Goal: Task Accomplishment & Management: Complete application form

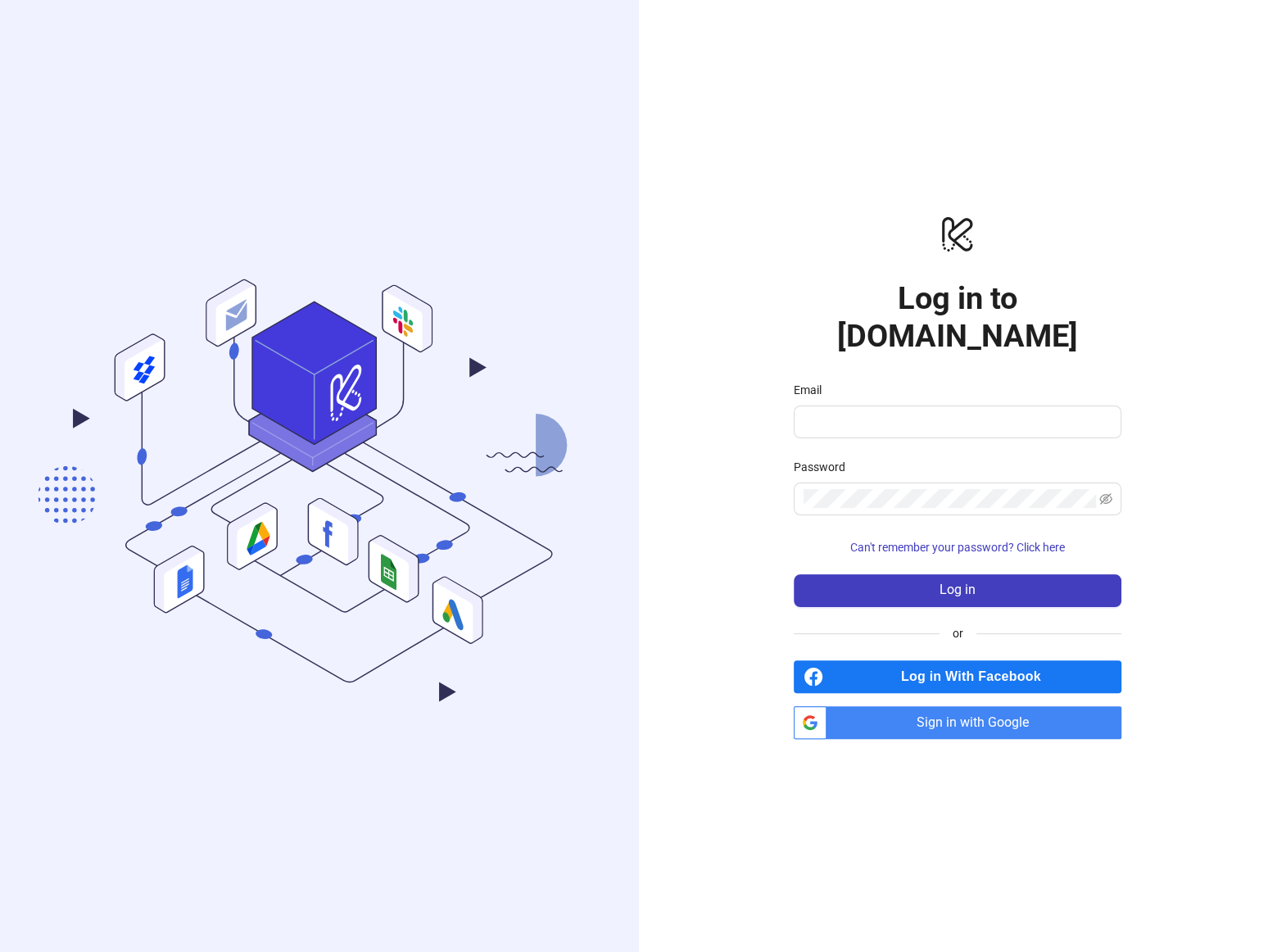
click at [948, 706] on span "Sign in with Google" at bounding box center [977, 722] width 288 height 33
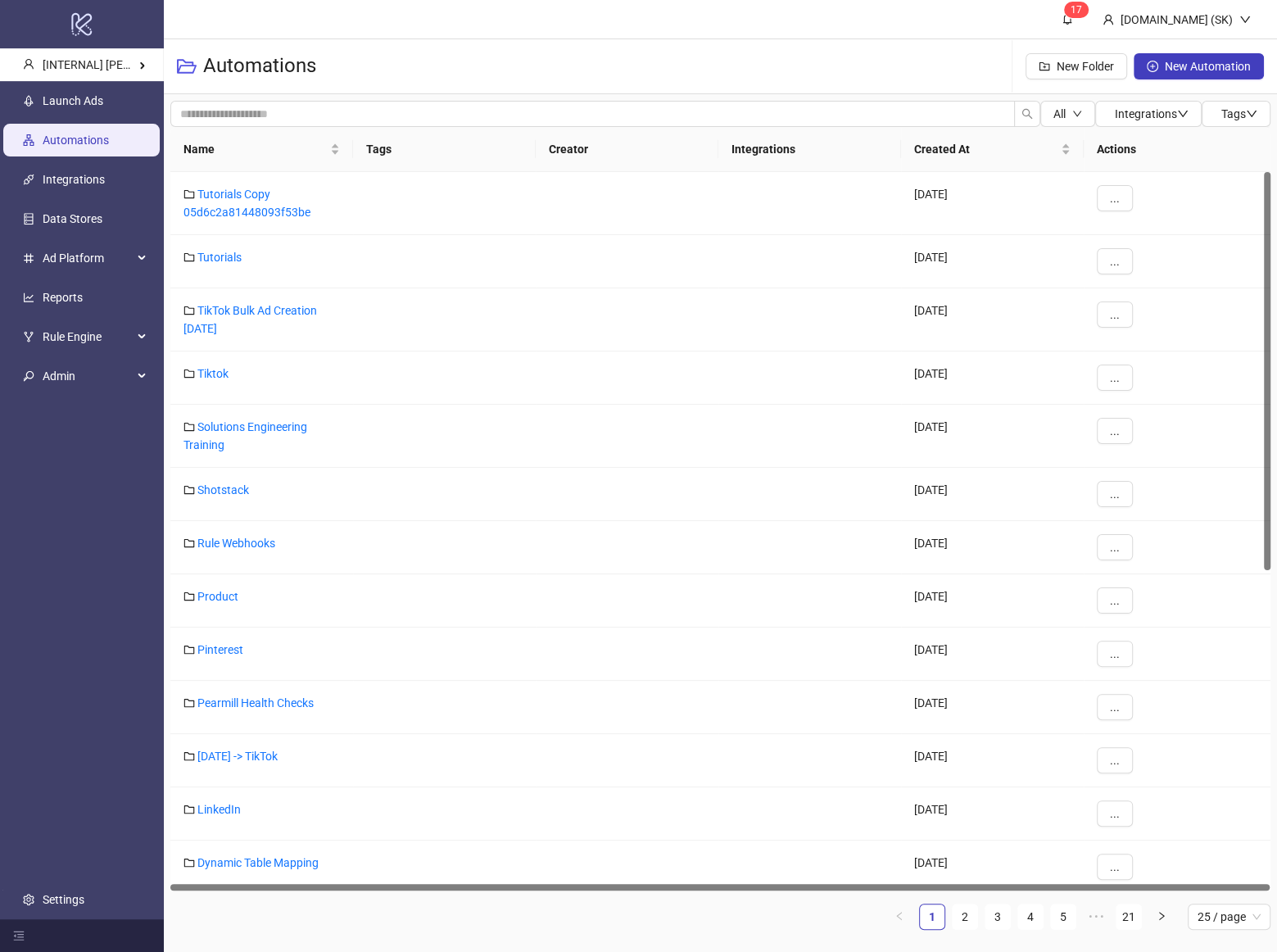
click at [84, 893] on link "Settings" at bounding box center [64, 899] width 42 height 13
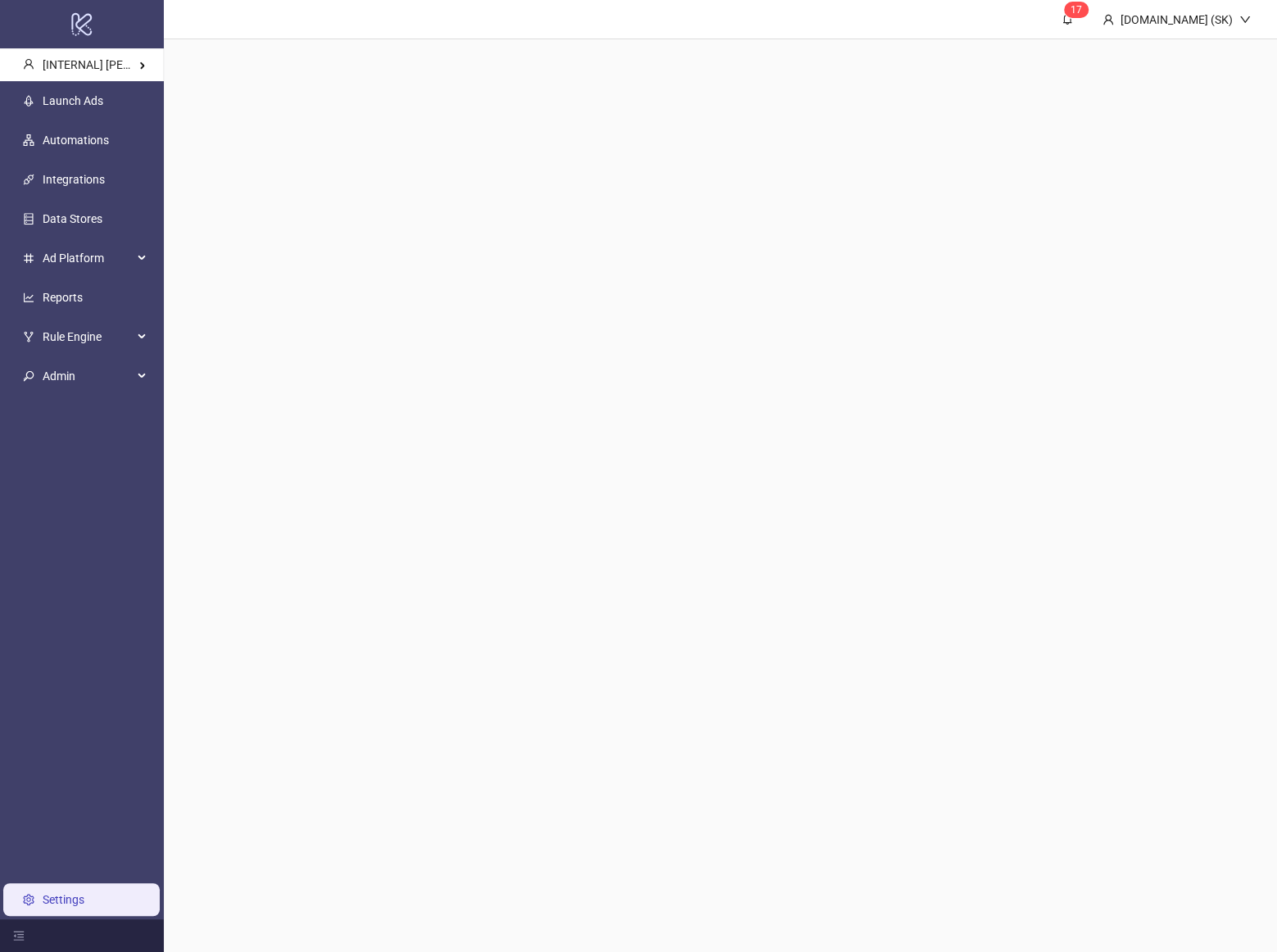
click at [115, 644] on ul "Launch Ads Automations Integrations Data Stores Ad Platform Reports Rule Engine…" at bounding box center [81, 500] width 164 height 838
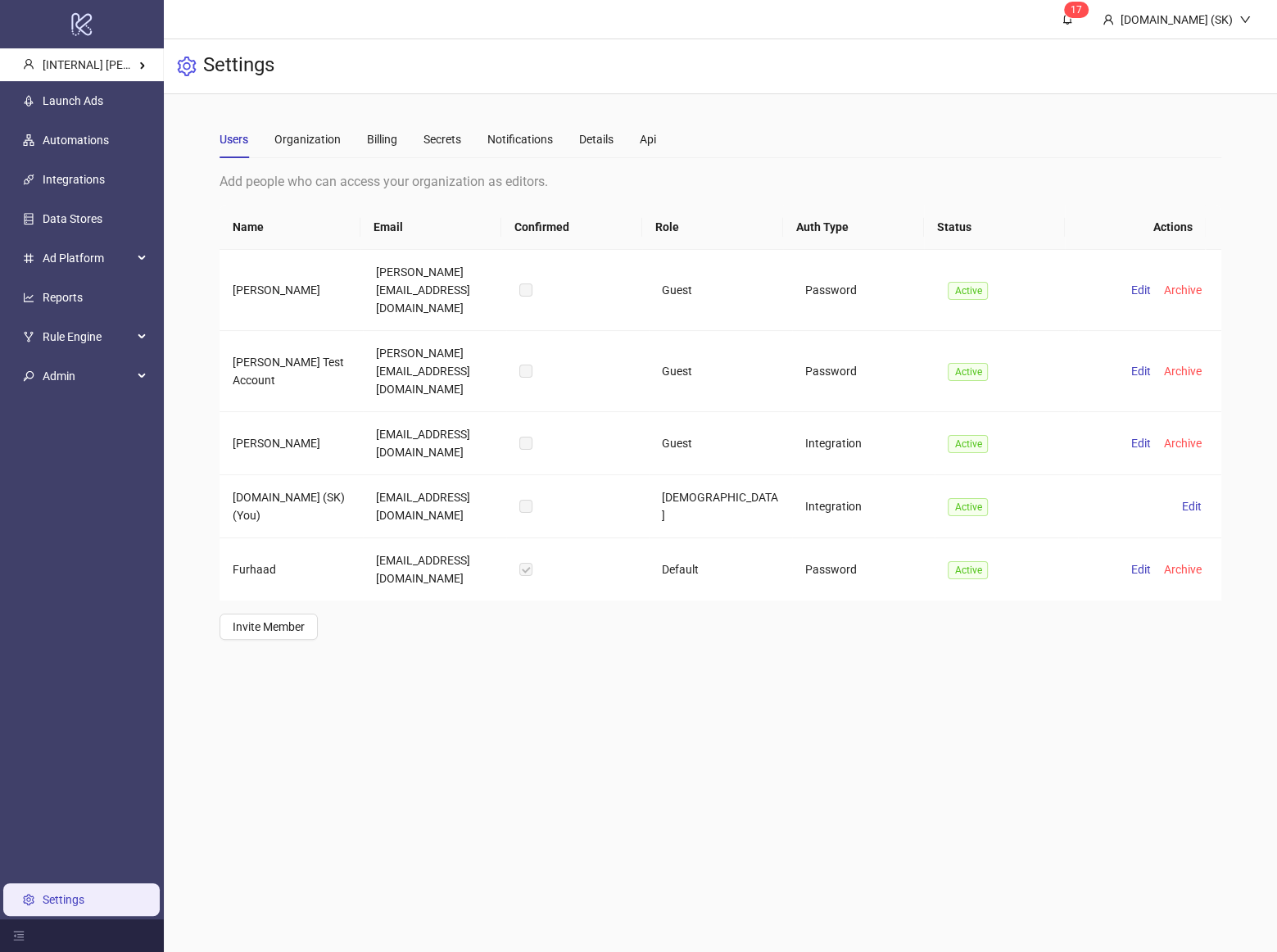
click at [601, 696] on main "1 7 Kitchn.io (SK) Settings Users Organization Billing Secrets Notifications De…" at bounding box center [720, 476] width 1113 height 952
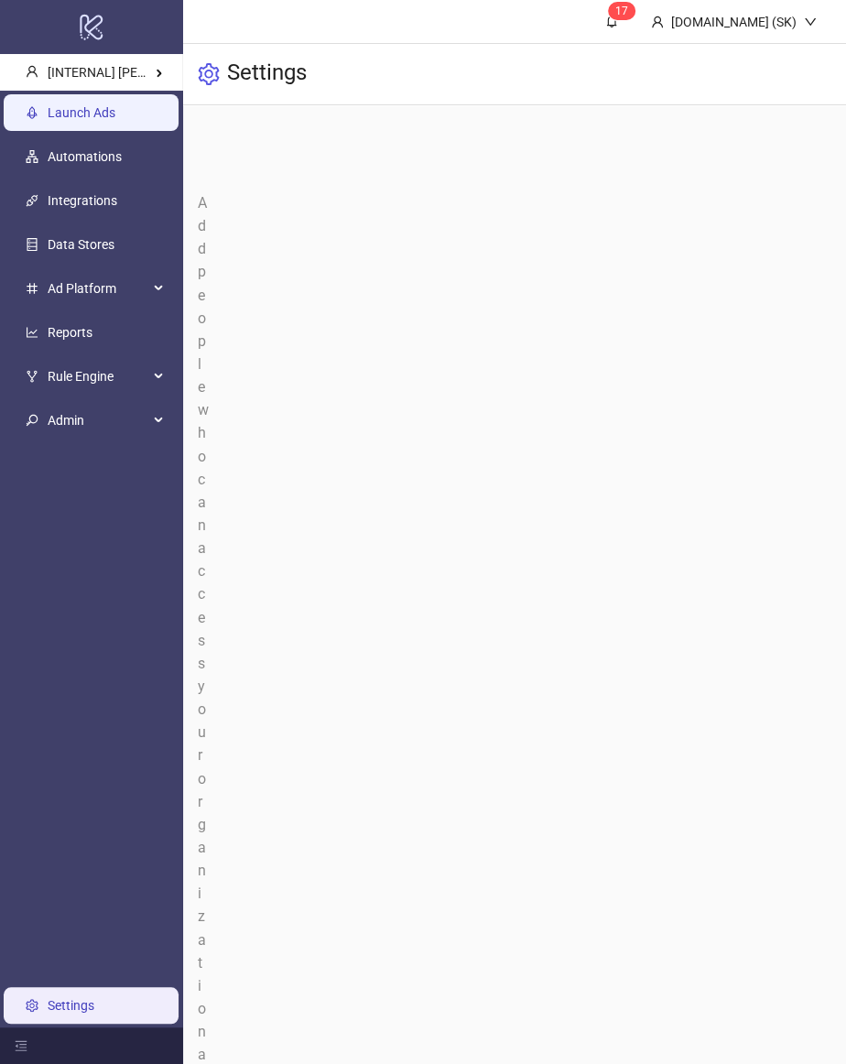
click at [100, 105] on link "Launch Ads" at bounding box center [82, 112] width 68 height 15
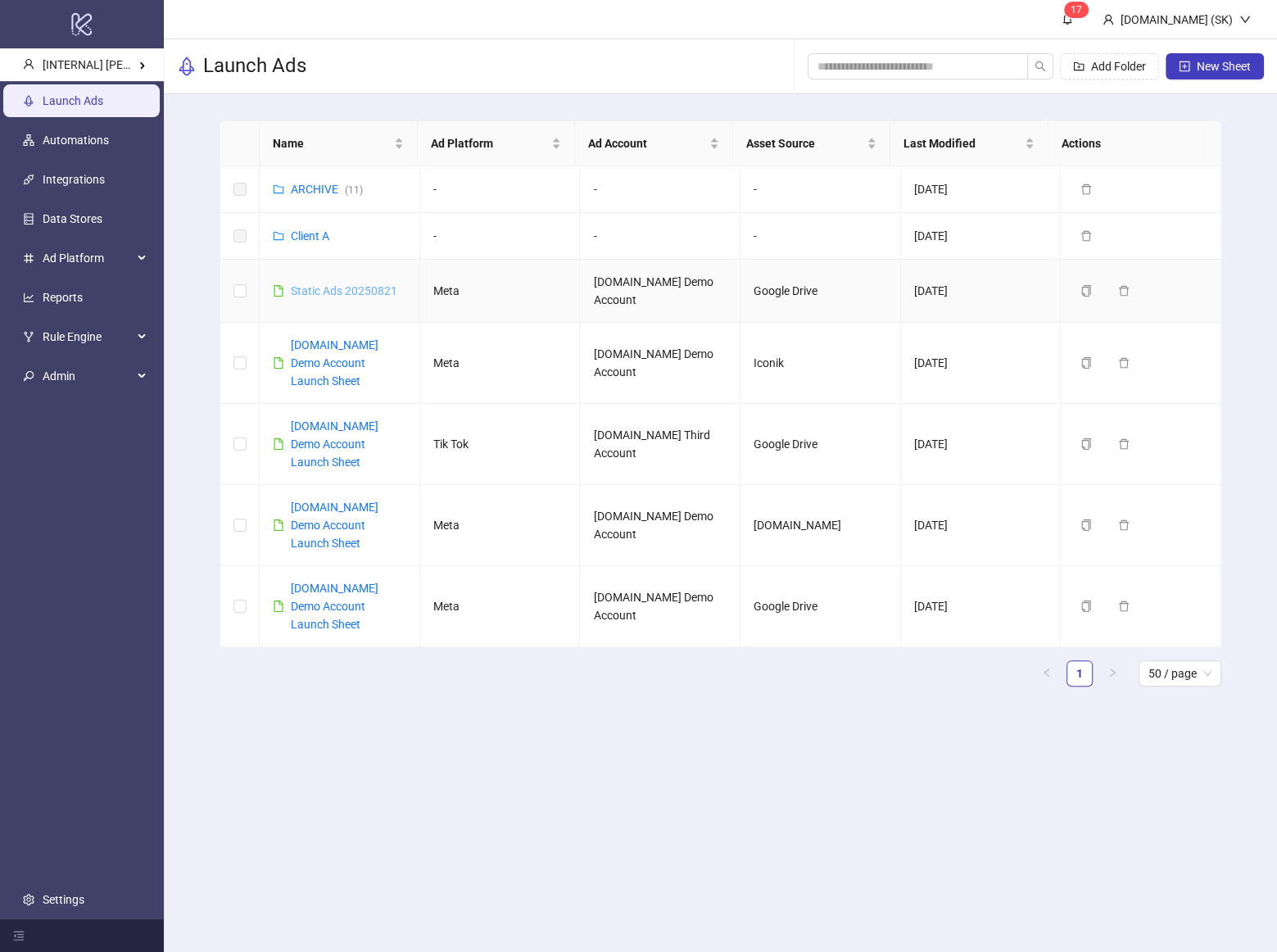
click at [360, 285] on link "Static Ads 20250821" at bounding box center [344, 291] width 106 height 13
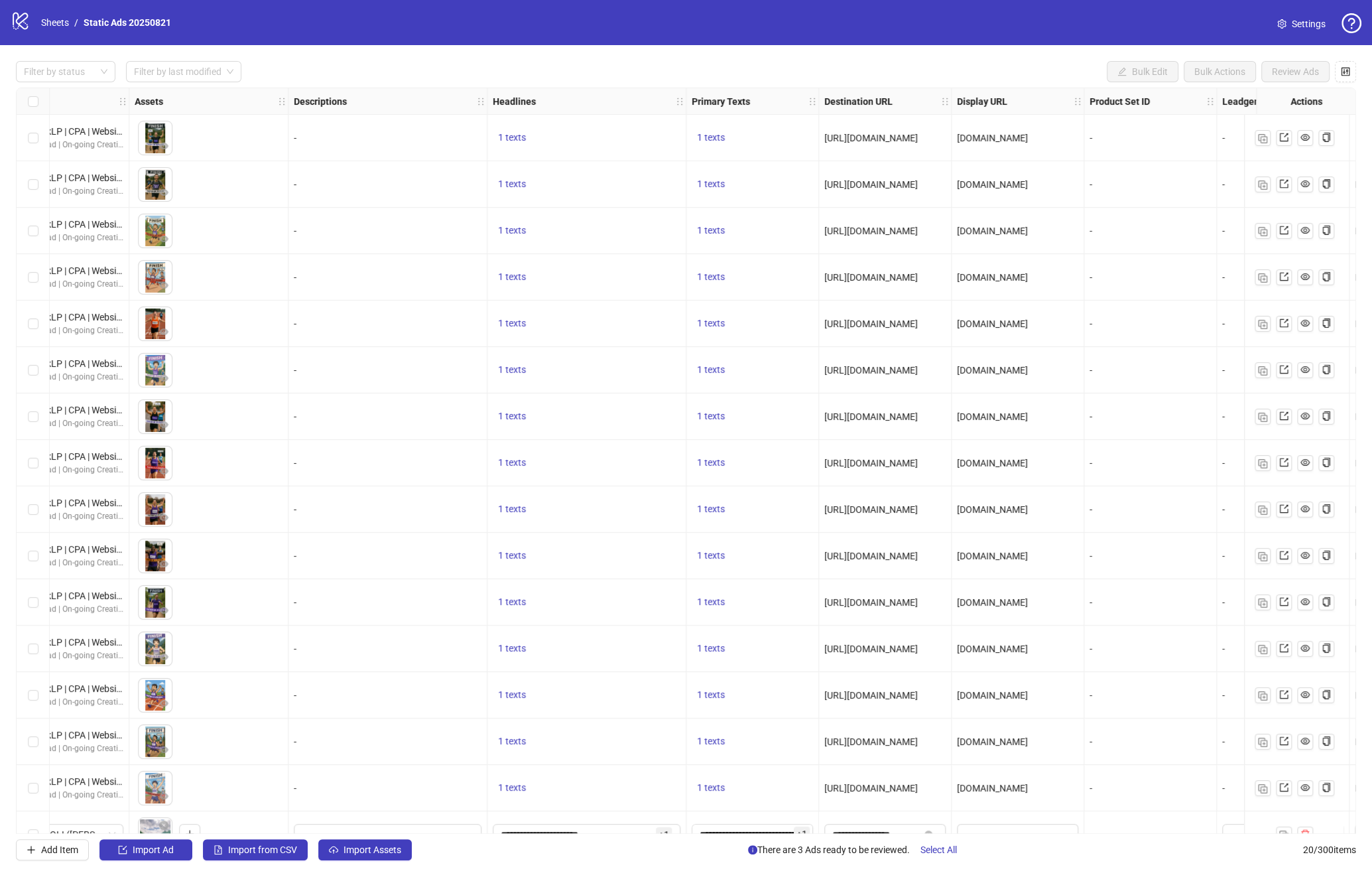
scroll to position [0, 782]
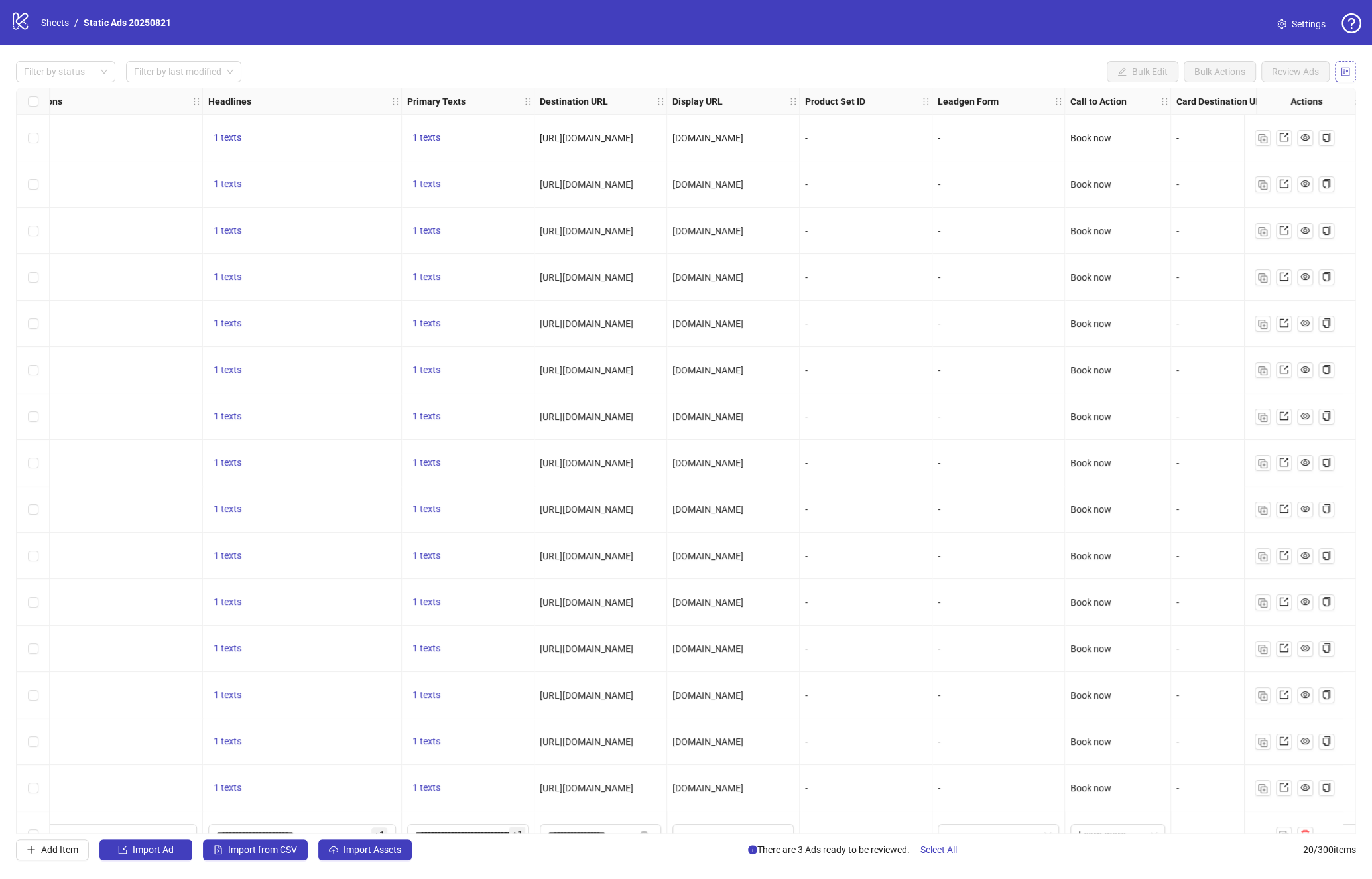
click at [612, 67] on icon "control" at bounding box center [1345, 71] width 9 height 9
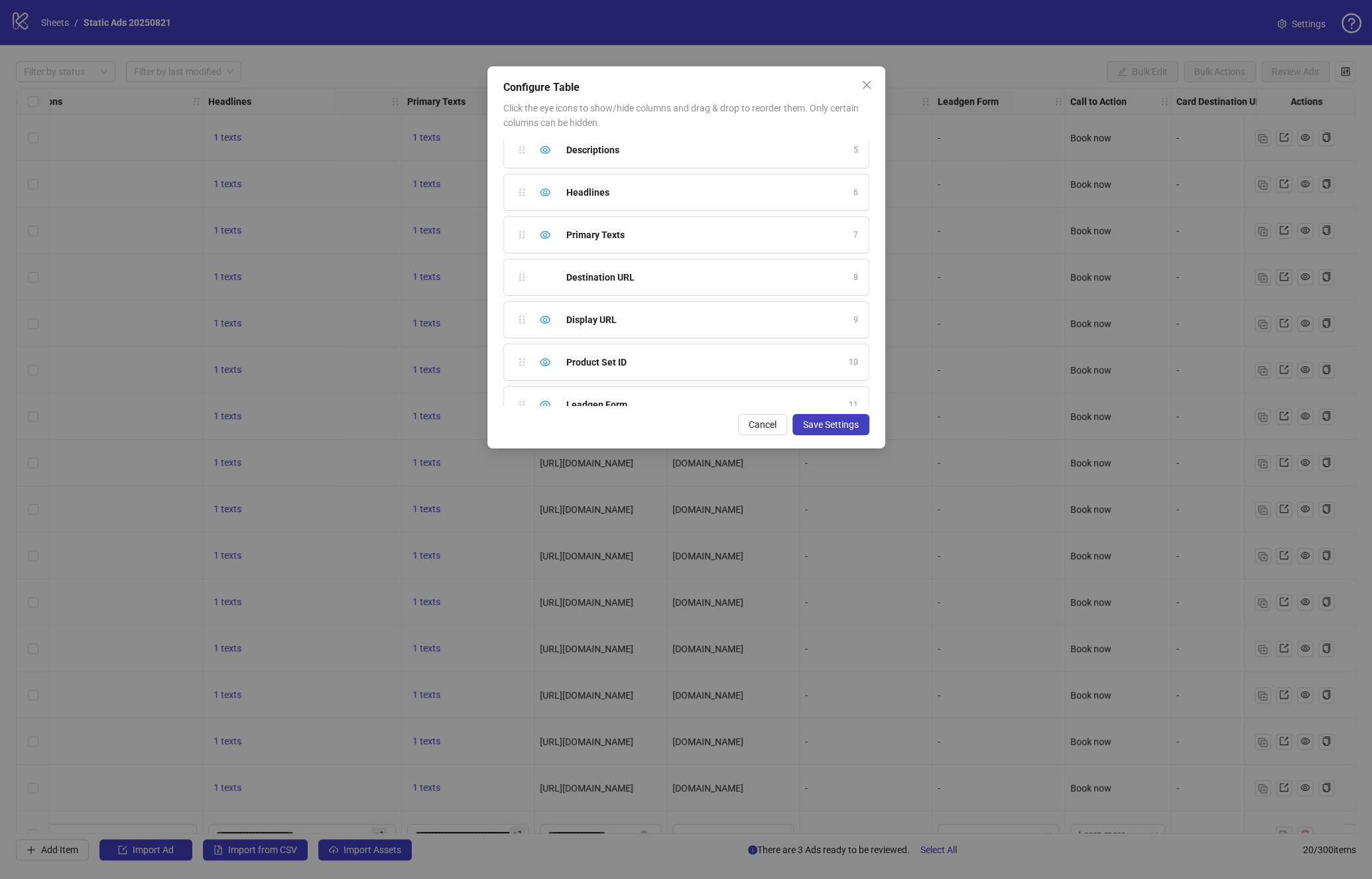
scroll to position [198, 0]
click at [544, 338] on icon "eye" at bounding box center [545, 343] width 11 height 11
click at [545, 297] on icon "eye" at bounding box center [545, 301] width 11 height 11
click at [543, 364] on icon "eye" at bounding box center [545, 370] width 11 height 11
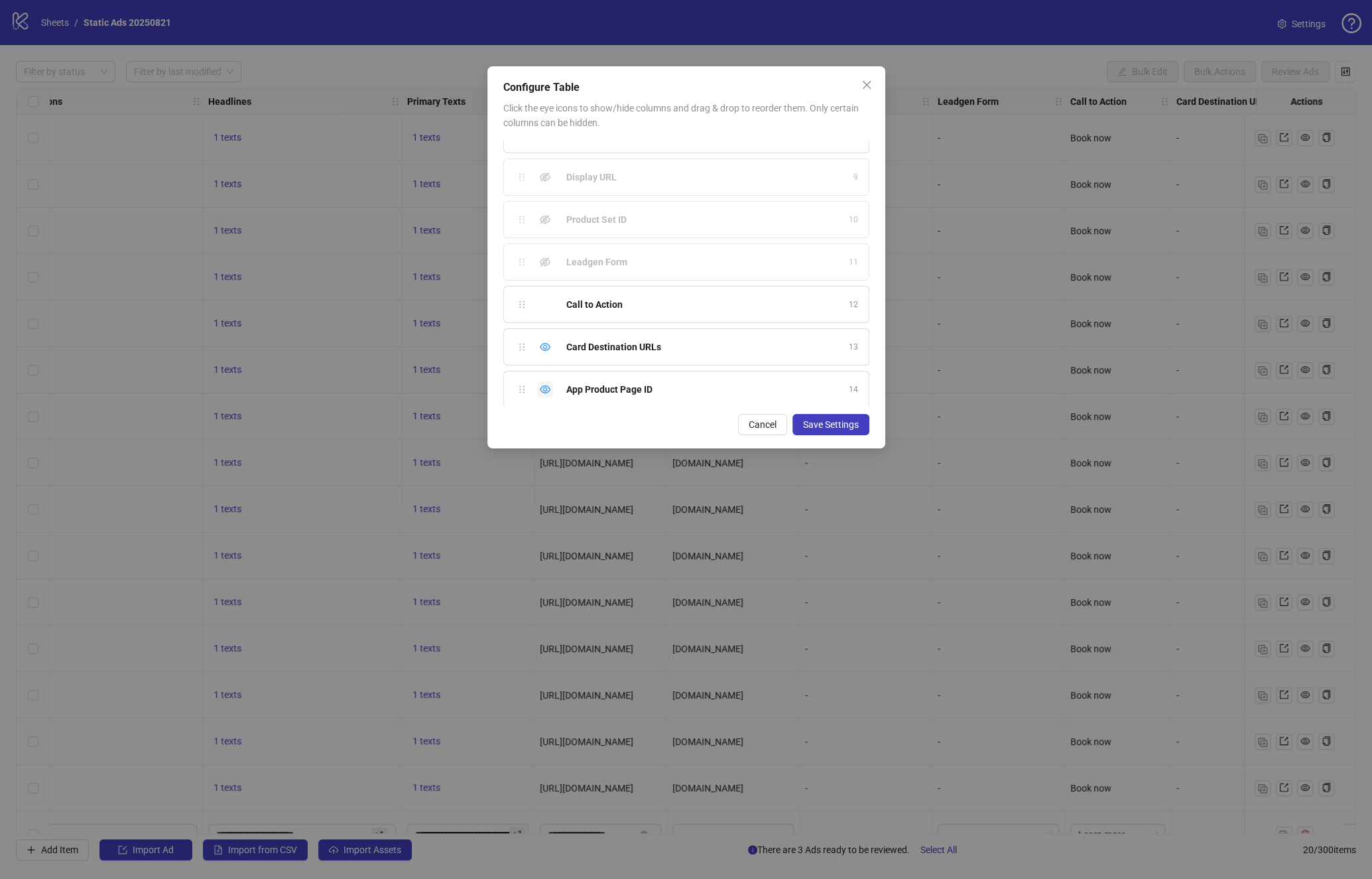
click at [546, 384] on icon "eye" at bounding box center [545, 389] width 11 height 11
click at [547, 342] on icon "eye" at bounding box center [545, 347] width 11 height 11
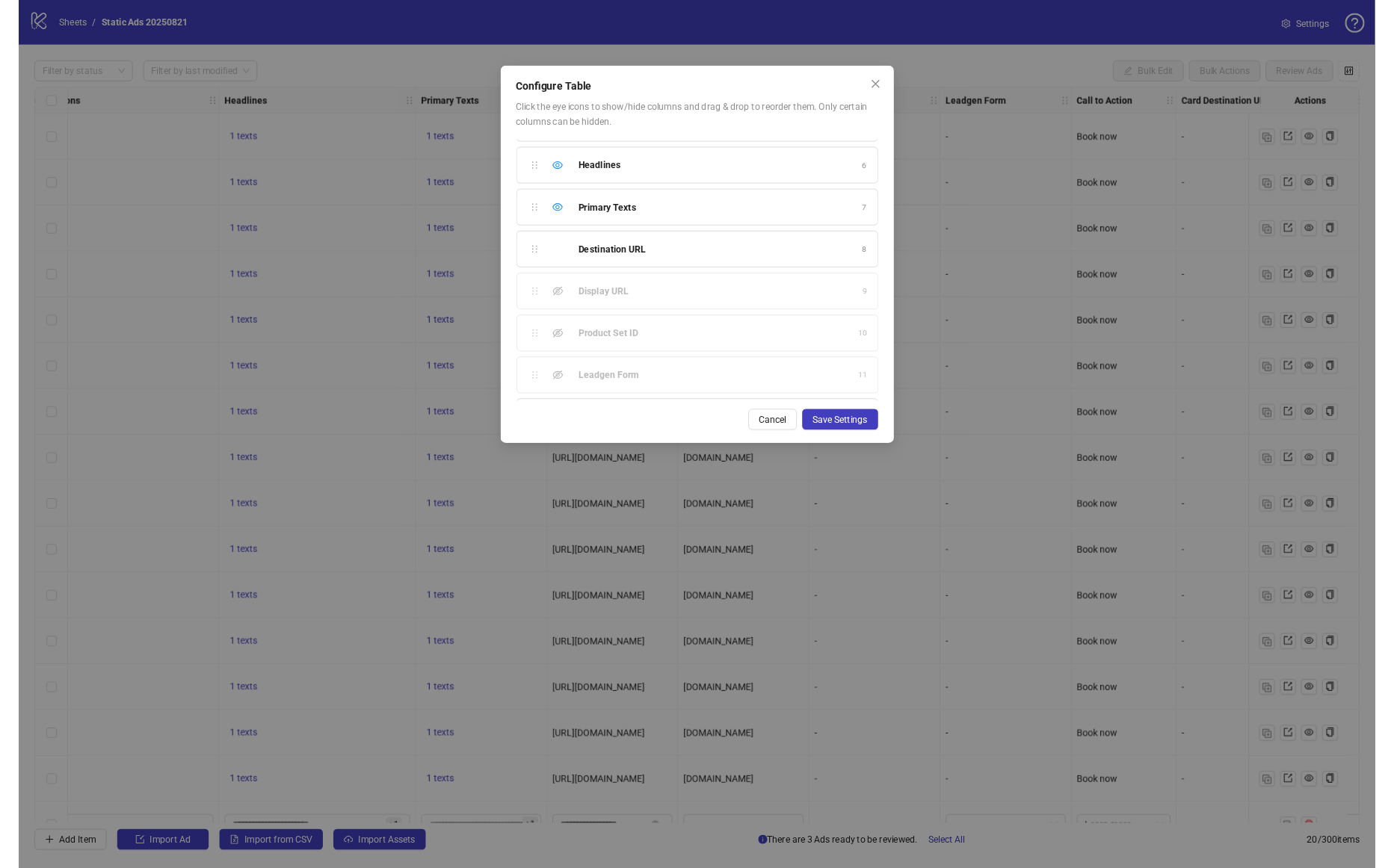
scroll to position [77, 0]
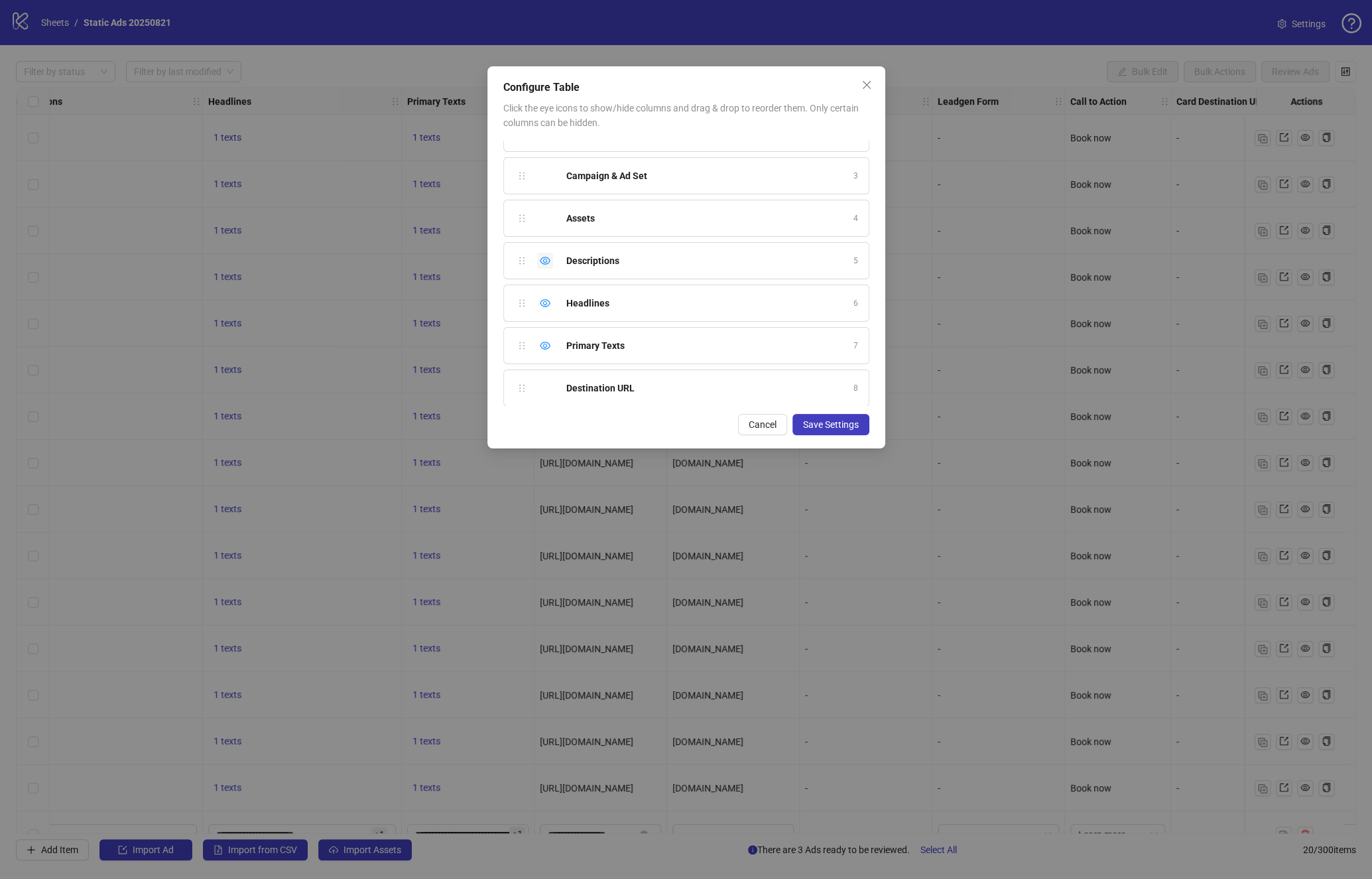
click at [545, 259] on icon "eye" at bounding box center [545, 260] width 11 height 8
click at [612, 423] on span "Save Settings" at bounding box center [831, 425] width 56 height 11
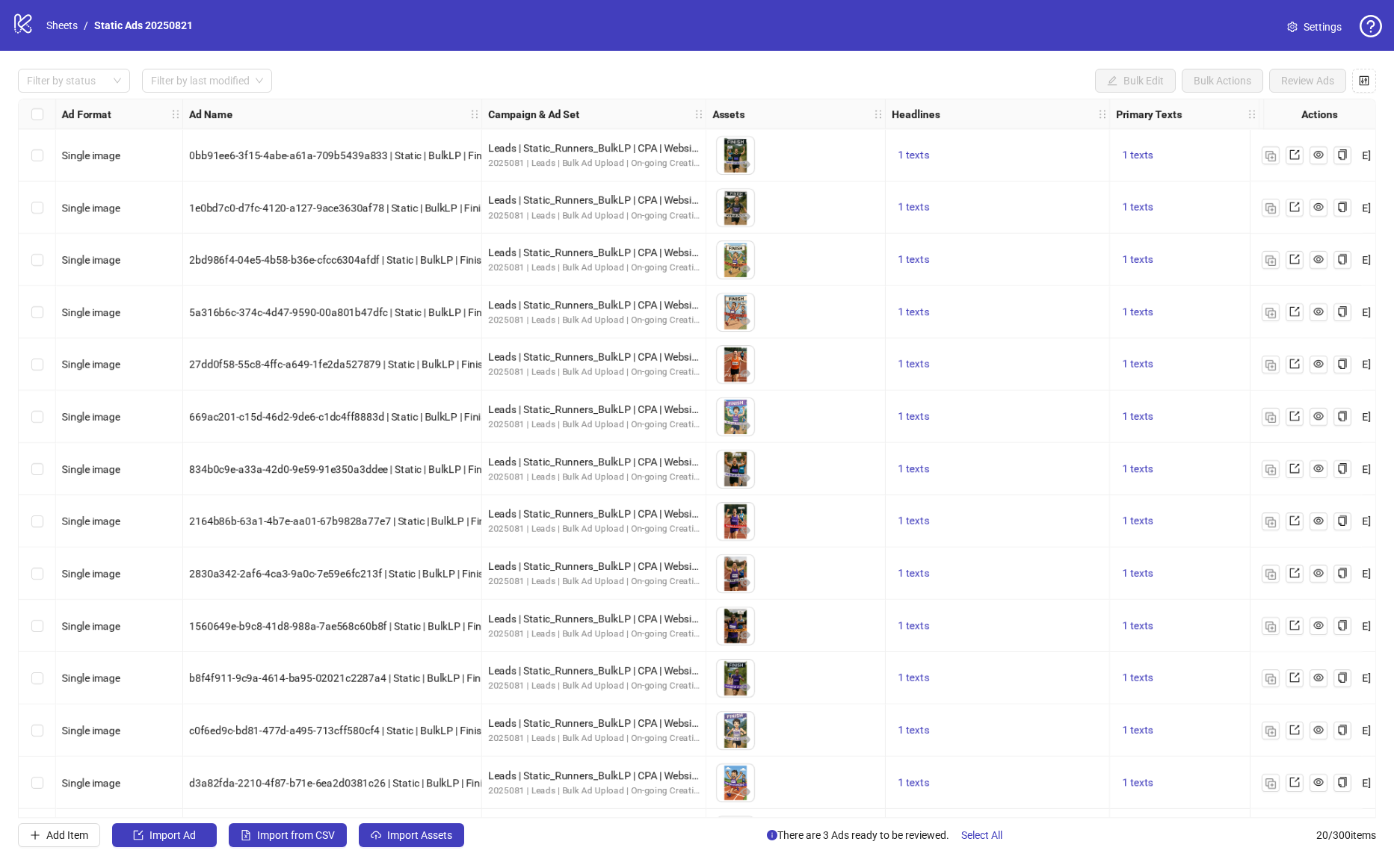
click at [690, 70] on div "Filter by status Filter by last modified Bulk Edit Bulk Actions Review Ads" at bounding box center [697, 80] width 1358 height 24
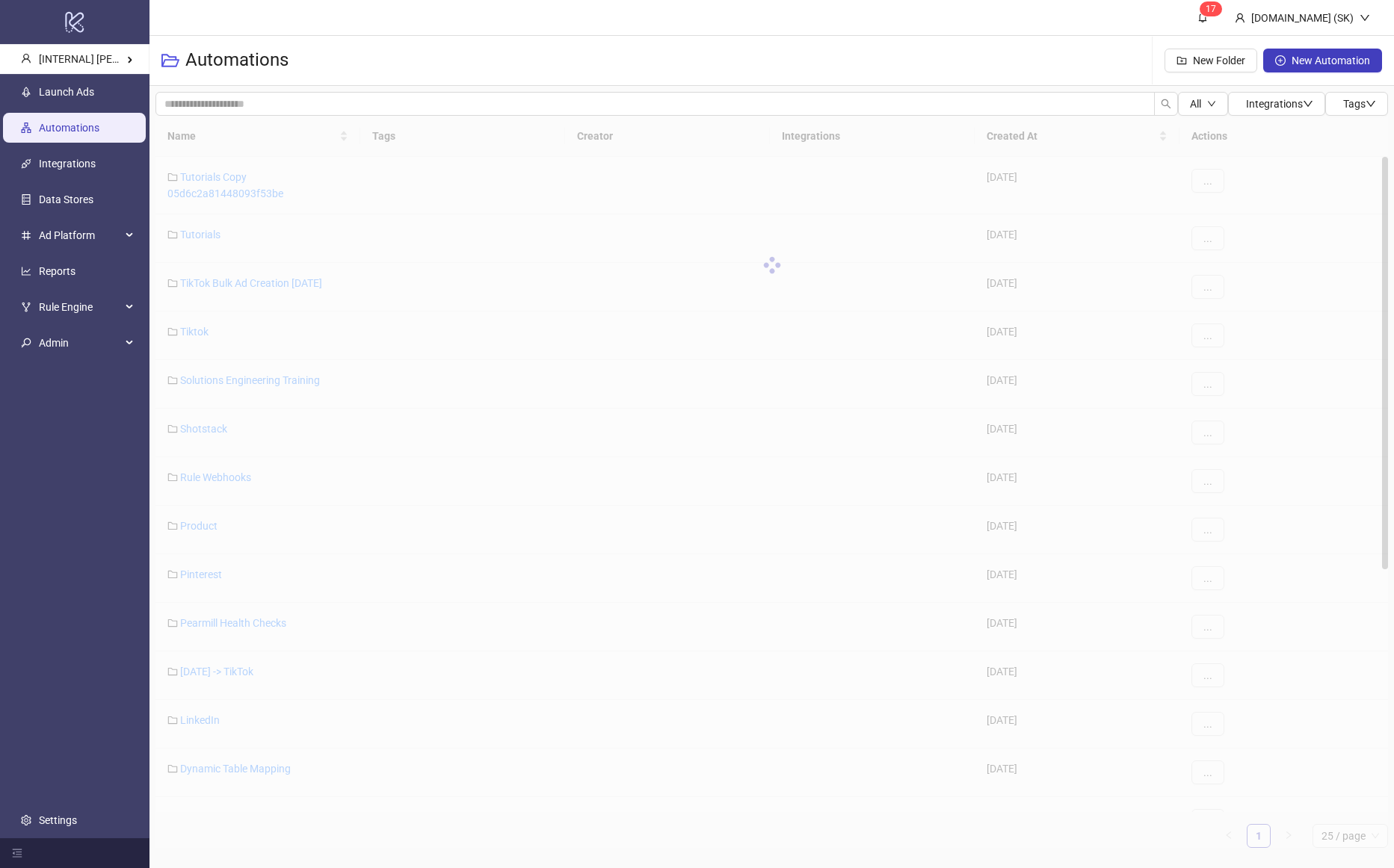
click at [521, 55] on div "Automations New Folder New Automation" at bounding box center [771, 60] width 1244 height 50
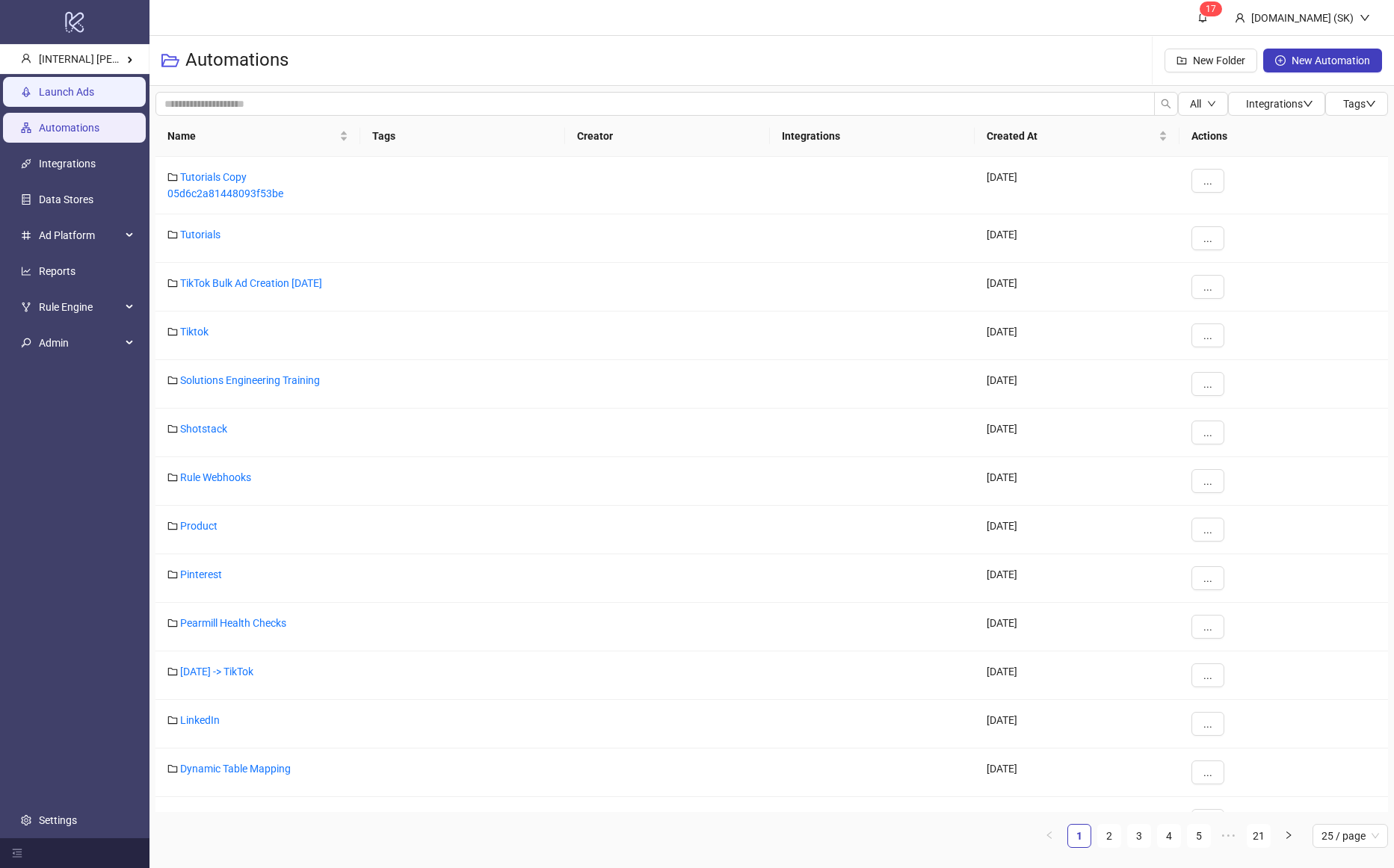
click at [78, 86] on link "Launch Ads" at bounding box center [67, 91] width 55 height 12
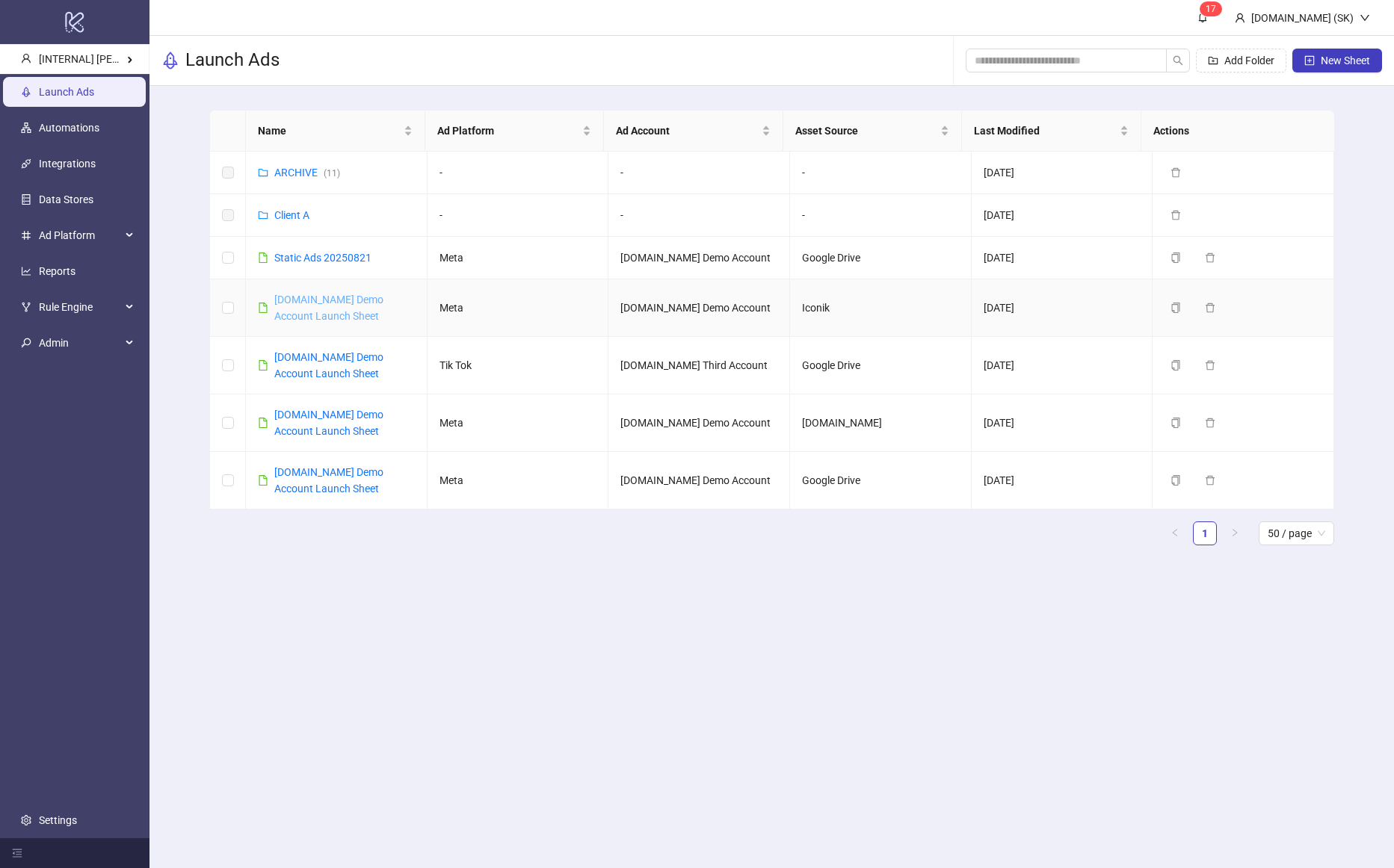
click at [363, 294] on link "Kitchn.io Demo Account Launch Sheet" at bounding box center [329, 308] width 109 height 29
click at [299, 256] on link "Static Ads 20250821" at bounding box center [322, 258] width 97 height 12
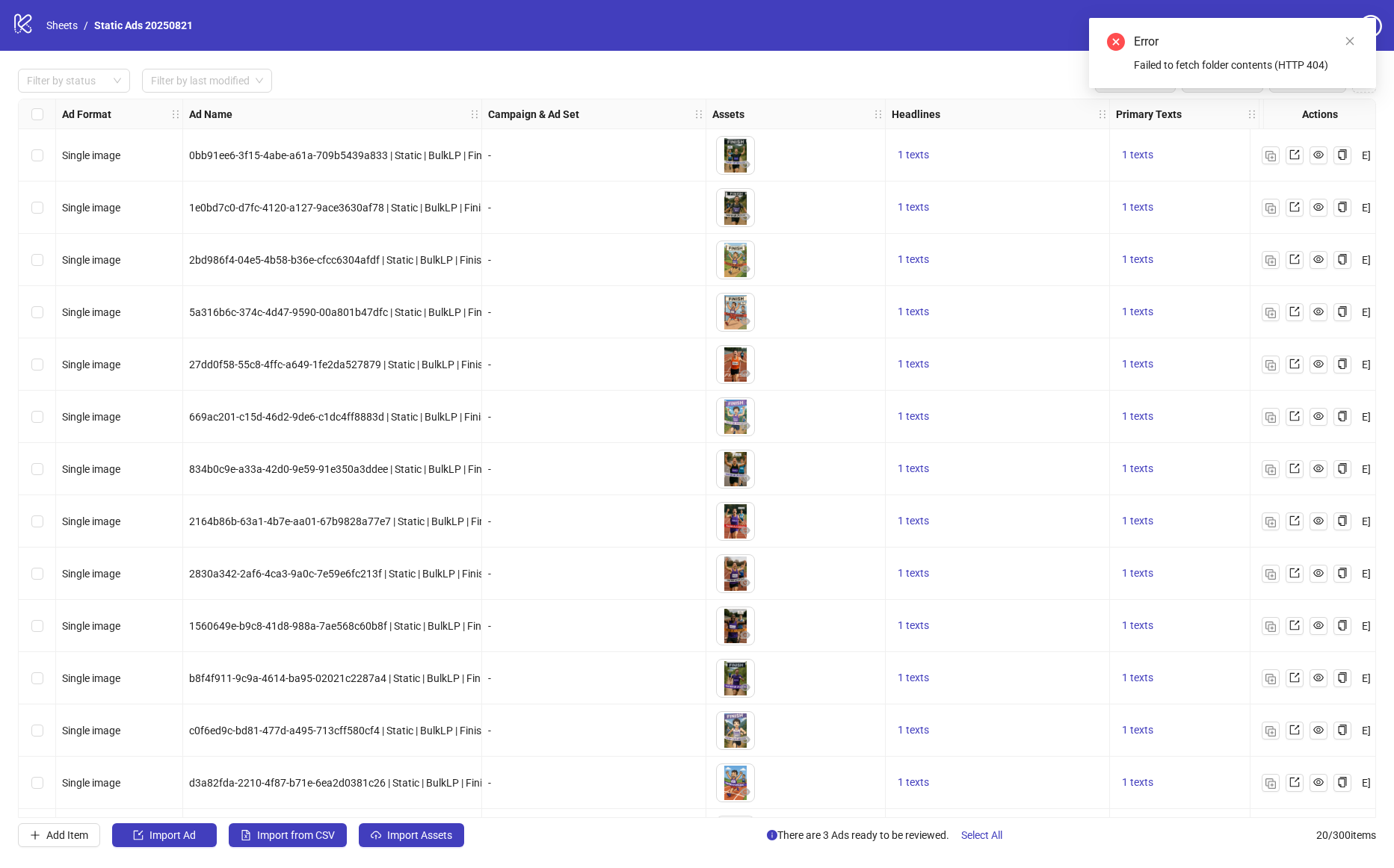
click at [717, 809] on div "To pick up a draggable item, press the space bar. While dragging, use the arrow…" at bounding box center [796, 835] width 180 height 52
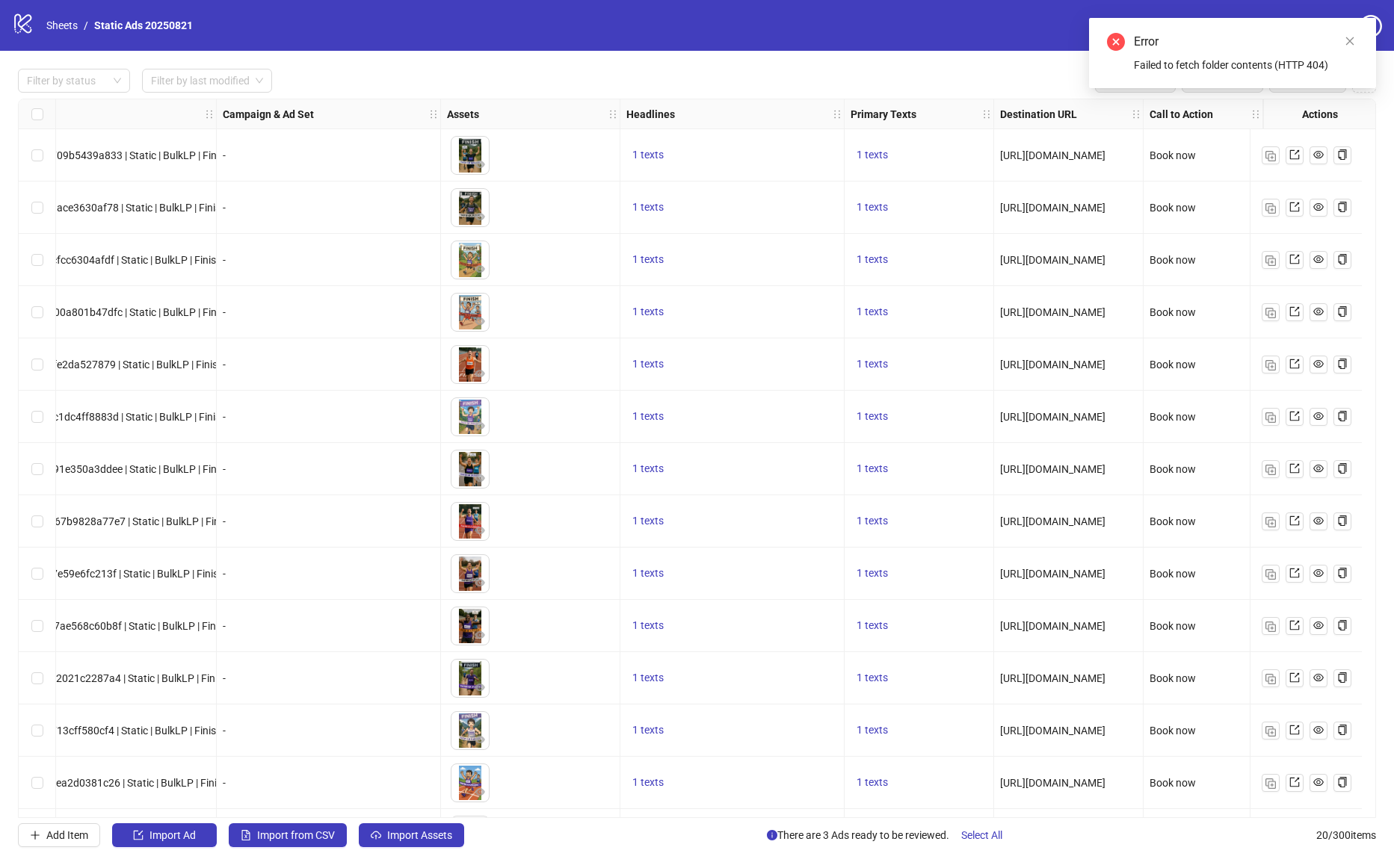
scroll to position [362, 279]
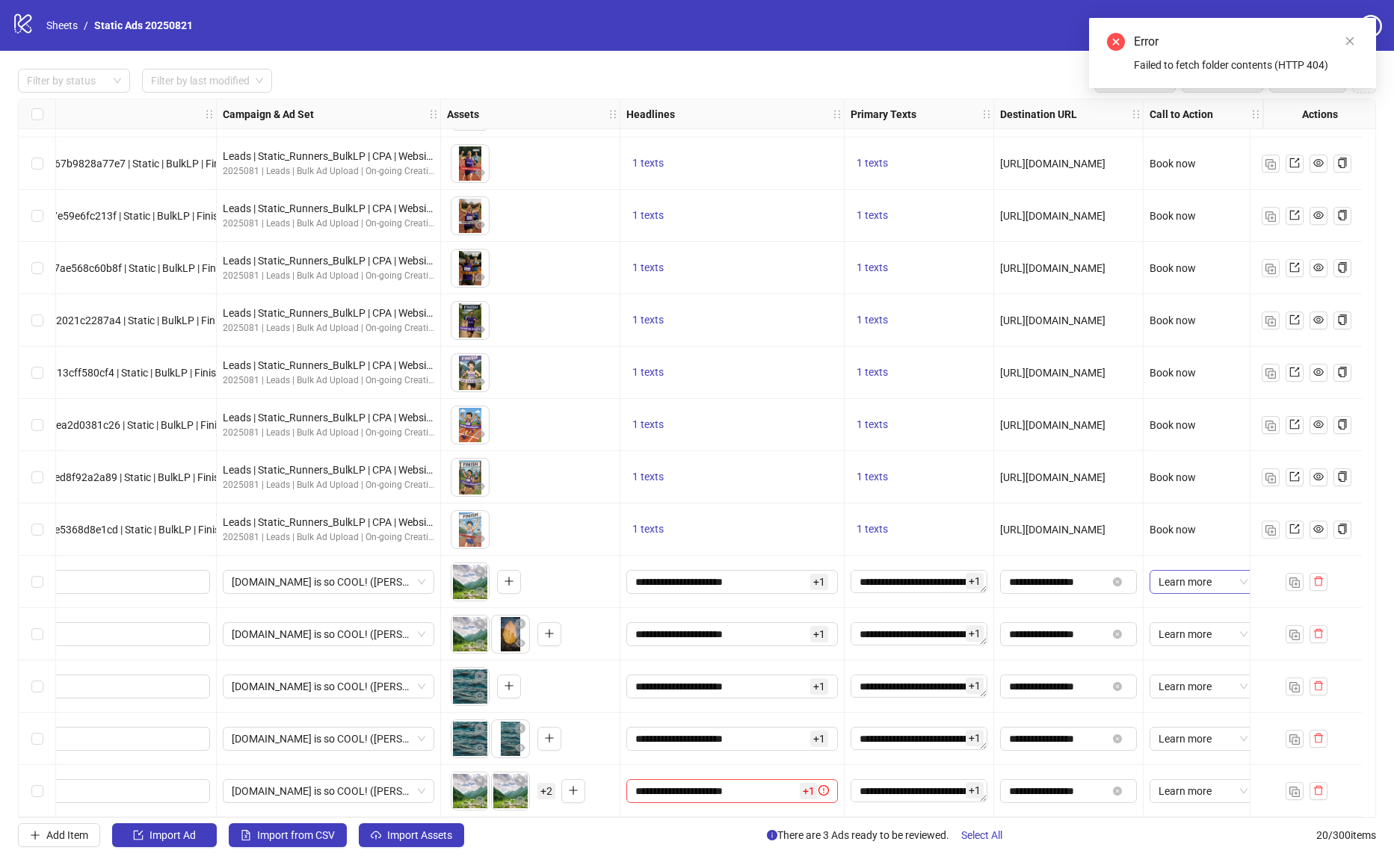
click at [1158, 579] on span "Learn more" at bounding box center [1202, 581] width 89 height 22
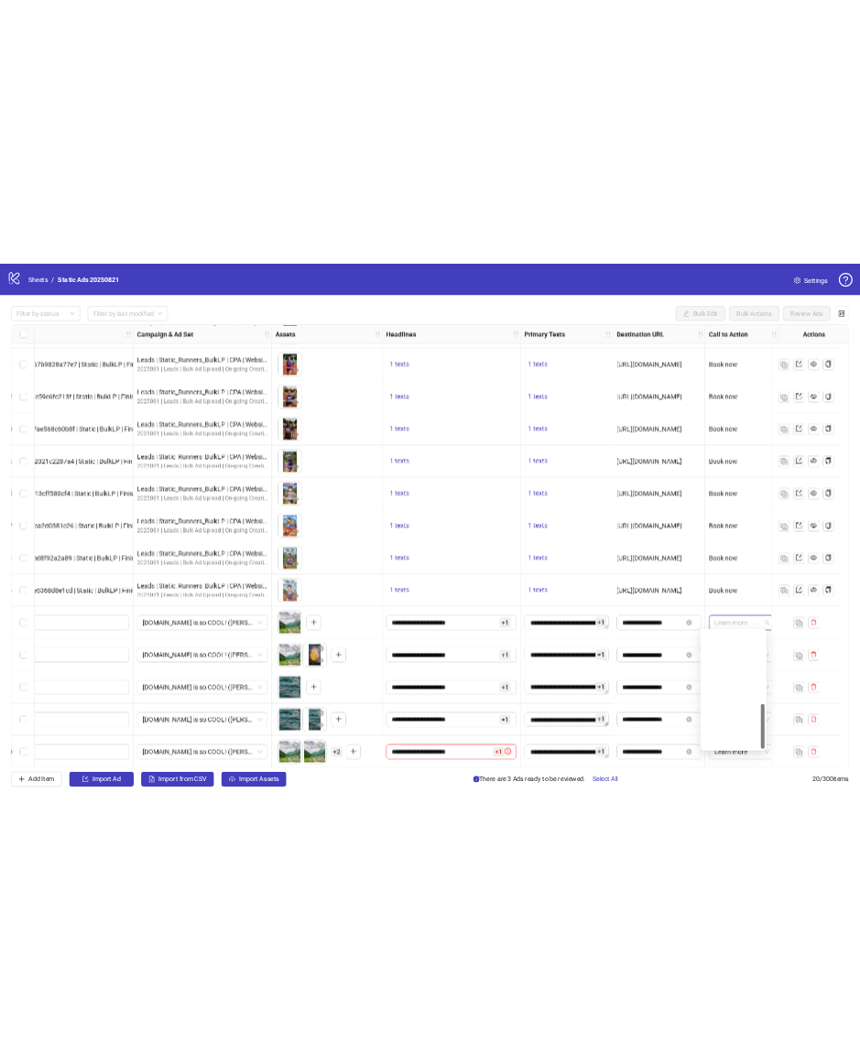
scroll to position [380, 0]
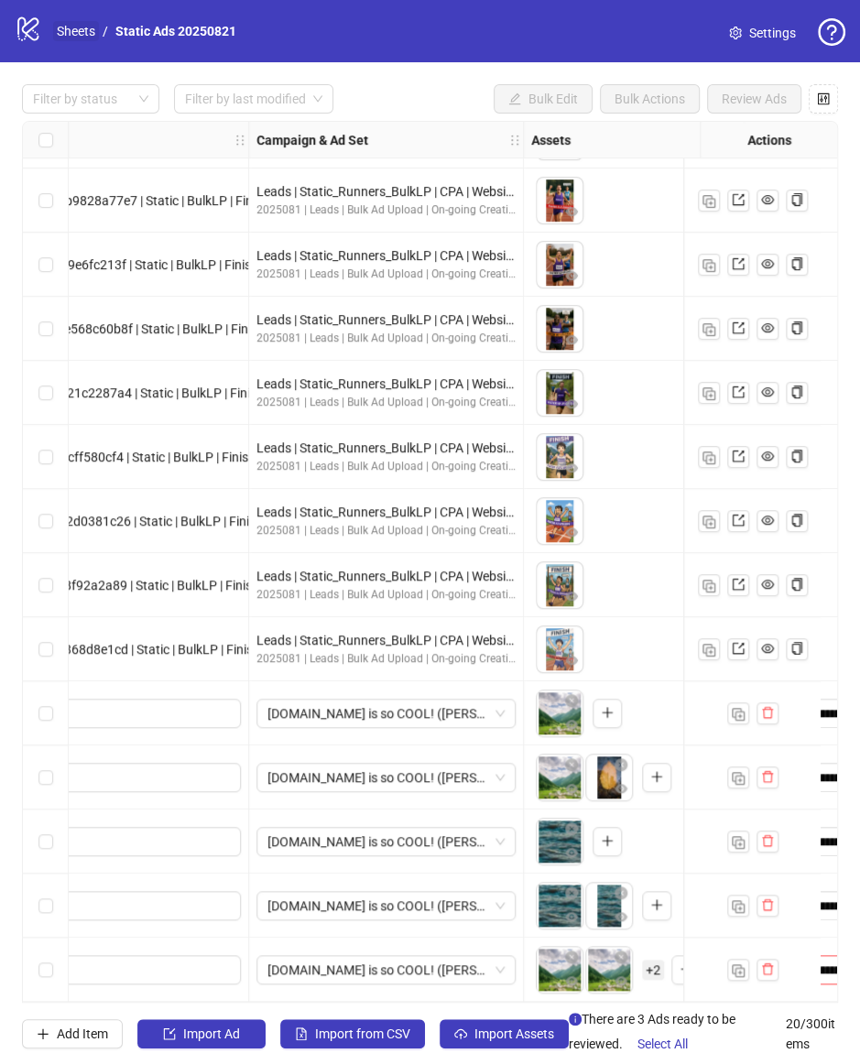
click at [86, 31] on link "Sheets" at bounding box center [76, 31] width 46 height 20
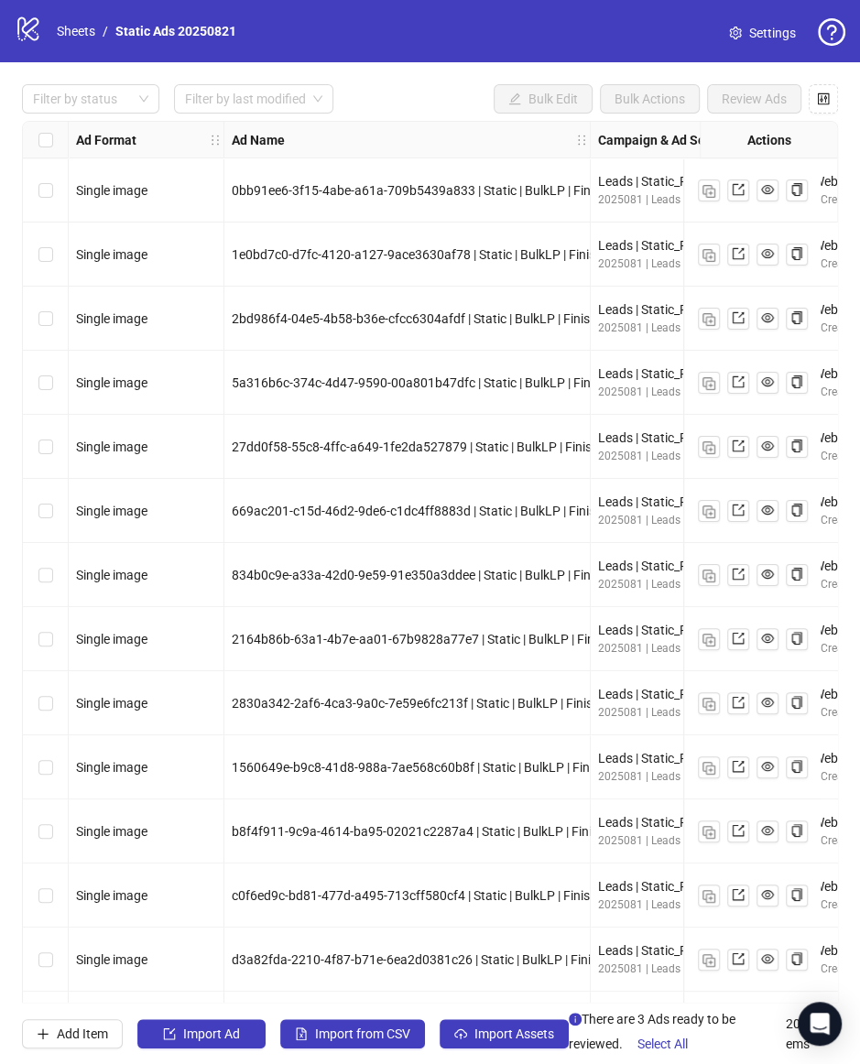
click at [412, 86] on div "Filter by status Filter by last modified Bulk Edit Bulk Actions Review Ads" at bounding box center [430, 98] width 816 height 29
click at [419, 101] on div "Filter by status Filter by last modified Bulk Edit Bulk Actions Review Ads" at bounding box center [430, 98] width 816 height 29
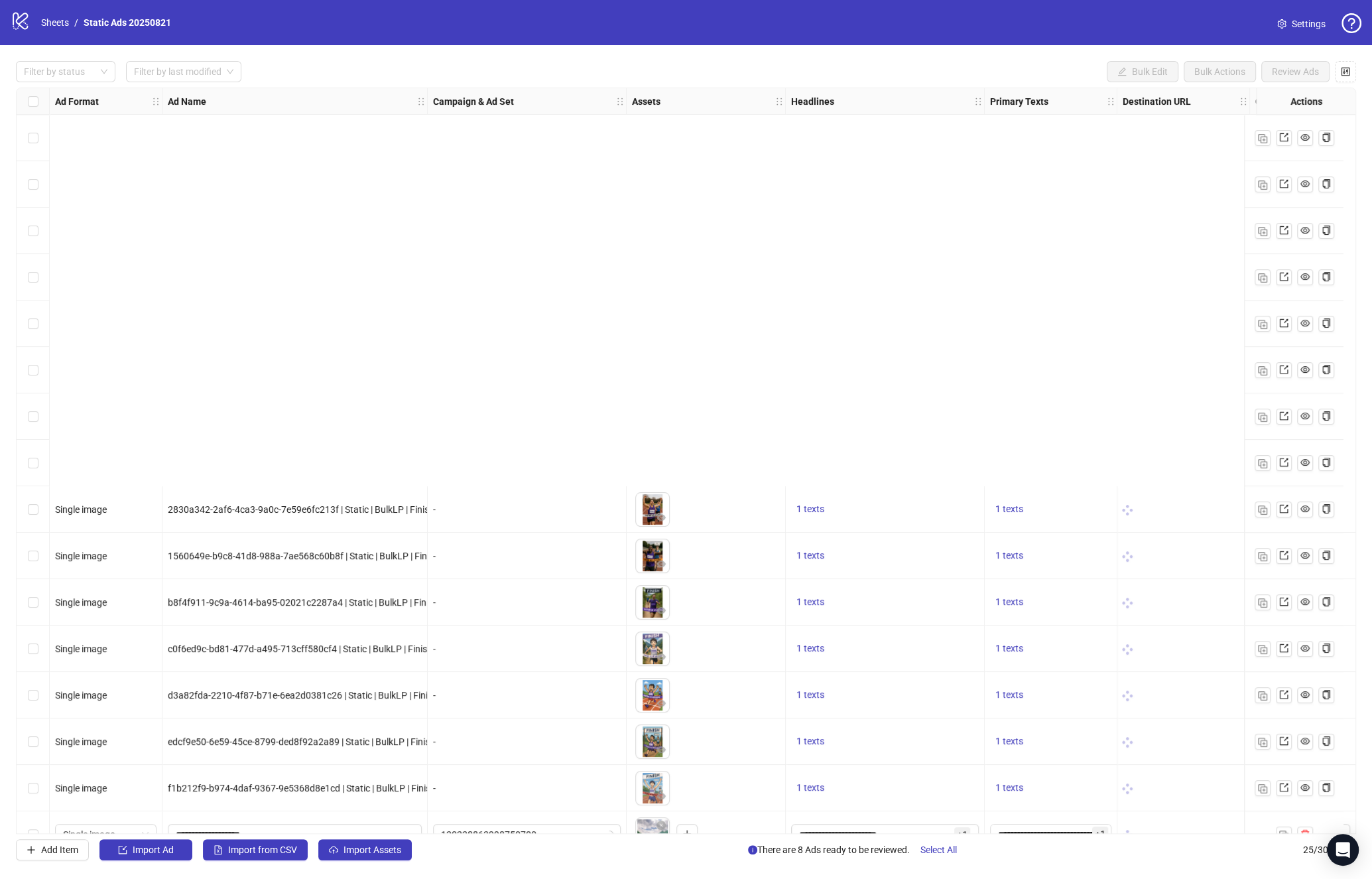
scroll to position [446, 0]
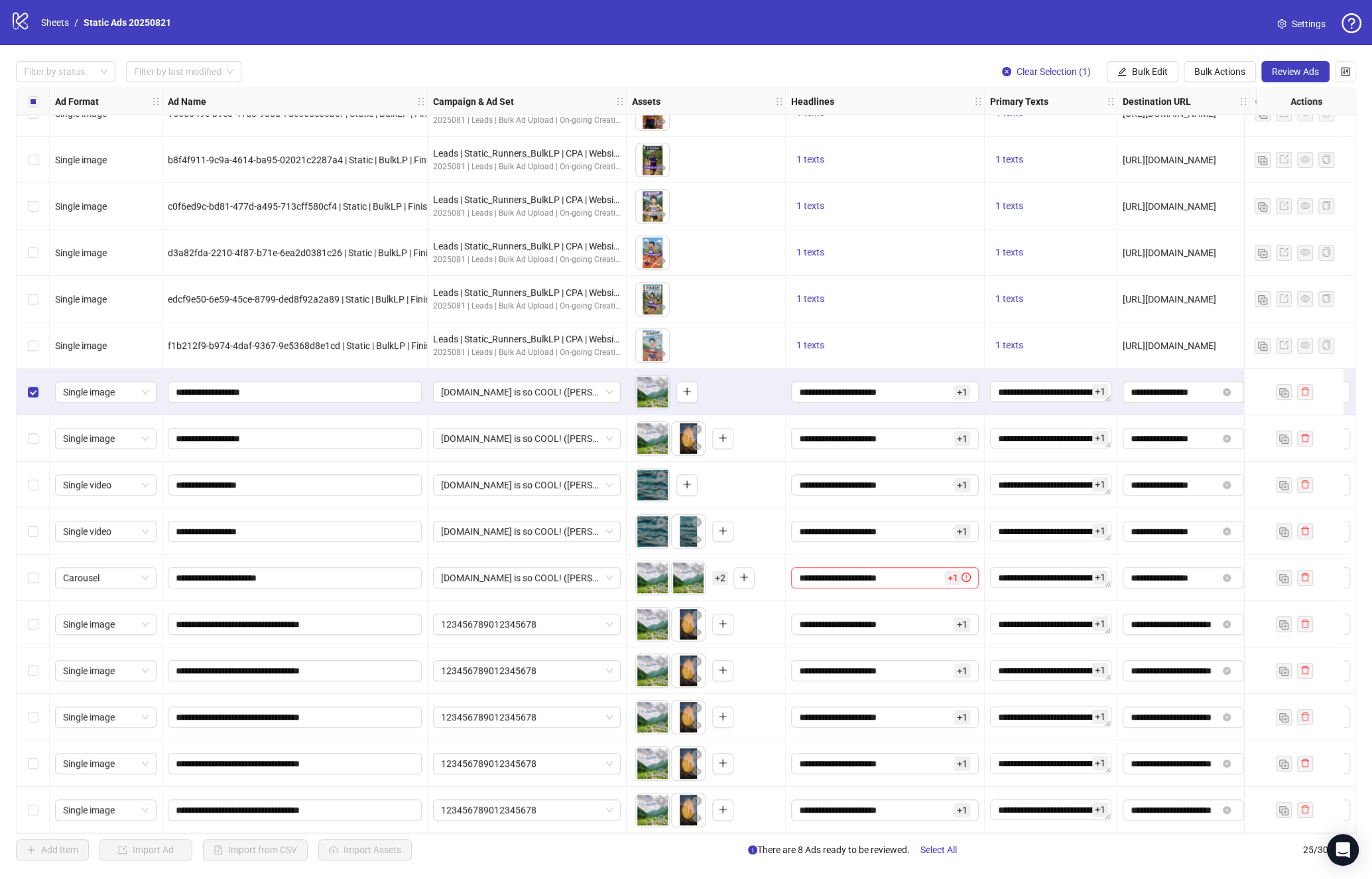
click at [37, 804] on div "Select row 25" at bounding box center [33, 810] width 33 height 46
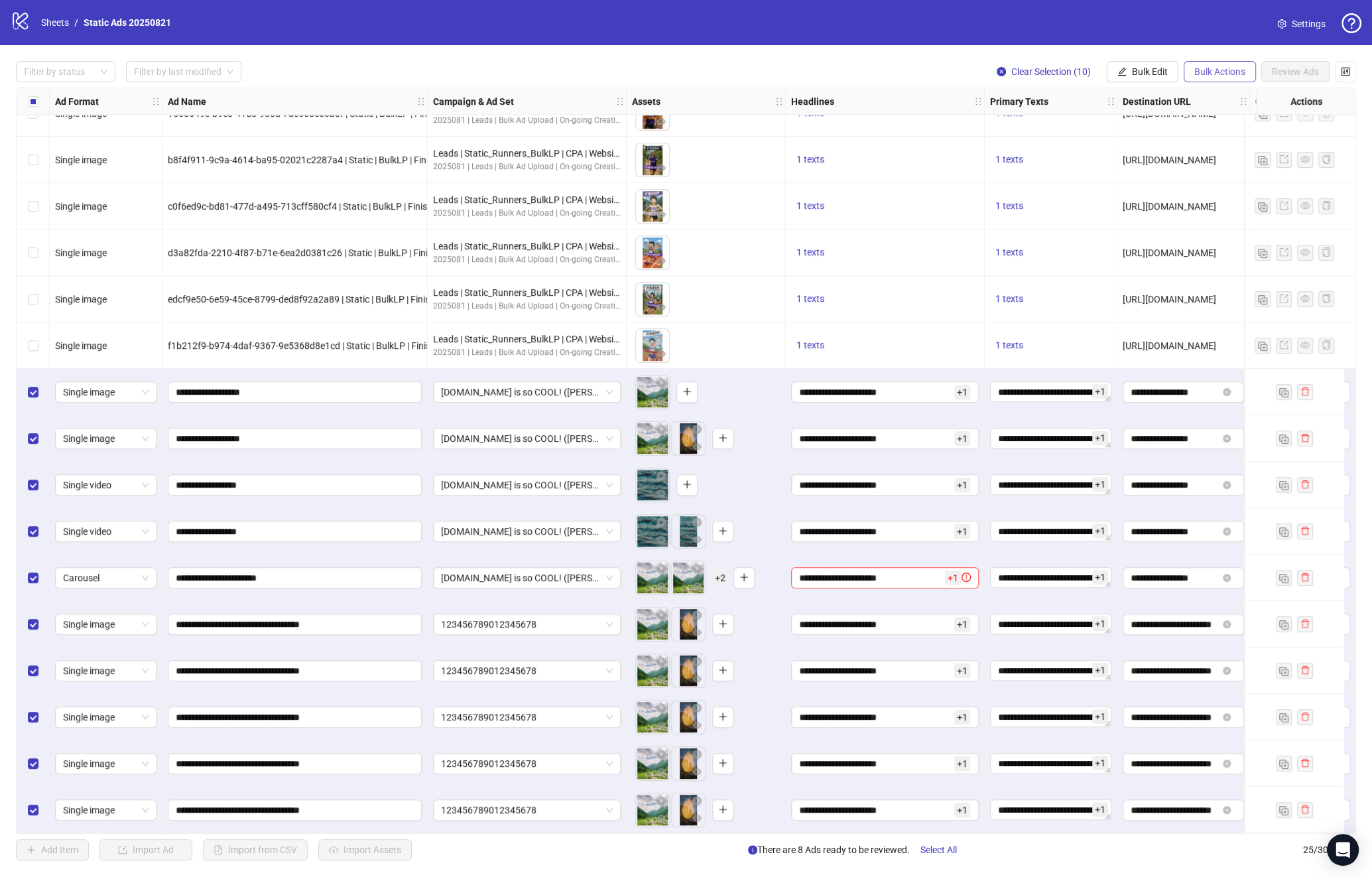
click at [1229, 70] on span "Bulk Actions" at bounding box center [1220, 72] width 51 height 11
click at [1226, 96] on span "Delete" at bounding box center [1239, 98] width 91 height 14
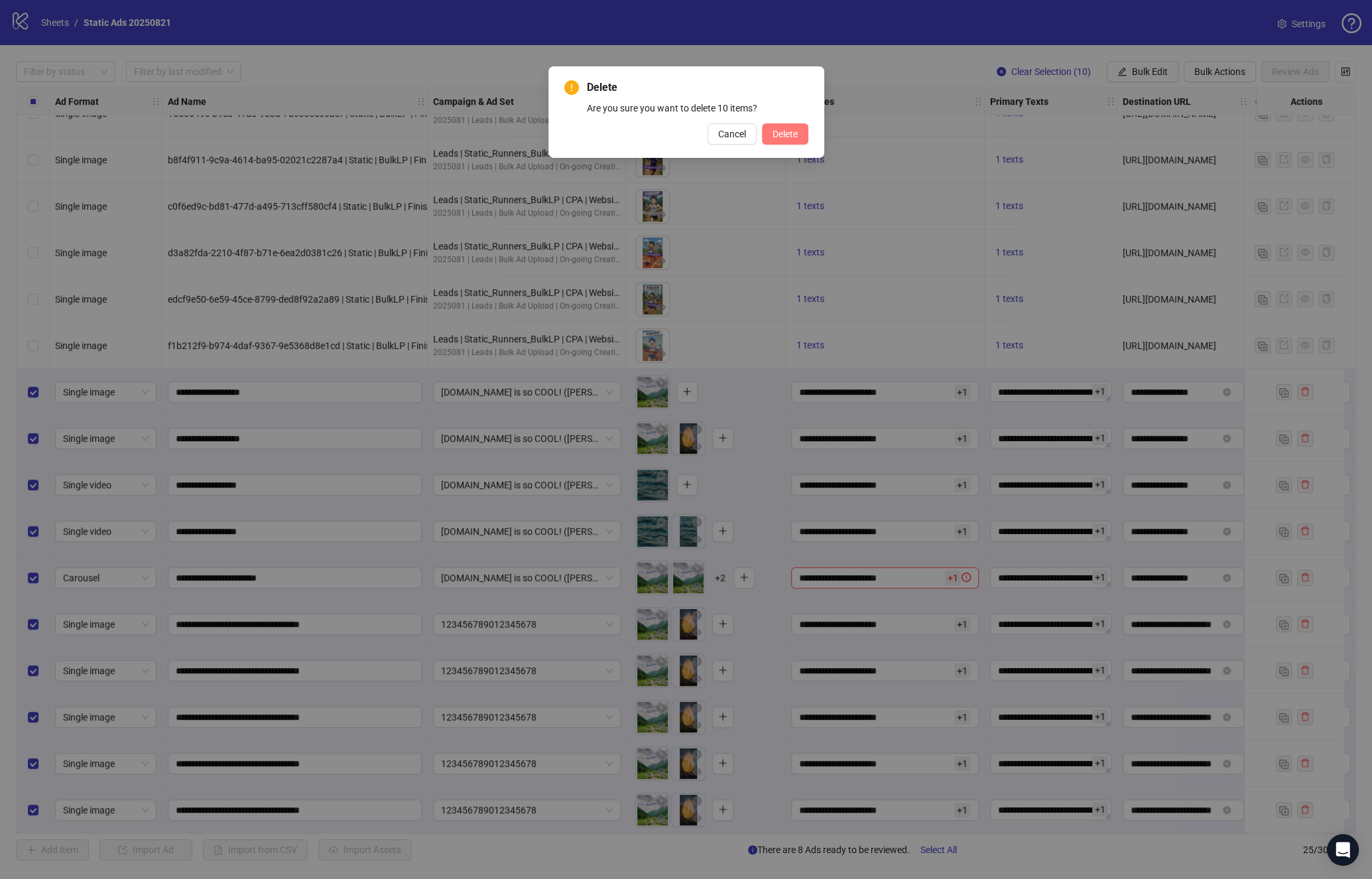
click at [803, 132] on button "Delete" at bounding box center [785, 133] width 46 height 21
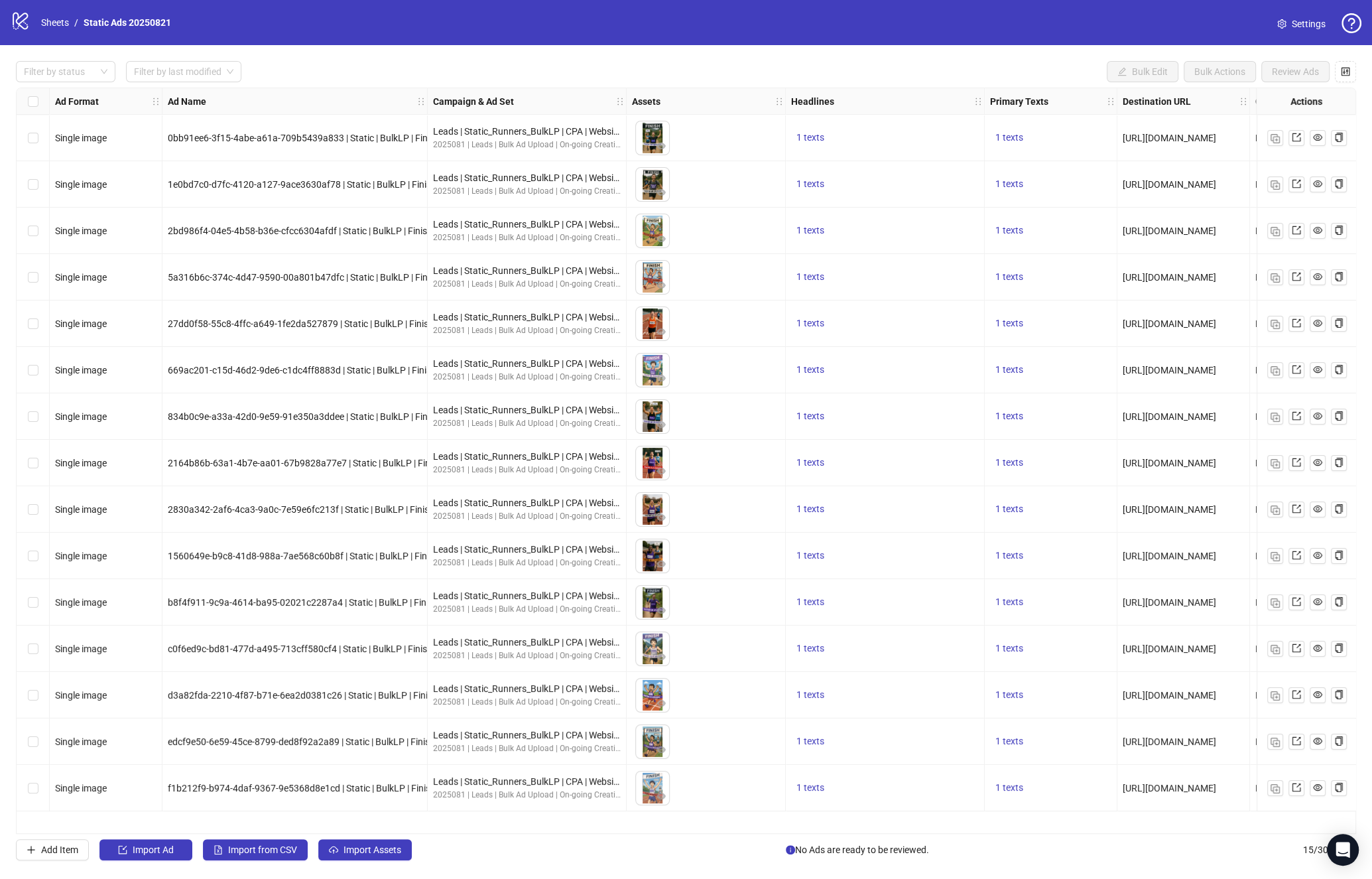
scroll to position [0, 0]
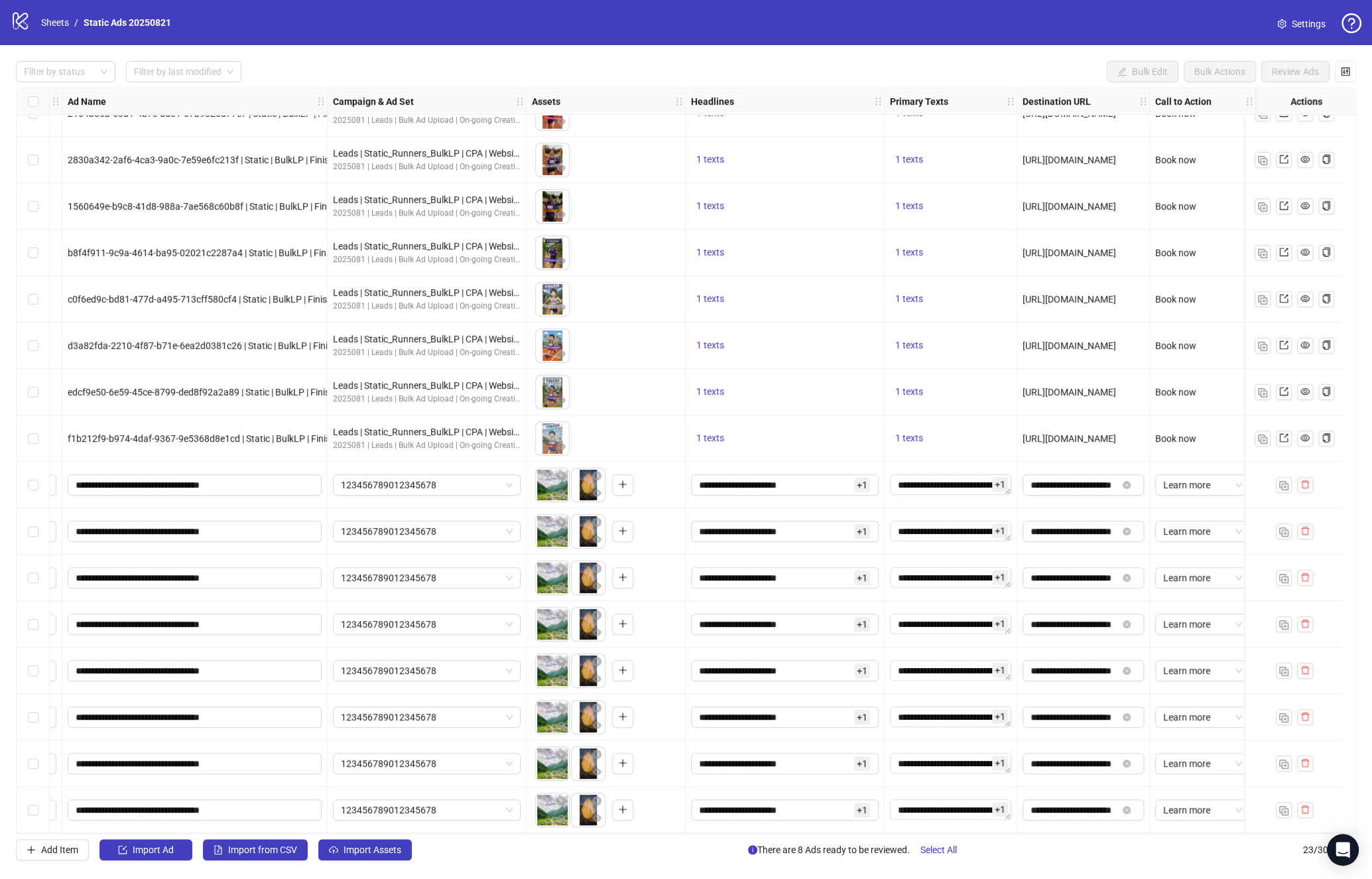
scroll to position [354, 0]
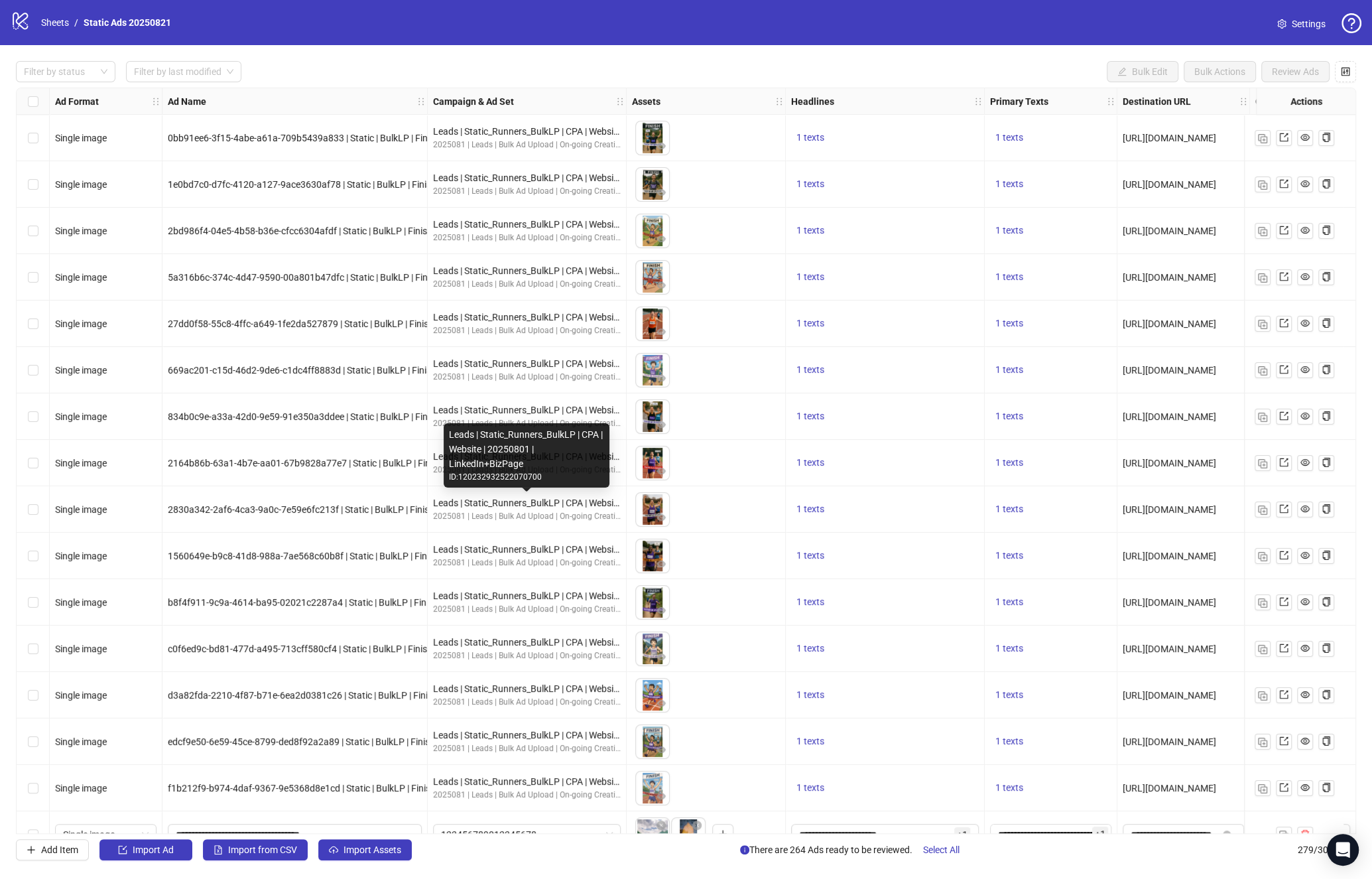
click at [498, 477] on div "ID: 120232932522070700" at bounding box center [527, 477] width 155 height 12
copy div "120232932522070700"
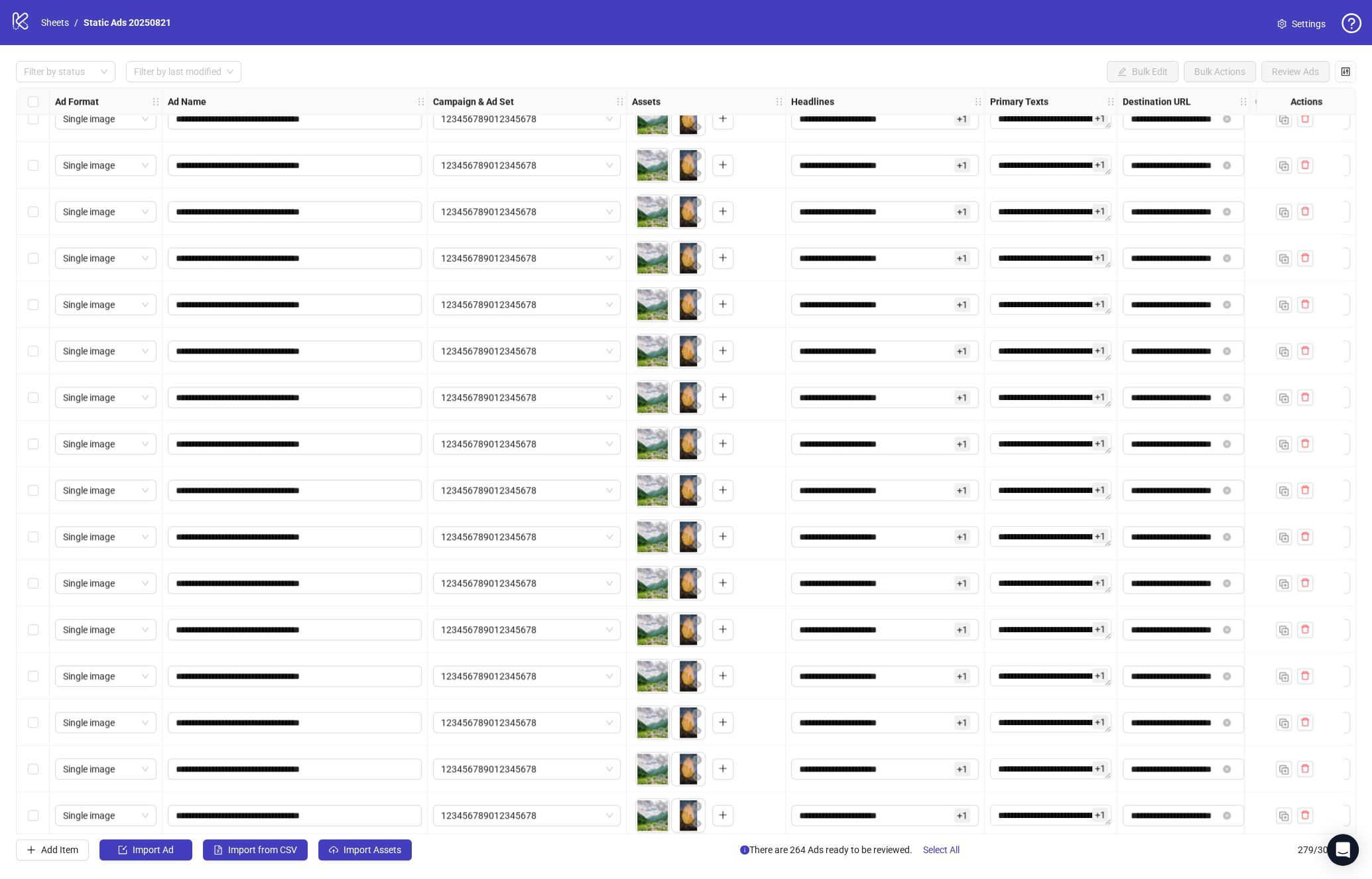
scroll to position [12243, 0]
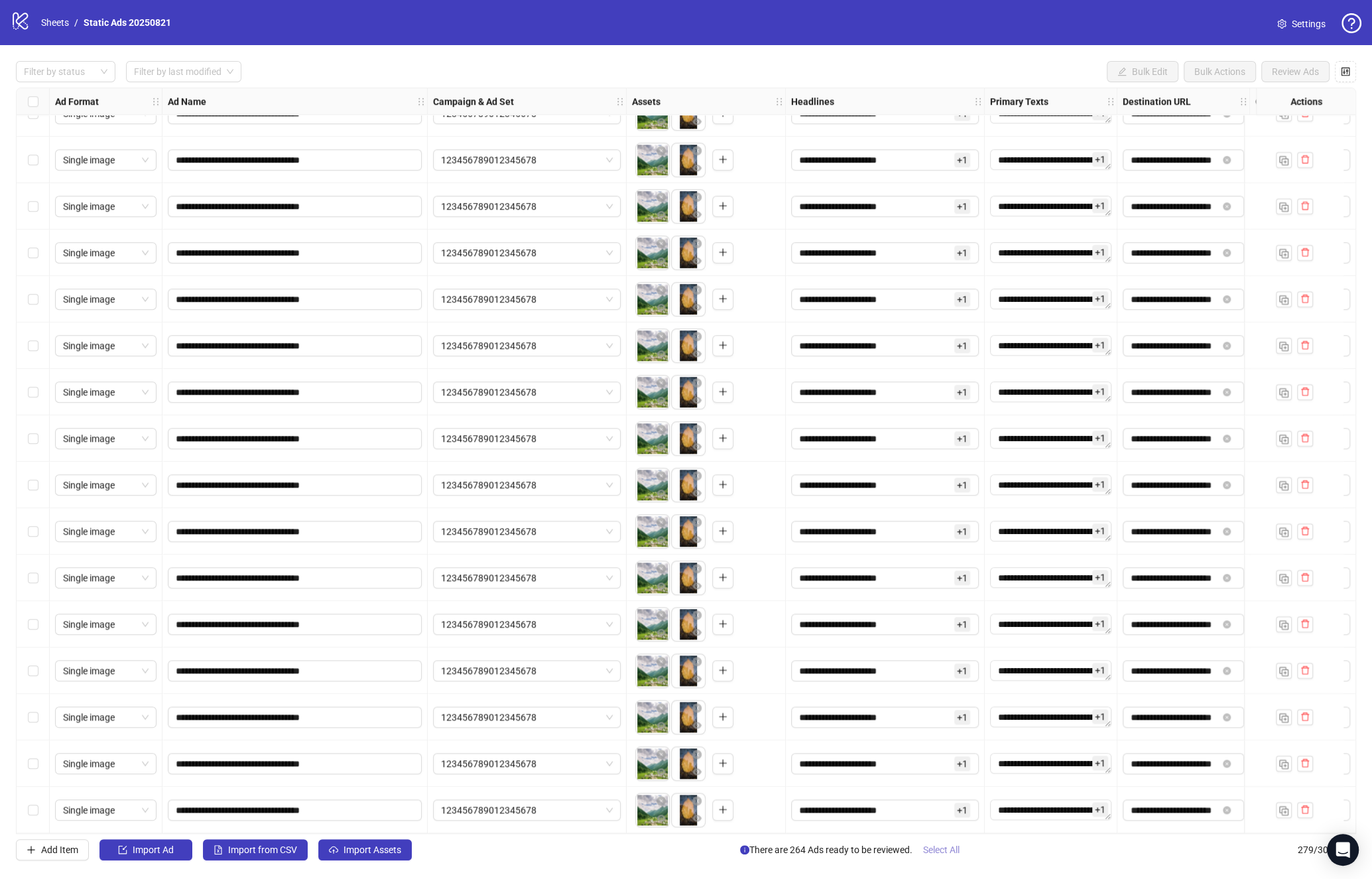
click at [947, 856] on button "Select All" at bounding box center [942, 849] width 58 height 21
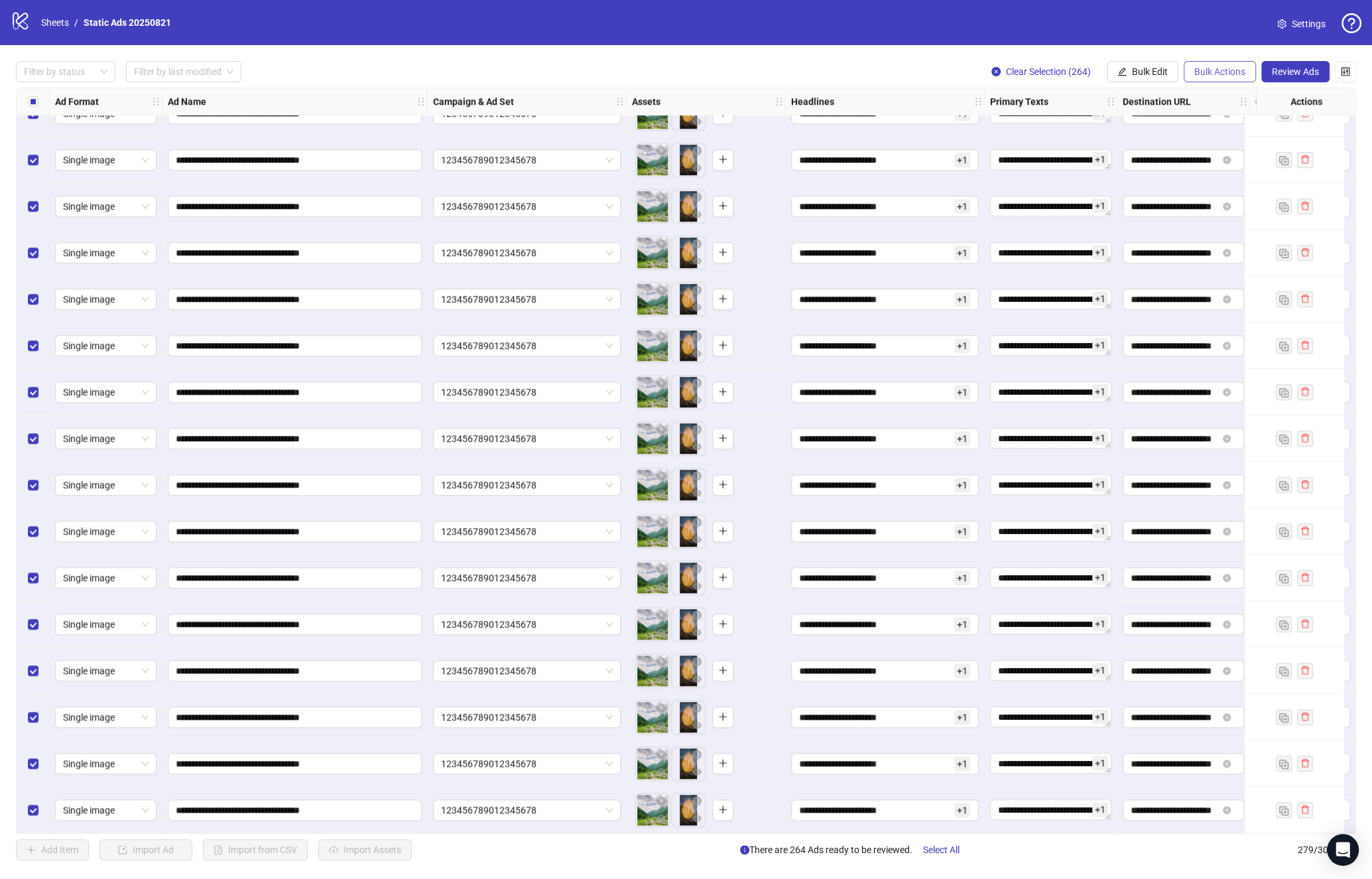
click at [1234, 75] on span "Bulk Actions" at bounding box center [1220, 72] width 51 height 11
click at [1226, 107] on li "Delete" at bounding box center [1239, 98] width 106 height 21
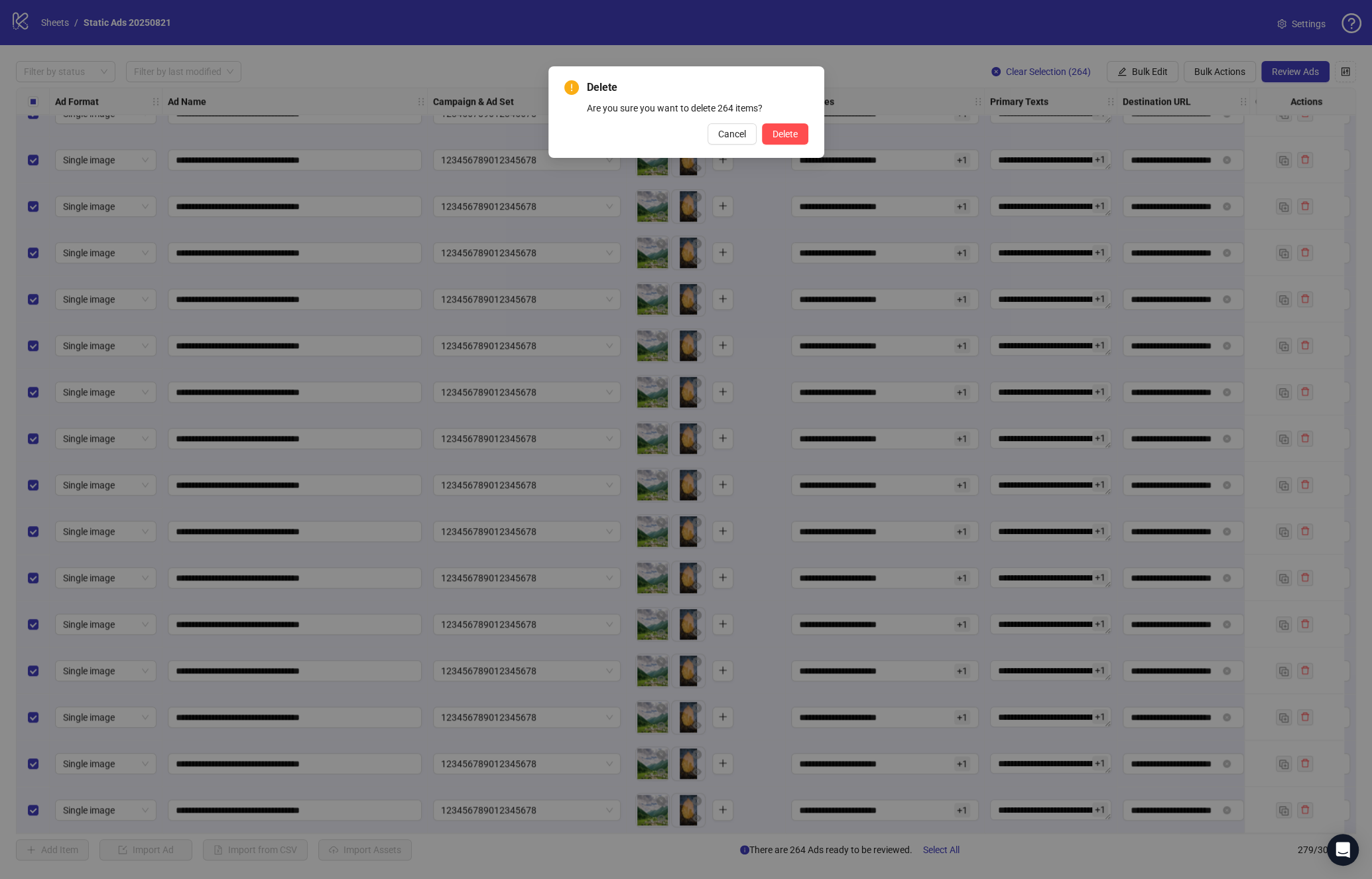
drag, startPoint x: 795, startPoint y: 133, endPoint x: 791, endPoint y: 164, distance: 31.3
click at [795, 133] on span "Delete" at bounding box center [785, 134] width 25 height 11
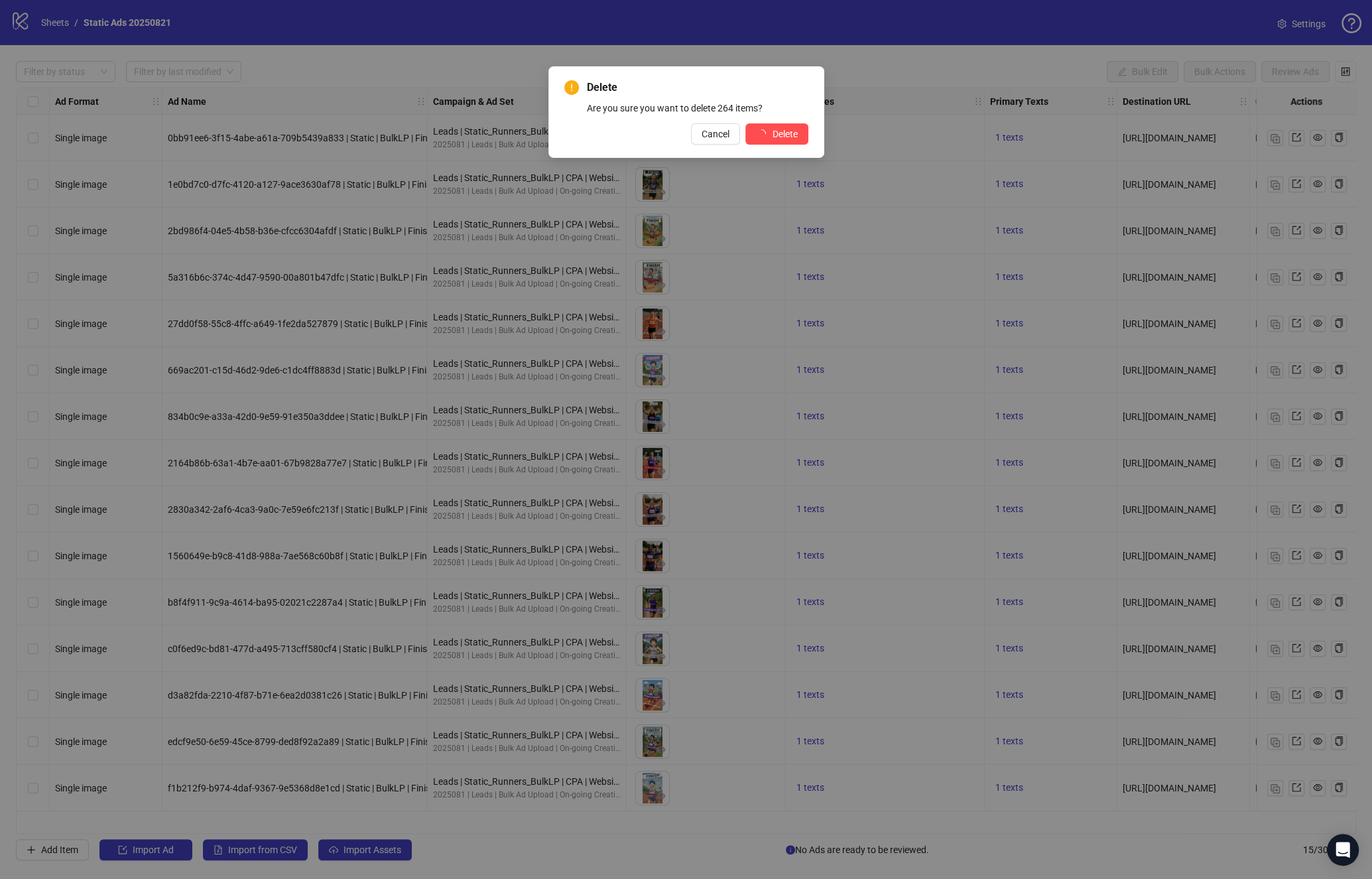
scroll to position [0, 0]
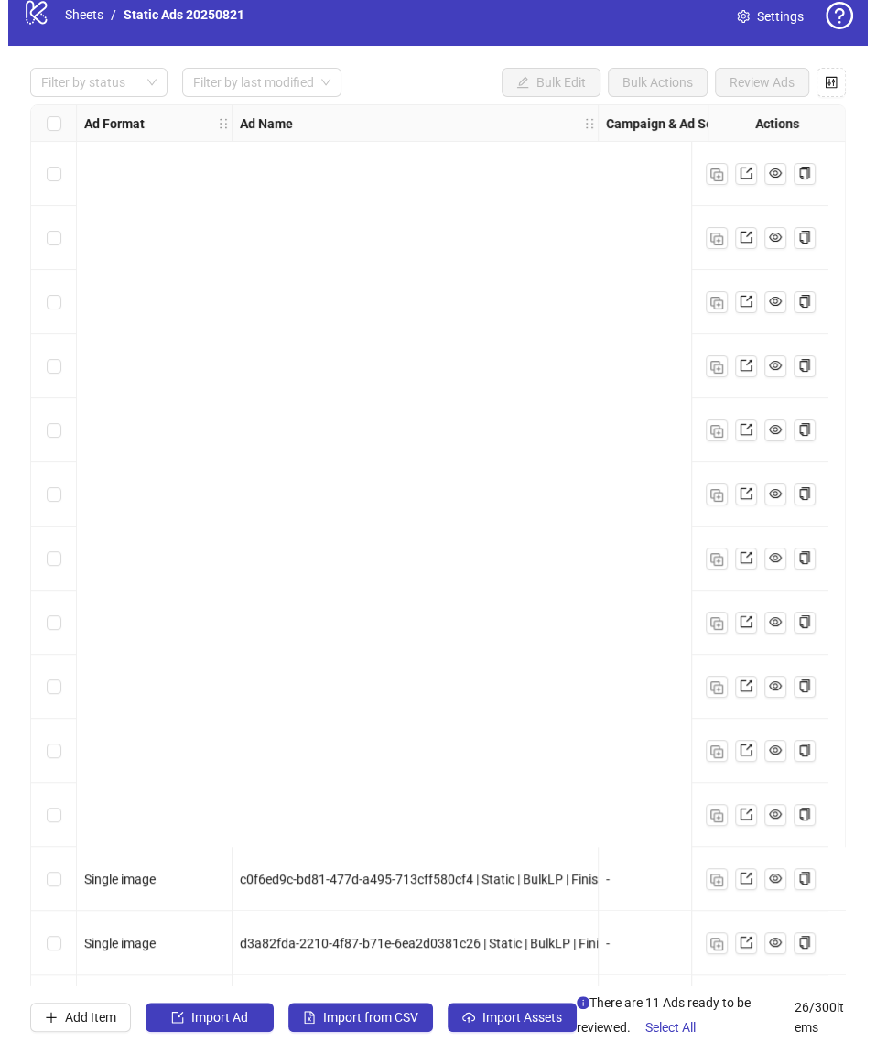
scroll to position [829, 0]
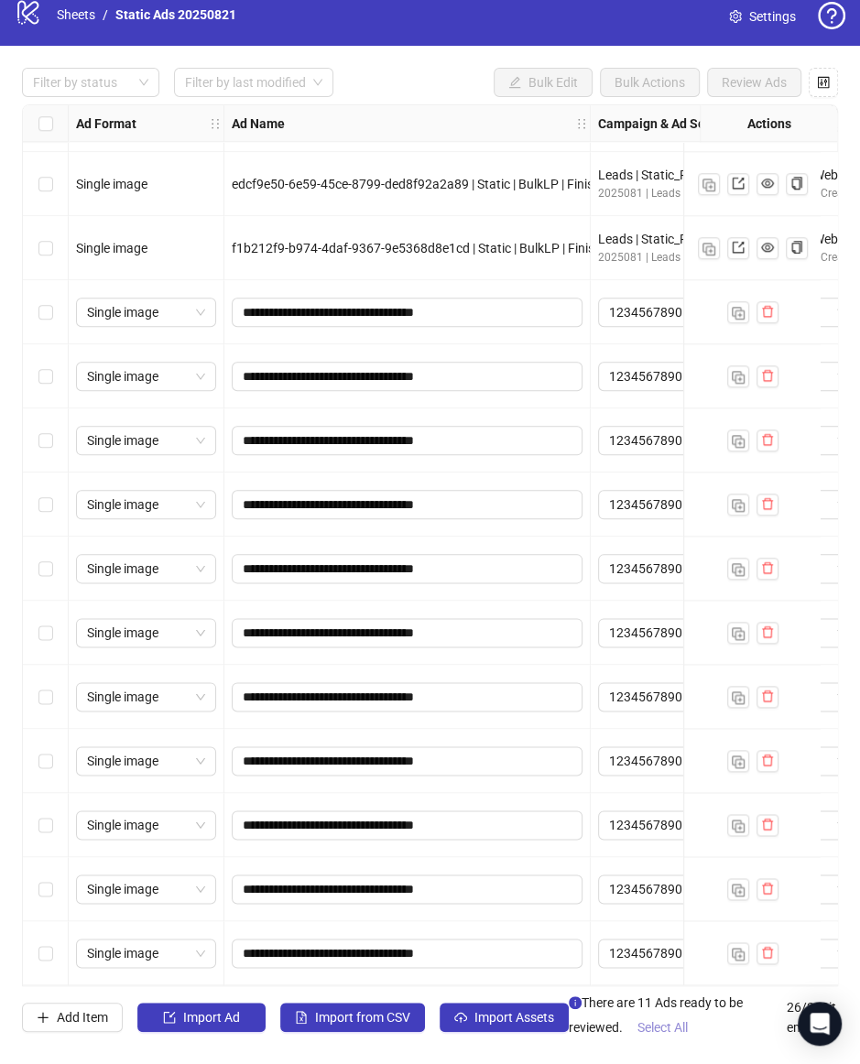
click at [674, 1031] on span "Select All" at bounding box center [662, 1027] width 50 height 15
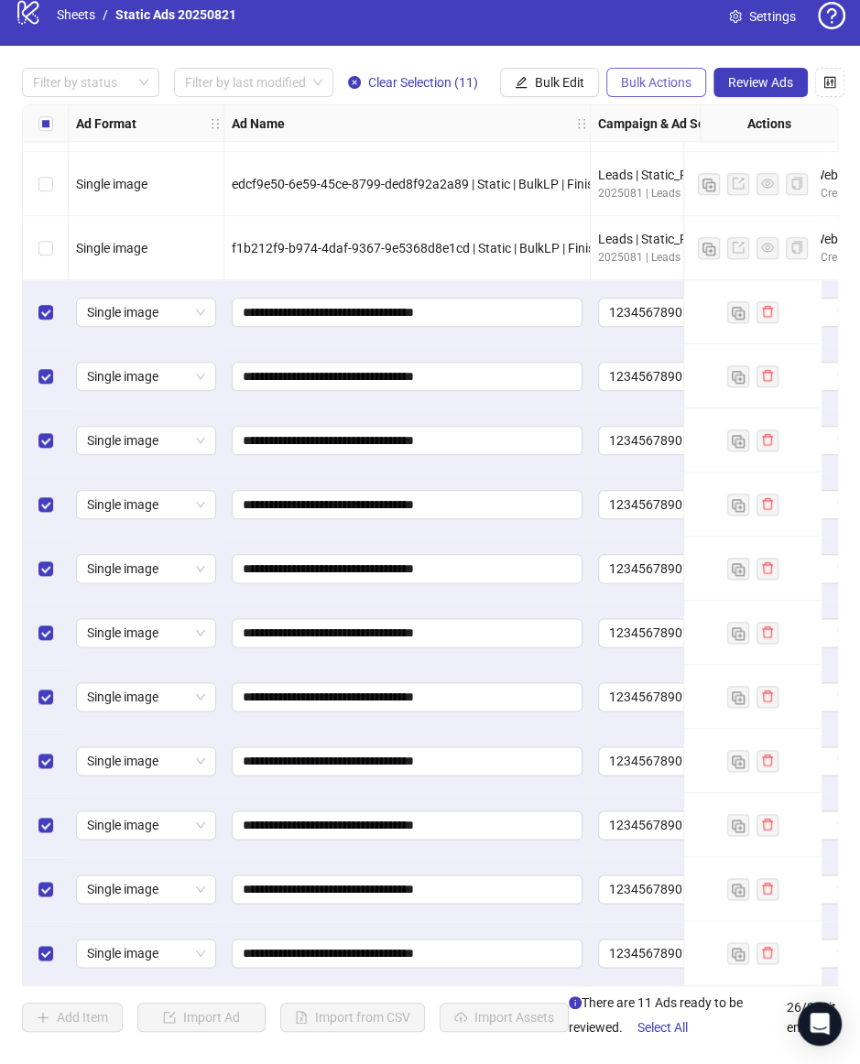
click at [681, 87] on span "Bulk Actions" at bounding box center [656, 82] width 70 height 15
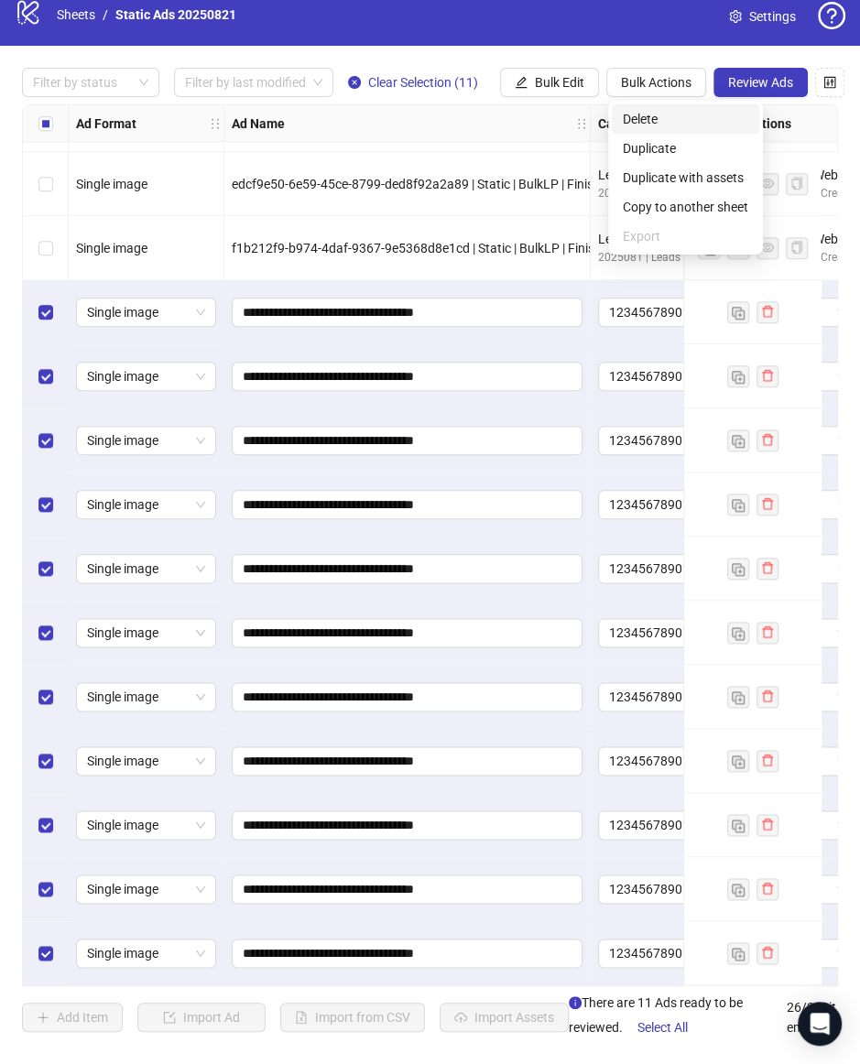
click at [676, 122] on span "Delete" at bounding box center [685, 119] width 125 height 20
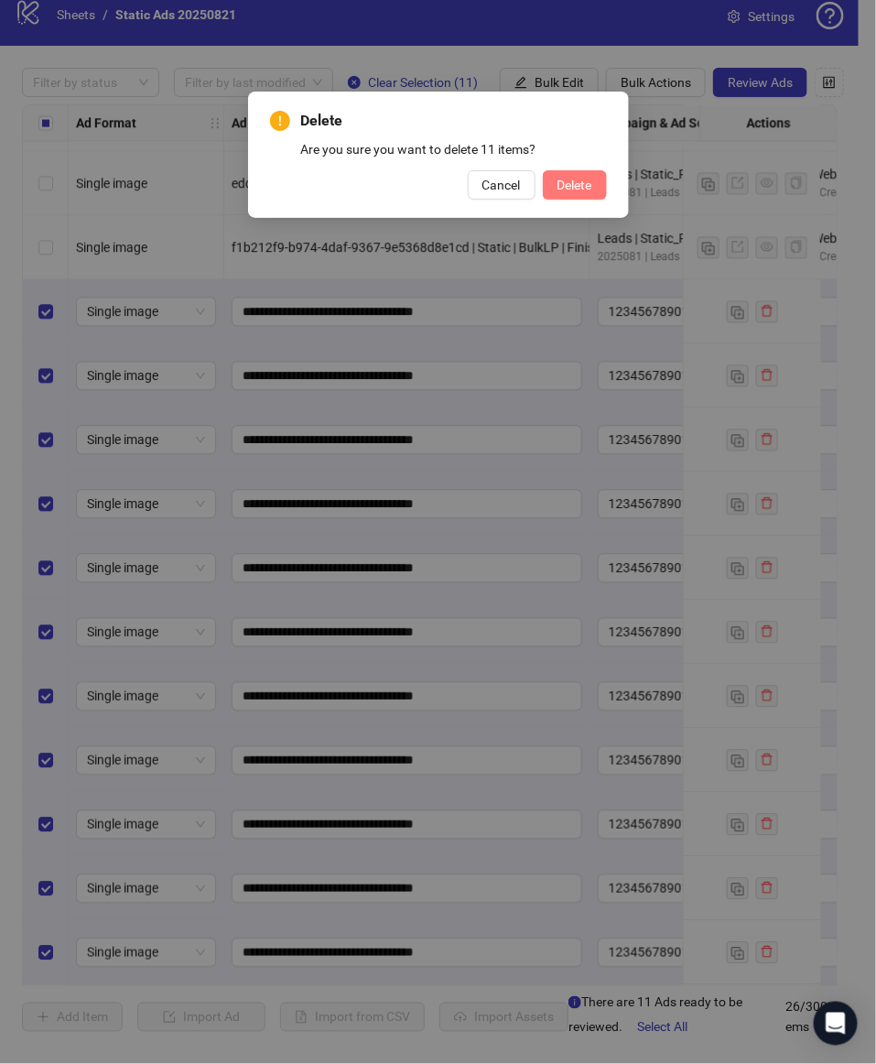
click at [591, 188] on span "Delete" at bounding box center [575, 185] width 35 height 15
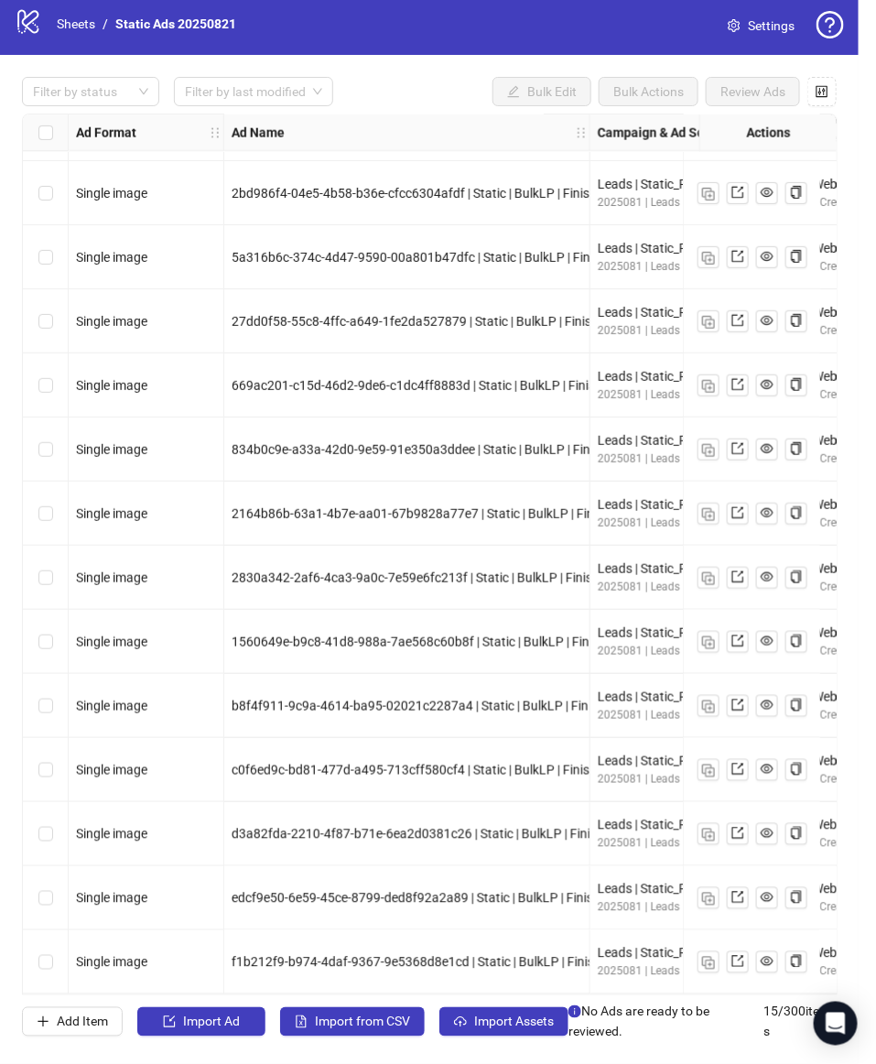
scroll to position [0, 0]
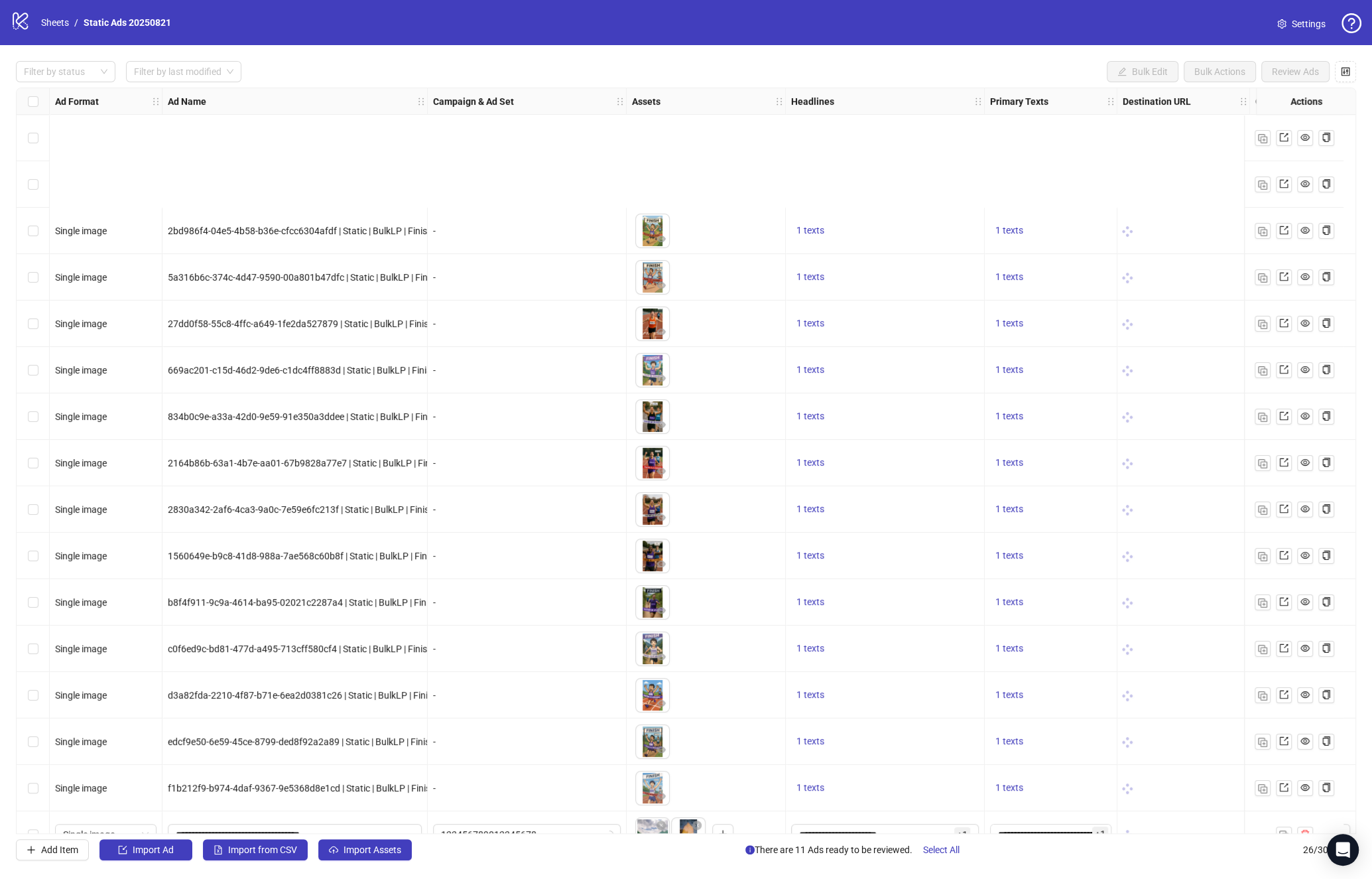
scroll to position [493, 0]
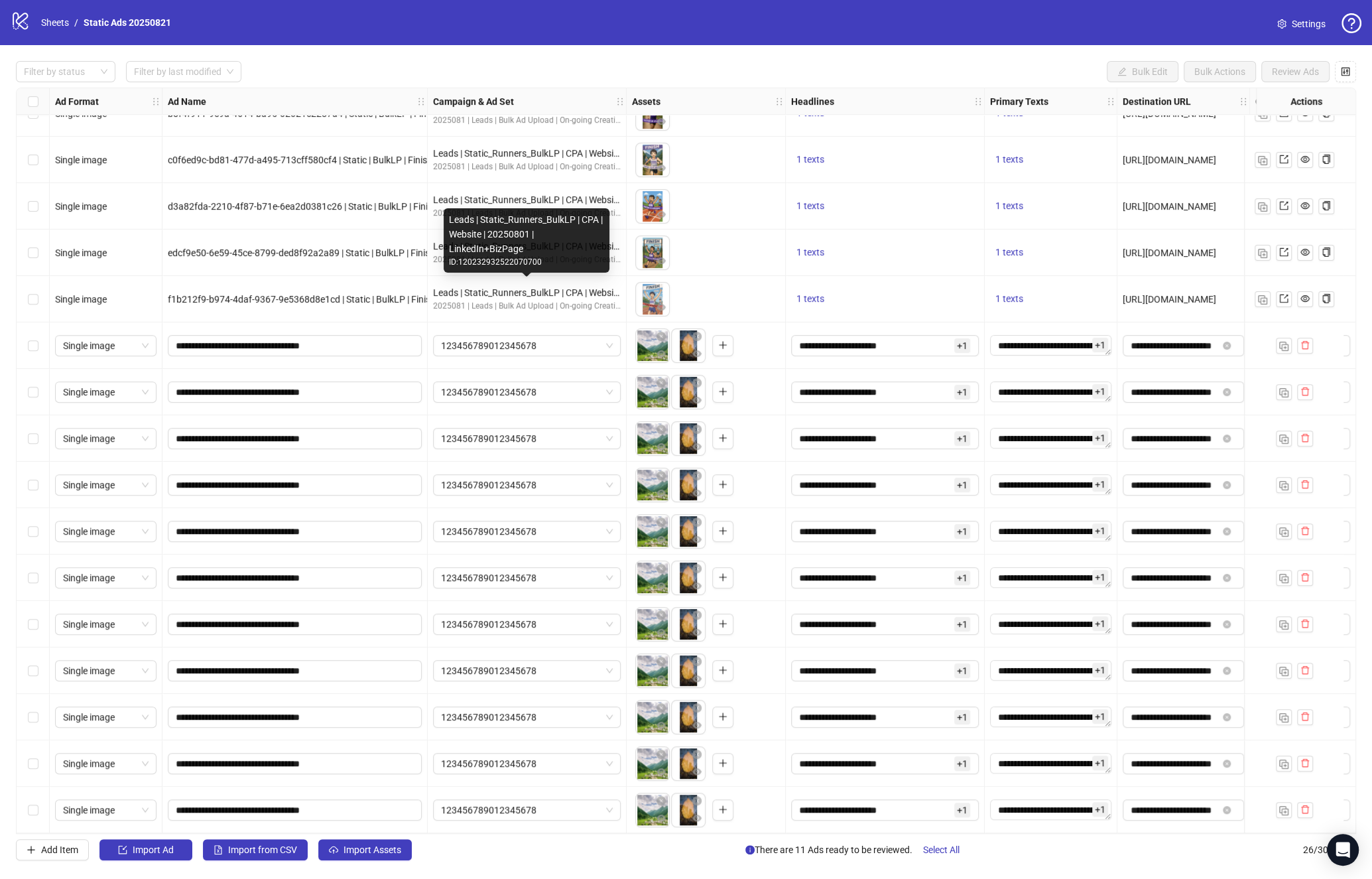
click at [493, 264] on div "ID: 120232932522070700" at bounding box center [527, 262] width 155 height 12
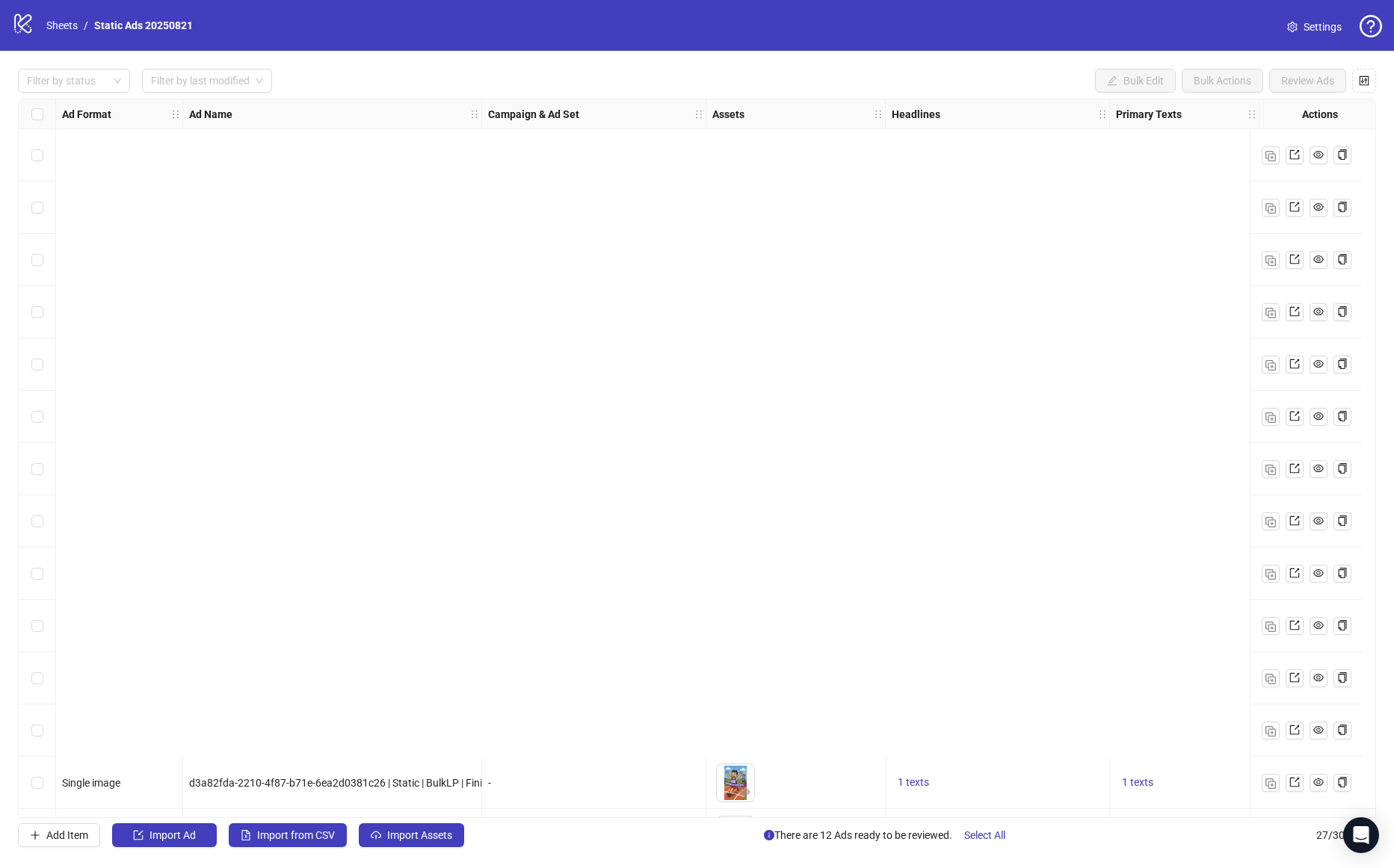
scroll to position [728, 0]
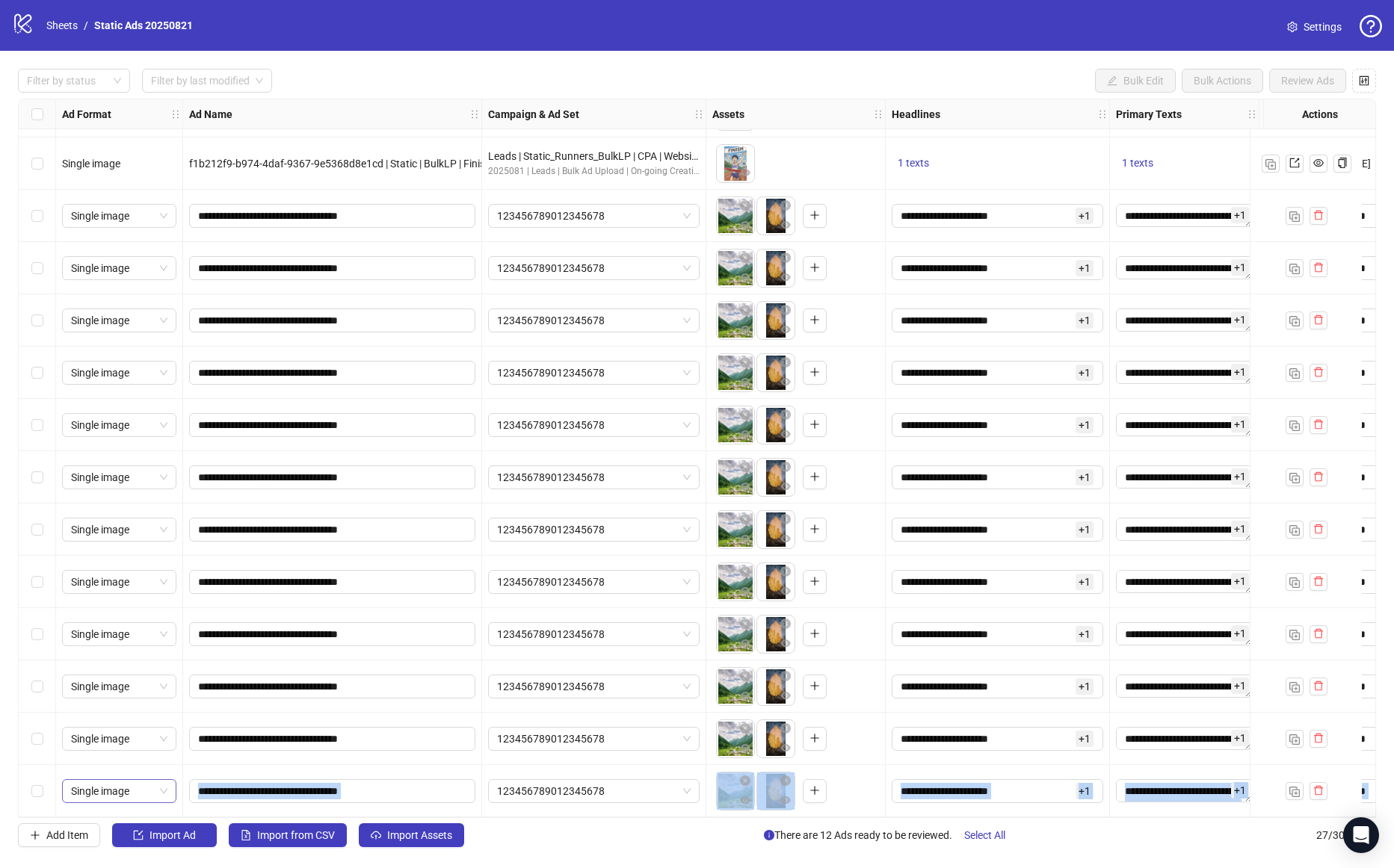
drag, startPoint x: 1269, startPoint y: 790, endPoint x: 85, endPoint y: 781, distance: 1184.0
click at [85, 781] on div "Ad Format Ad Name Campaign & Ad Set Assets Headlines Primary Texts Destination …" at bounding box center [792, 96] width 1547 height 1442
click at [976, 824] on button "Select All" at bounding box center [984, 835] width 65 height 24
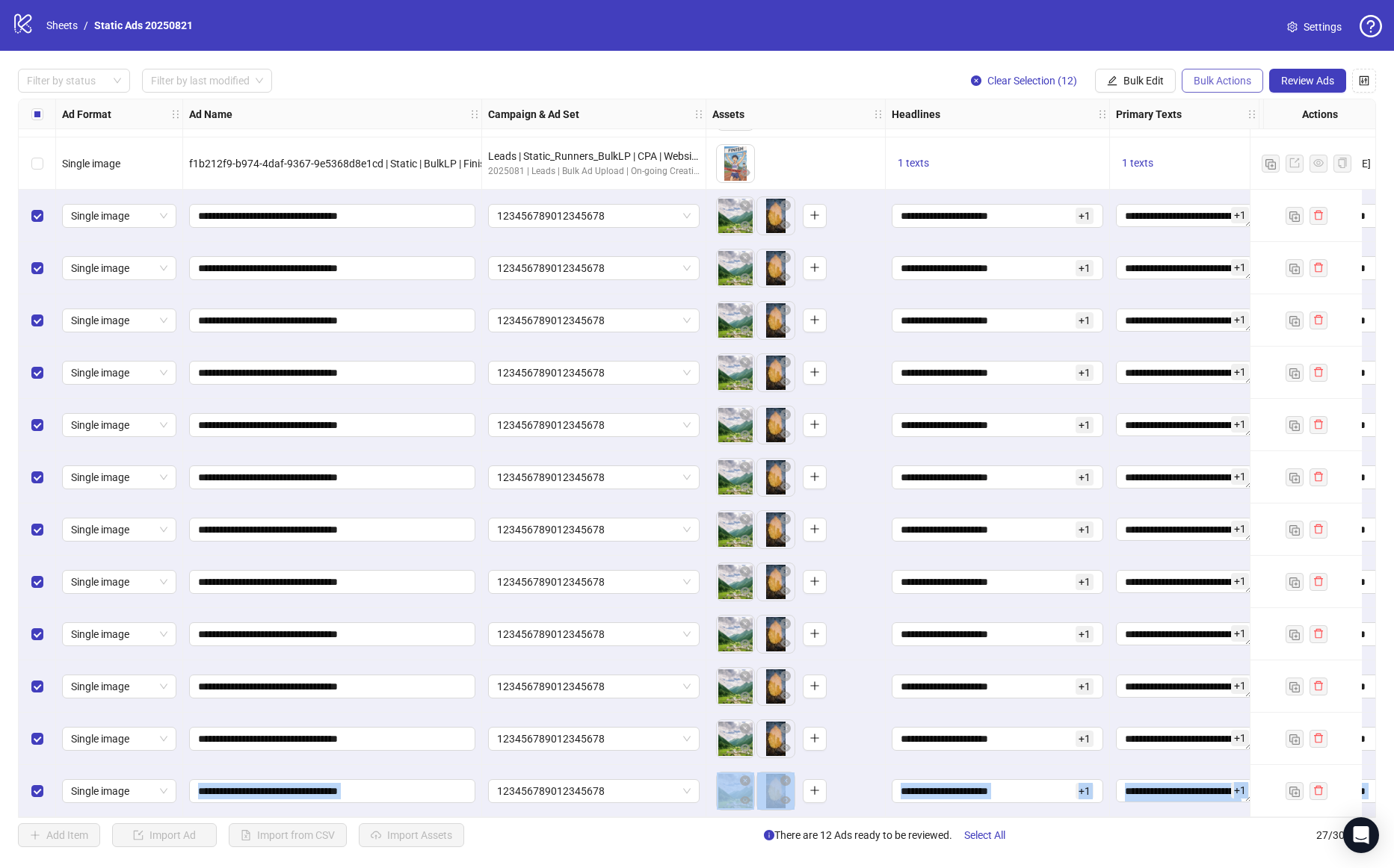
click at [1244, 73] on button "Bulk Actions" at bounding box center [1223, 80] width 82 height 24
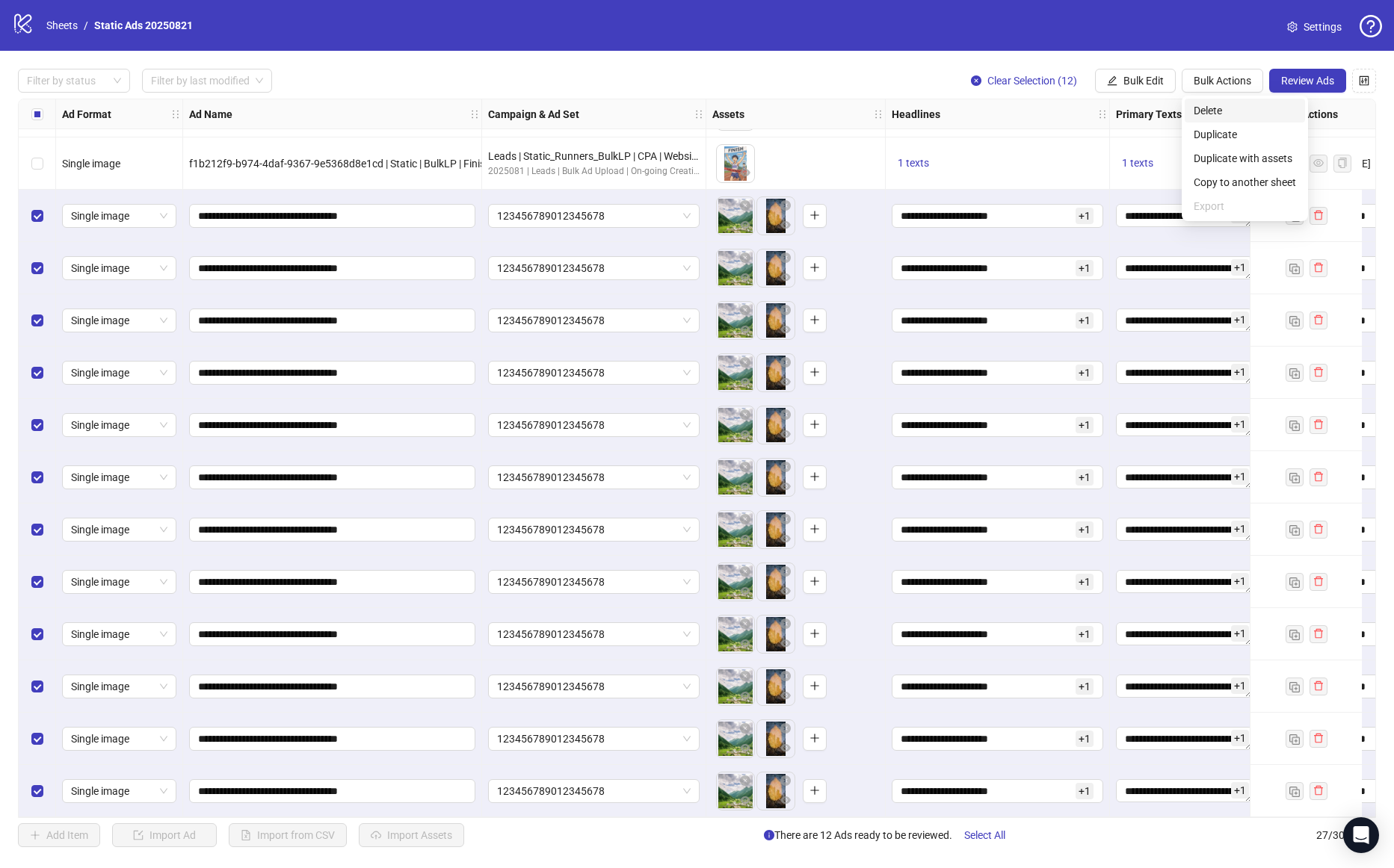
click at [1226, 104] on span "Delete" at bounding box center [1244, 110] width 102 height 16
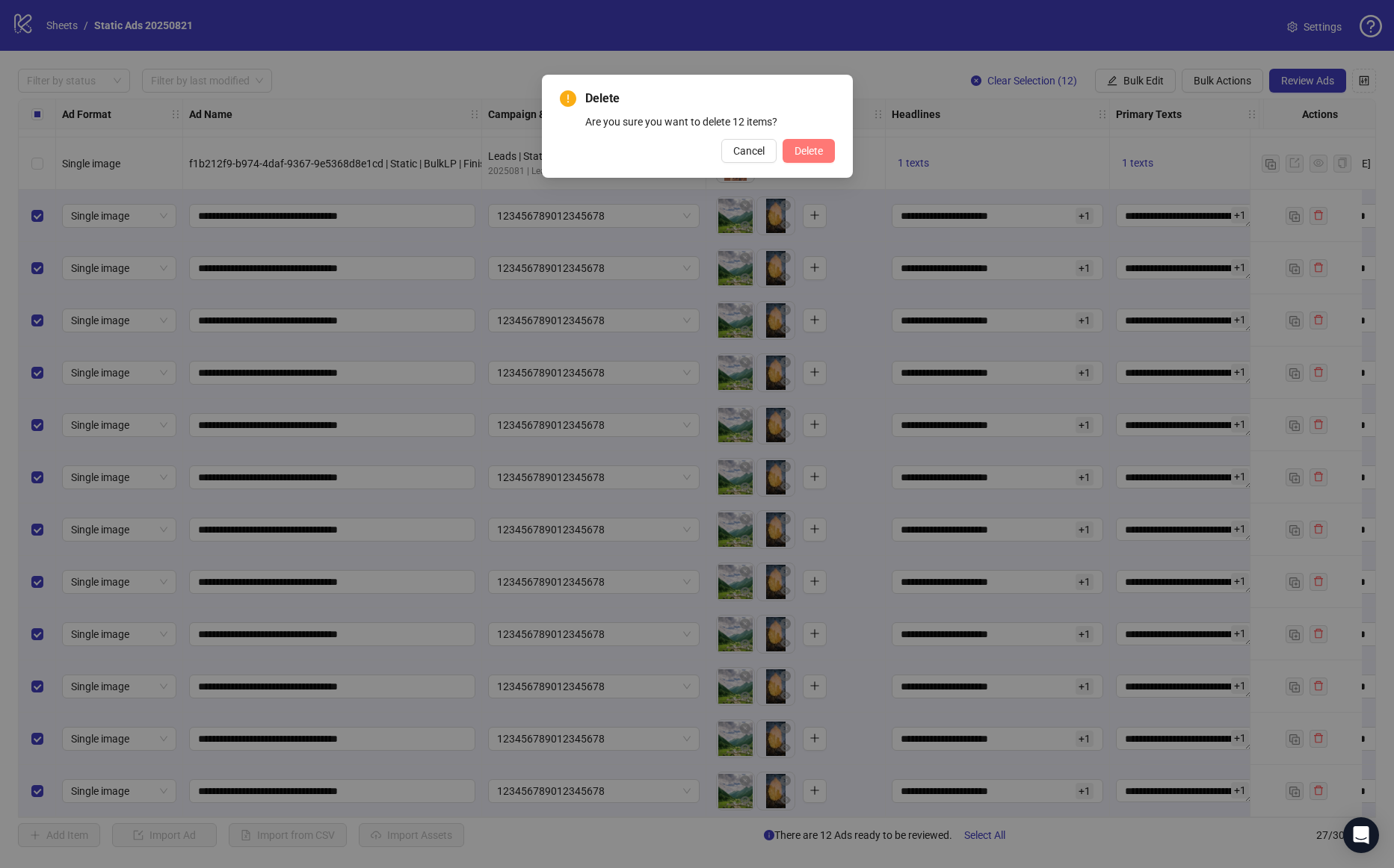
click at [797, 152] on span "Delete" at bounding box center [808, 151] width 29 height 12
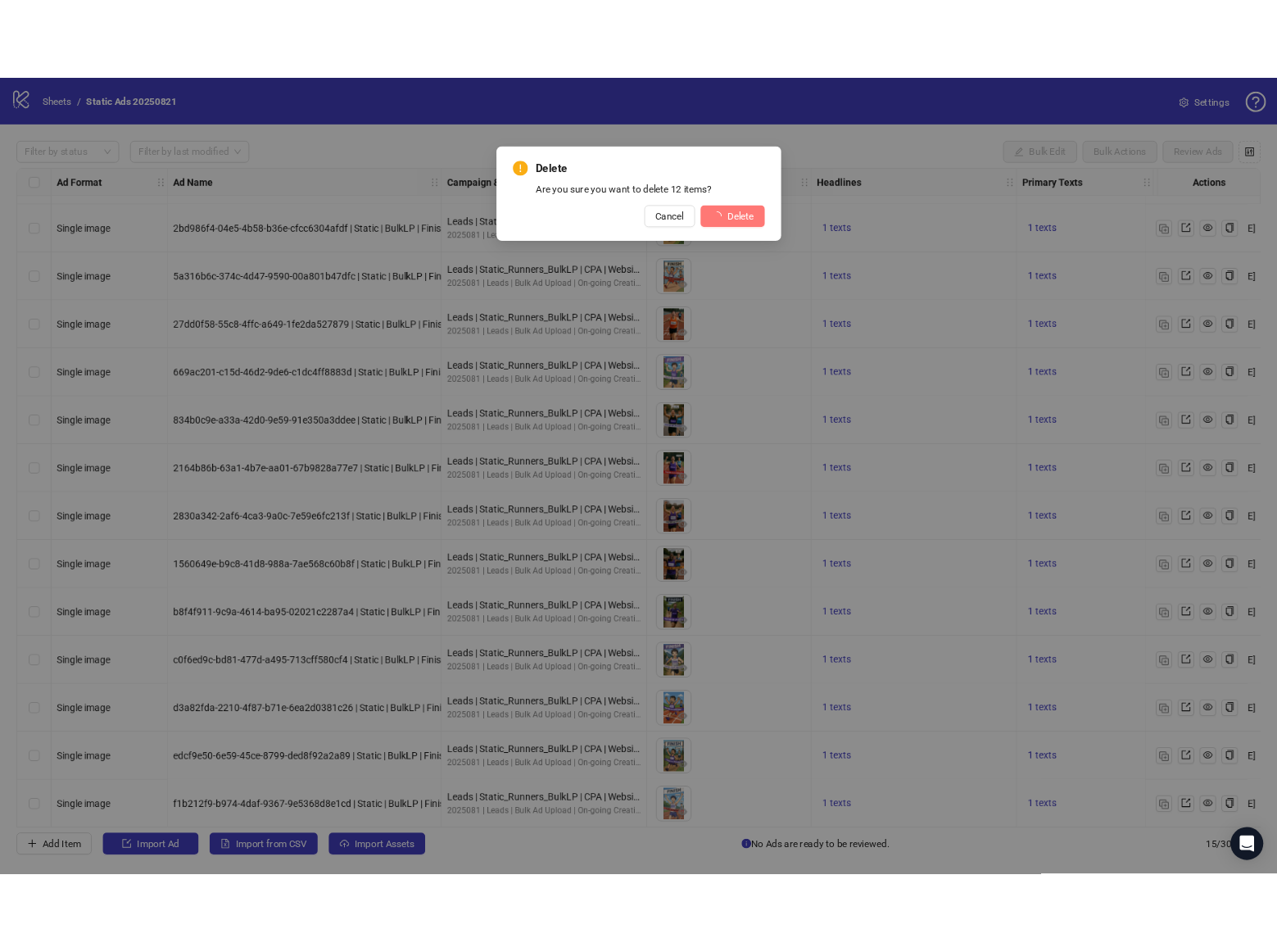
scroll to position [111, 0]
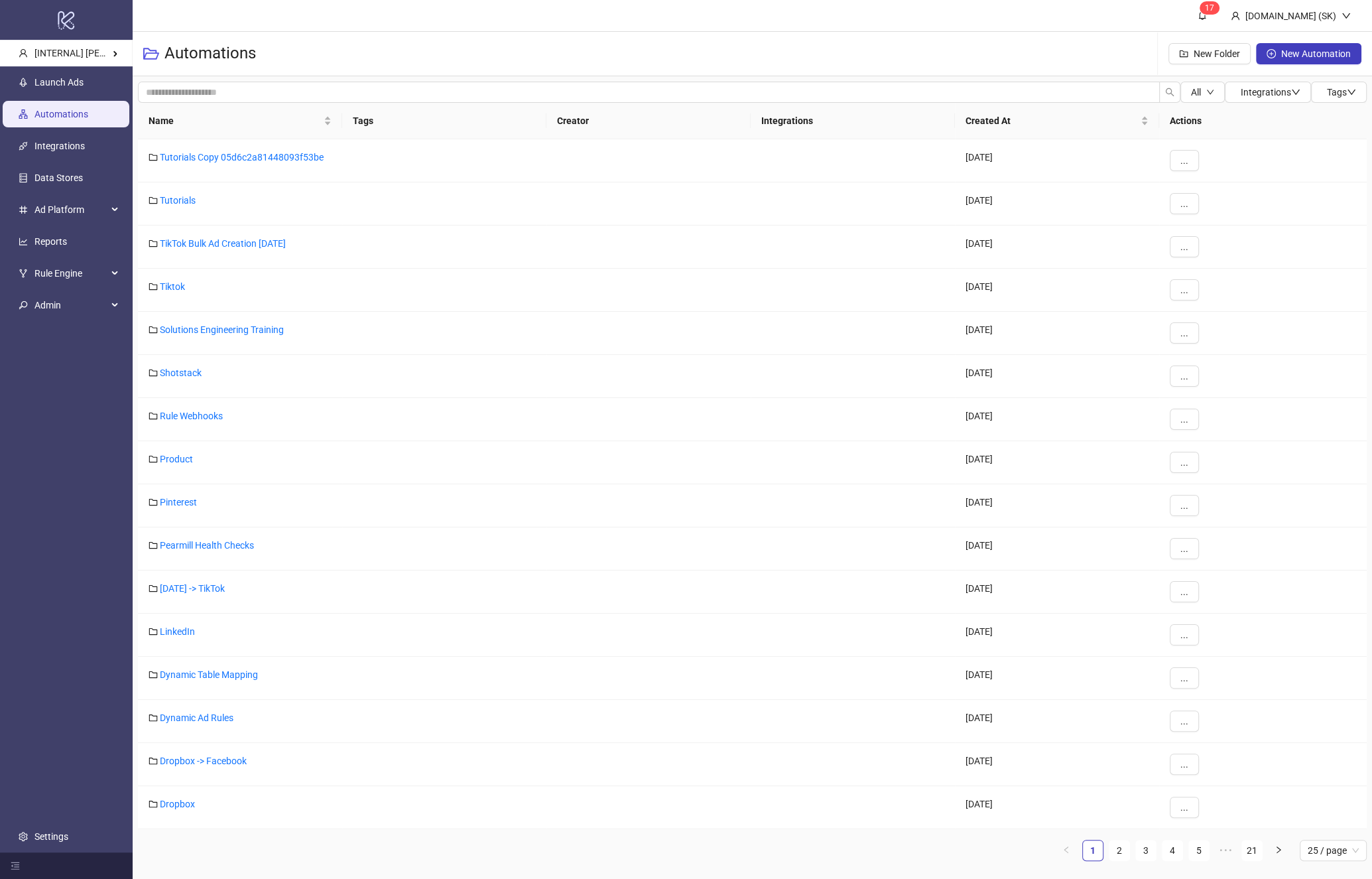
click at [79, 485] on ul "Launch Ads Automations Integrations Data Stores Ad Platform Reports Rule Engine…" at bounding box center [66, 459] width 133 height 786
click at [81, 316] on span "Admin" at bounding box center [71, 305] width 73 height 27
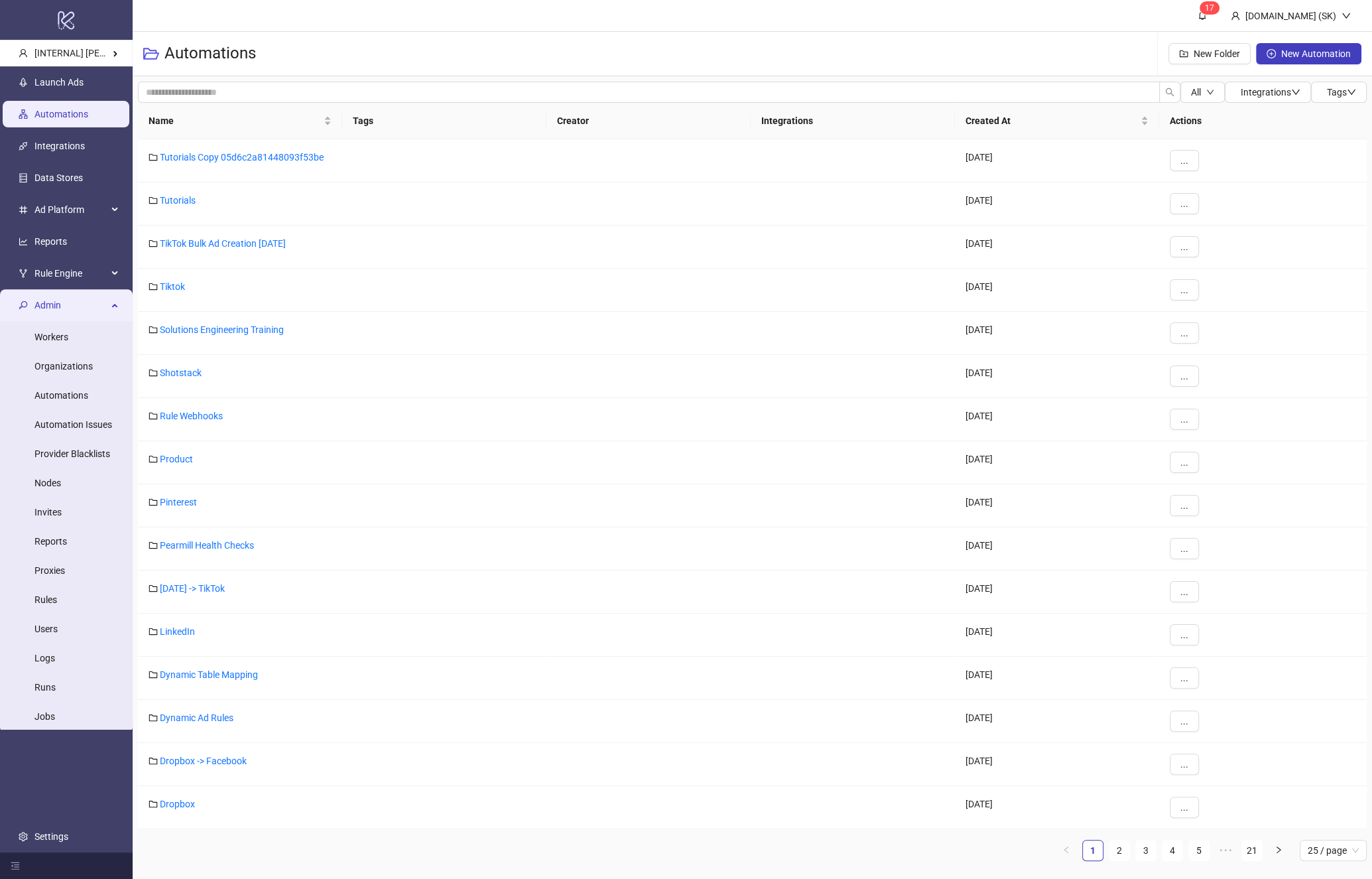
click at [80, 298] on span "Admin" at bounding box center [71, 305] width 73 height 27
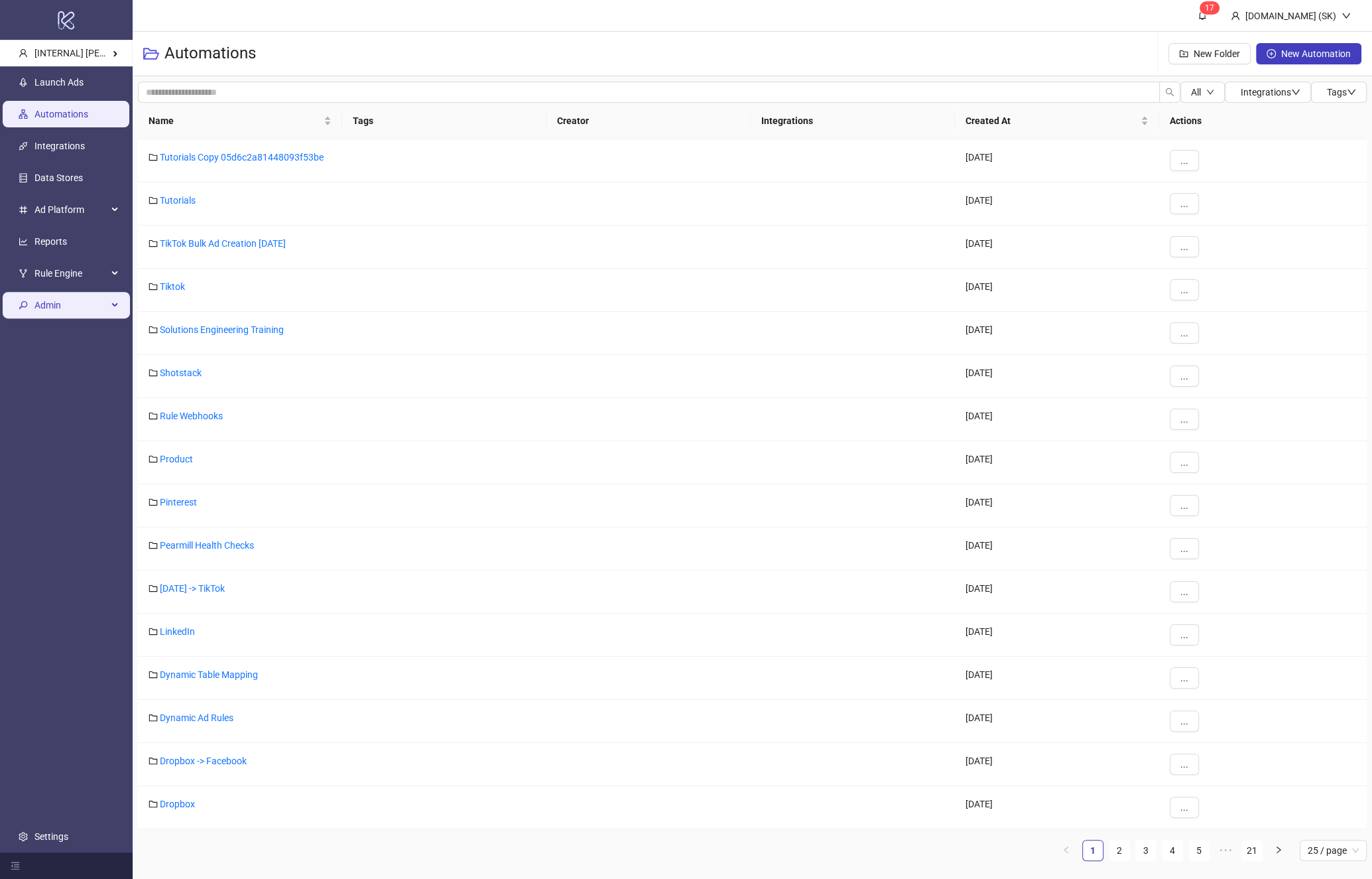
click at [81, 303] on span "Admin" at bounding box center [71, 305] width 73 height 27
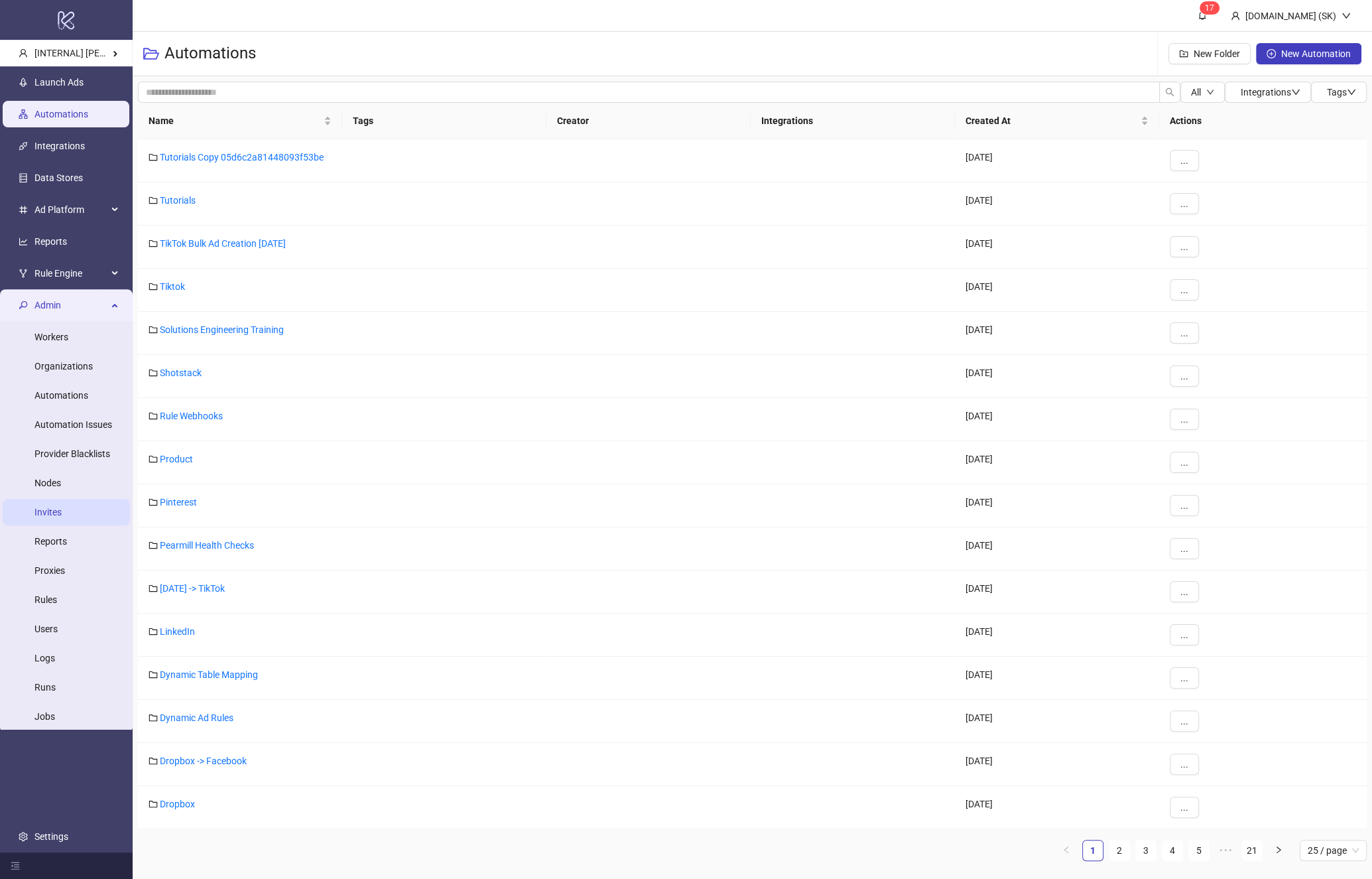
click at [62, 517] on link "Invites" at bounding box center [49, 512] width 28 height 11
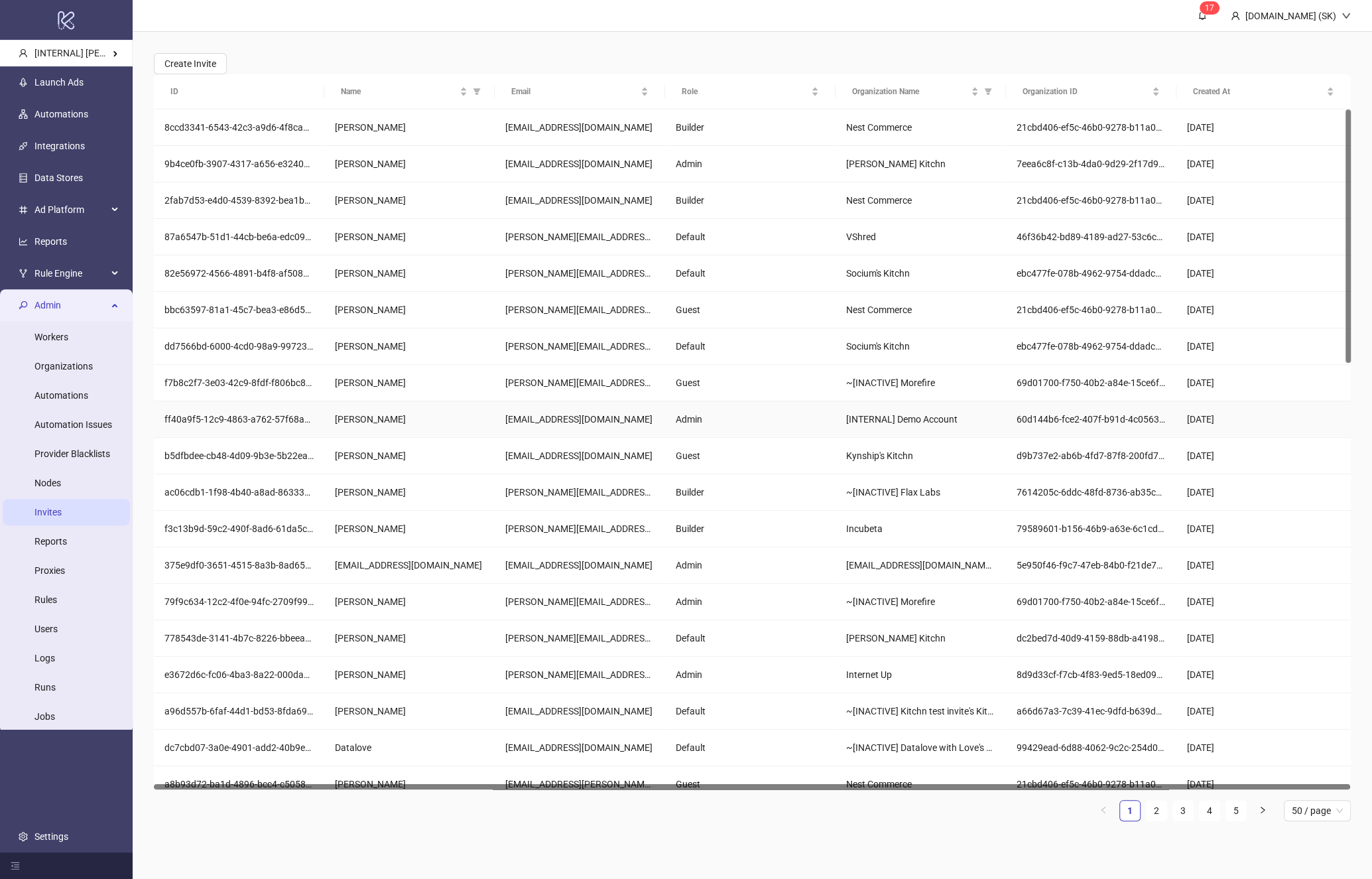
drag, startPoint x: 672, startPoint y: 411, endPoint x: 635, endPoint y: 163, distance: 250.7
click at [635, 161] on div "jalen.jcampbell@gmail.com" at bounding box center [580, 164] width 149 height 14
click at [772, 499] on div "Builder" at bounding box center [750, 493] width 170 height 36
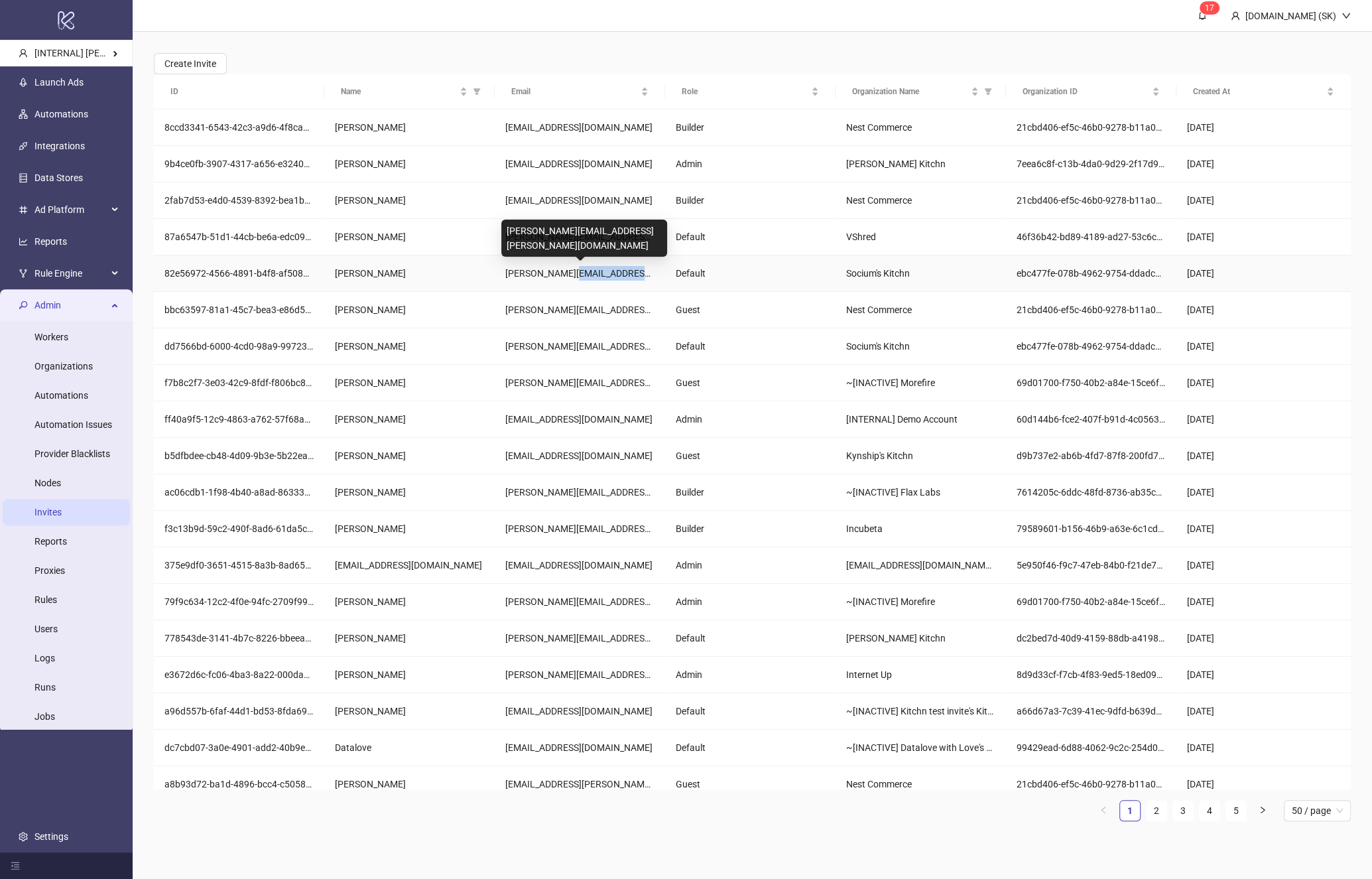
drag, startPoint x: 651, startPoint y: 274, endPoint x: 575, endPoint y: 274, distance: 76.0
click at [575, 274] on div "matthew.smith@sociummedia.com" at bounding box center [580, 273] width 149 height 14
copy div "sociummedia.com"
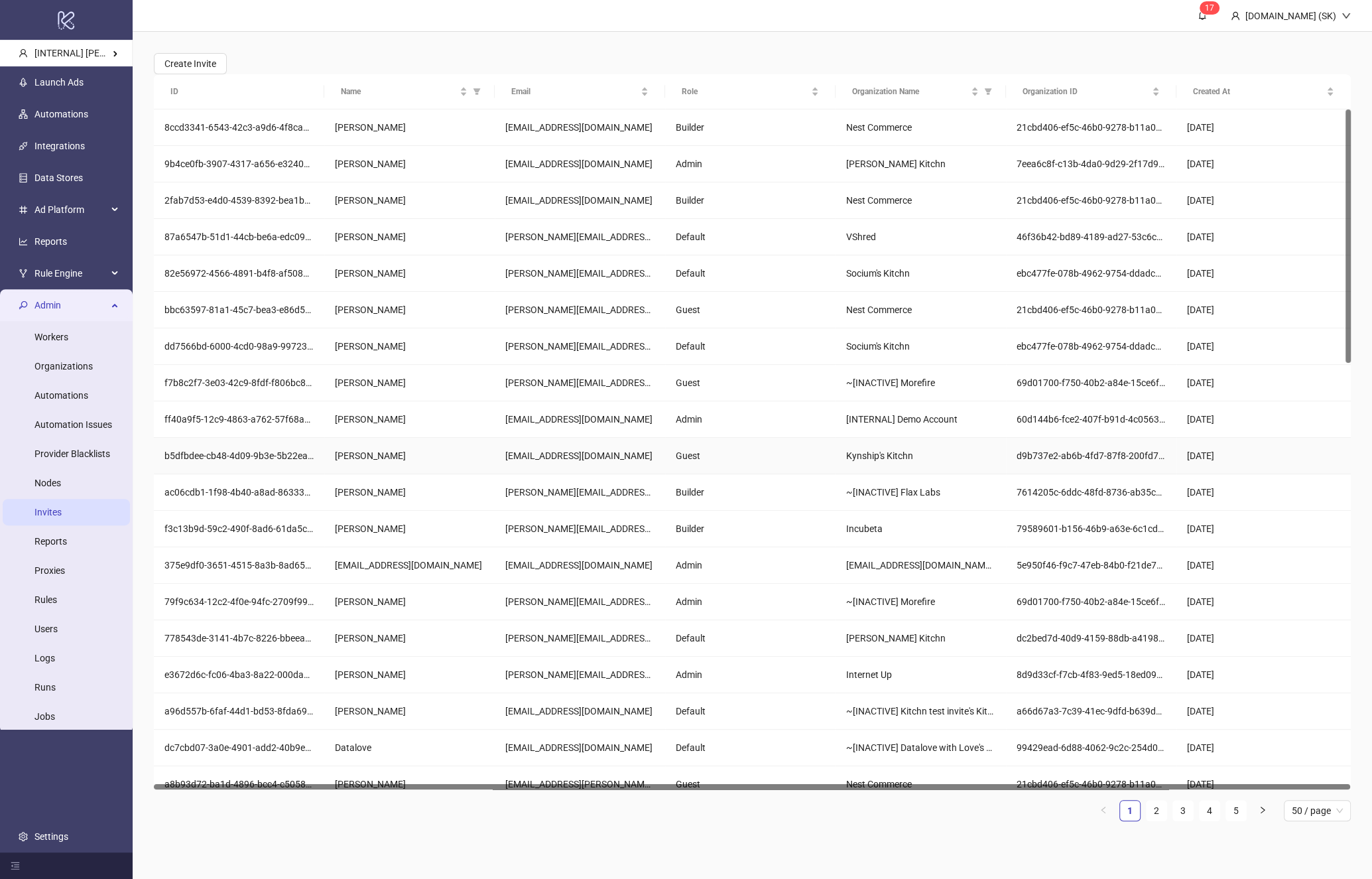
click at [666, 463] on div "Guest" at bounding box center [750, 456] width 170 height 36
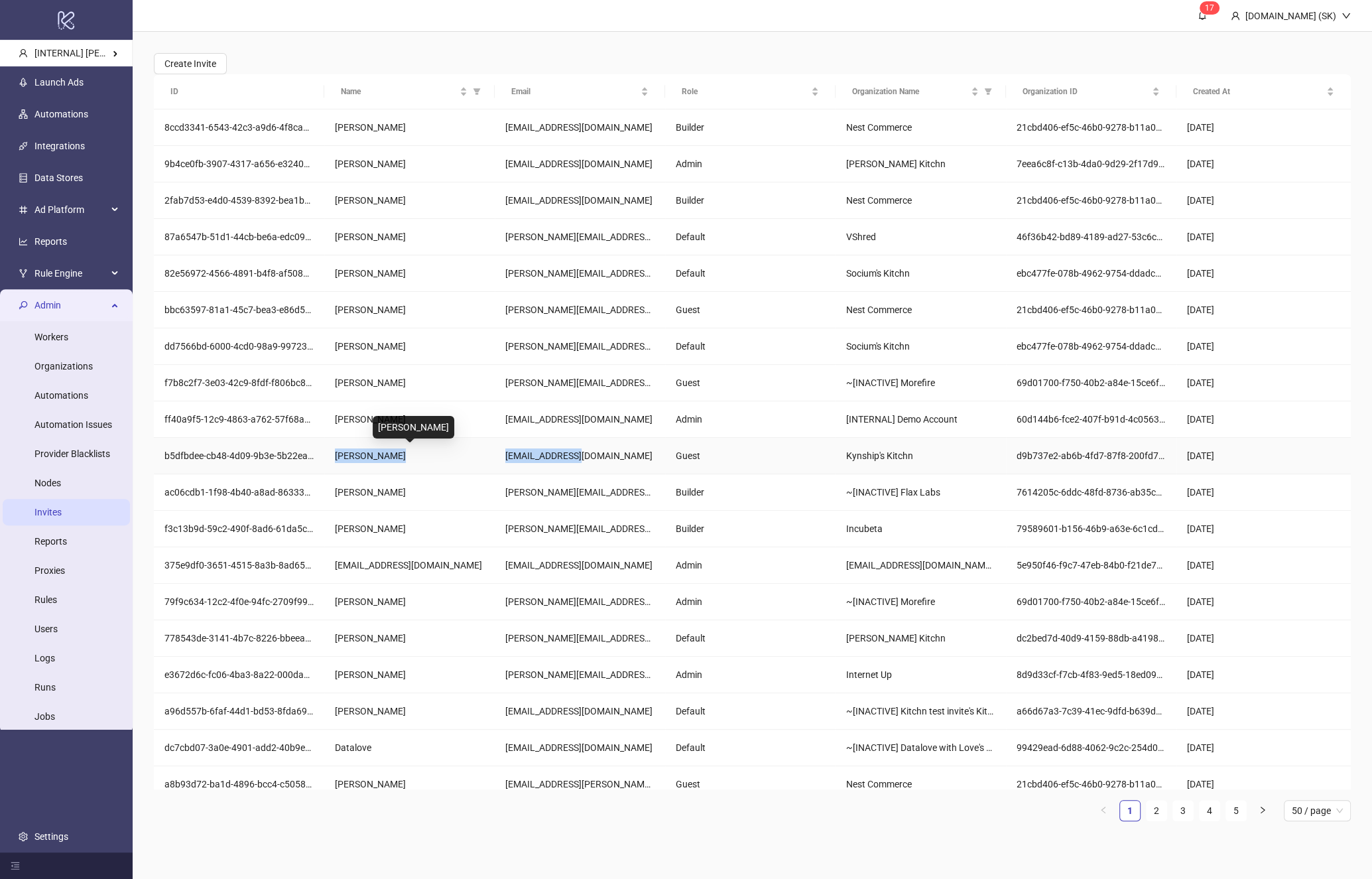
drag, startPoint x: 538, startPoint y: 456, endPoint x: 332, endPoint y: 458, distance: 206.0
click at [332, 458] on div "b5dfbdee-cb48-4d09-9b3e-5b22eae6aaa2 Matt McDougal matt@kynship.co Guest Kynshi…" at bounding box center [752, 456] width 1197 height 36
click at [350, 454] on div "Matt McDougal" at bounding box center [409, 456] width 149 height 14
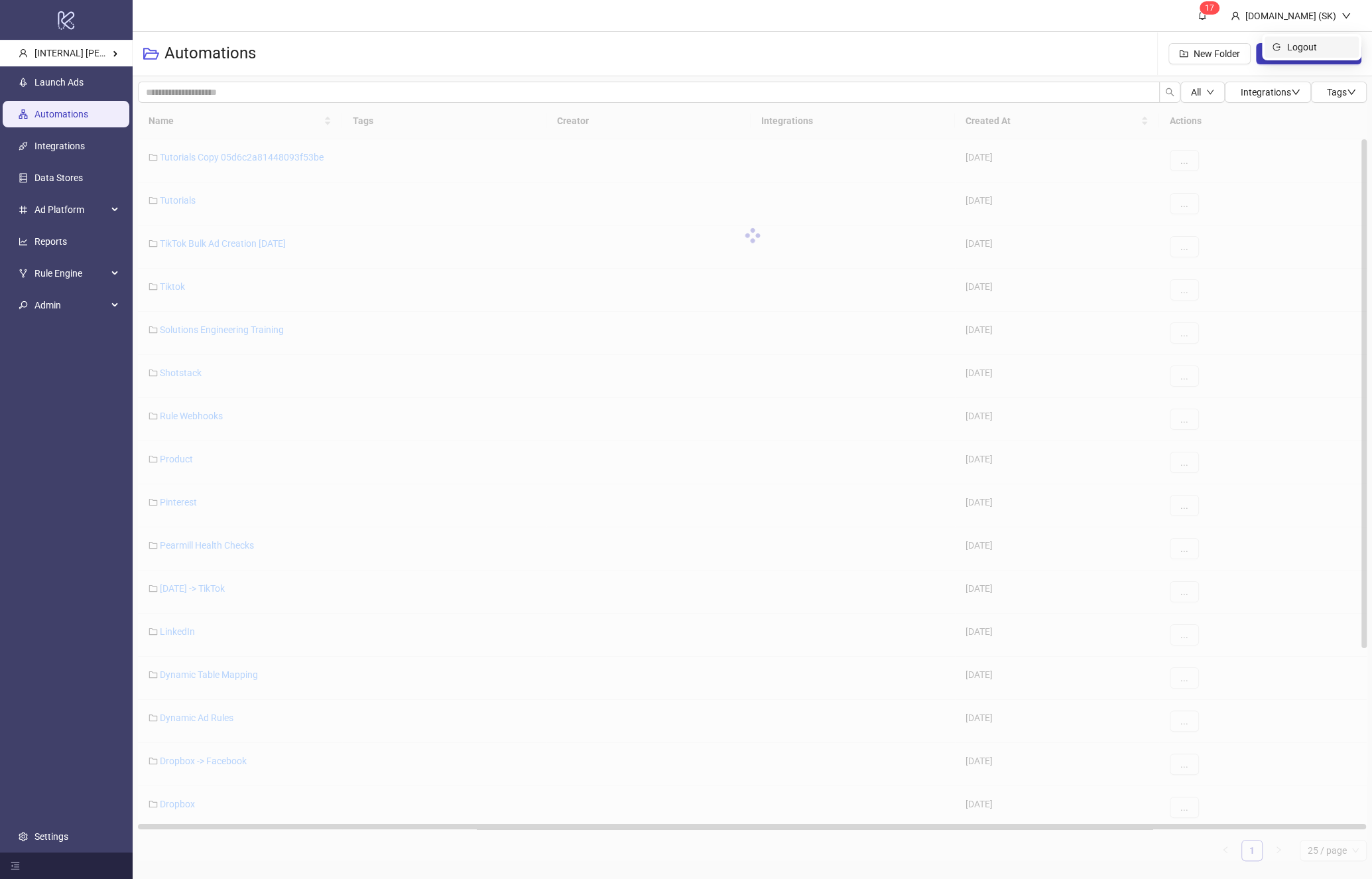
click at [1303, 44] on span "Logout" at bounding box center [1319, 47] width 64 height 14
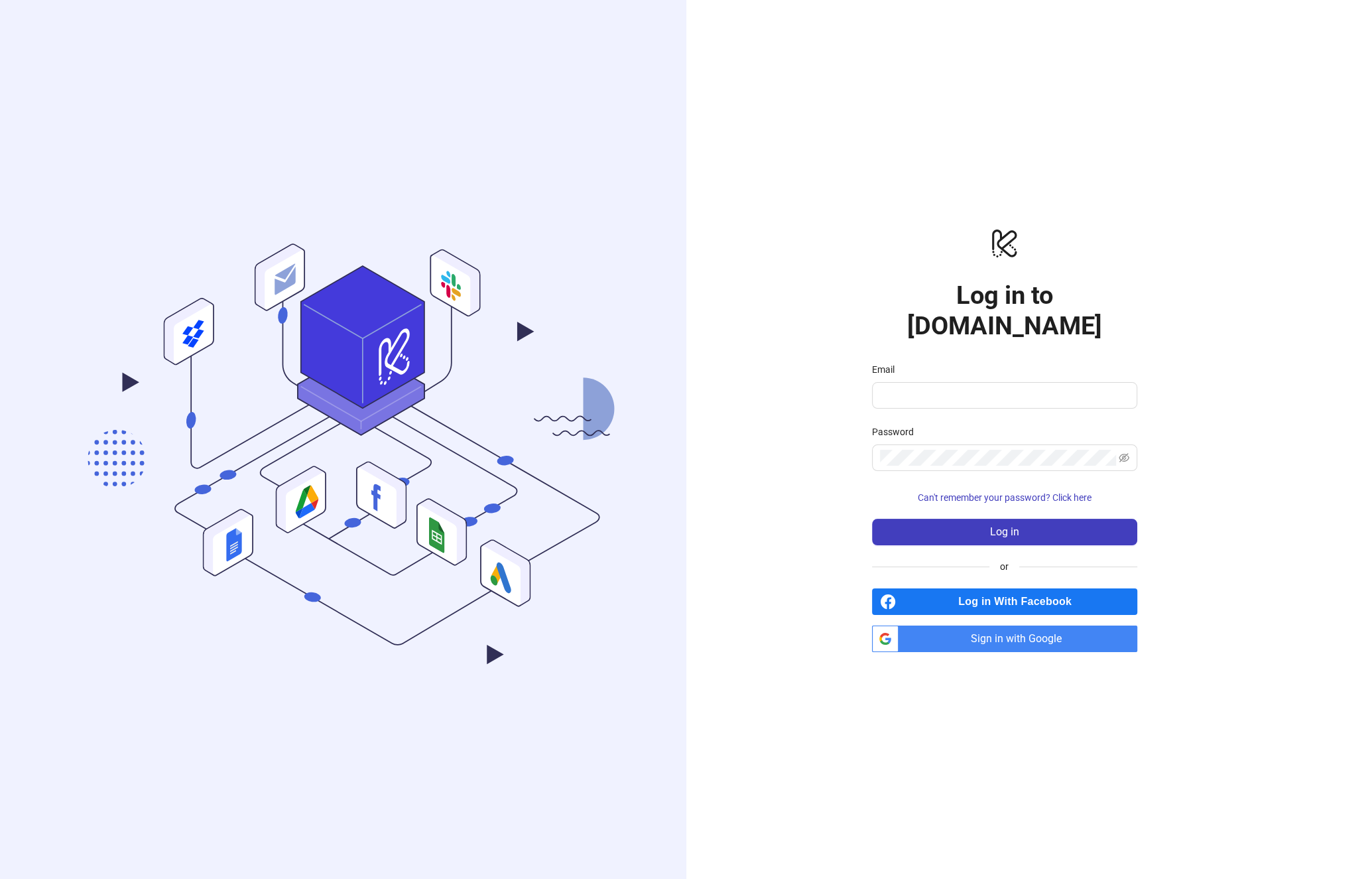
click at [1046, 632] on span "Sign in with Google" at bounding box center [1021, 638] width 233 height 27
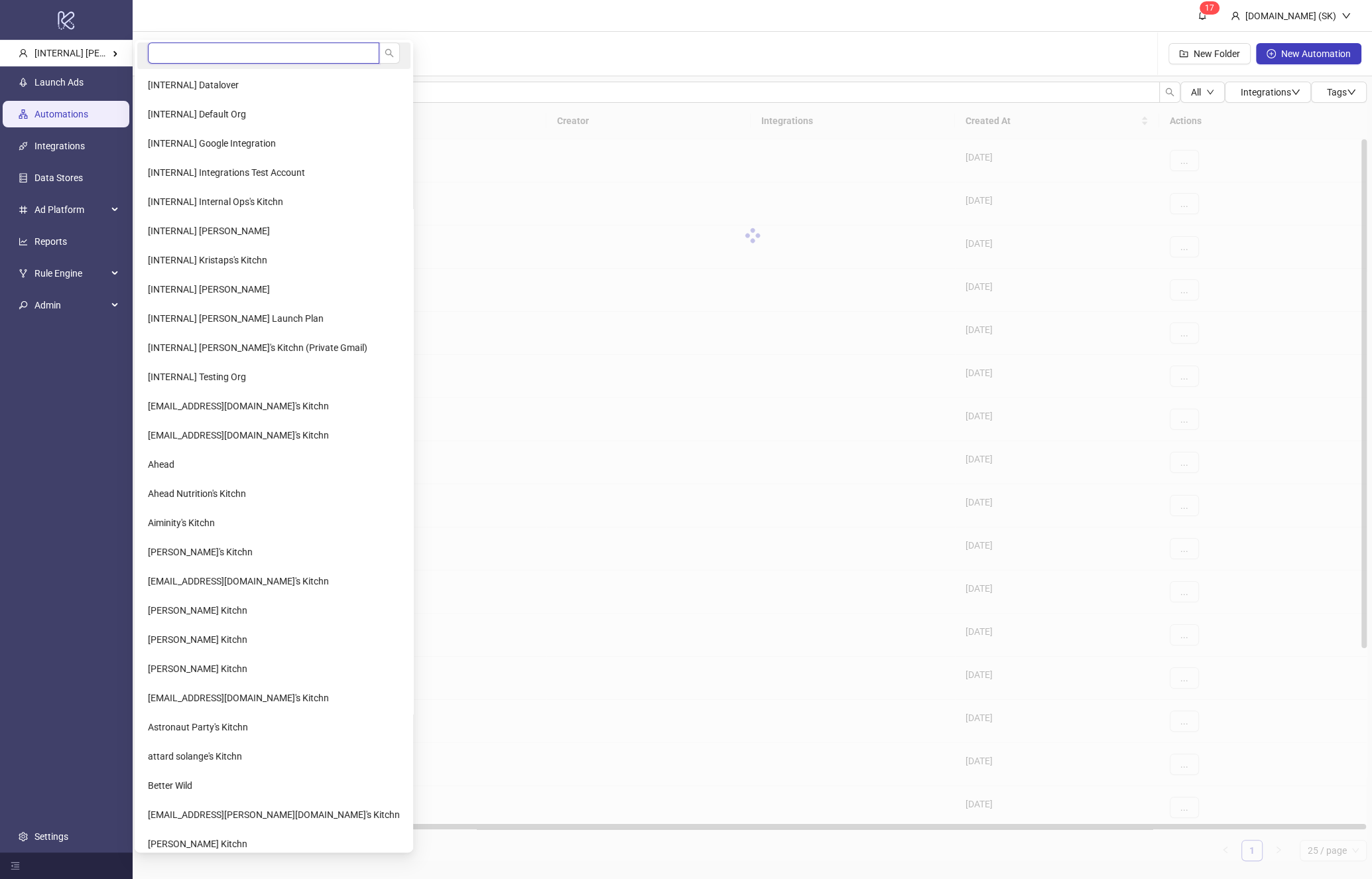
click at [150, 56] on input "search" at bounding box center [264, 53] width 232 height 21
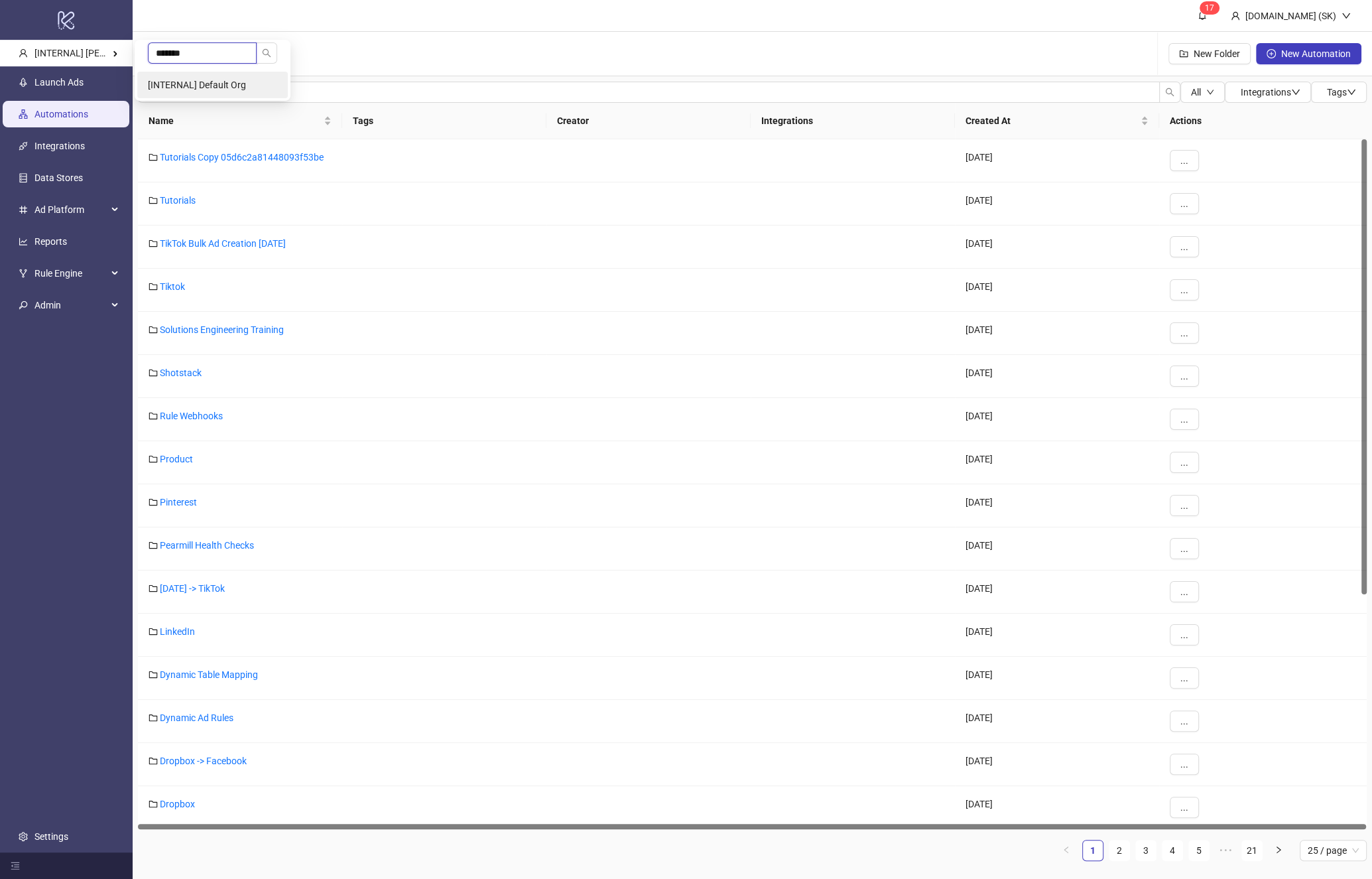
type input "*******"
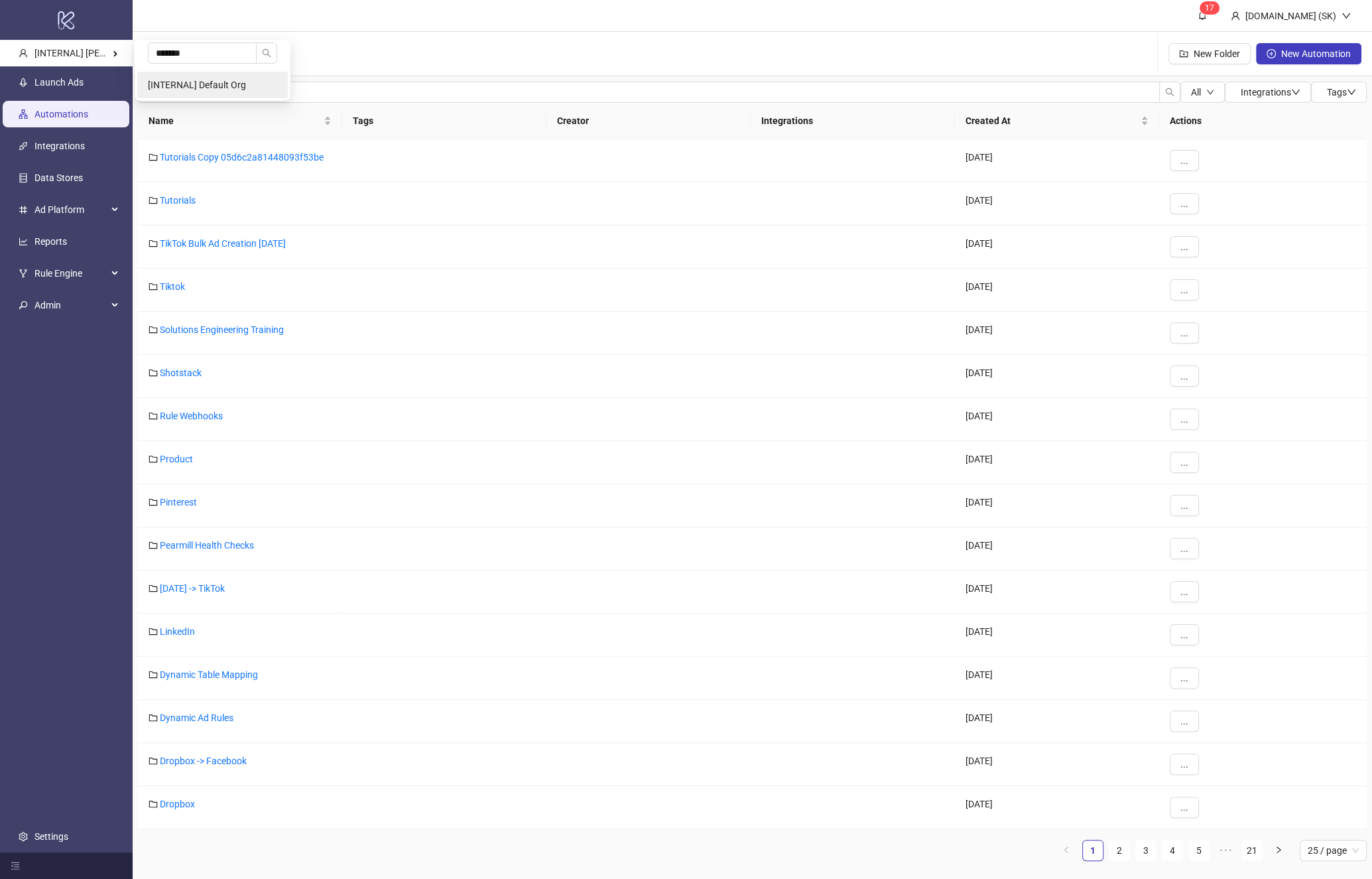
click at [175, 84] on span "[INTERNAL] Default Org" at bounding box center [197, 85] width 99 height 11
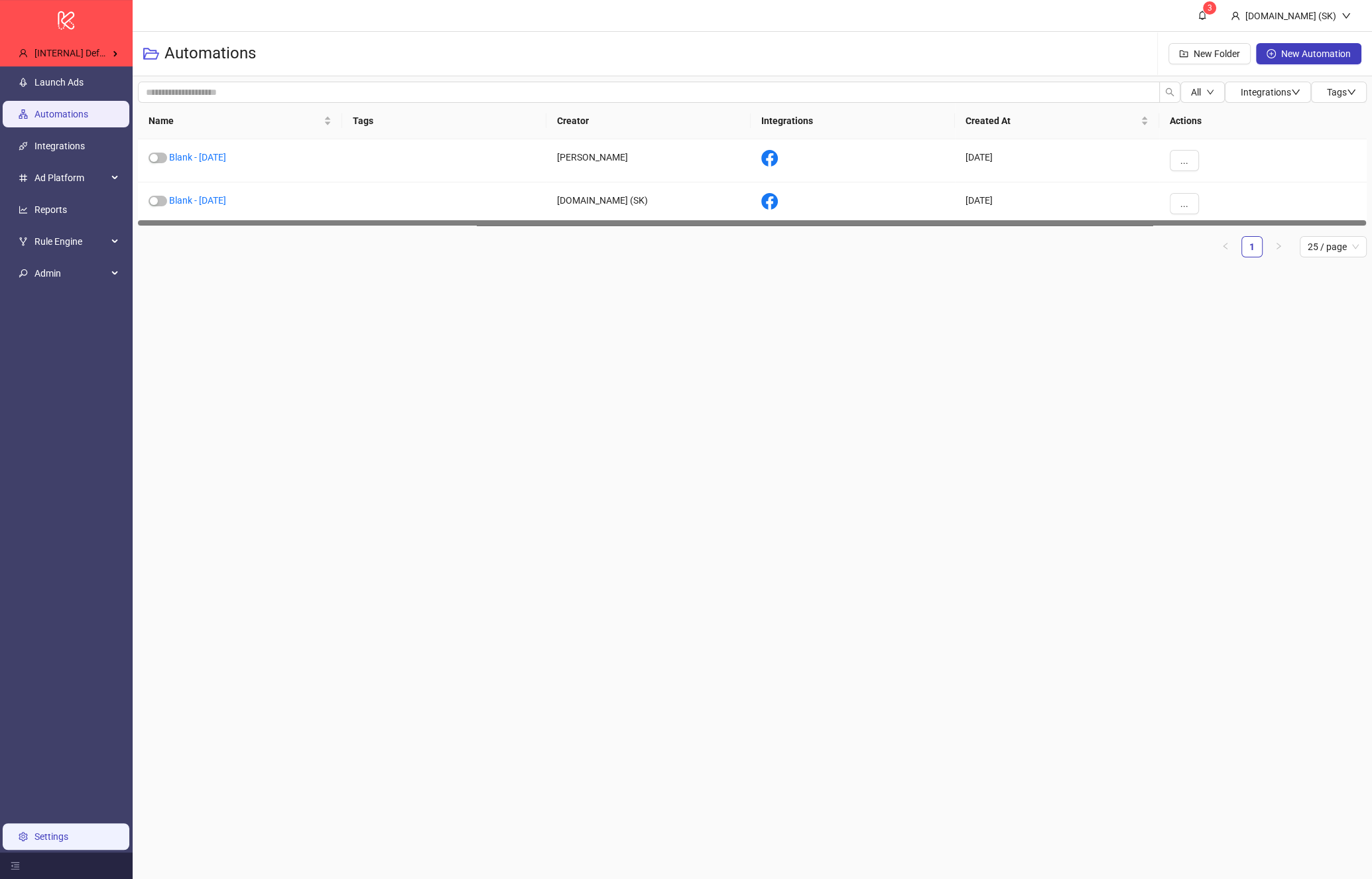
click at [68, 831] on link "Settings" at bounding box center [51, 836] width 34 height 11
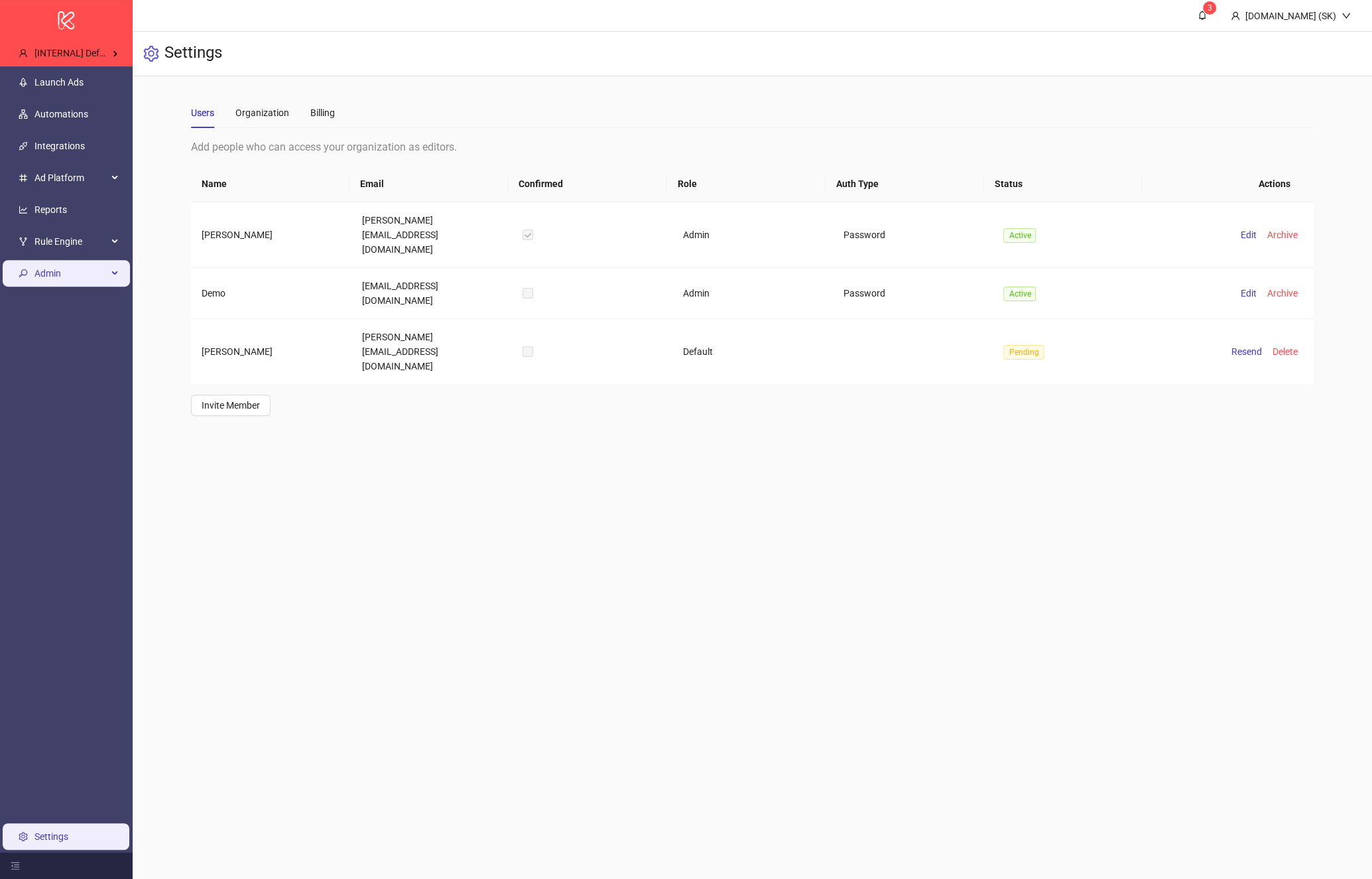
click at [96, 264] on span "Admin" at bounding box center [71, 273] width 73 height 27
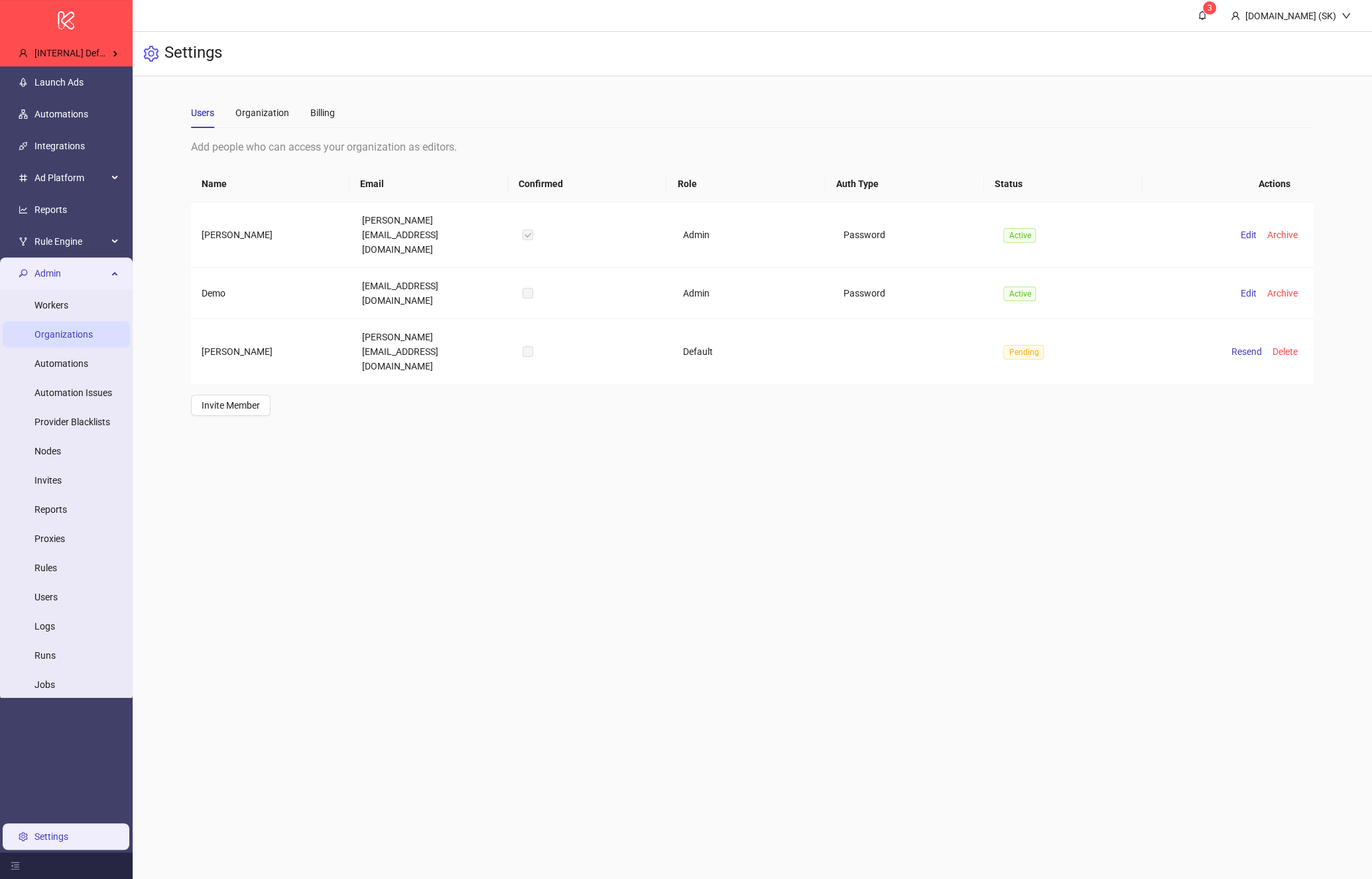
click at [91, 332] on link "Organizations" at bounding box center [64, 334] width 59 height 11
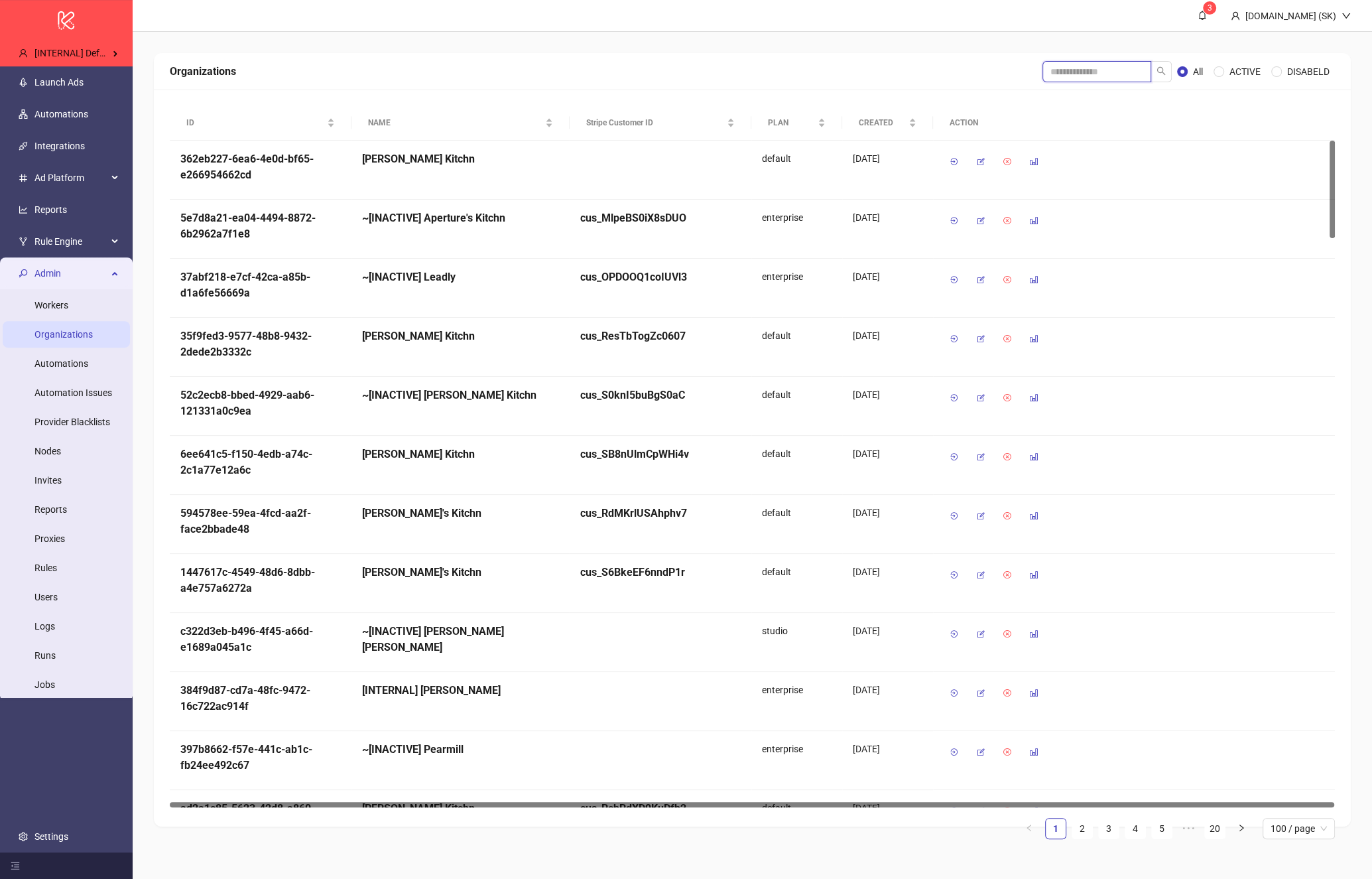
click at [1108, 66] on input "search" at bounding box center [1097, 71] width 109 height 21
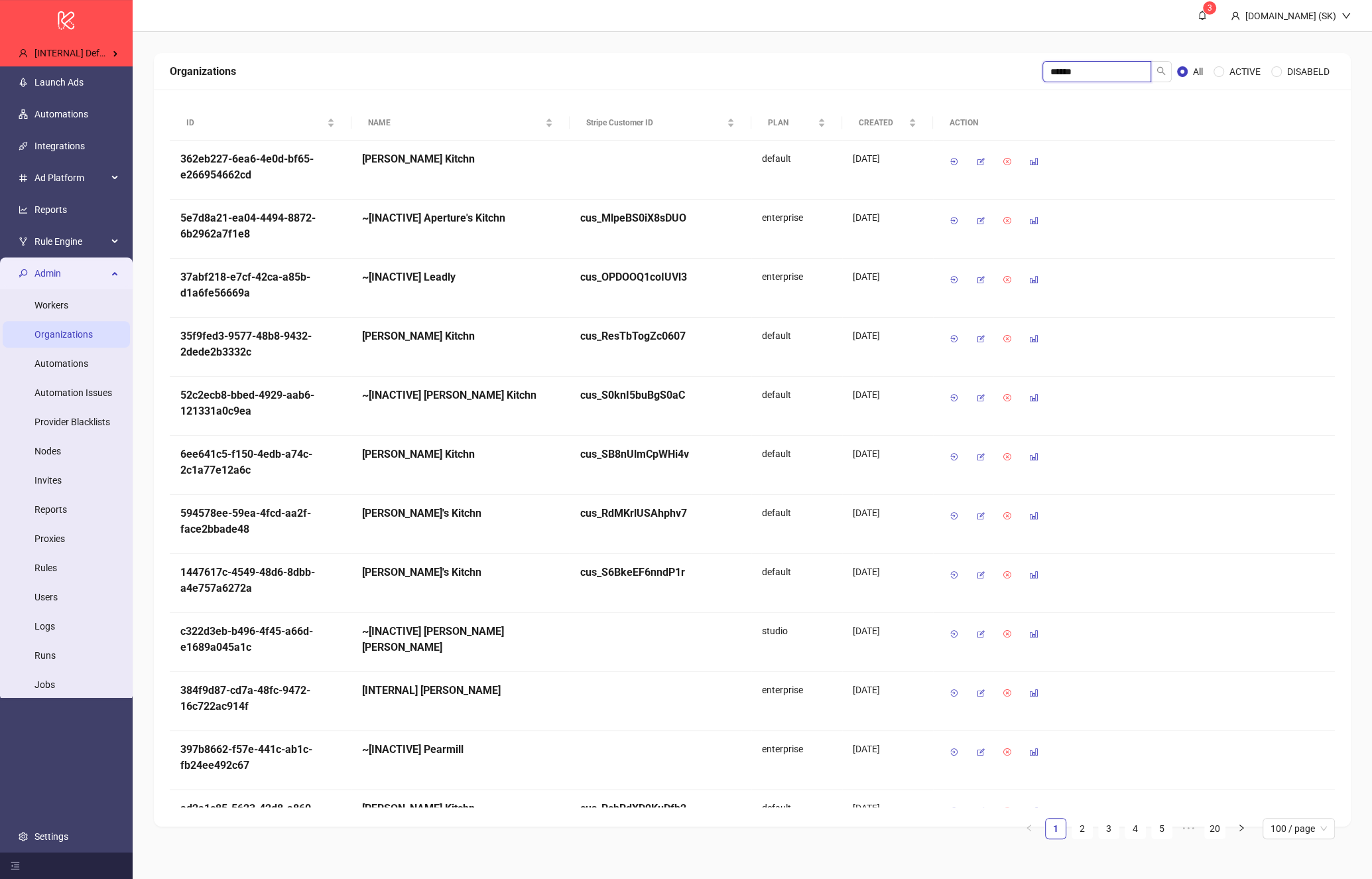
type input "*******"
click at [284, 49] on div "Organizations All ACTIVE DISABELD ID NAME Stripe Customer ID PLAN CREATED ACTIO…" at bounding box center [752, 440] width 1239 height 816
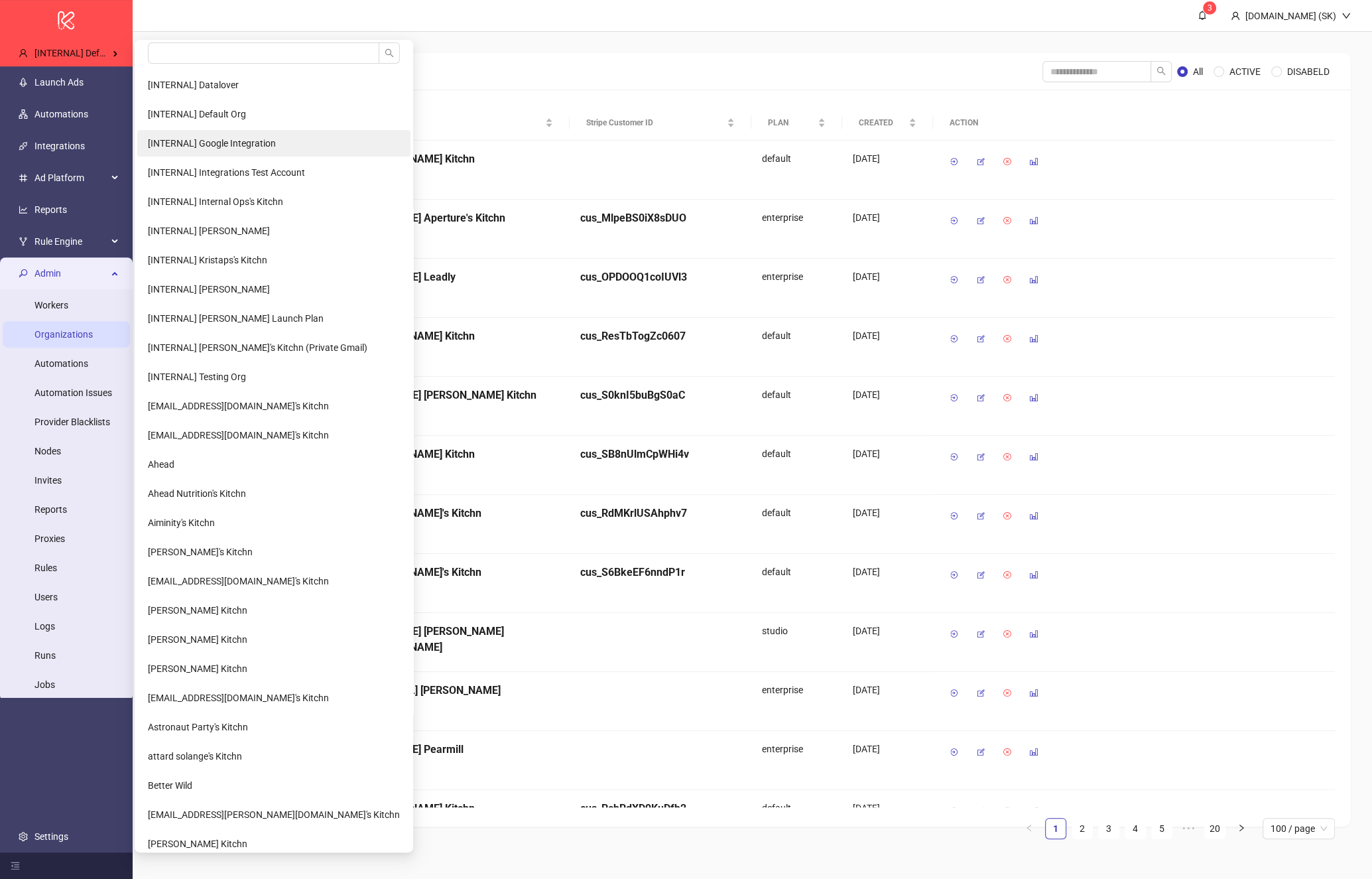
click at [250, 130] on li "[INTERNAL] Google Integration" at bounding box center [274, 143] width 273 height 27
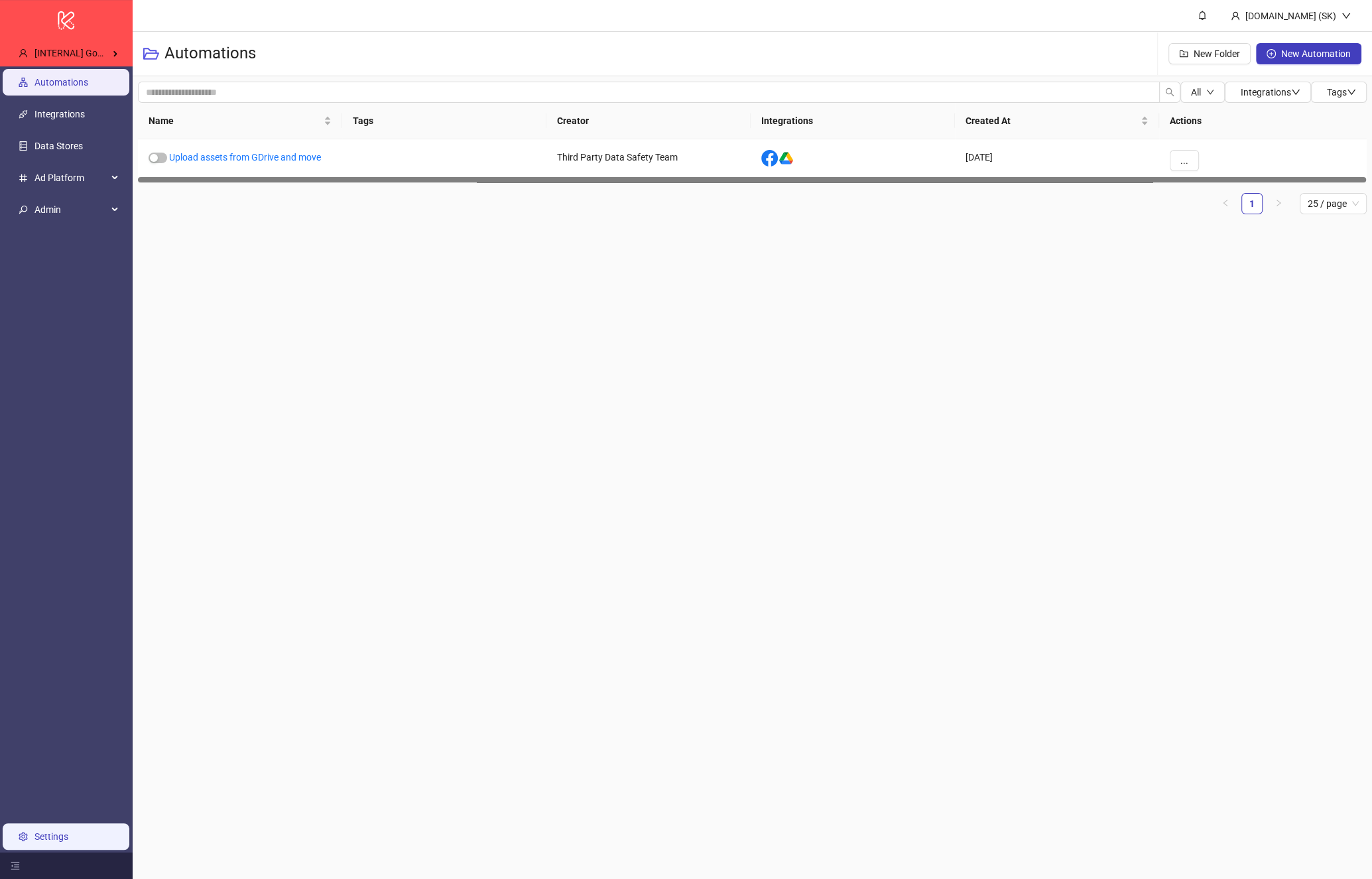
click at [68, 831] on link "Settings" at bounding box center [51, 836] width 34 height 11
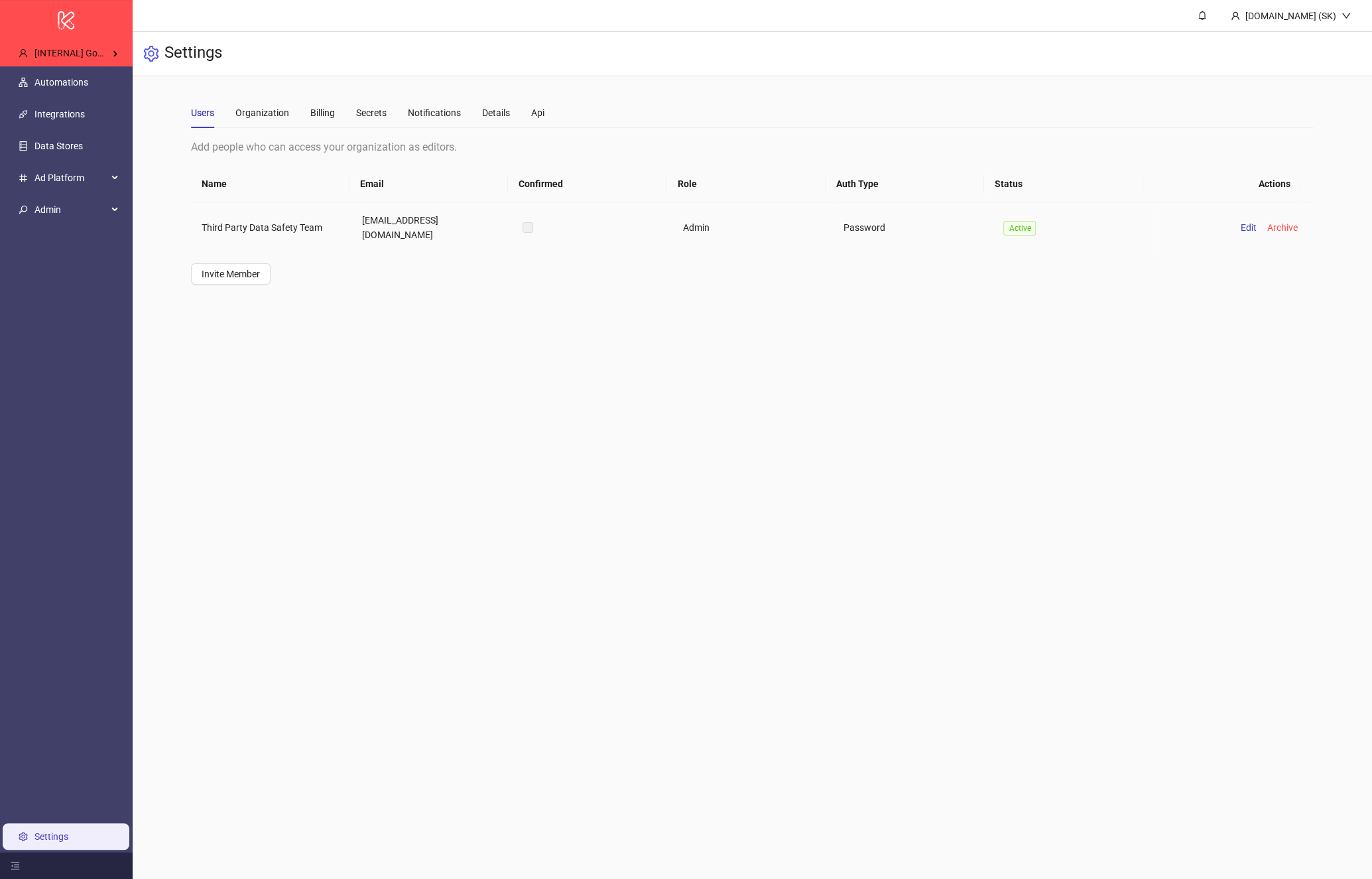
drag, startPoint x: 407, startPoint y: 238, endPoint x: 349, endPoint y: 220, distance: 60.7
click at [351, 220] on td "[EMAIL_ADDRESS][DOMAIN_NAME]" at bounding box center [432, 228] width 161 height 51
click at [411, 290] on main "Users Organization Billing Secrets Notifications Details Api Add people who can…" at bounding box center [752, 191] width 1144 height 230
drag, startPoint x: 421, startPoint y: 241, endPoint x: 354, endPoint y: 227, distance: 68.4
click at [354, 227] on td "[EMAIL_ADDRESS][DOMAIN_NAME]" at bounding box center [432, 228] width 161 height 51
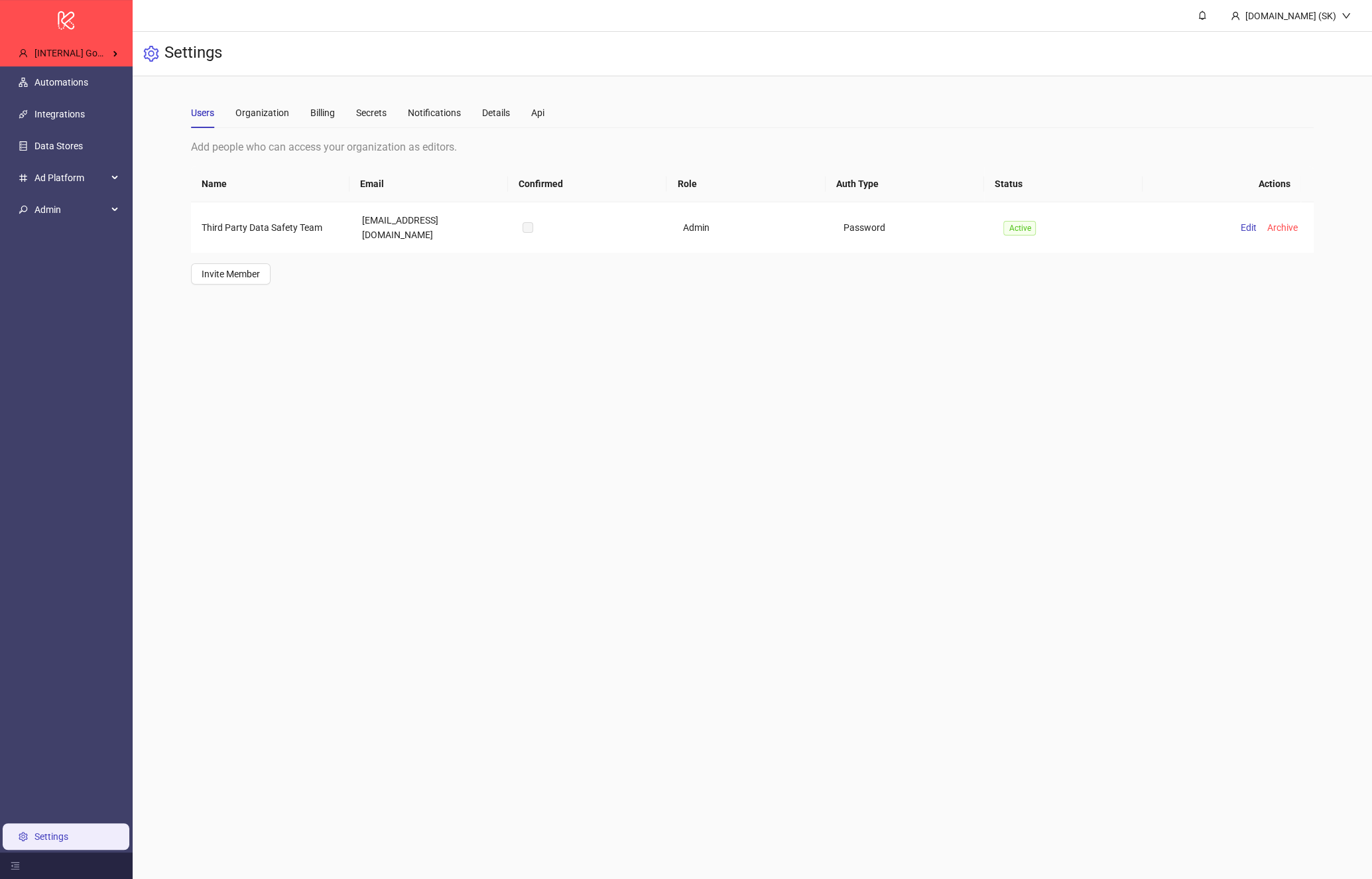
copy td "[EMAIL_ADDRESS][DOMAIN_NAME]"
click at [367, 260] on div "Add people who can access your organization as editors. Name Email Confirmed Ro…" at bounding box center [753, 211] width 1123 height 146
click at [541, 114] on div "Api" at bounding box center [537, 113] width 13 height 14
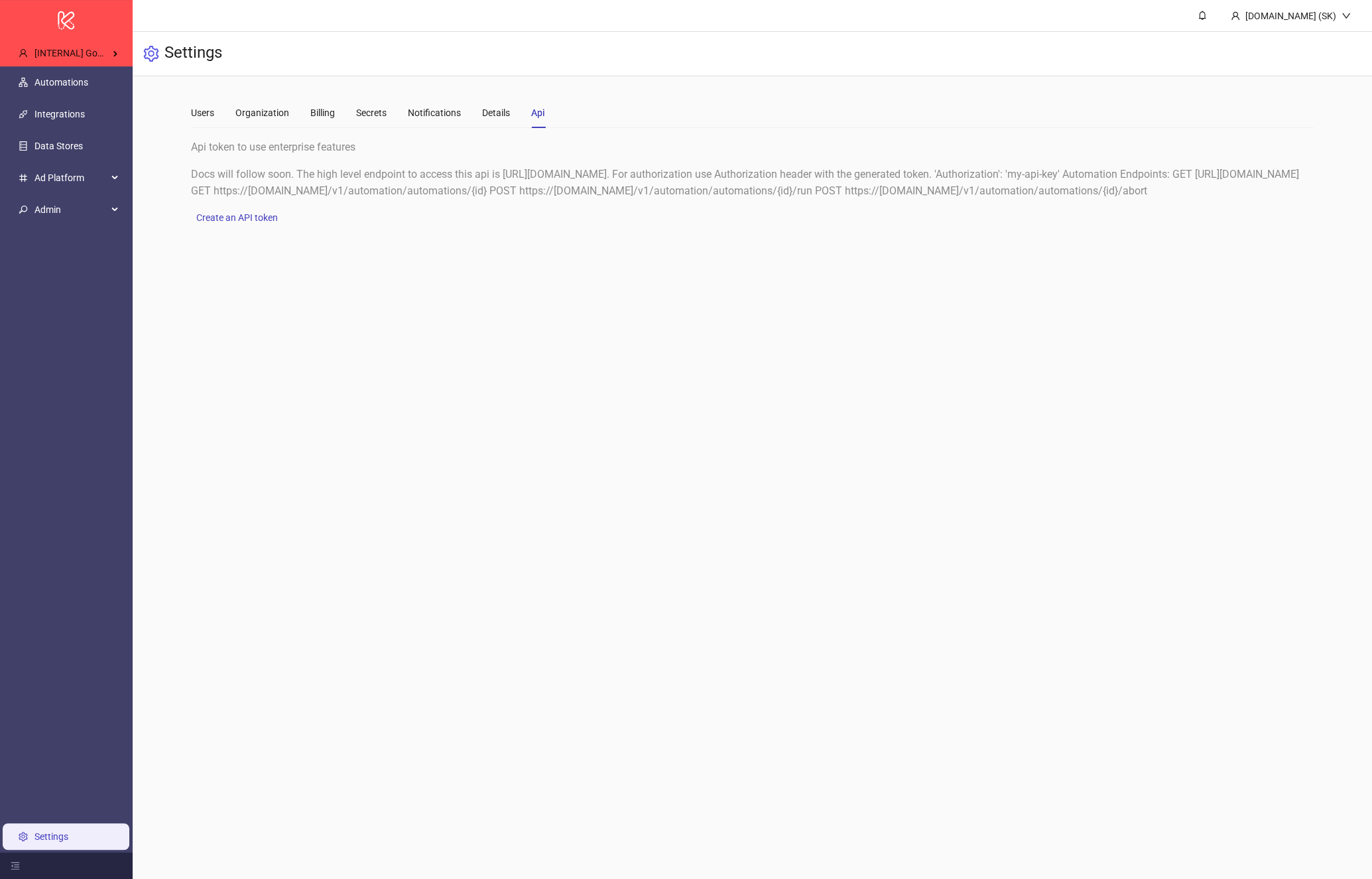
click at [422, 225] on div "Api token to use enterprise features Docs will follow soon. The high level endp…" at bounding box center [753, 182] width 1123 height 87
click at [208, 111] on div "Users" at bounding box center [203, 113] width 23 height 14
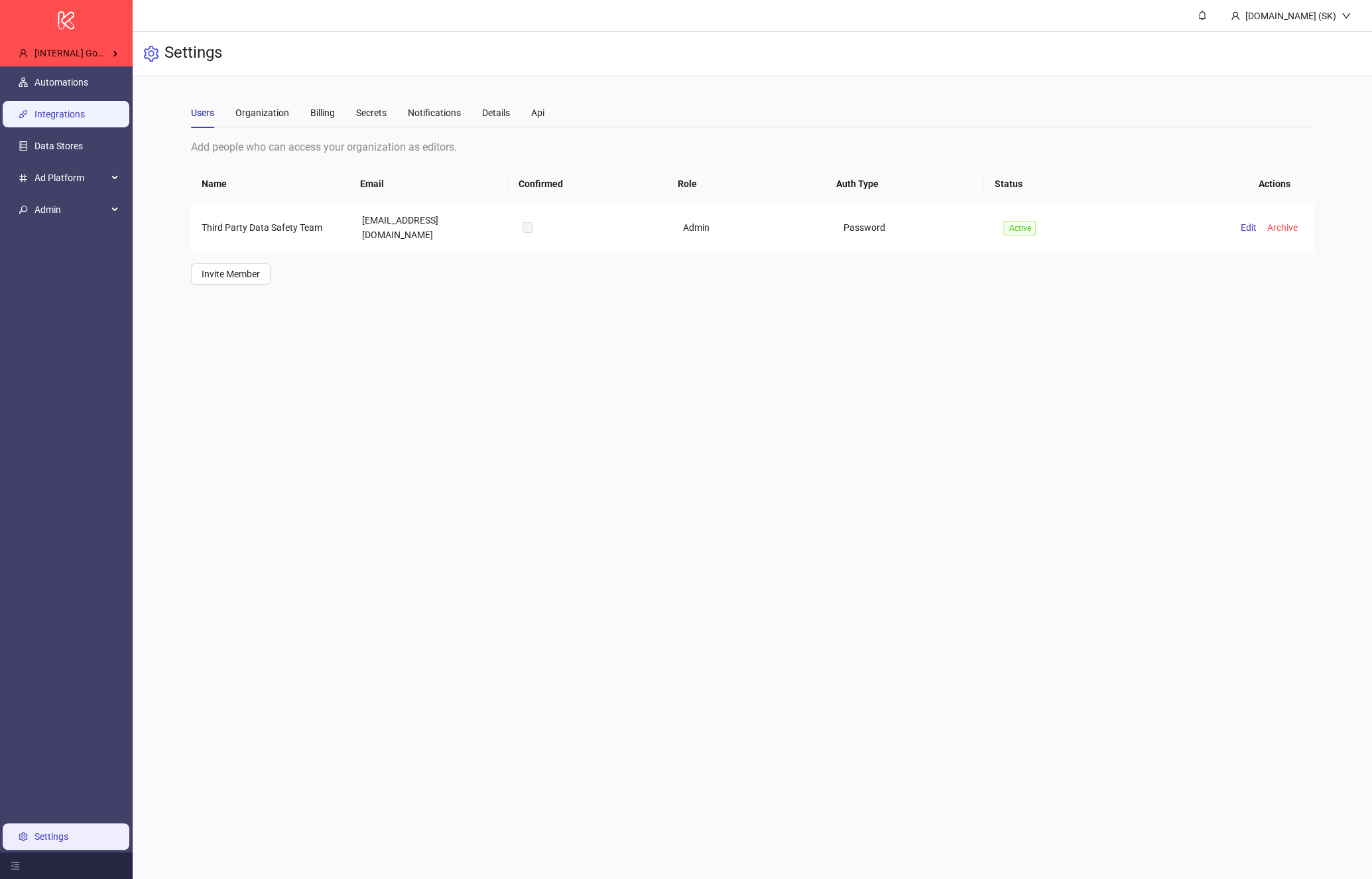
click at [85, 116] on link "Integrations" at bounding box center [60, 114] width 51 height 11
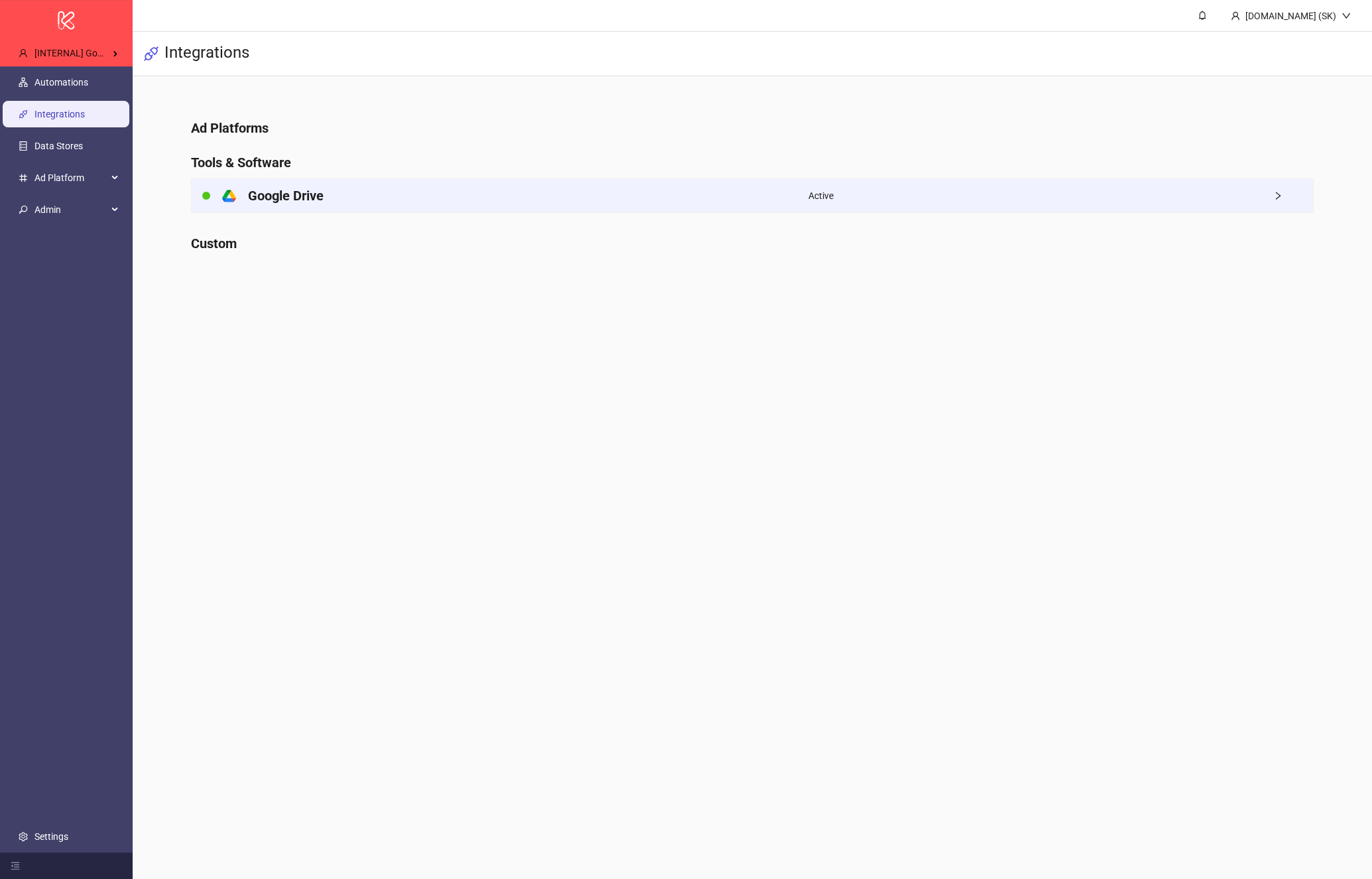
click at [411, 190] on div "platform/google_drive Google Drive" at bounding box center [500, 196] width 616 height 33
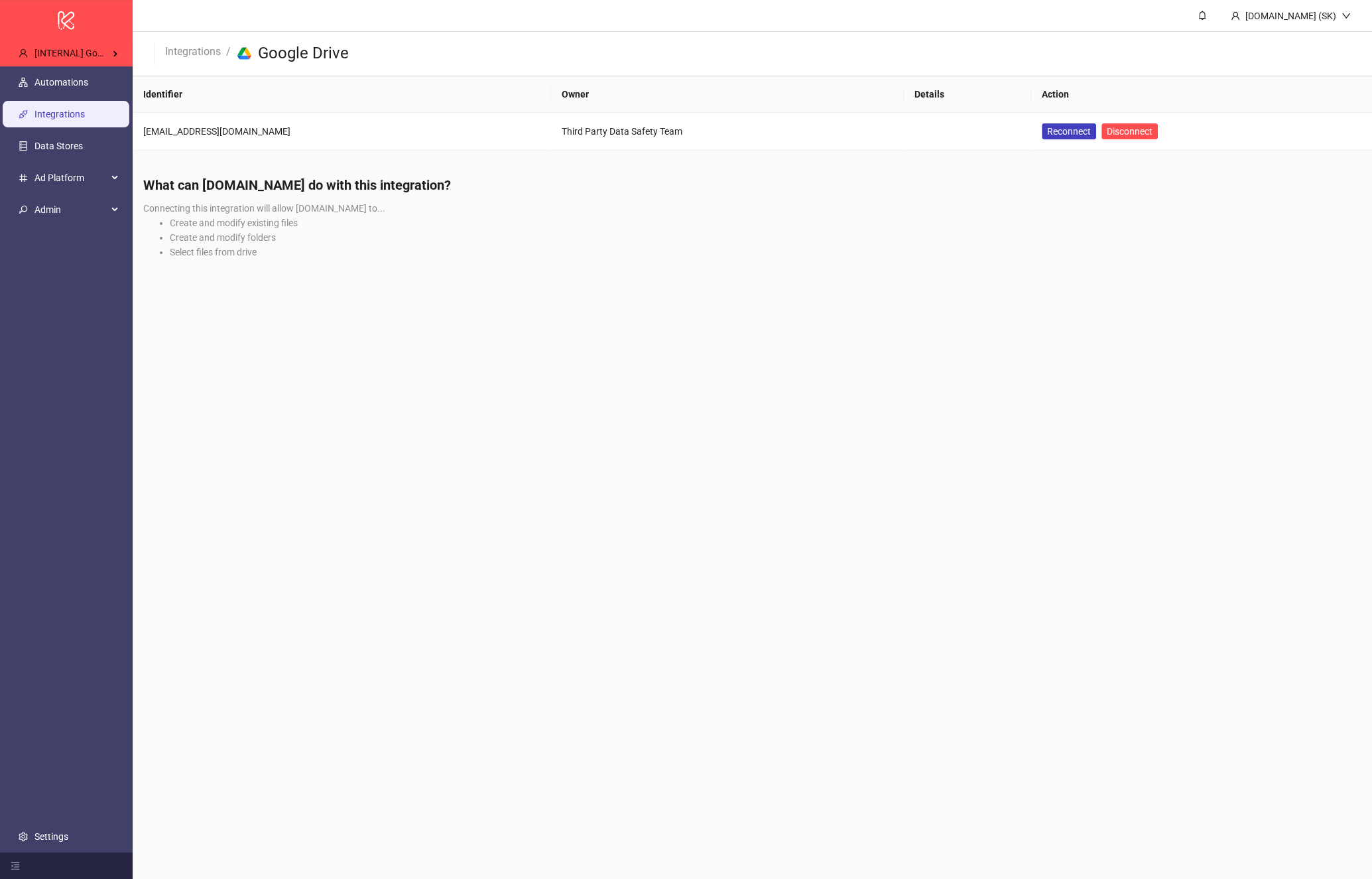
click at [539, 209] on div "What can Kitchn.io do with this integration? Connecting this integration will a…" at bounding box center [752, 222] width 1239 height 114
click at [103, 210] on span "Admin" at bounding box center [71, 209] width 73 height 27
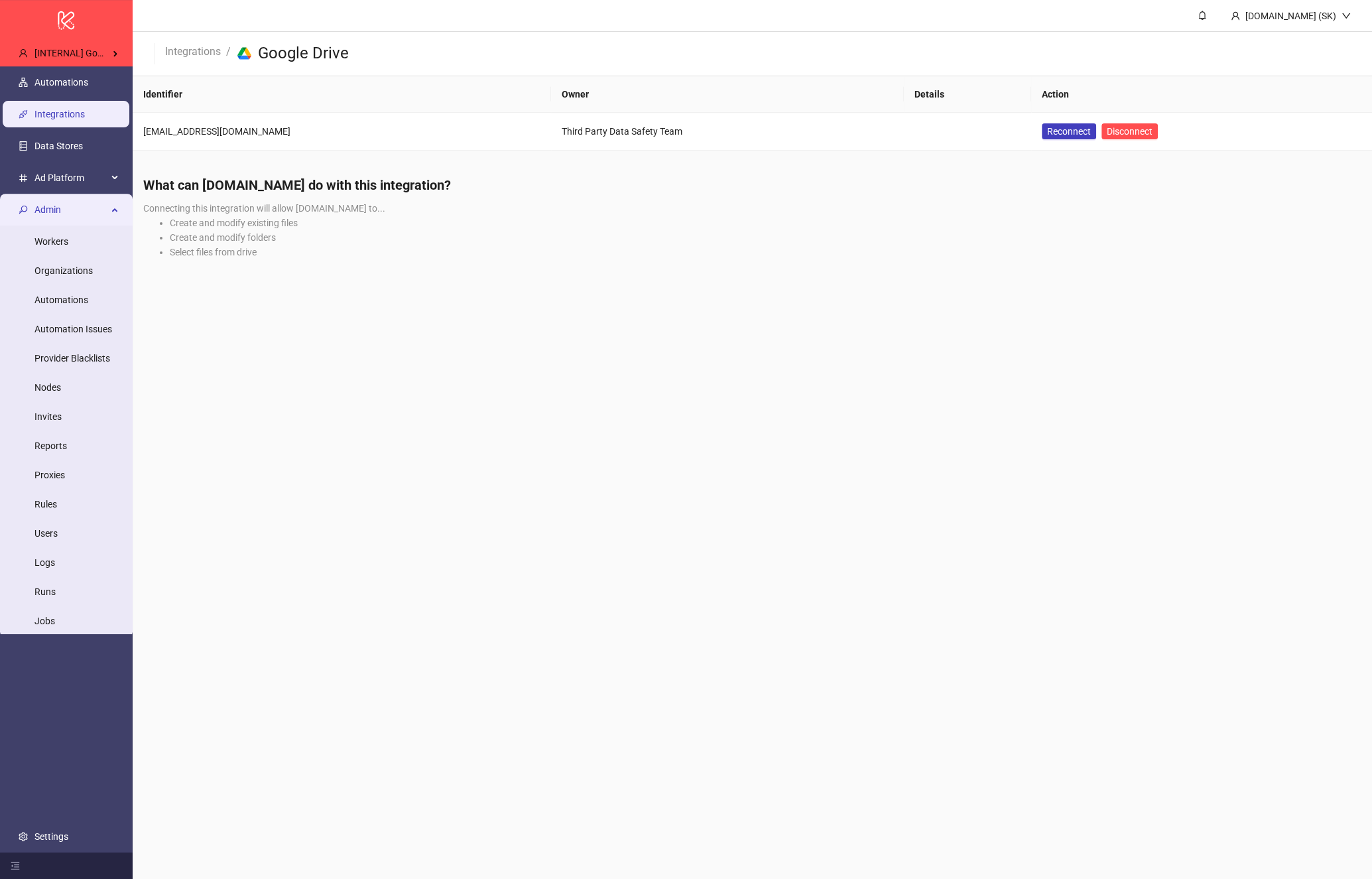
click at [389, 336] on main "Kitchn.io (SK) Integrations / platform/google_drive Google Drive Identifier Own…" at bounding box center [752, 439] width 1239 height 879
click at [95, 200] on span "Admin" at bounding box center [71, 209] width 73 height 27
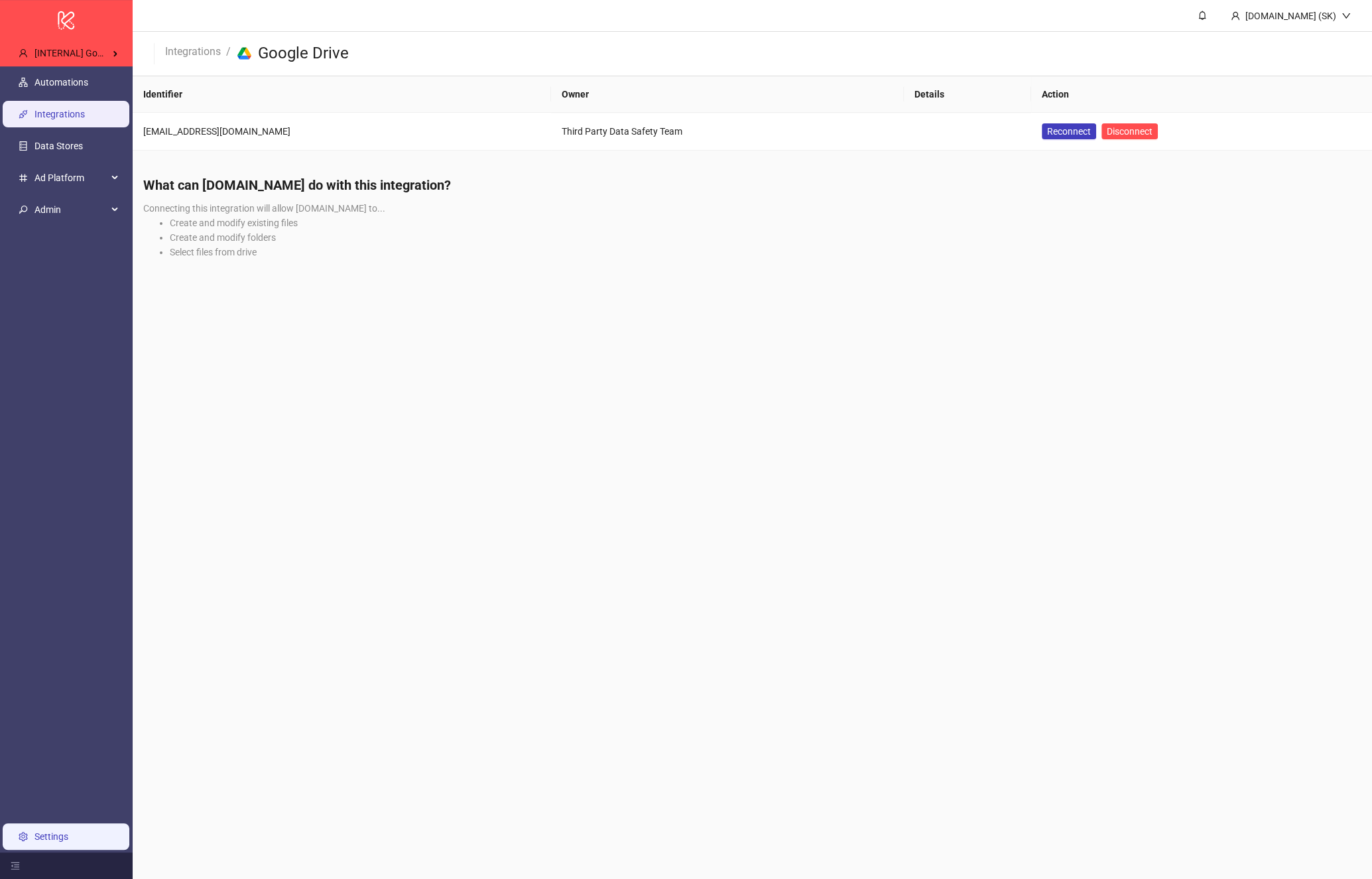
click at [59, 831] on link "Settings" at bounding box center [51, 836] width 34 height 11
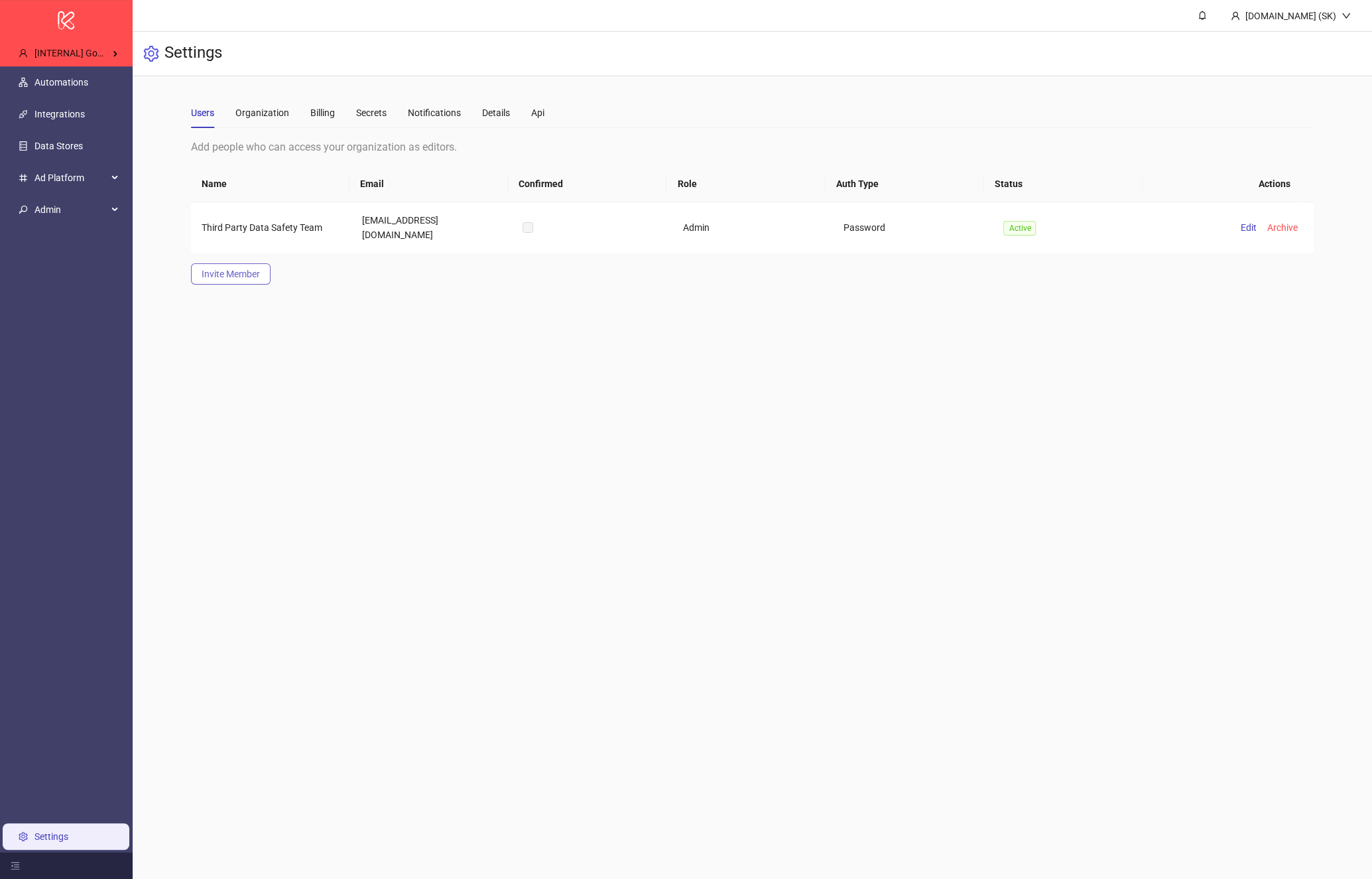
click at [226, 277] on span "Invite Member" at bounding box center [230, 274] width 59 height 11
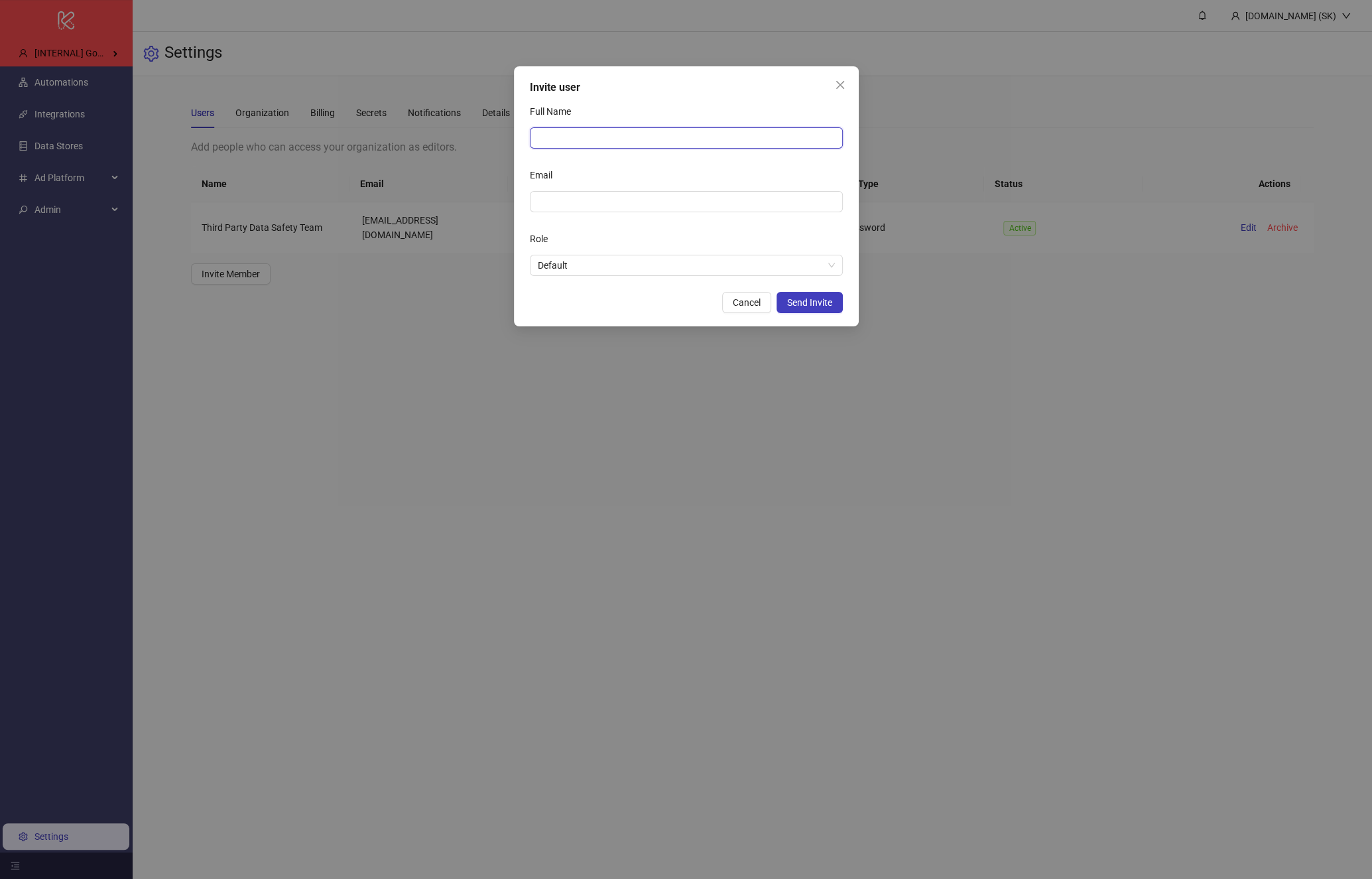
click at [589, 142] on input "Full Name" at bounding box center [687, 138] width 313 height 21
click at [565, 207] on input "Email" at bounding box center [685, 201] width 295 height 14
type input "**********"
click at [623, 139] on input "Full Name" at bounding box center [687, 138] width 313 height 21
click at [782, 267] on span "Default" at bounding box center [687, 264] width 297 height 20
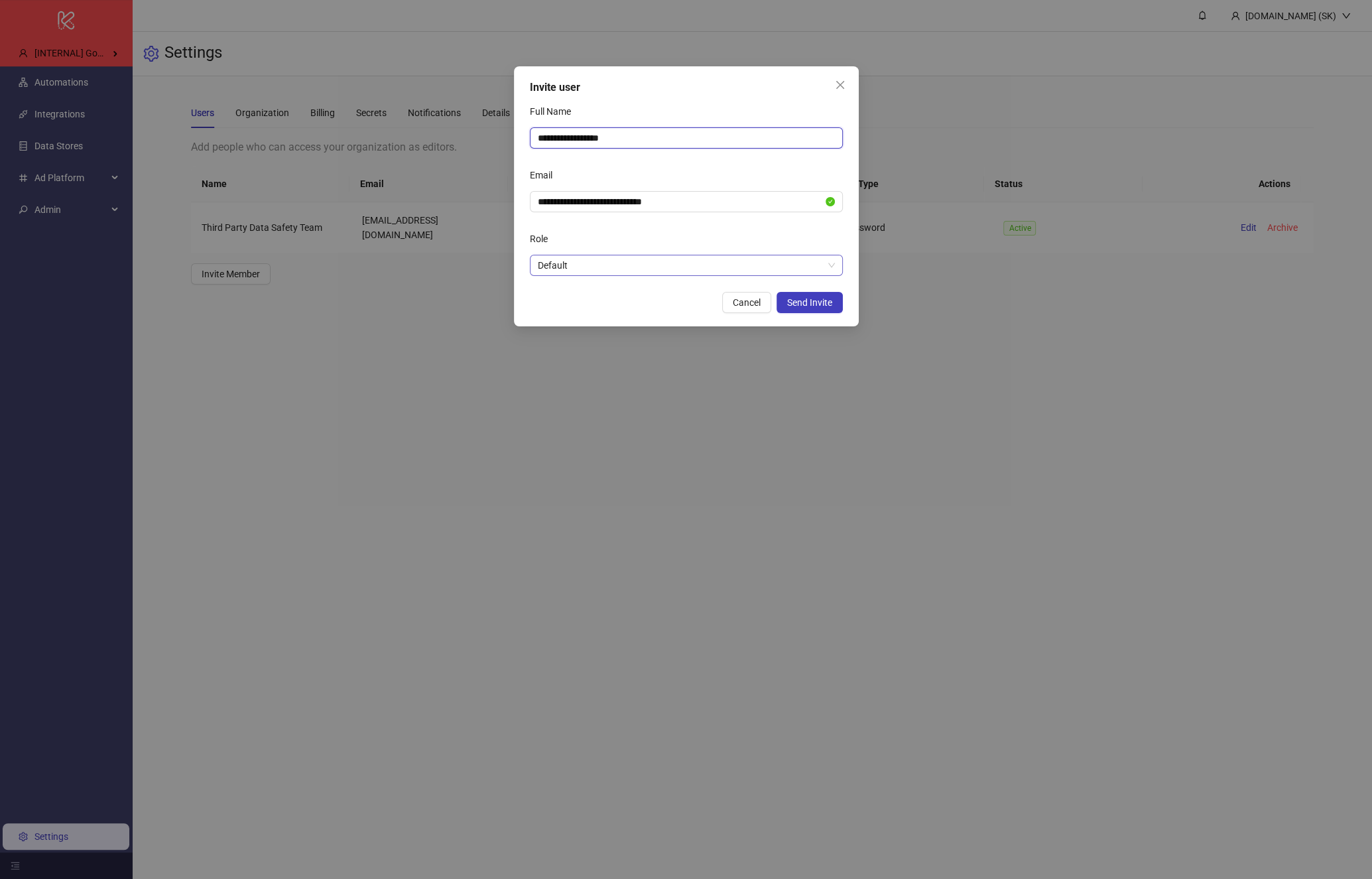
type input "**********"
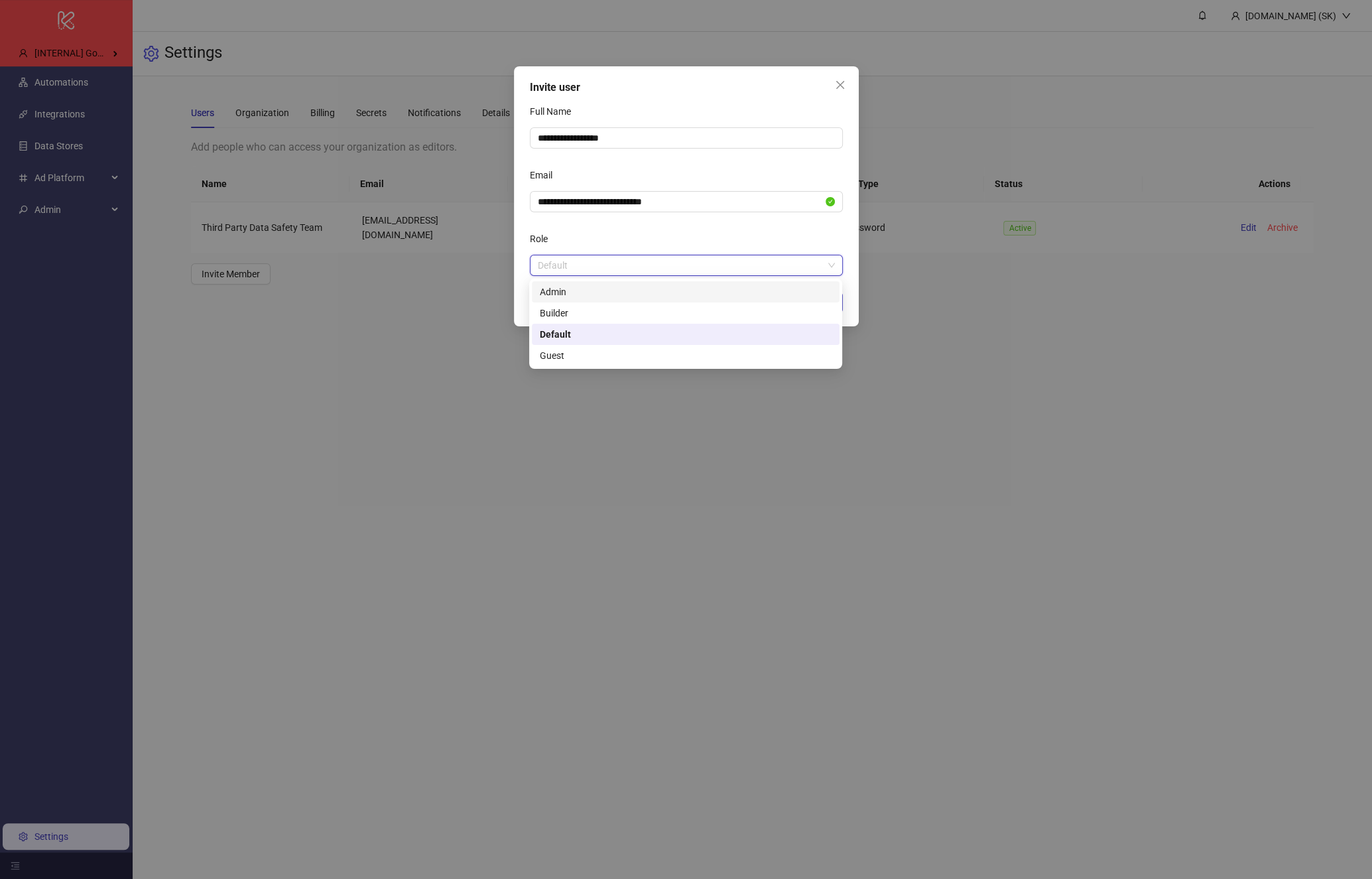
click at [773, 288] on div "Admin" at bounding box center [685, 292] width 292 height 14
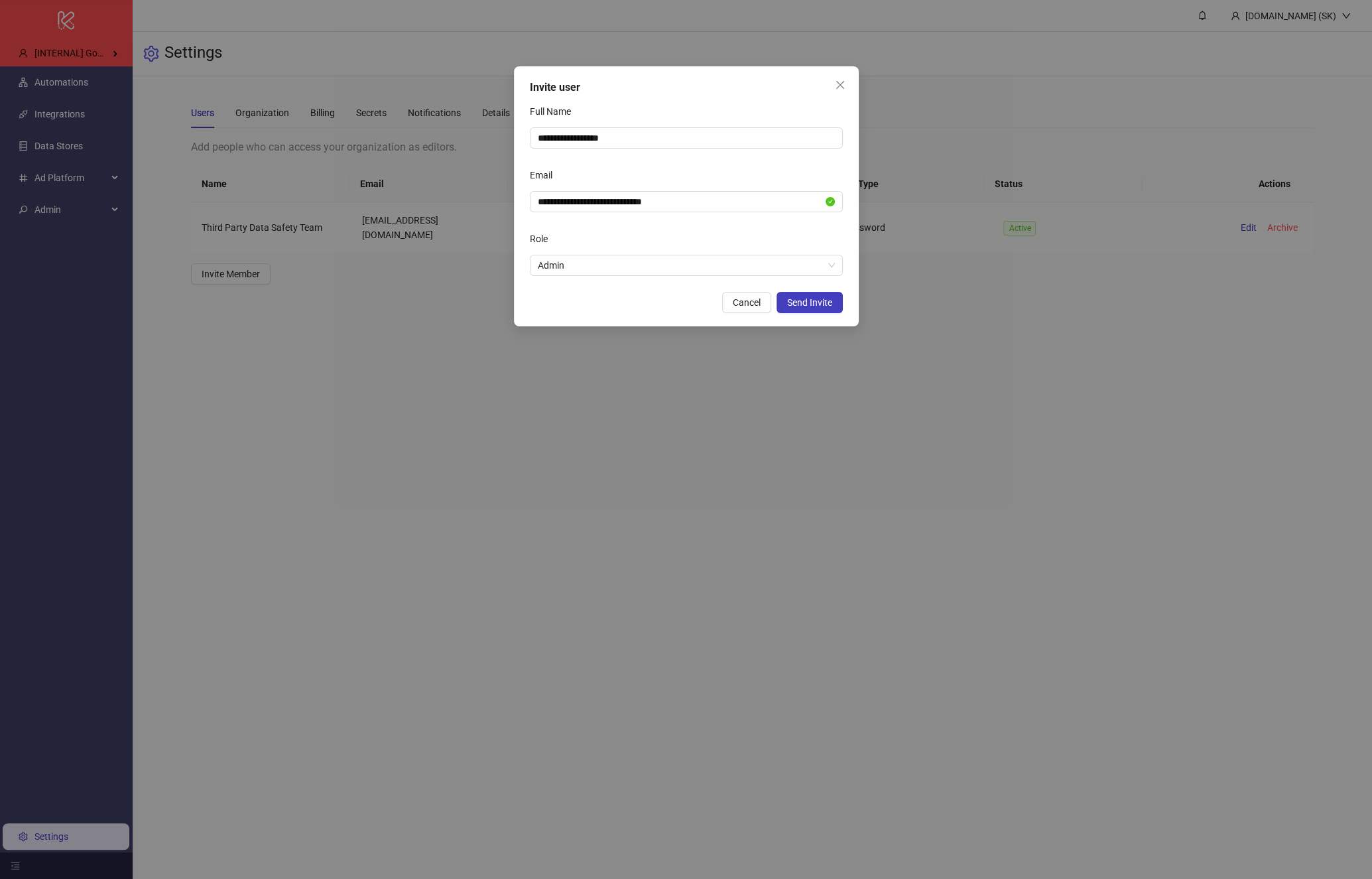
click at [771, 230] on div "Role" at bounding box center [687, 241] width 313 height 27
click at [811, 299] on span "Send Invite" at bounding box center [810, 302] width 45 height 11
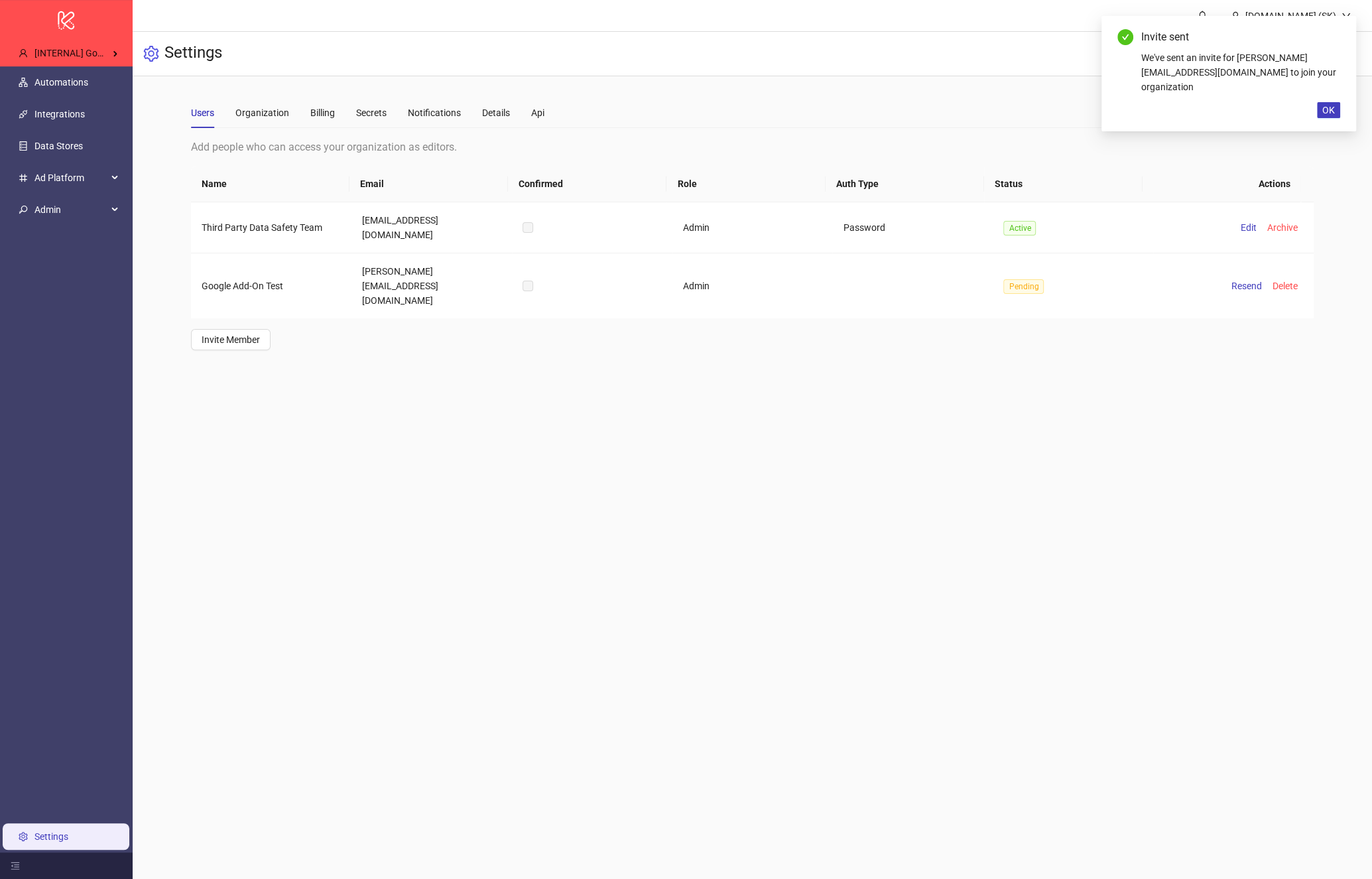
click at [1313, 112] on div "Invite sent We've sent an invite for simon+googleaddontest@kitchn.io to join yo…" at bounding box center [1229, 73] width 255 height 115
click at [1321, 112] on button "OK" at bounding box center [1329, 110] width 23 height 16
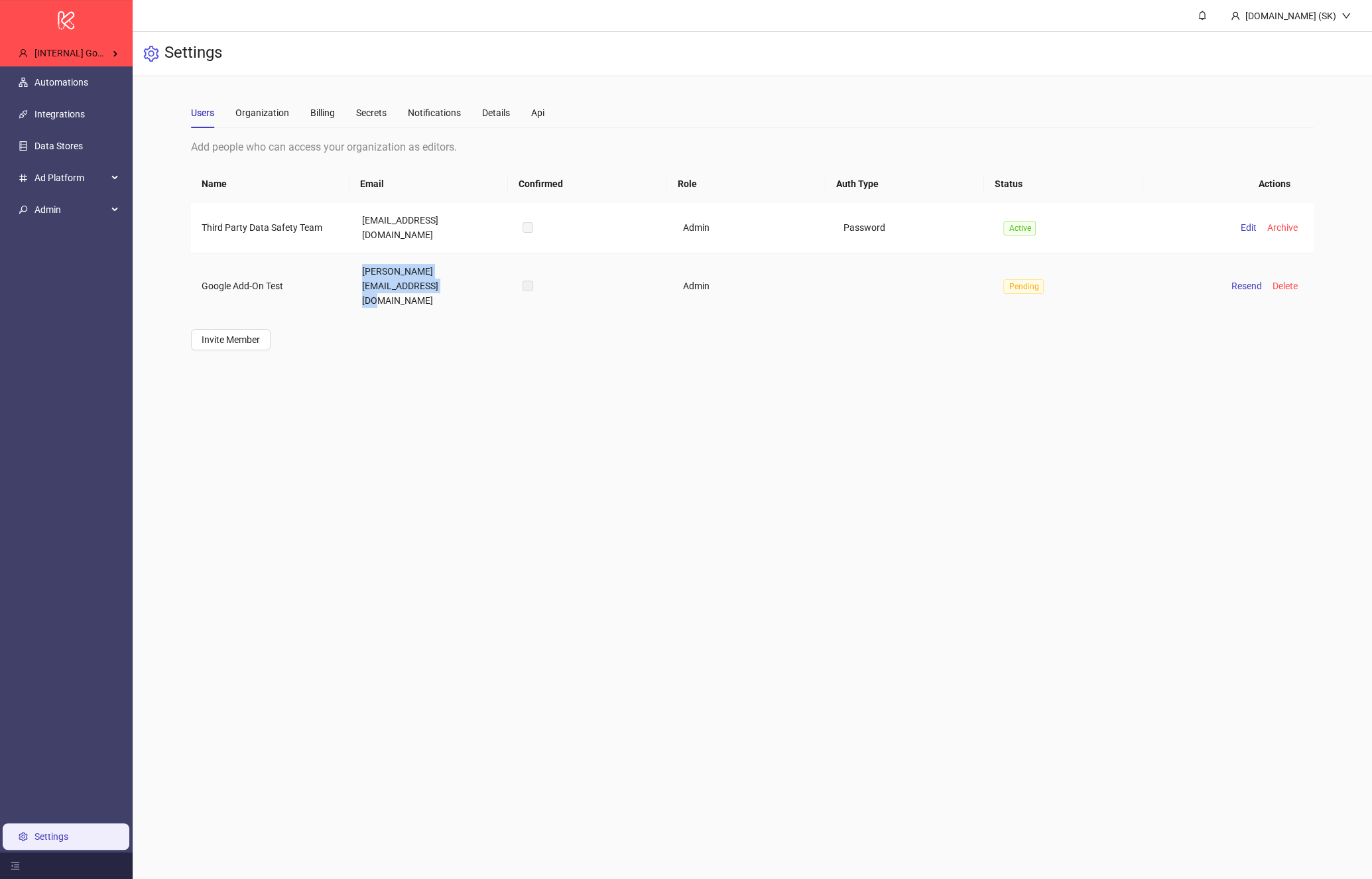
drag, startPoint x: 381, startPoint y: 288, endPoint x: 354, endPoint y: 272, distance: 31.4
click at [354, 272] on td "simon+googleaddontest@kitchn.io" at bounding box center [432, 286] width 161 height 65
copy td "simon+googleaddontest@kitchn.io"
click at [1299, 46] on span "Logout" at bounding box center [1319, 47] width 64 height 14
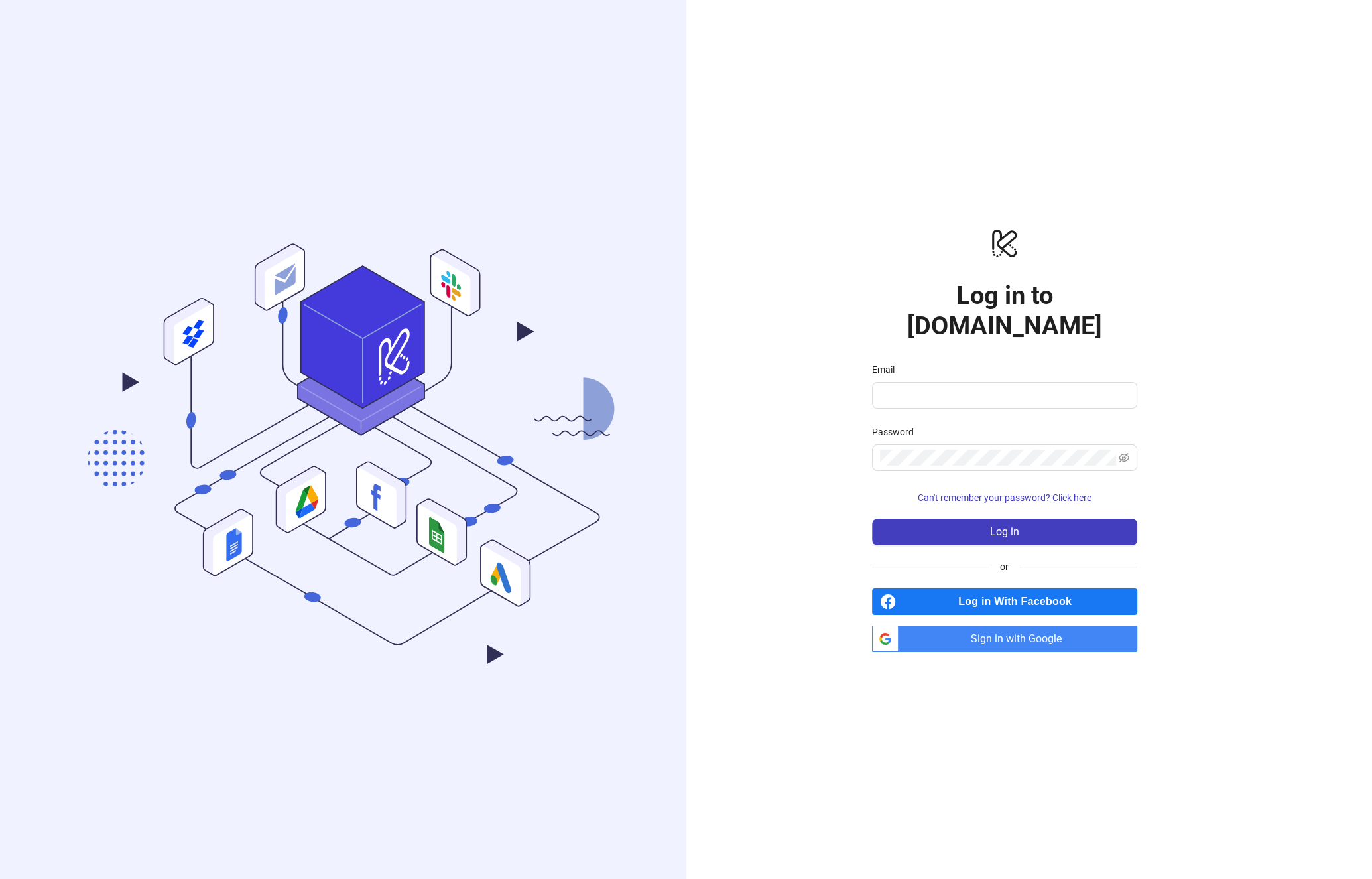
click at [727, 424] on div "logo/logo-mobile Log in to Kitchn.io Email Password Can't remember your passwor…" at bounding box center [1005, 439] width 637 height 879
click at [590, 354] on icon ".cls-1,.cls-11,.cls-2,.cls-9{fill:none;}.cls-10,.cls-2,.cls-7,.cls-8{stroke:#31…" at bounding box center [368, 440] width 637 height 594
click at [577, 273] on icon ".cls-1,.cls-11,.cls-2,.cls-9{fill:none;}.cls-10,.cls-2,.cls-7,.cls-8{stroke:#31…" at bounding box center [368, 440] width 637 height 594
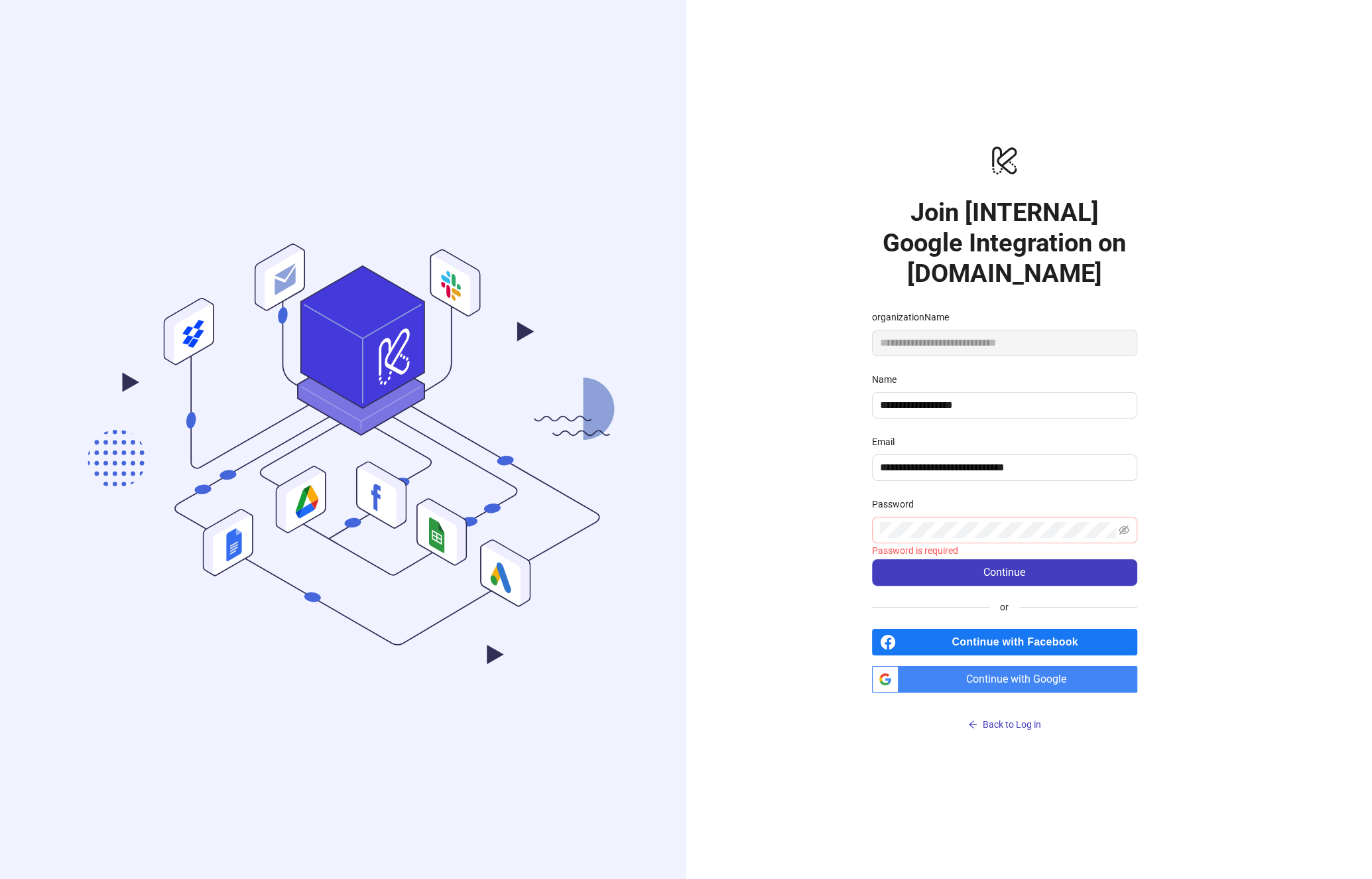
click at [1016, 541] on span at bounding box center [1005, 530] width 265 height 27
click at [1021, 567] on span "Continue" at bounding box center [1005, 572] width 42 height 12
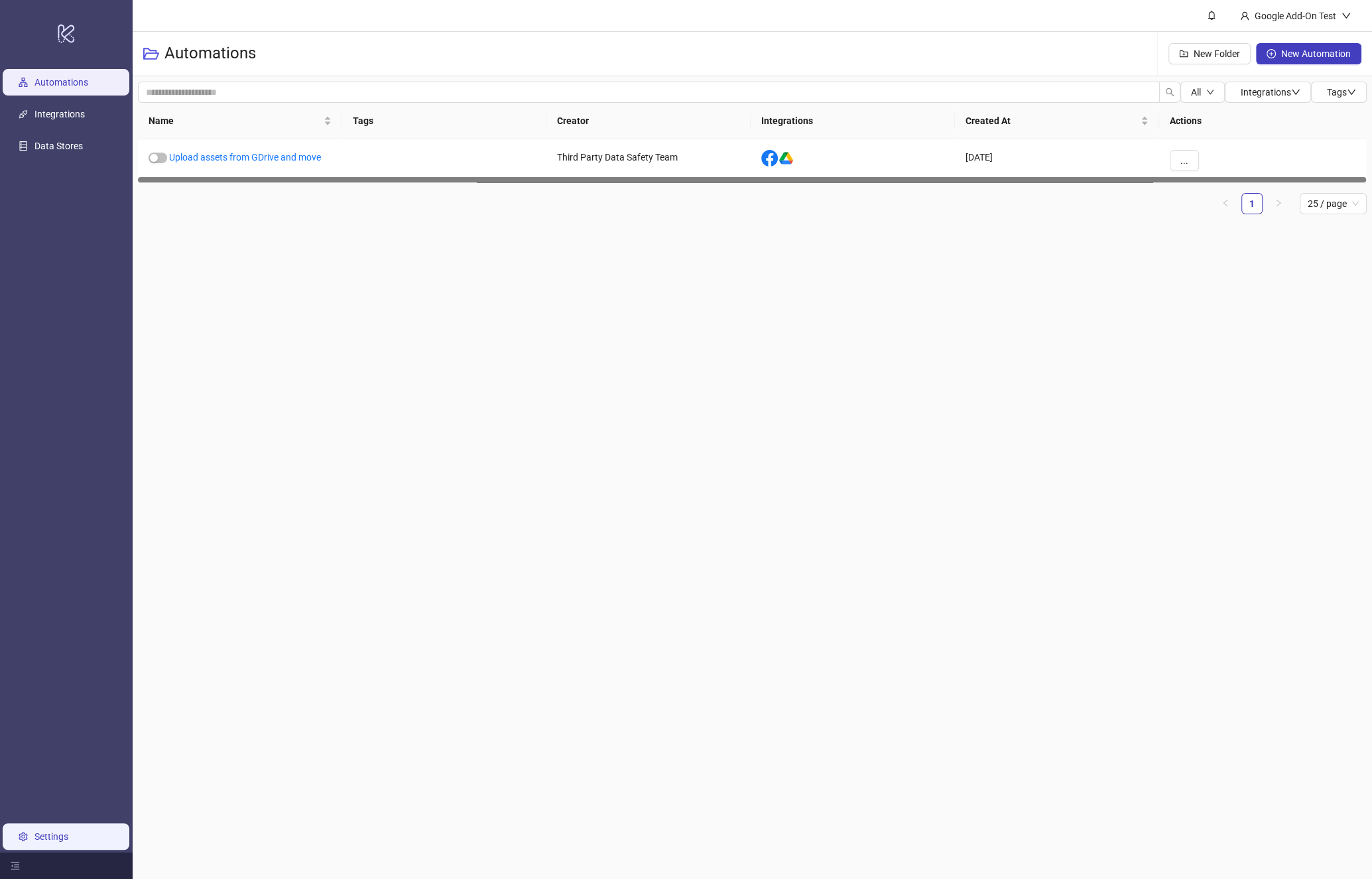
click at [68, 842] on link "Settings" at bounding box center [51, 836] width 34 height 11
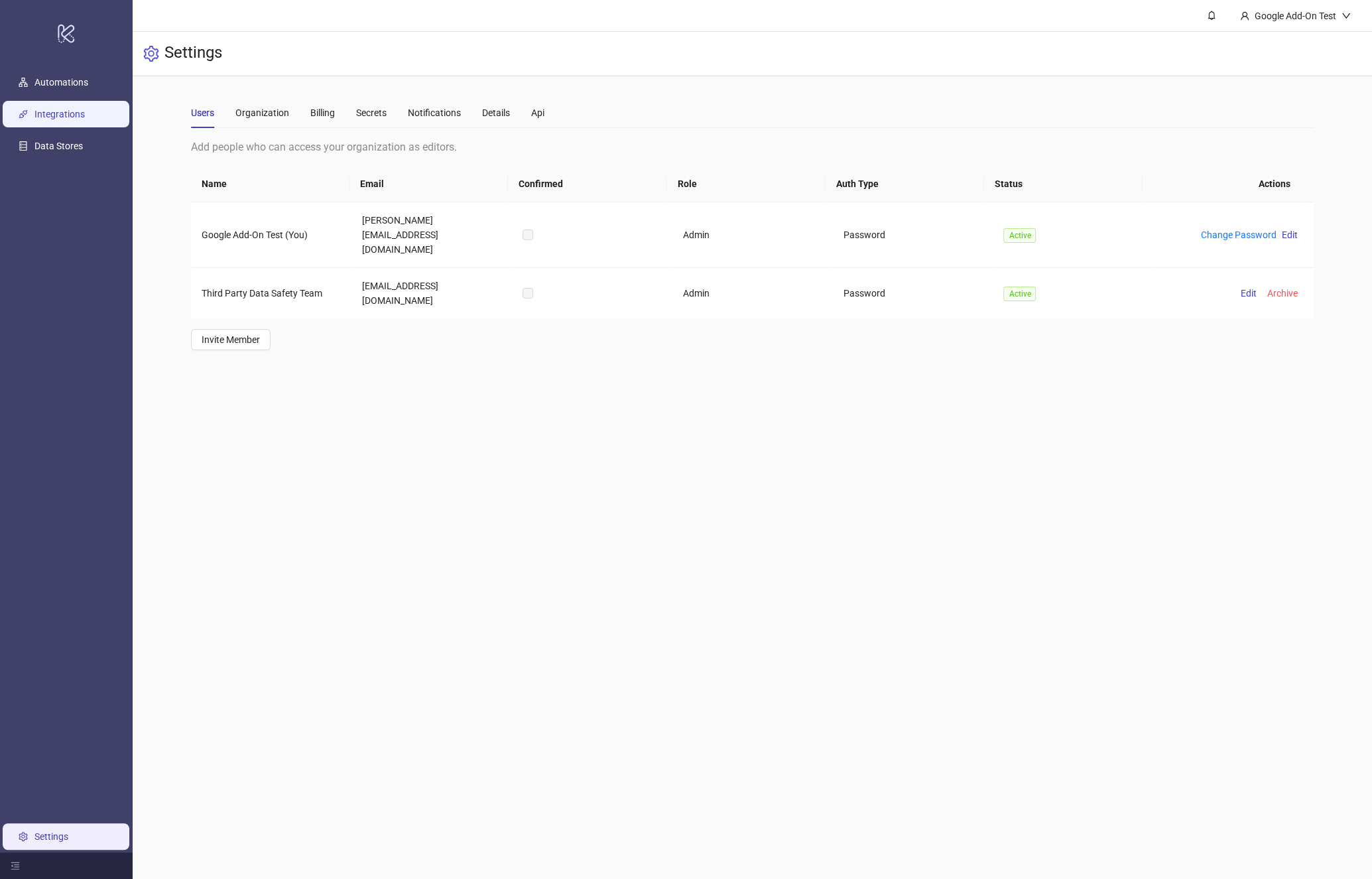
click at [76, 120] on link "Integrations" at bounding box center [60, 114] width 51 height 11
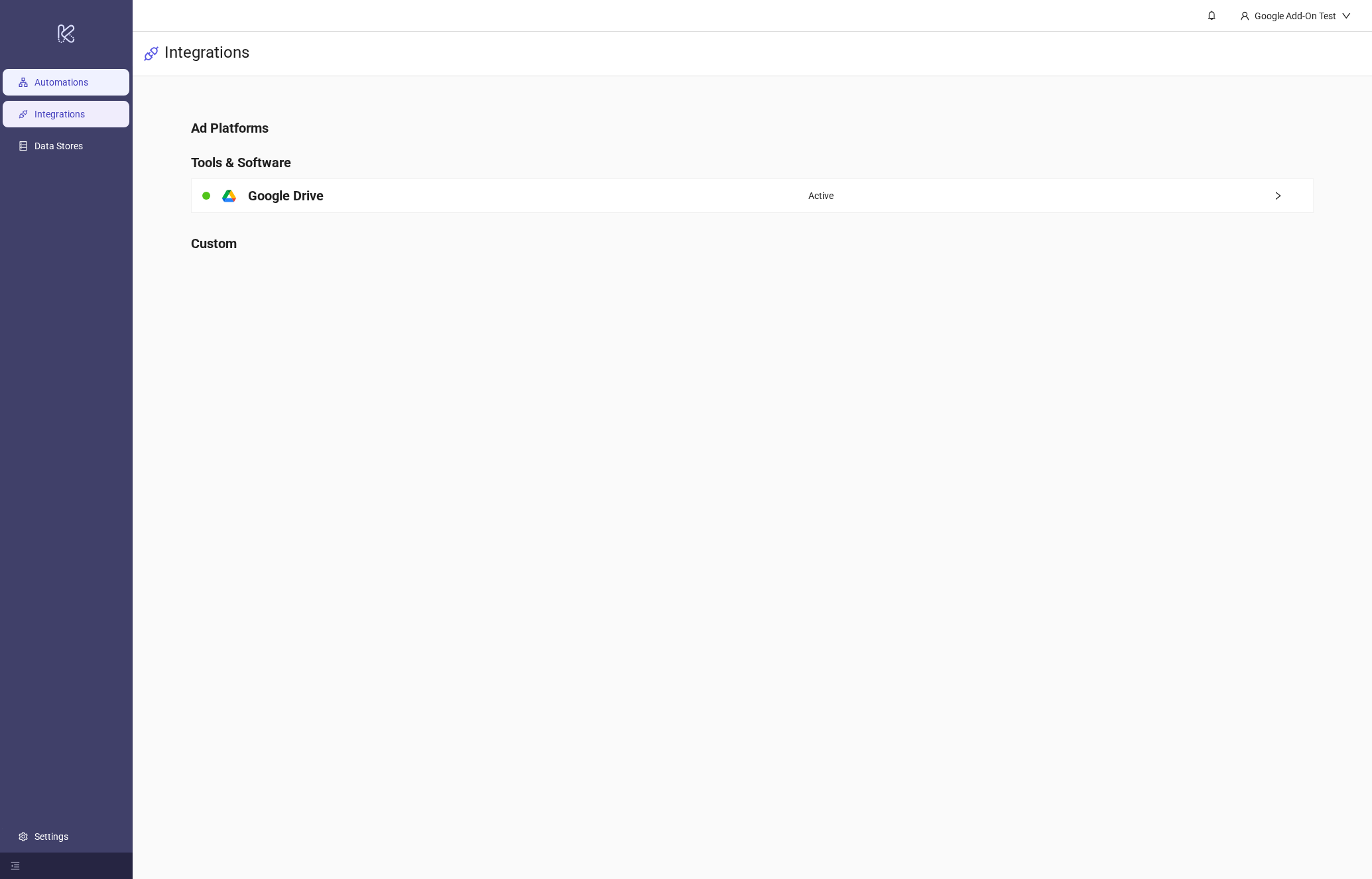
click at [75, 80] on link "Automations" at bounding box center [62, 82] width 54 height 11
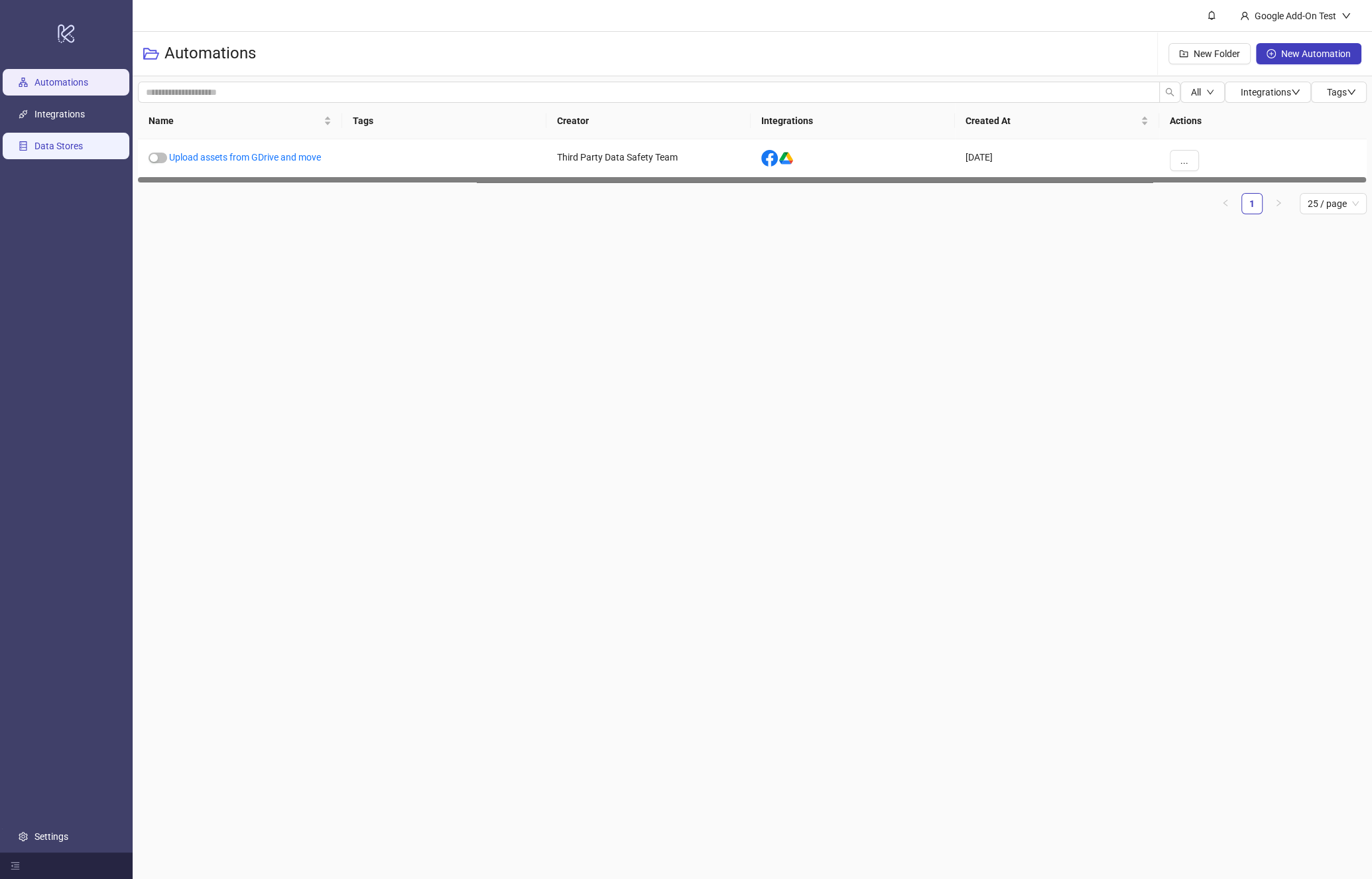
click at [64, 144] on link "Data Stores" at bounding box center [59, 146] width 49 height 11
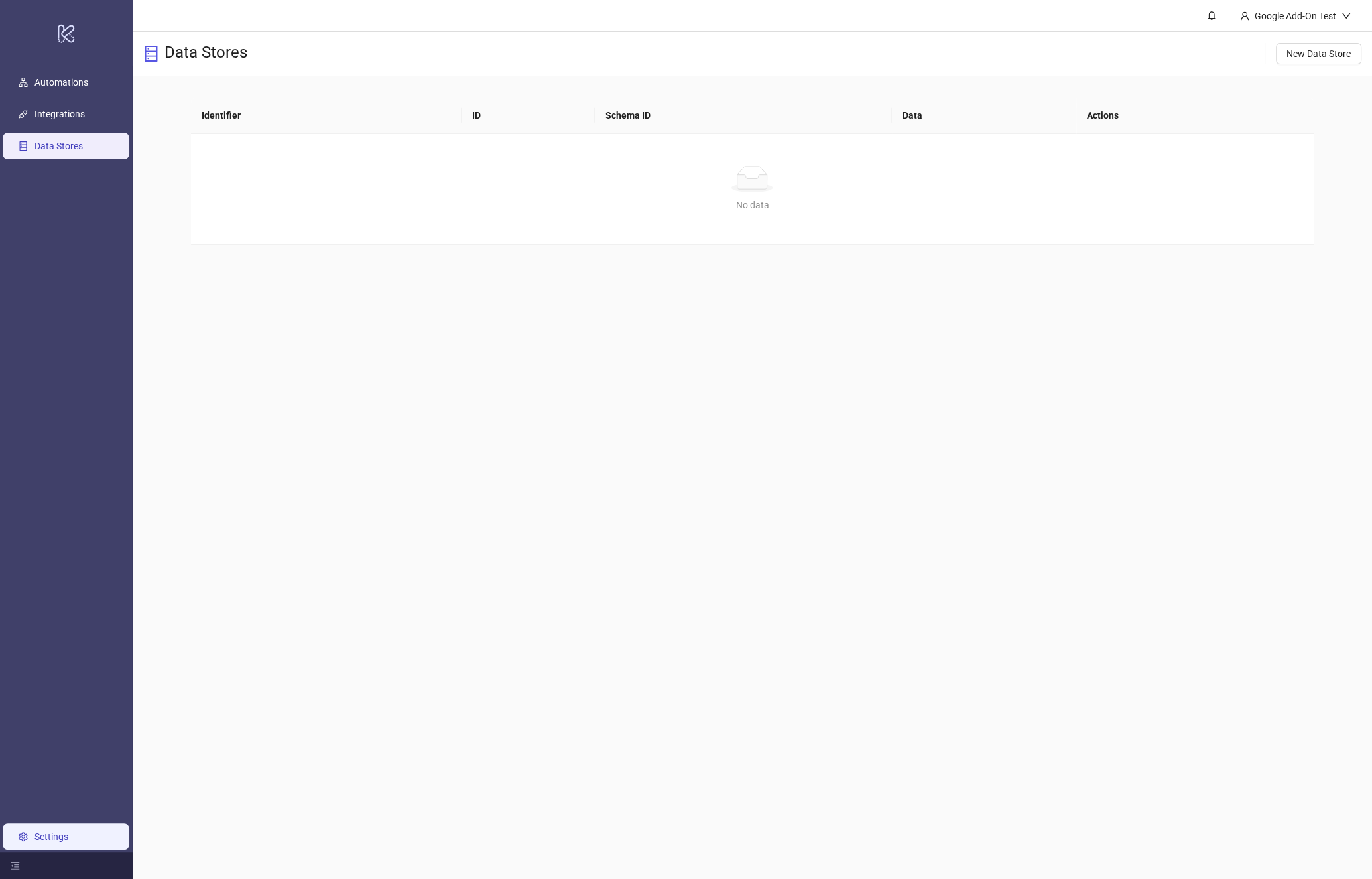
click at [68, 833] on link "Settings" at bounding box center [51, 836] width 34 height 11
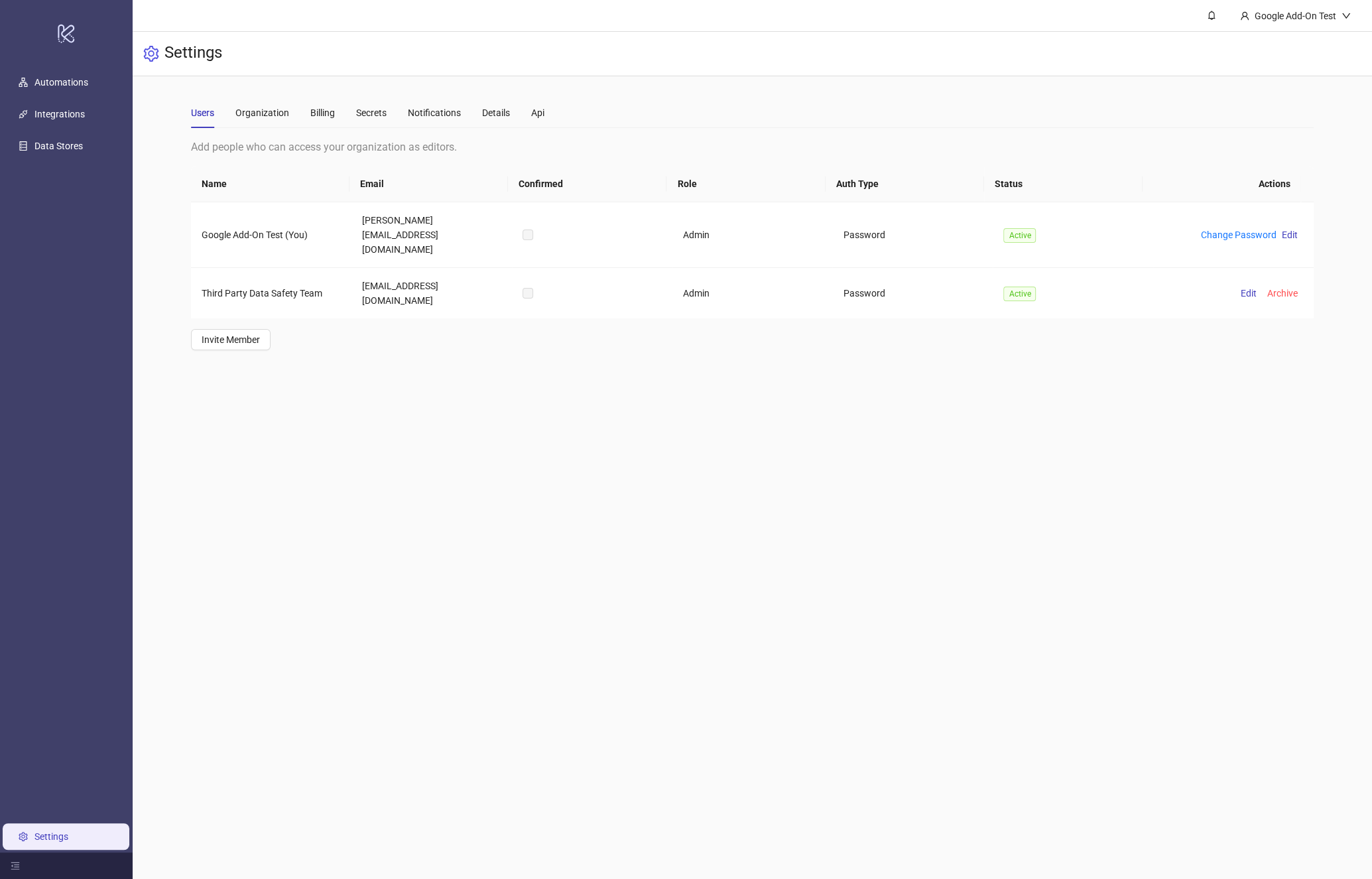
click at [525, 550] on main "Google Add-On Test Settings Users Organization Billing Secrets Notifications De…" at bounding box center [752, 439] width 1239 height 879
click at [537, 112] on div "Api" at bounding box center [537, 113] width 13 height 14
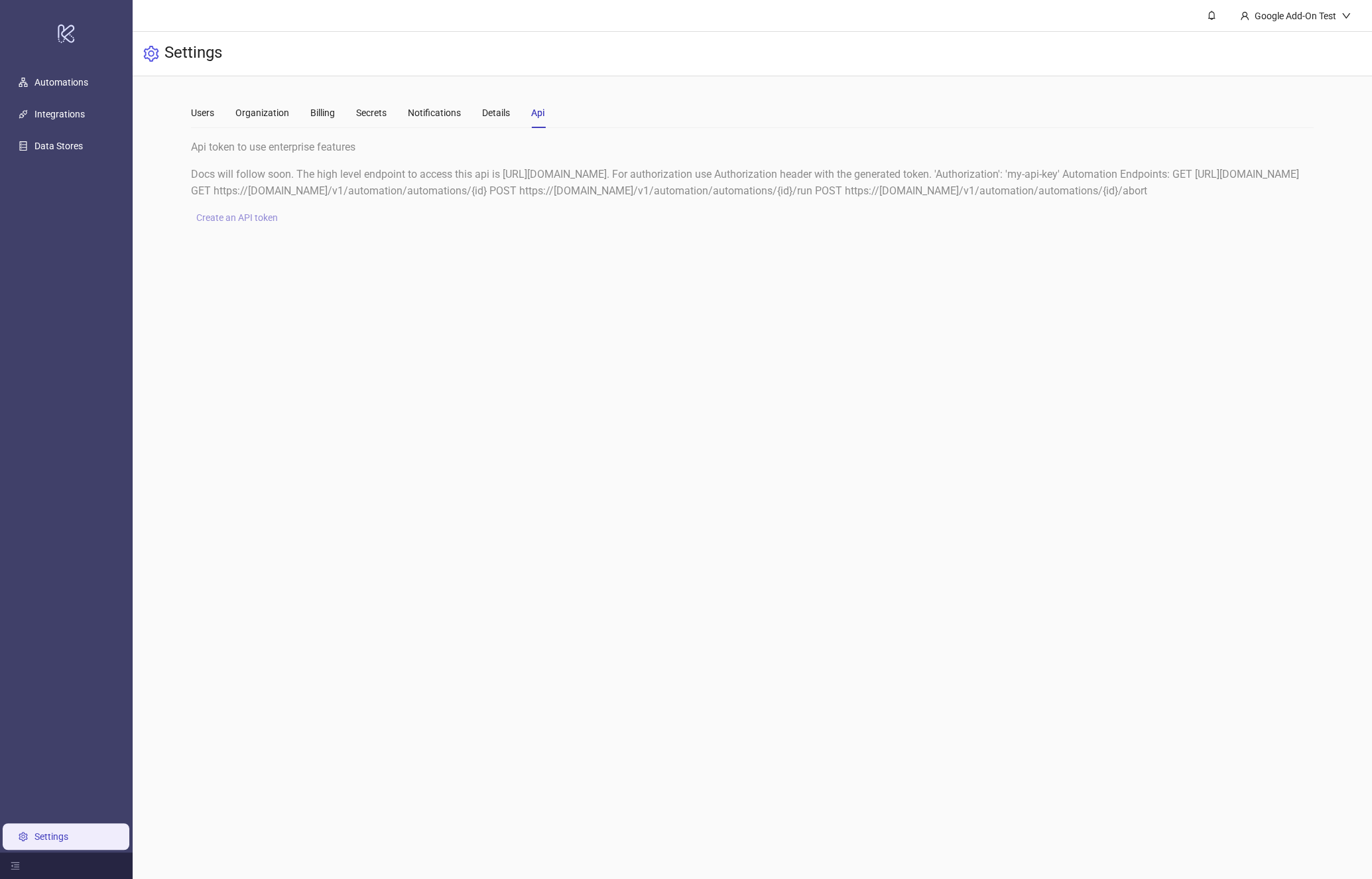
click at [227, 223] on span "Create an API token" at bounding box center [237, 217] width 82 height 11
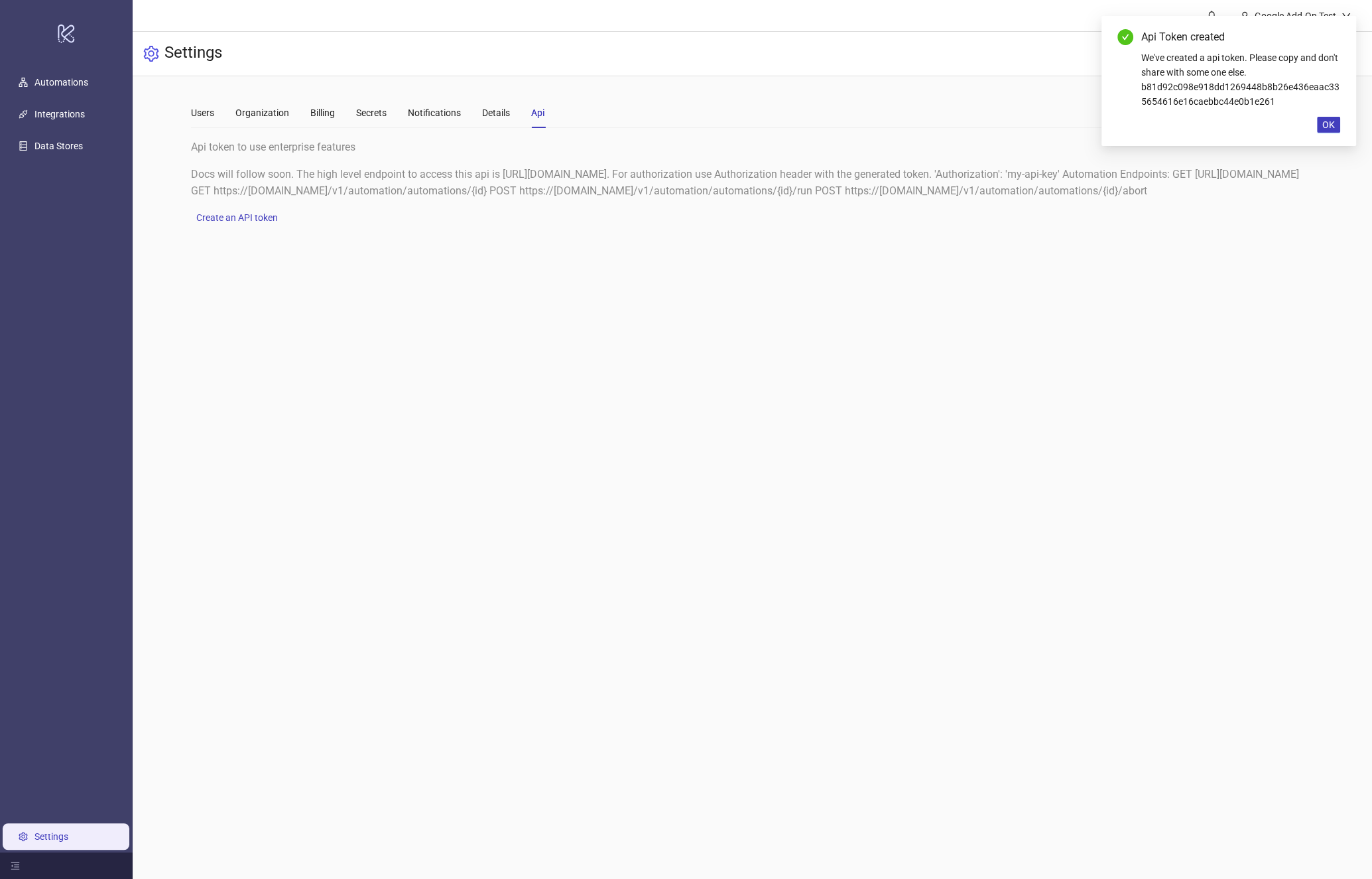
click at [1229, 91] on div "We've created a api token. Please copy and don't share with some one else. b81d…" at bounding box center [1241, 80] width 199 height 59
copy div "b81d92c098e918dd1269448b8b26e436eaac335654616e16caebbc44e0b1e261"
click at [1335, 120] on button "OK" at bounding box center [1329, 125] width 23 height 16
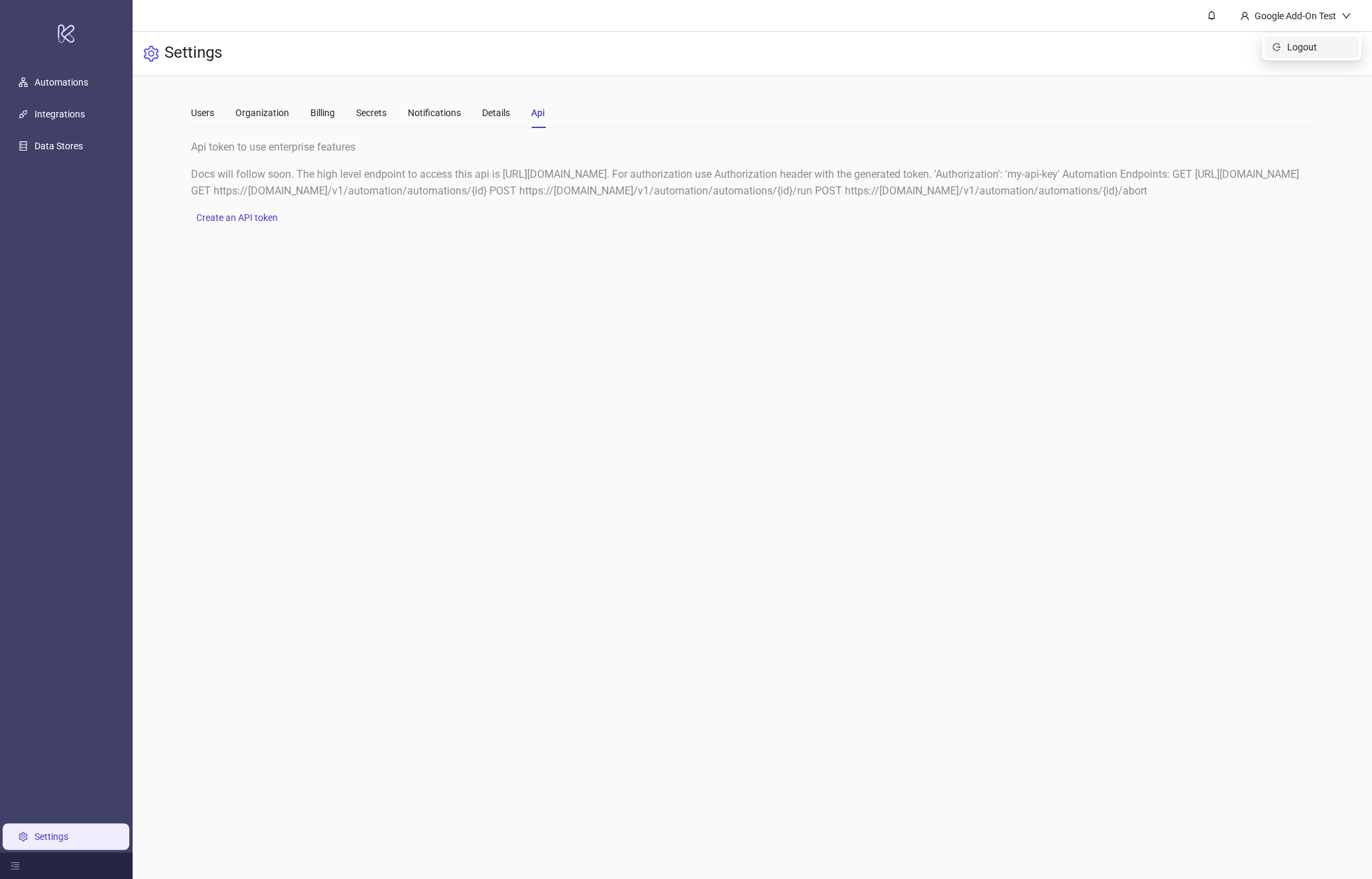
click at [1301, 41] on span "Logout" at bounding box center [1319, 47] width 64 height 14
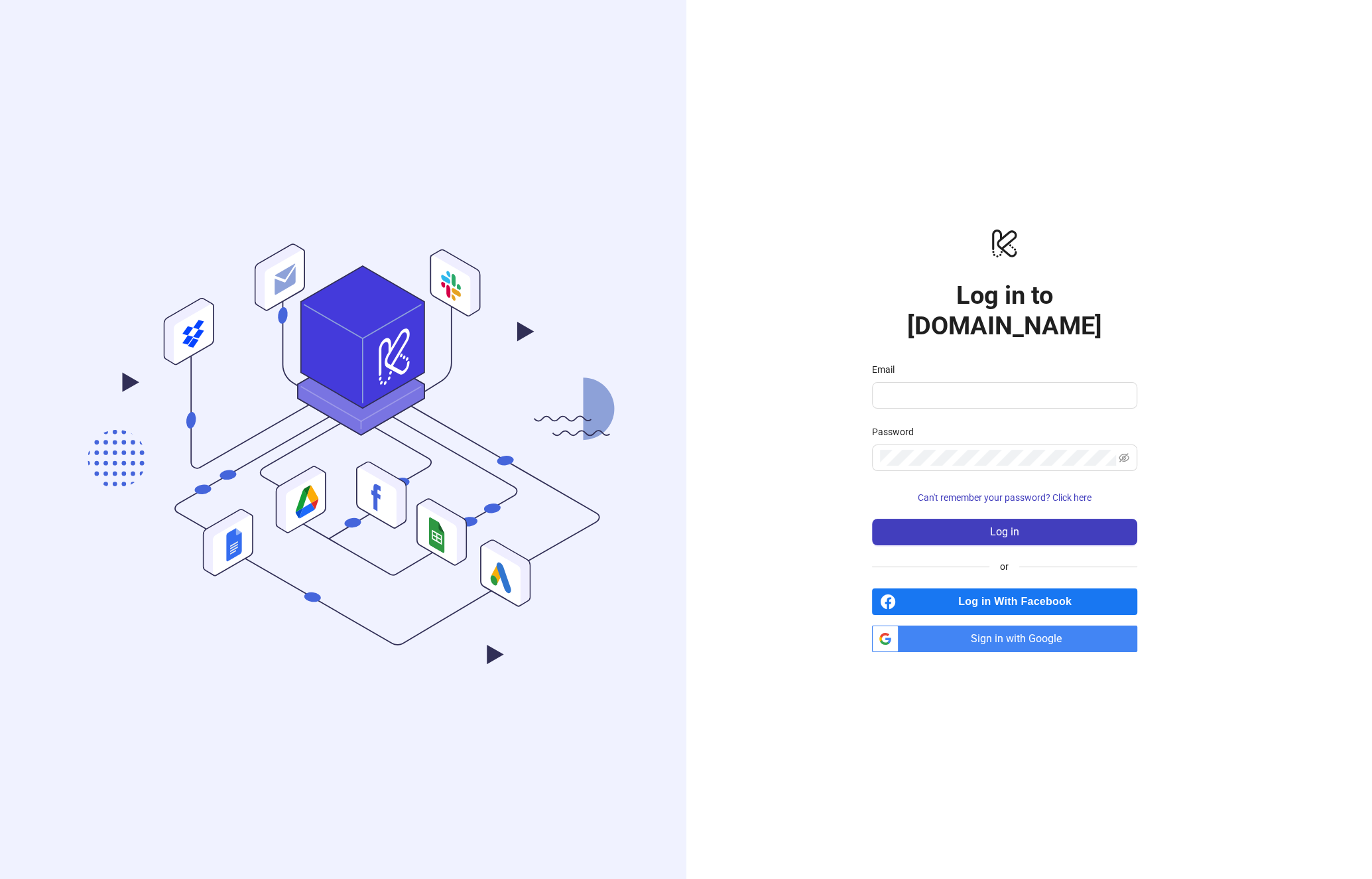
click at [1055, 625] on span "Sign in with Google" at bounding box center [1021, 638] width 233 height 27
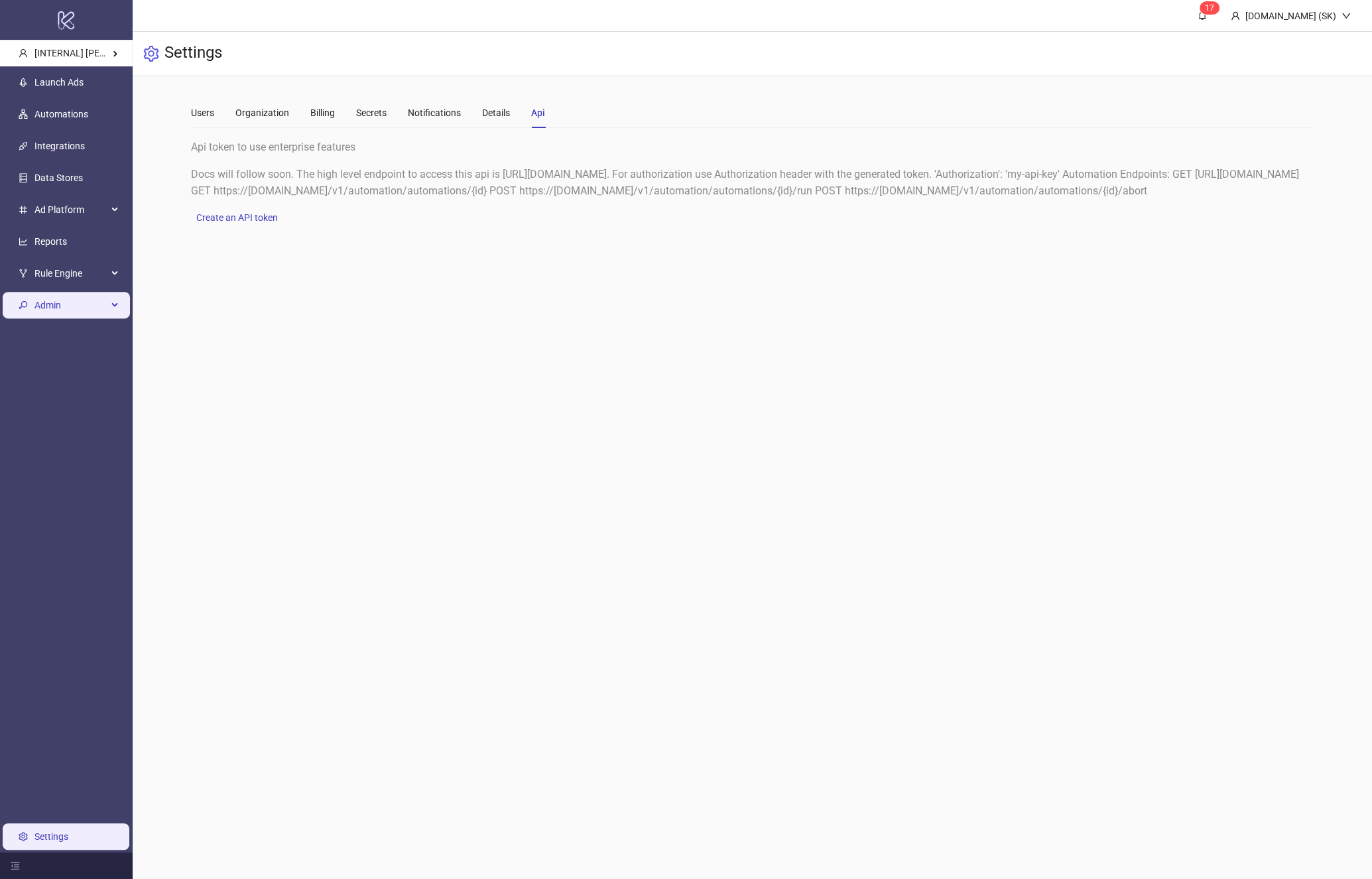
click at [67, 299] on span "Admin" at bounding box center [71, 305] width 73 height 27
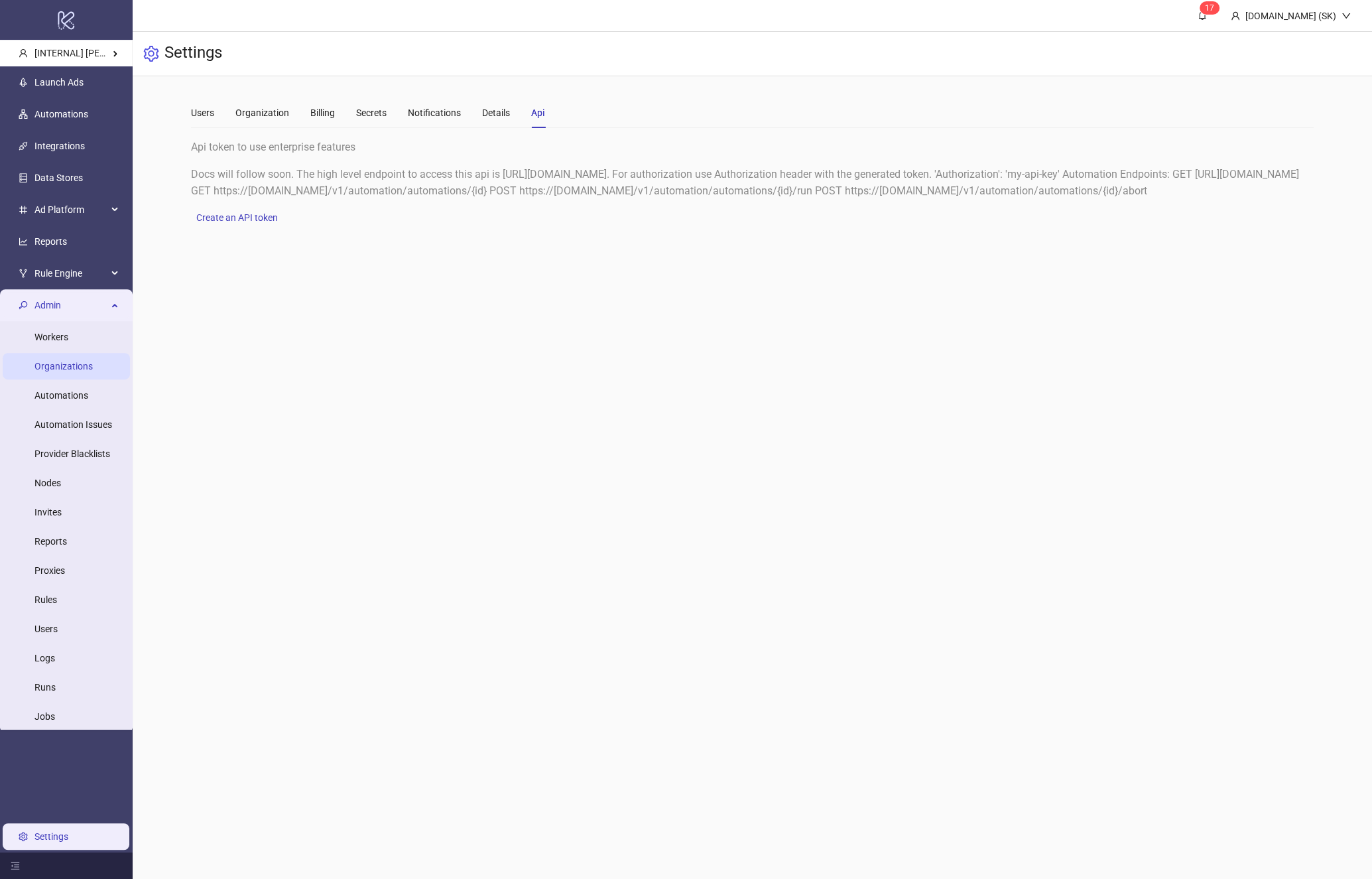
click at [75, 361] on link "Organizations" at bounding box center [64, 366] width 59 height 11
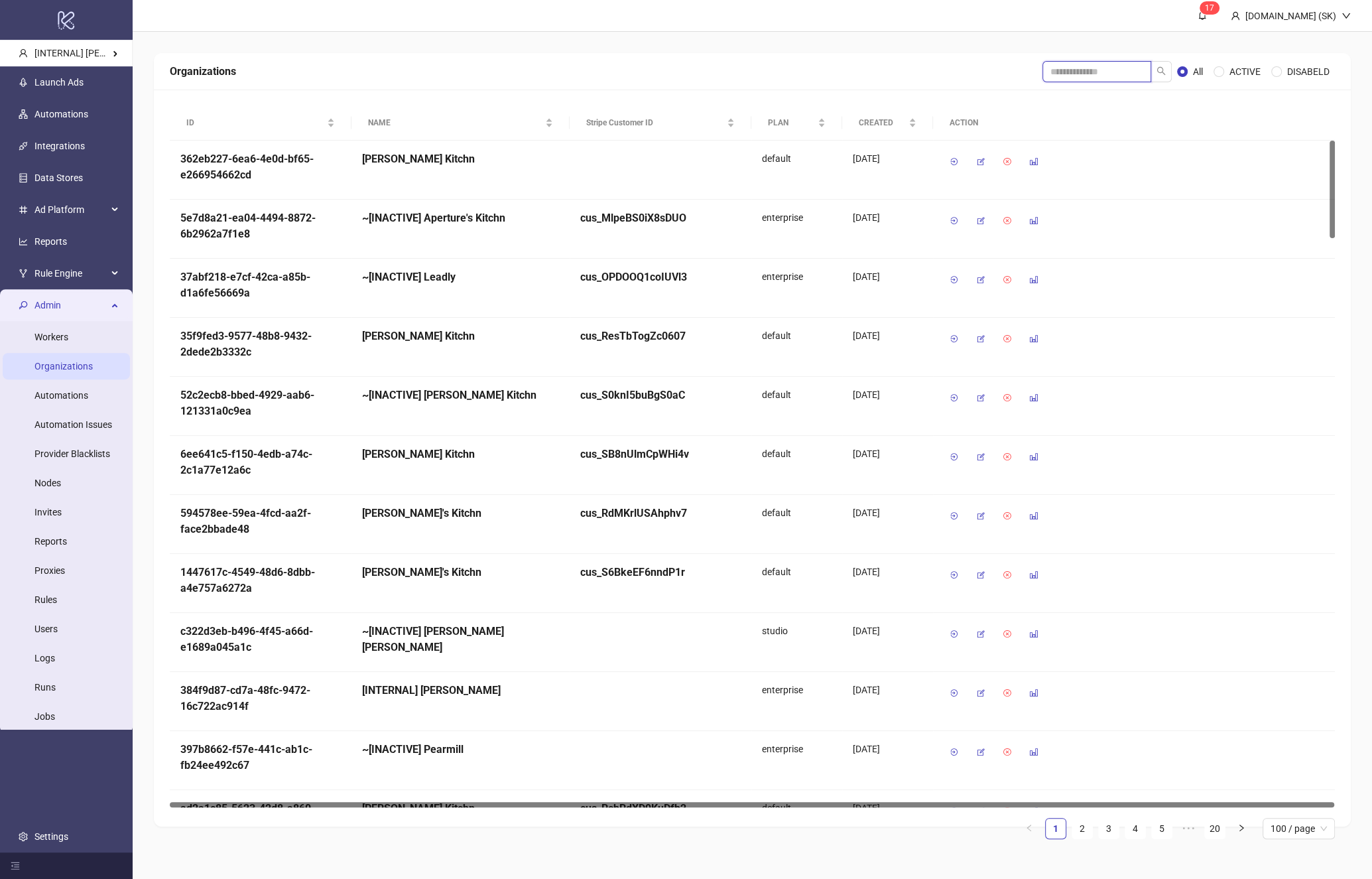
click at [1057, 75] on input "search" at bounding box center [1097, 71] width 109 height 21
type input "******"
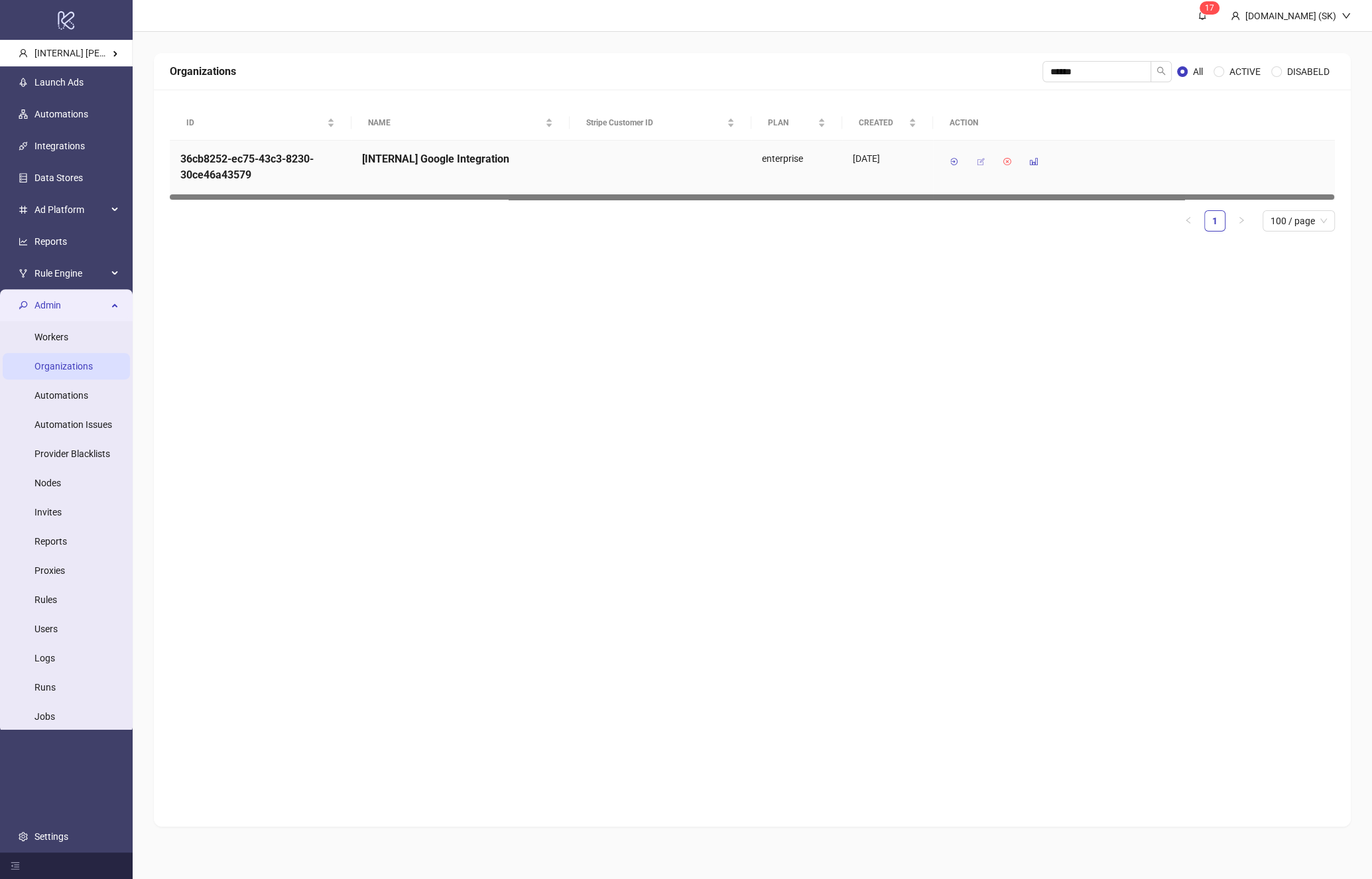
click at [978, 157] on icon "button" at bounding box center [981, 162] width 9 height 9
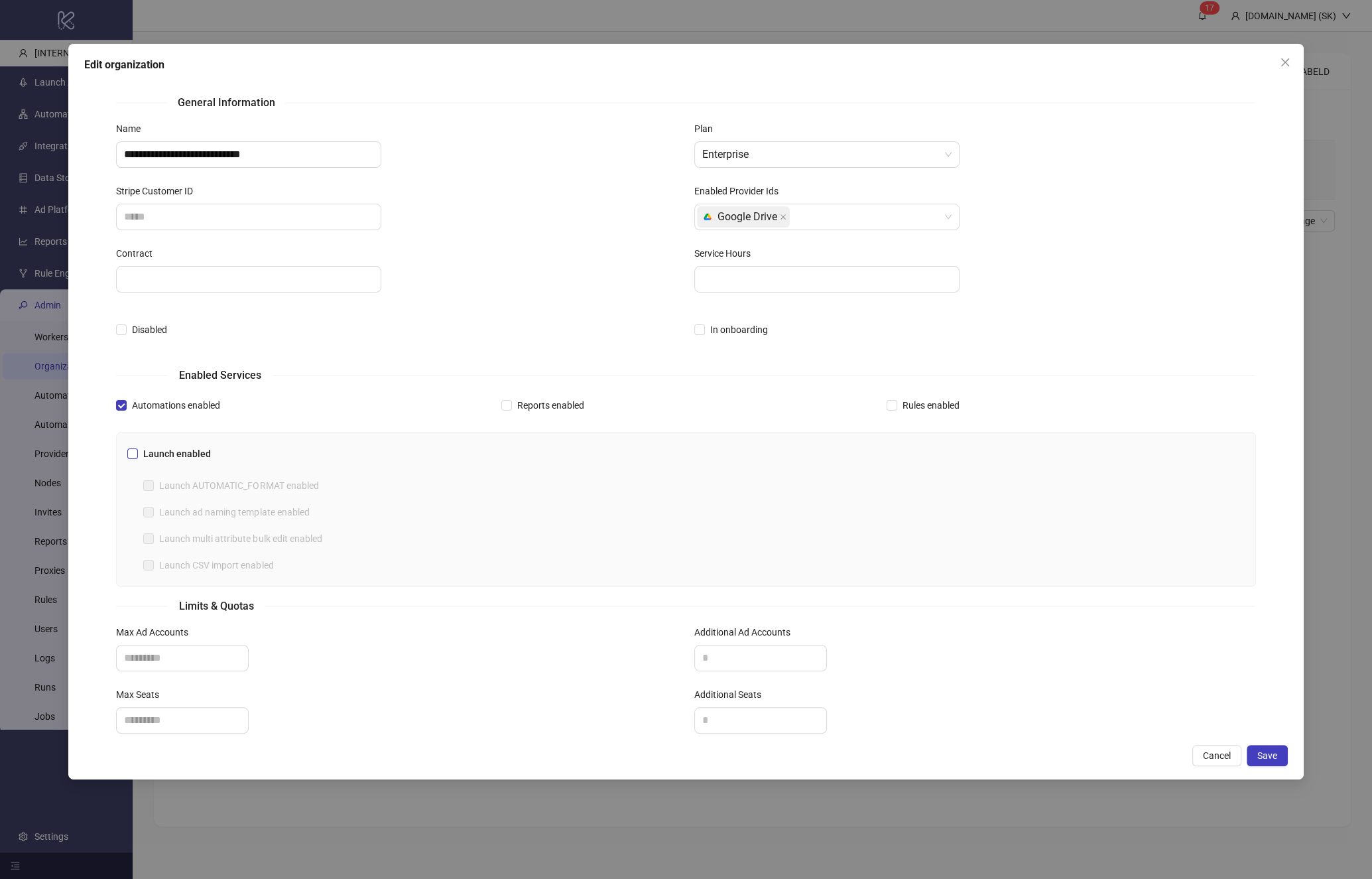
click at [191, 452] on span "Launch enabled" at bounding box center [177, 454] width 78 height 14
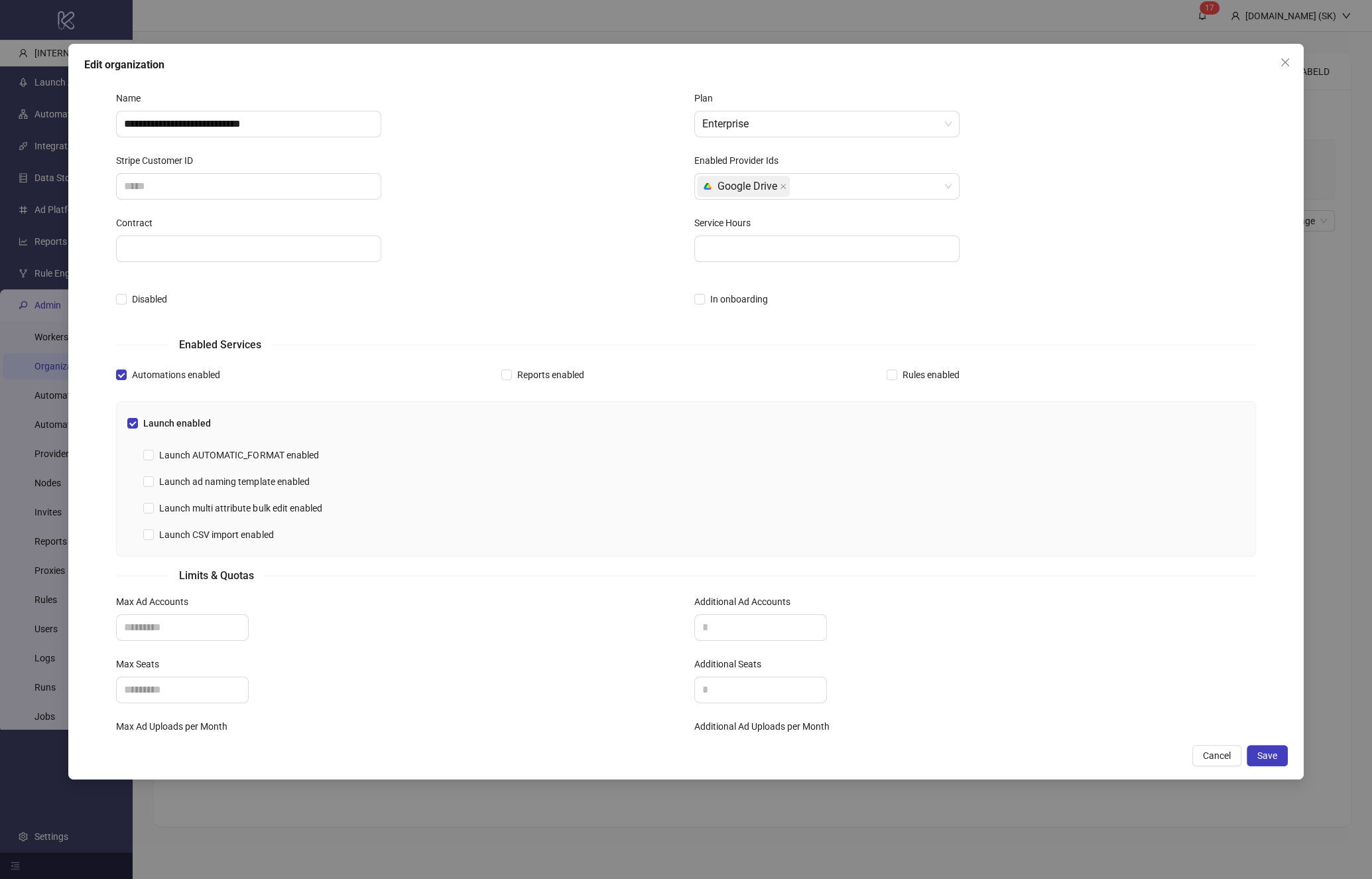
scroll to position [88, 0]
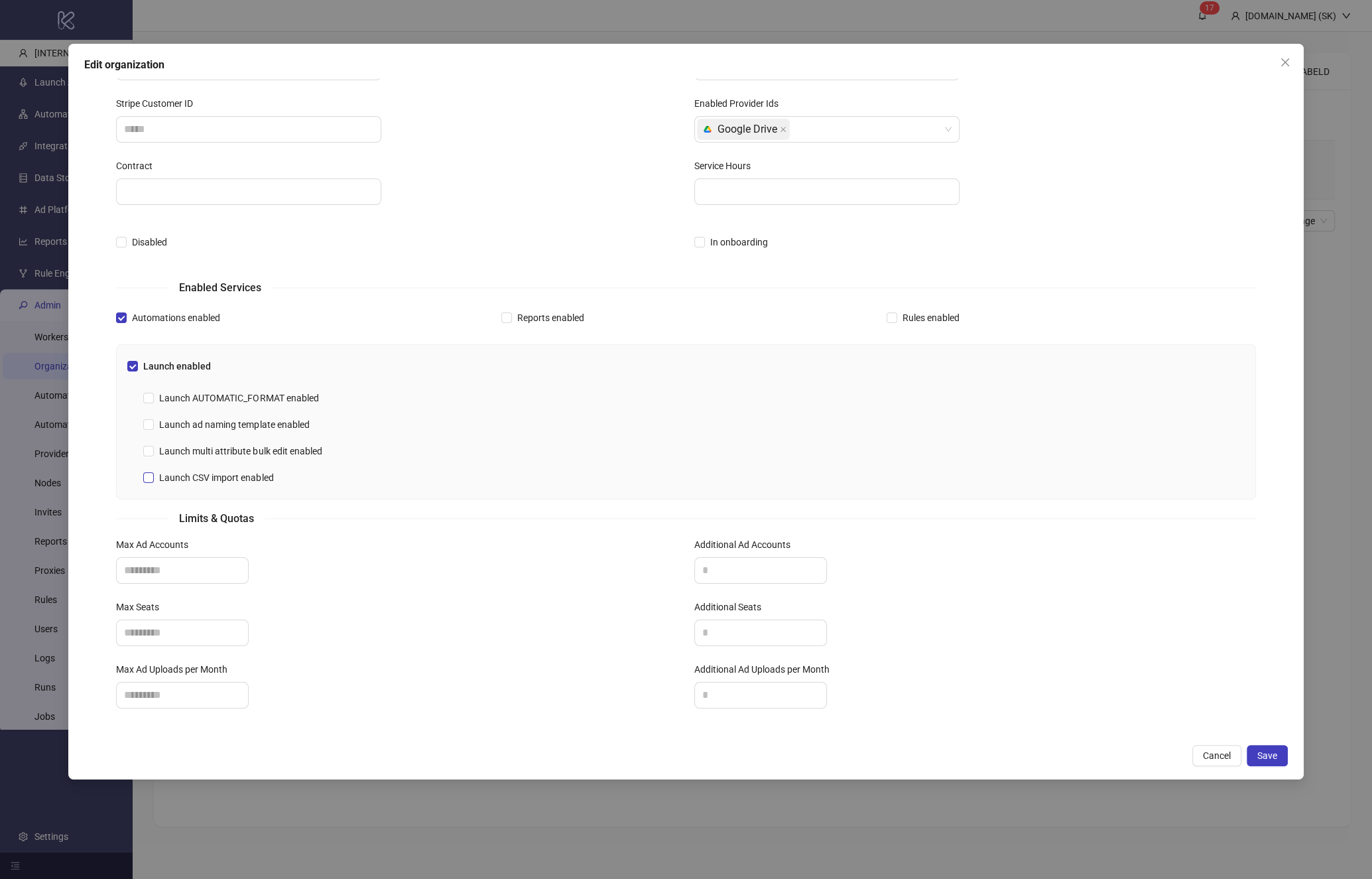
click at [245, 475] on span "Launch CSV import enabled" at bounding box center [216, 478] width 125 height 14
click at [1270, 754] on span "Save" at bounding box center [1267, 756] width 20 height 11
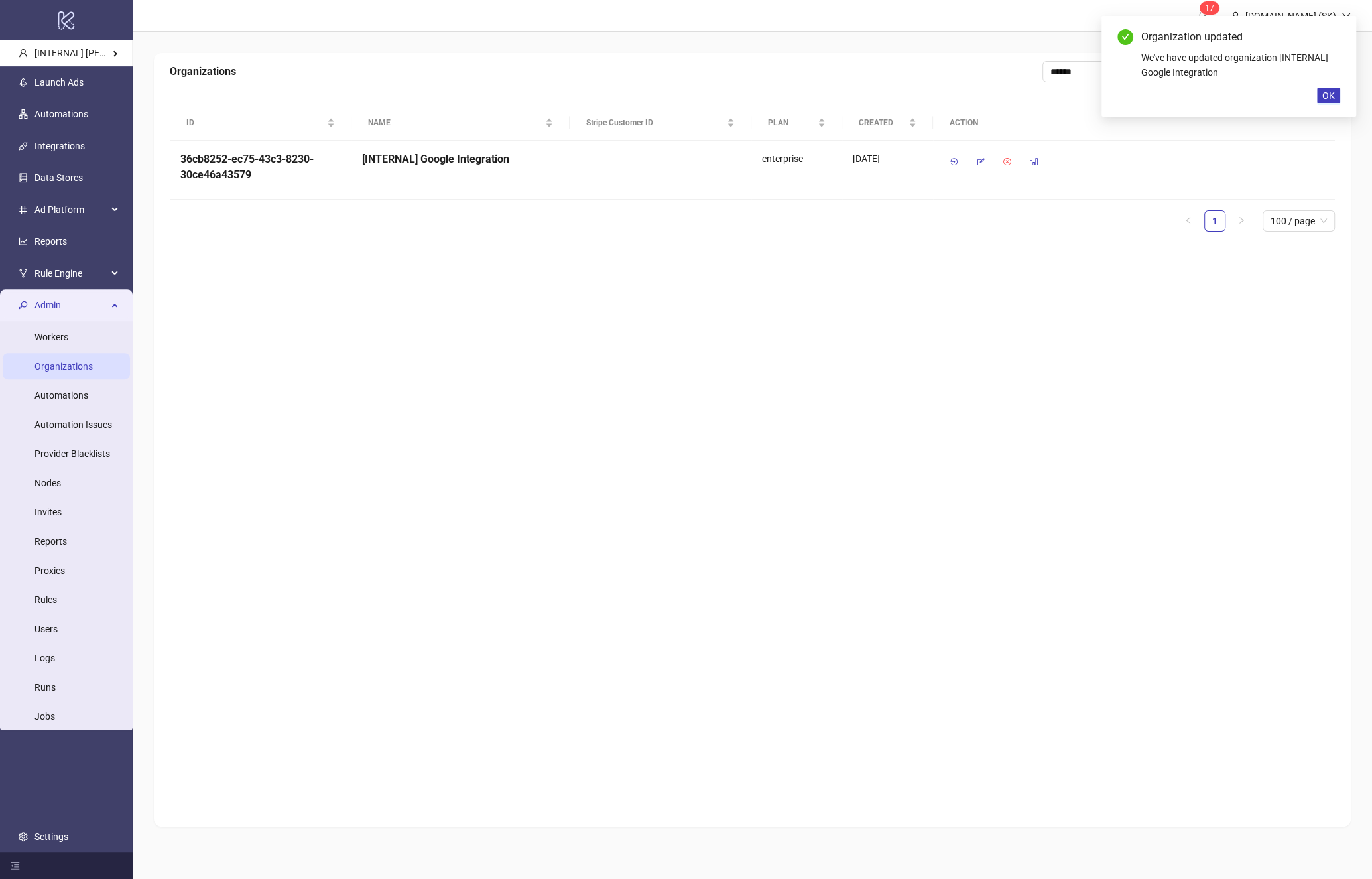
click at [509, 378] on div "Organizations ****** All ACTIVE DISABELD ID NAME Stripe Customer ID PLAN CREATE…" at bounding box center [752, 440] width 1197 height 774
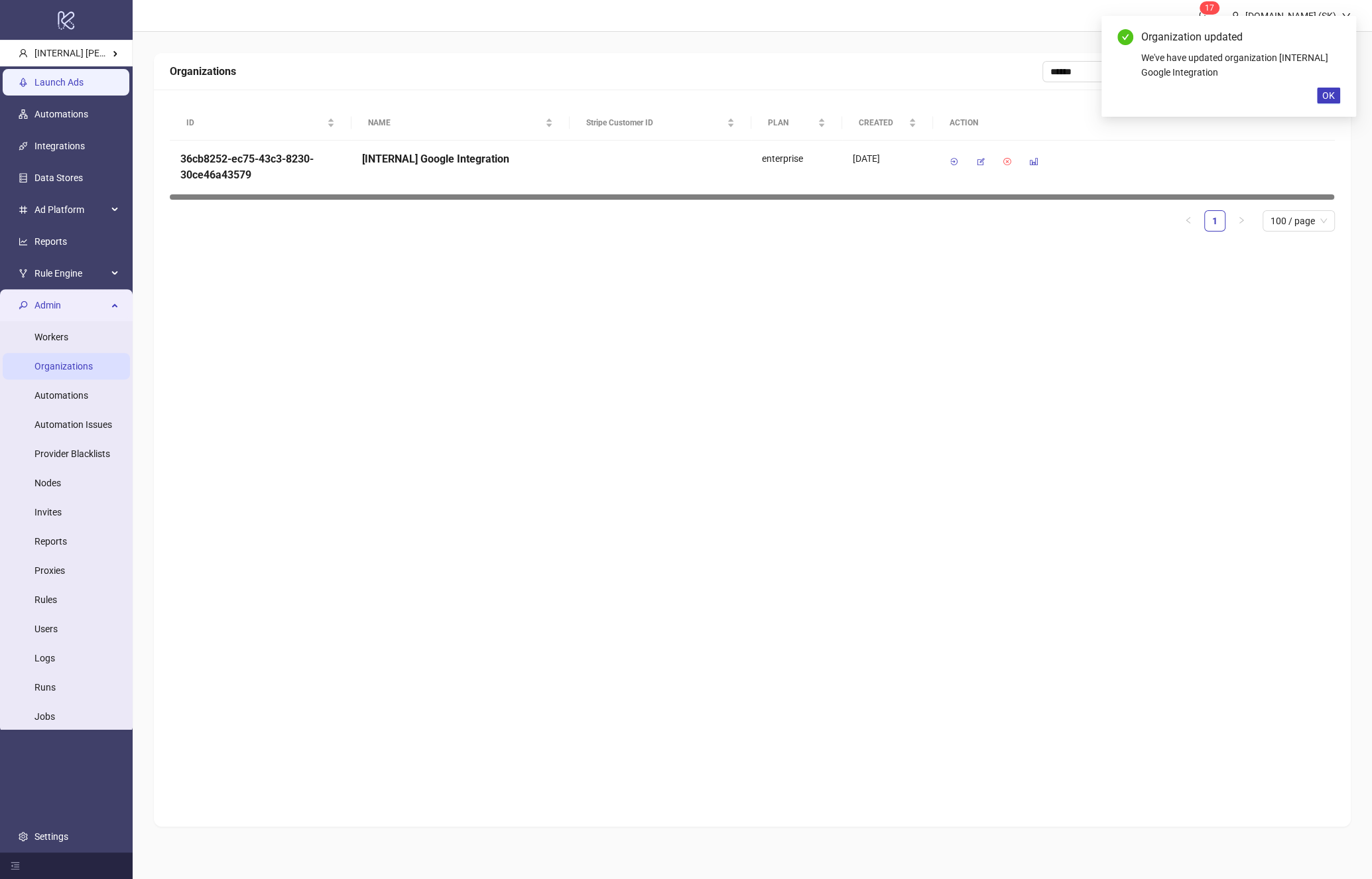
click at [58, 81] on link "Launch Ads" at bounding box center [59, 82] width 49 height 11
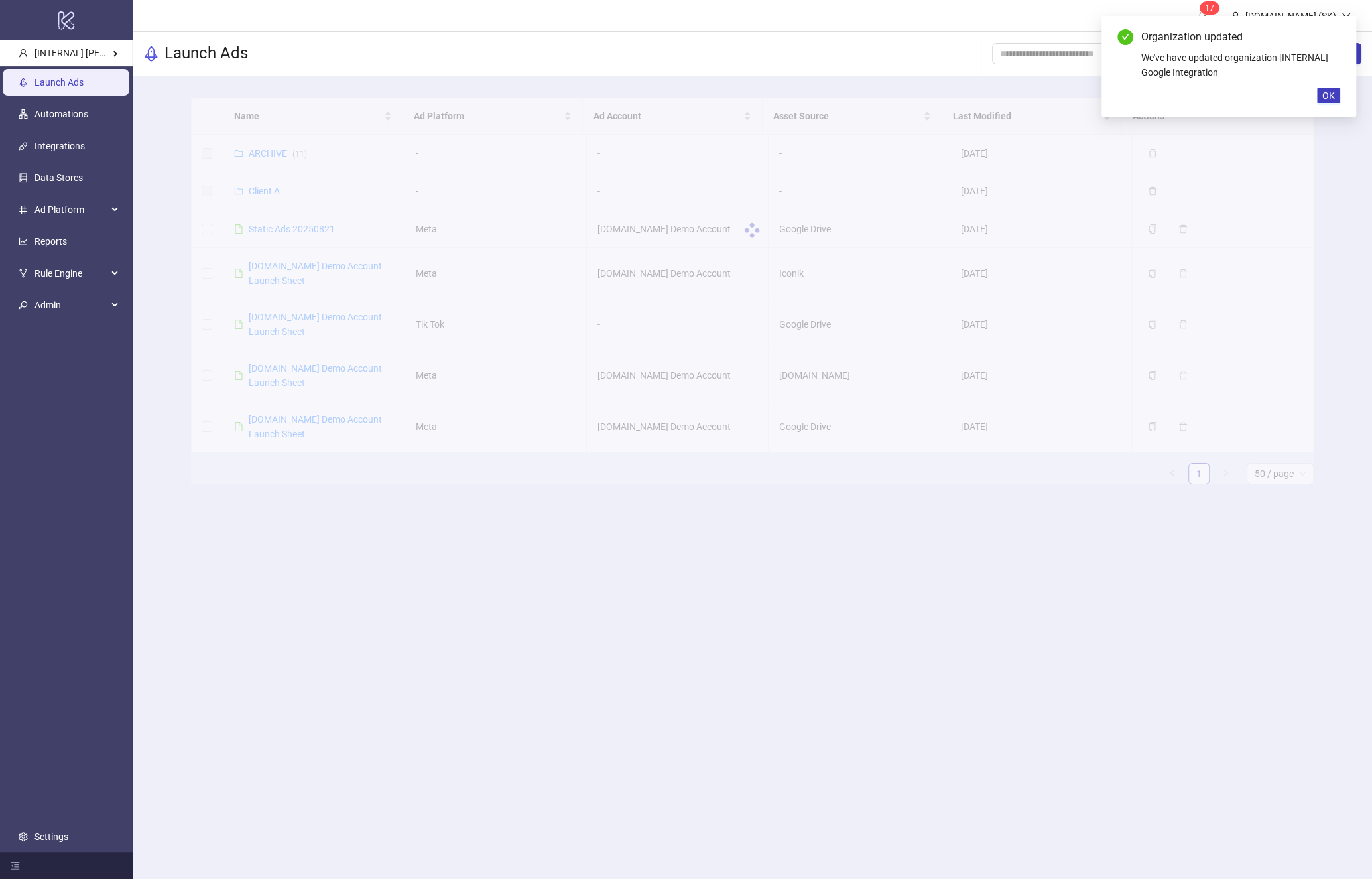
click at [130, 40] on input "search" at bounding box center [130, 40] width 0 height 0
click at [225, 75] on li "[INTERNAL] Google Integration" at bounding box center [213, 85] width 151 height 27
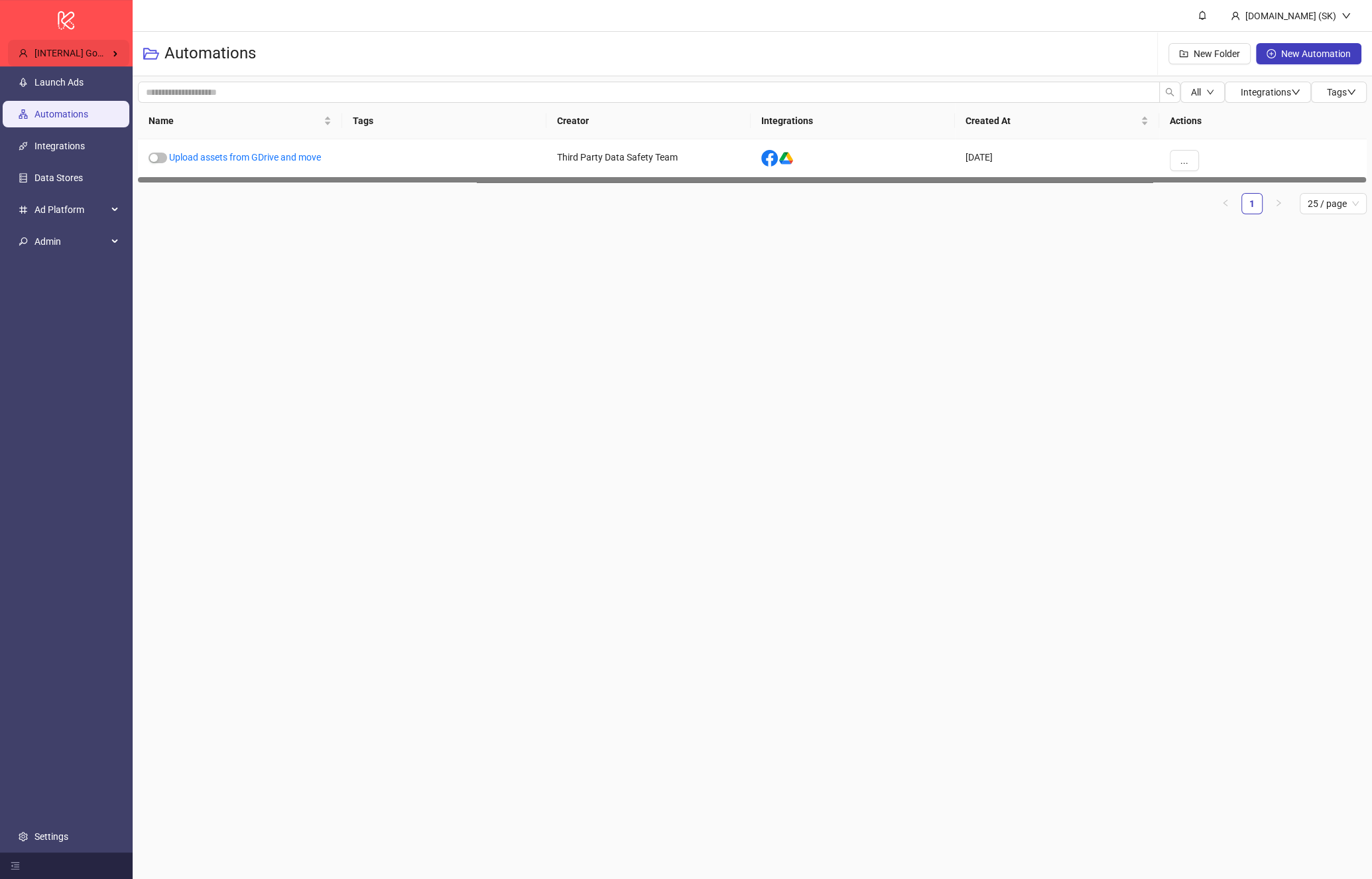
click at [73, 65] on div "[INTERNAL] Google Integration" at bounding box center [69, 53] width 122 height 27
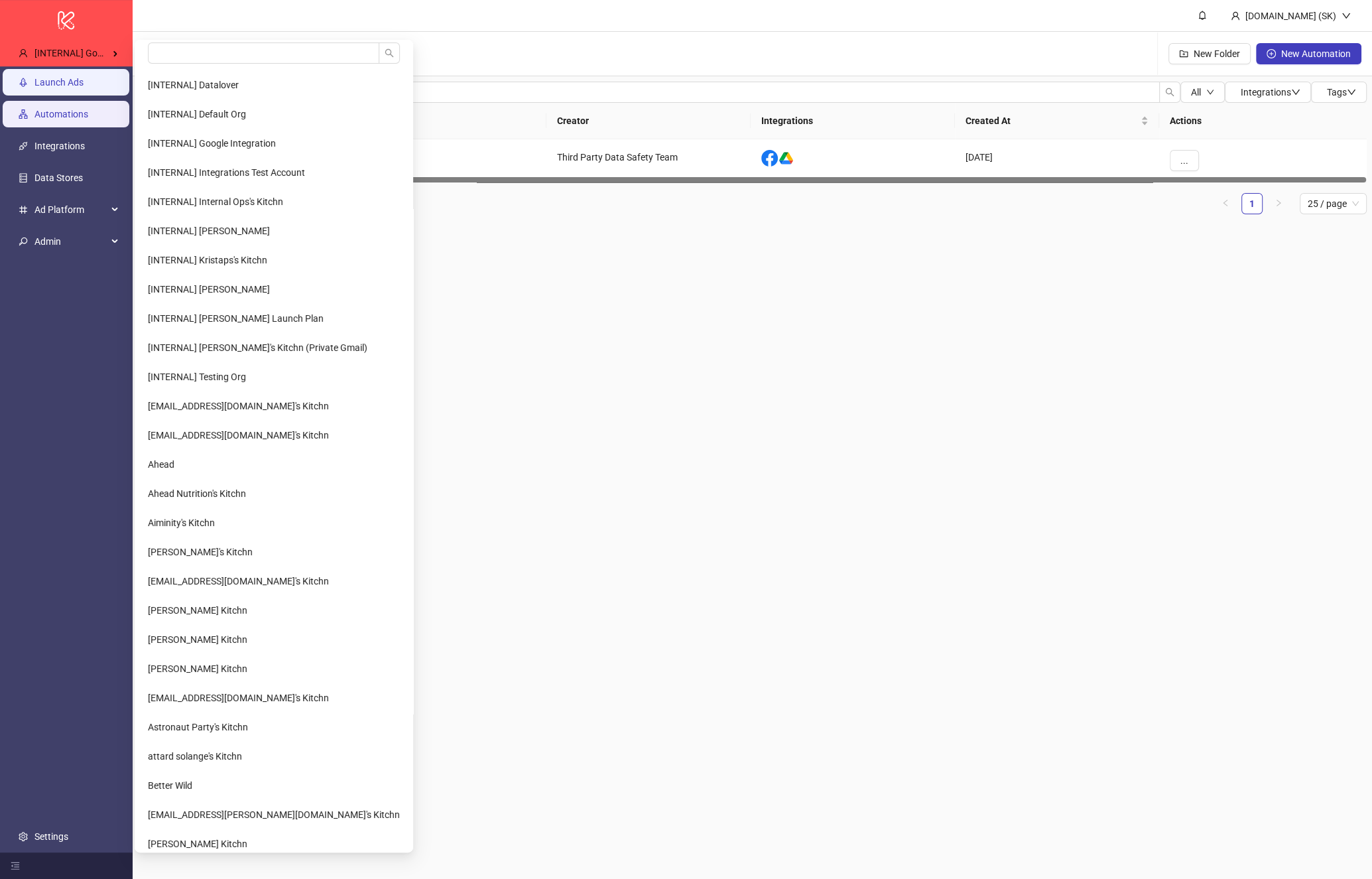
click at [77, 83] on link "Launch Ads" at bounding box center [59, 82] width 49 height 11
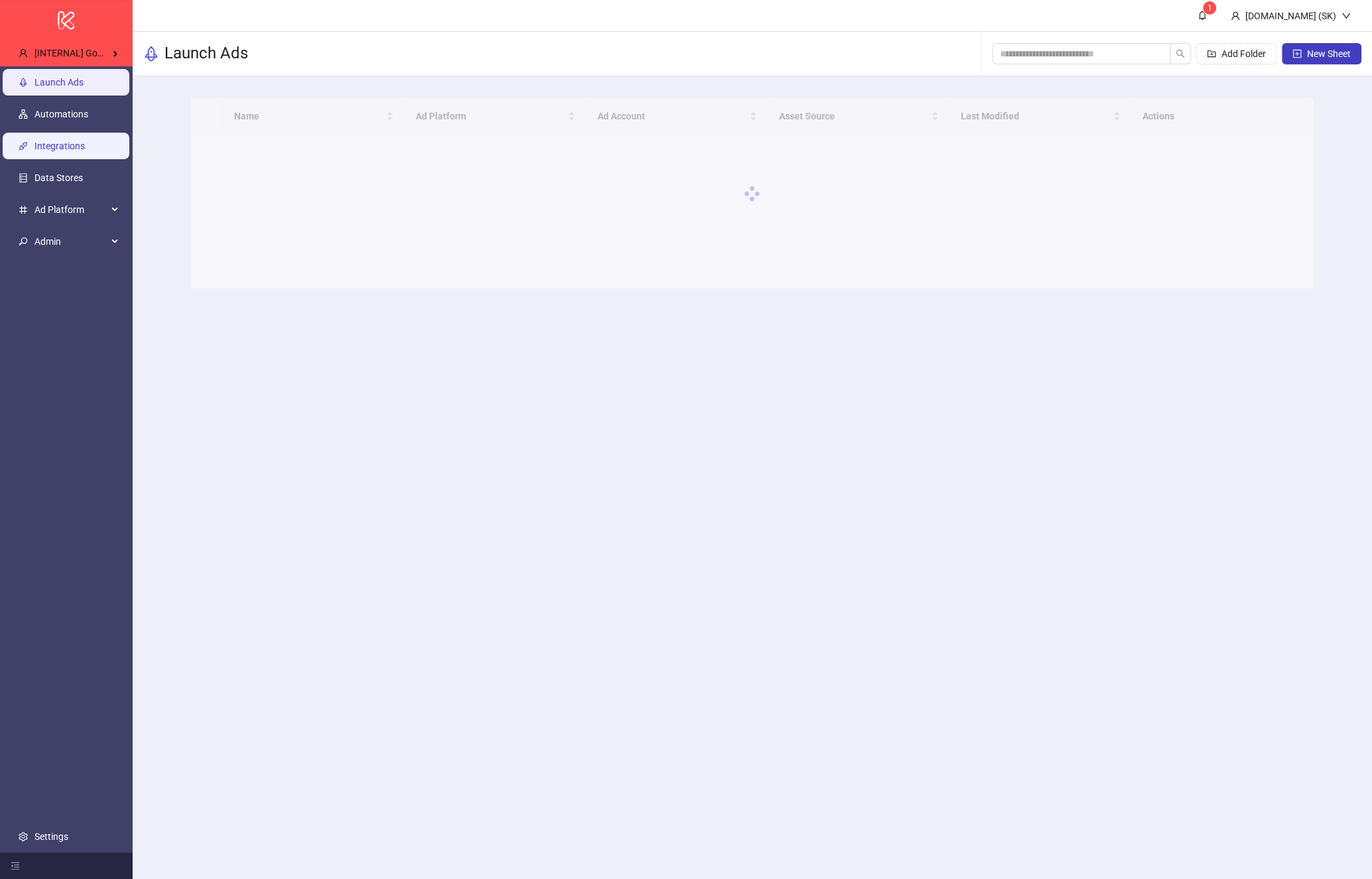
click at [60, 150] on link "Integrations" at bounding box center [60, 146] width 51 height 11
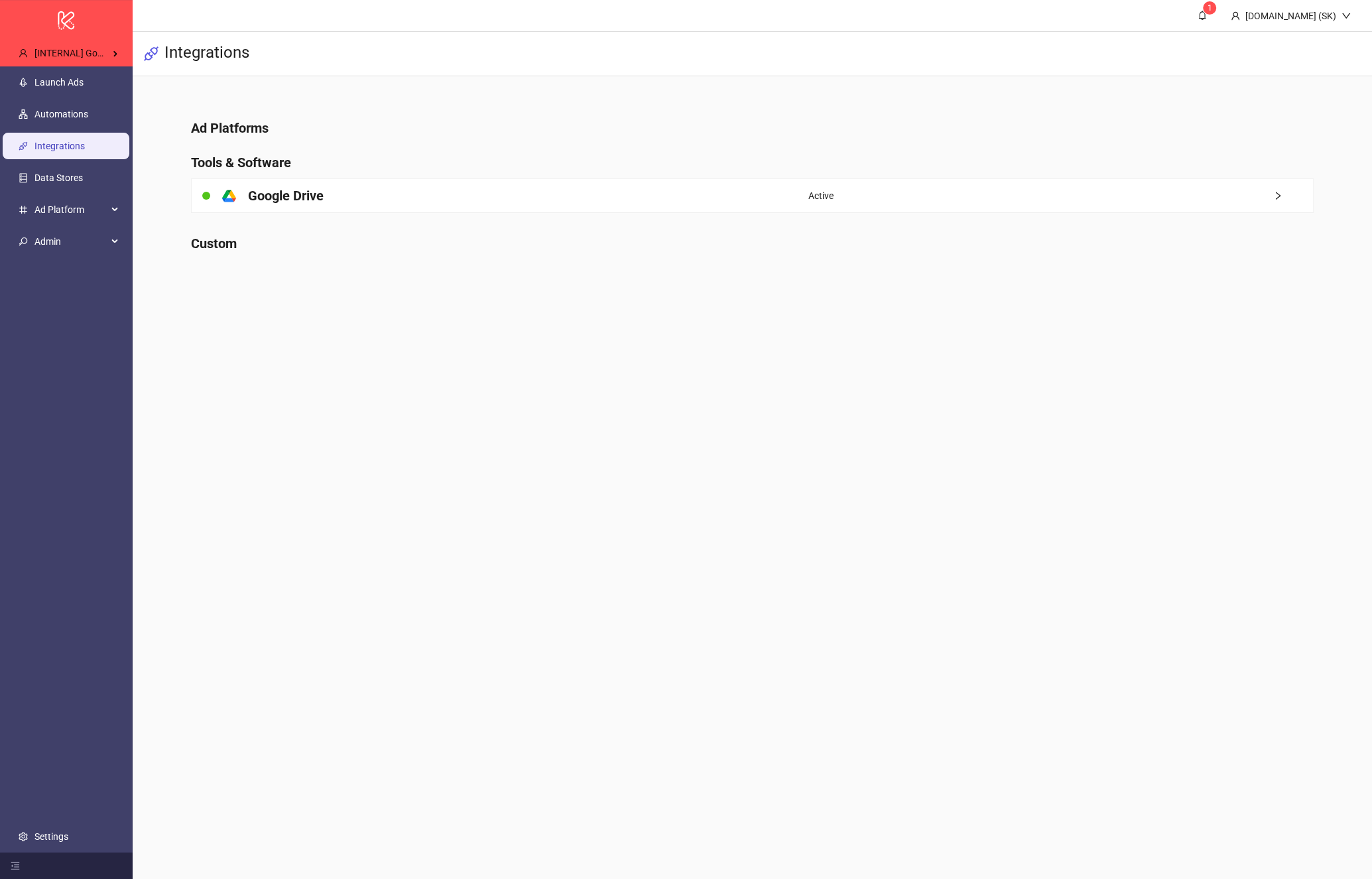
click at [433, 122] on h4 "Ad Platforms" at bounding box center [753, 128] width 1123 height 19
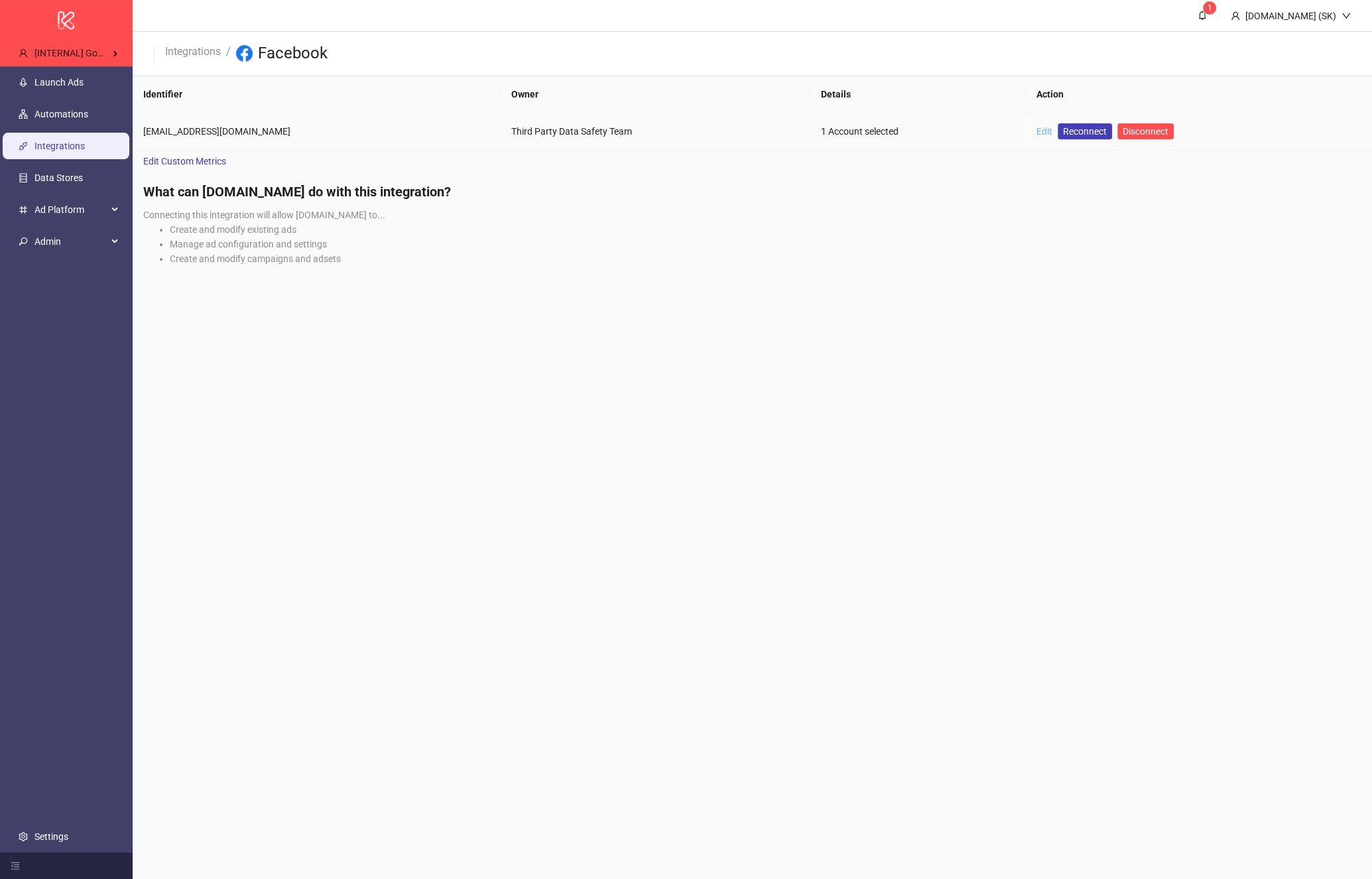
click at [1047, 129] on link "Edit" at bounding box center [1045, 131] width 16 height 11
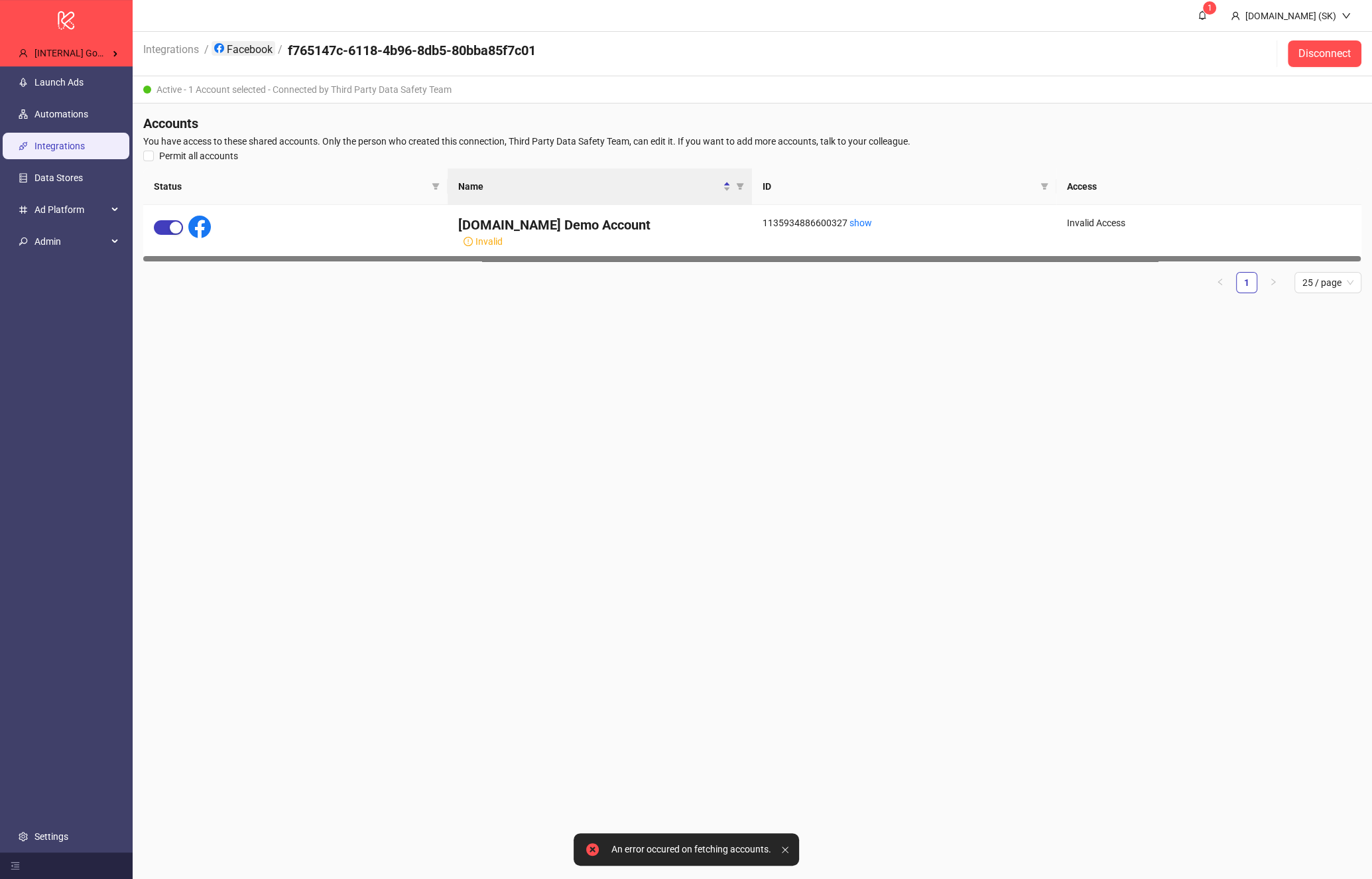
click at [246, 43] on link "Facebook" at bounding box center [243, 49] width 64 height 14
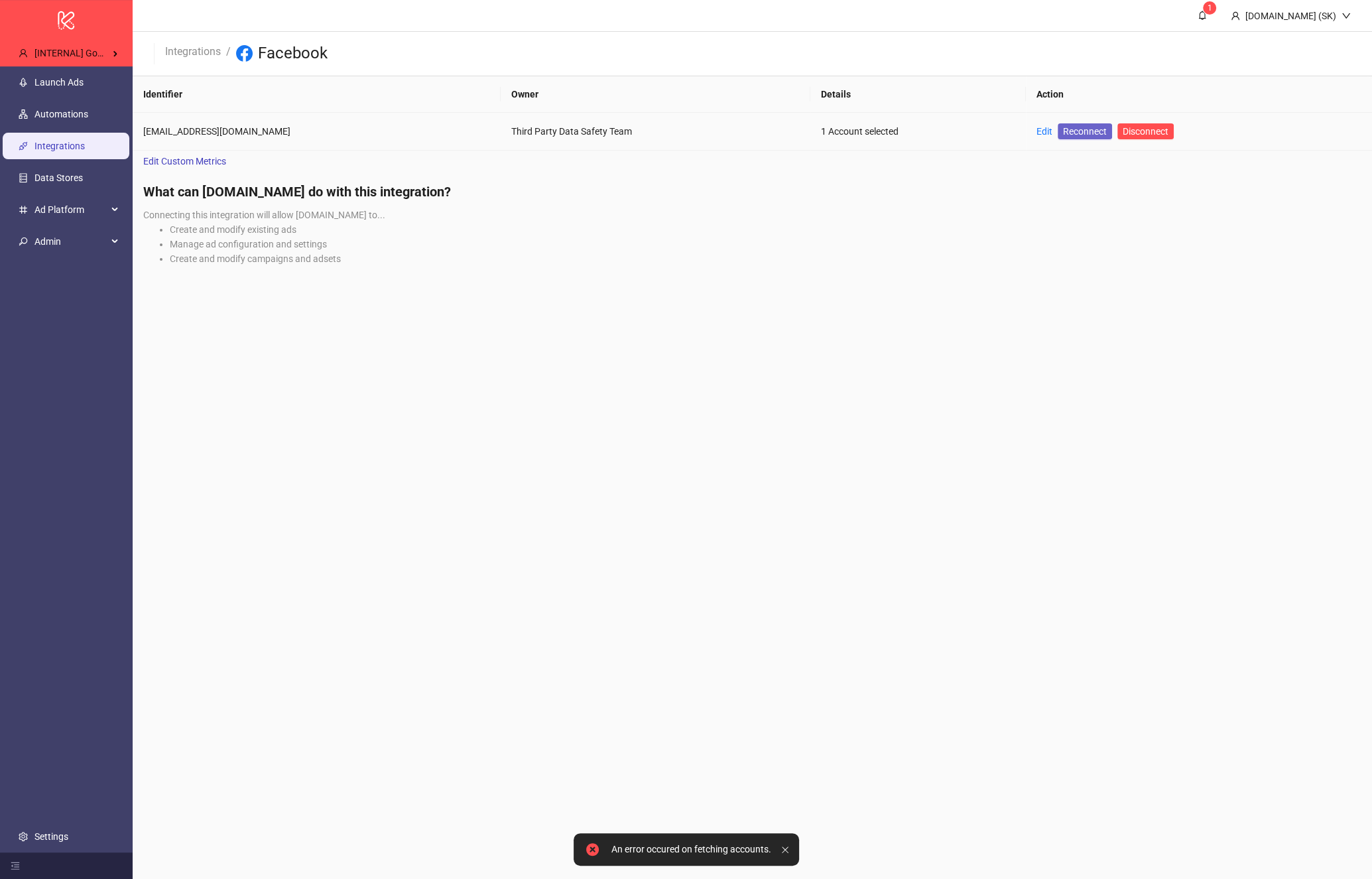
click at [1097, 133] on span "Reconnect" at bounding box center [1085, 131] width 43 height 14
click at [898, 240] on li "Manage ad configuration and settings" at bounding box center [765, 244] width 1192 height 14
click at [83, 88] on link "Launch Ads" at bounding box center [59, 82] width 49 height 11
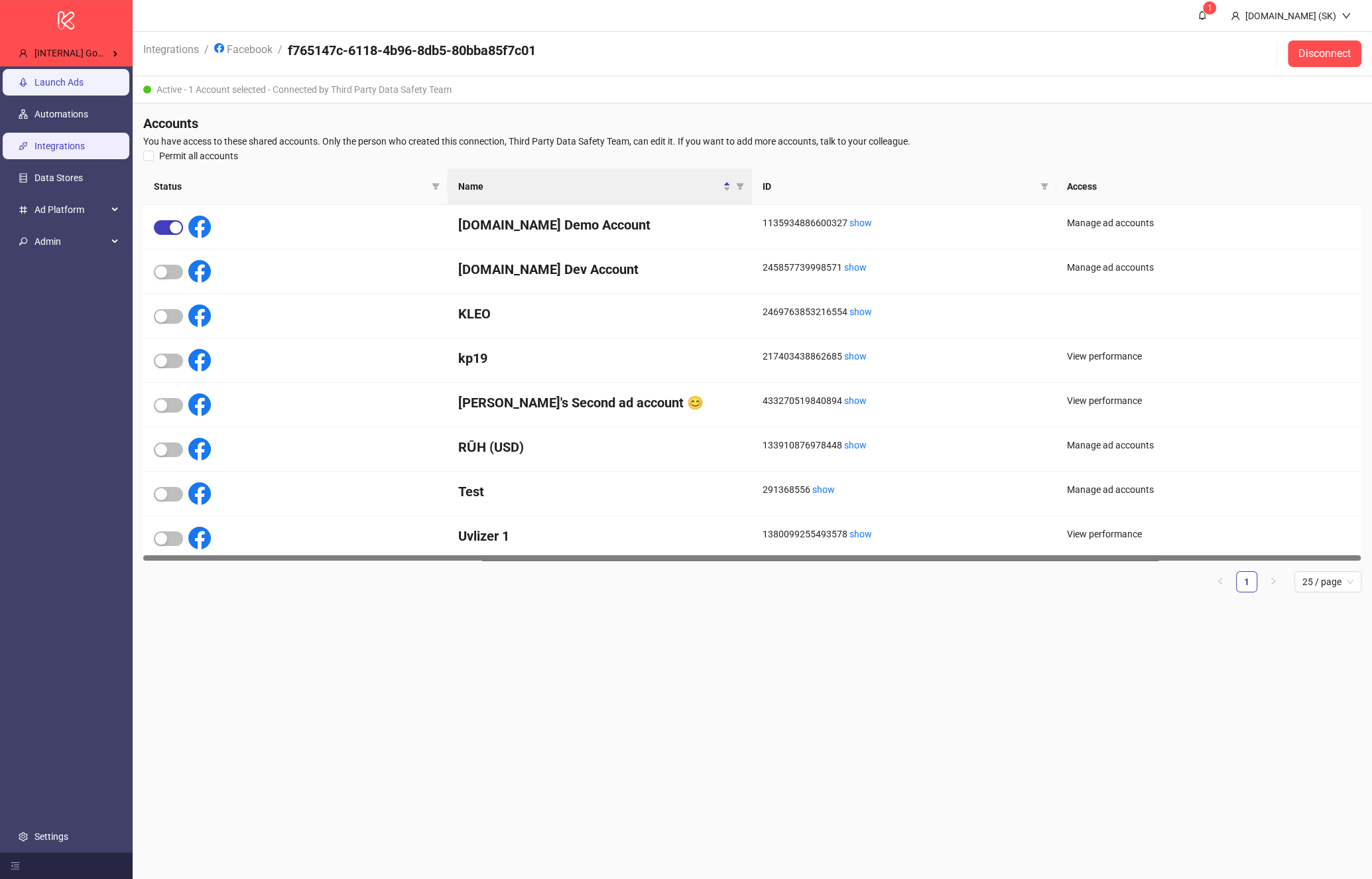
click at [83, 82] on link "Launch Ads" at bounding box center [59, 82] width 49 height 11
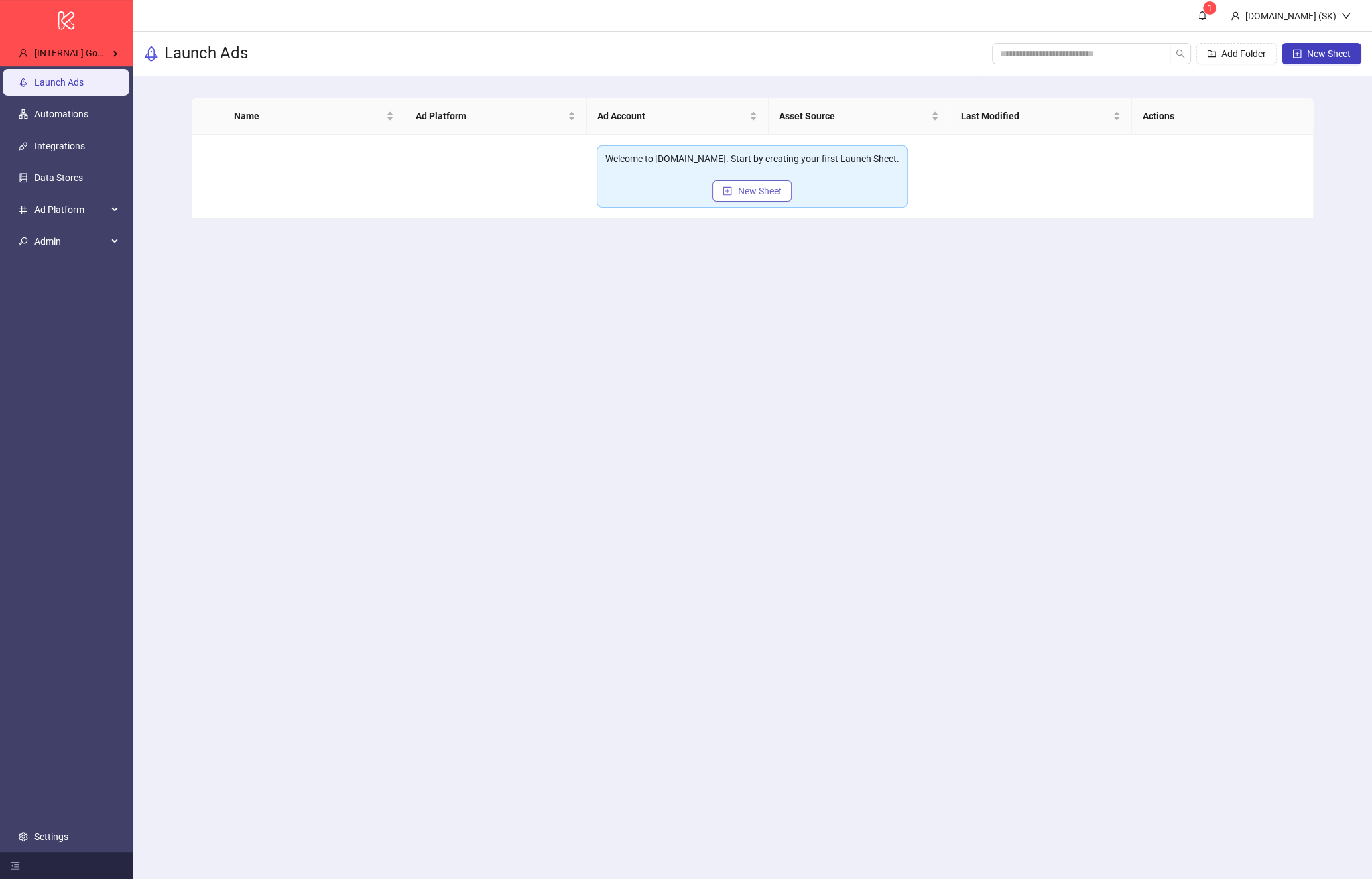
click at [767, 193] on span "New Sheet" at bounding box center [759, 191] width 43 height 11
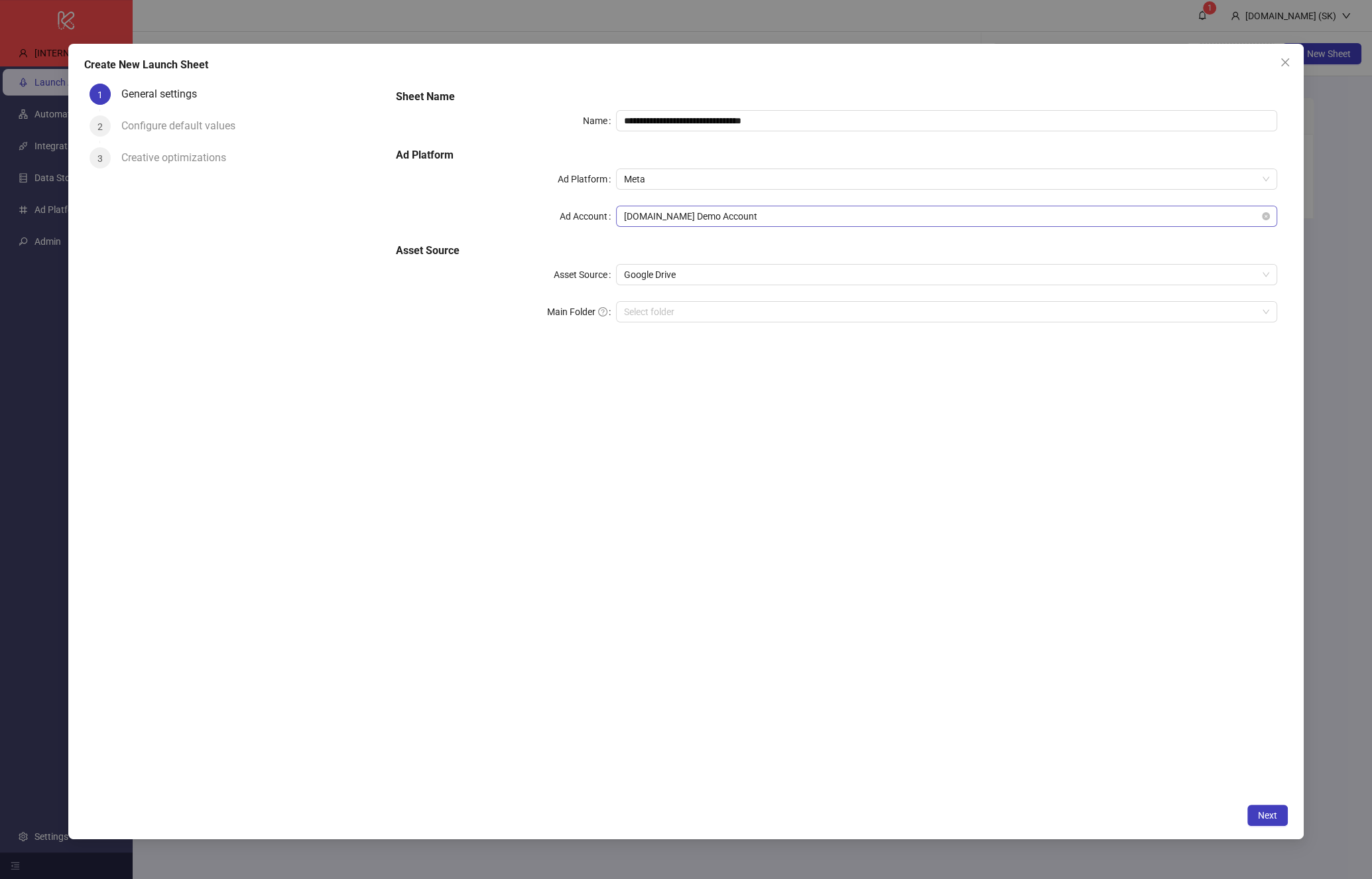
click at [696, 216] on span "[DOMAIN_NAME] Demo Account" at bounding box center [947, 216] width 645 height 20
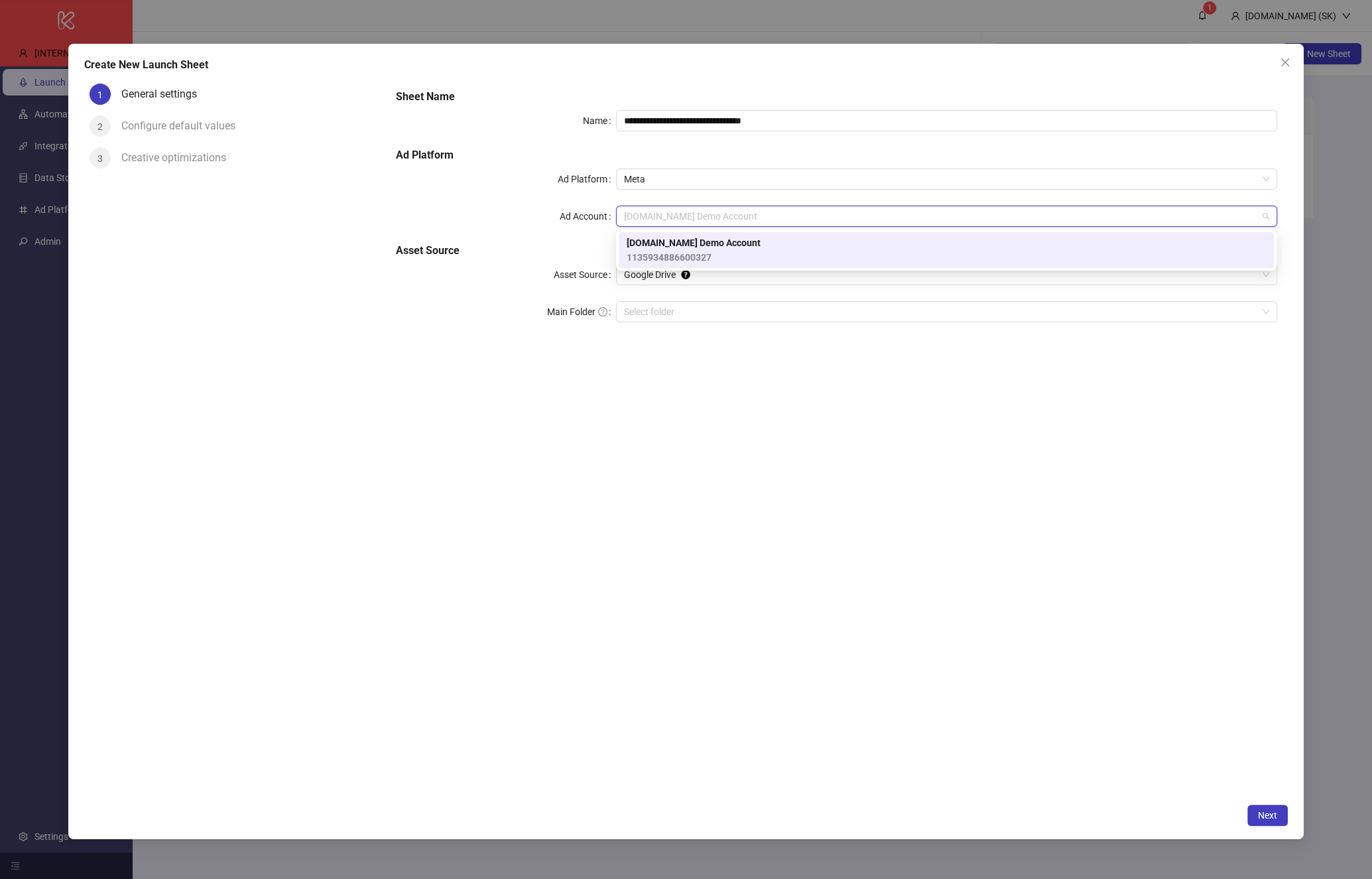
click at [694, 248] on span "[DOMAIN_NAME] Demo Account" at bounding box center [693, 243] width 134 height 14
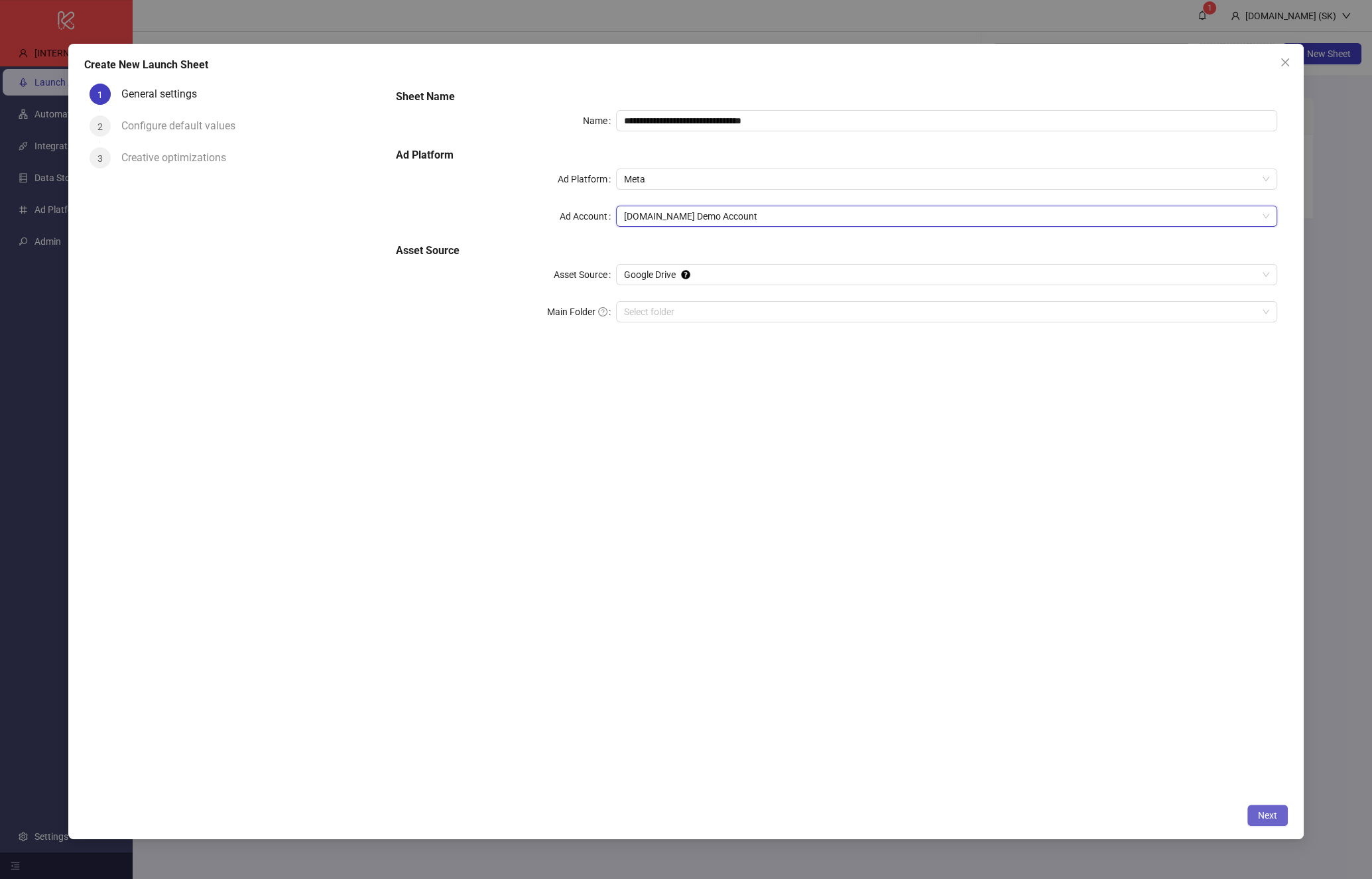
click at [1273, 819] on span "Next" at bounding box center [1268, 815] width 20 height 11
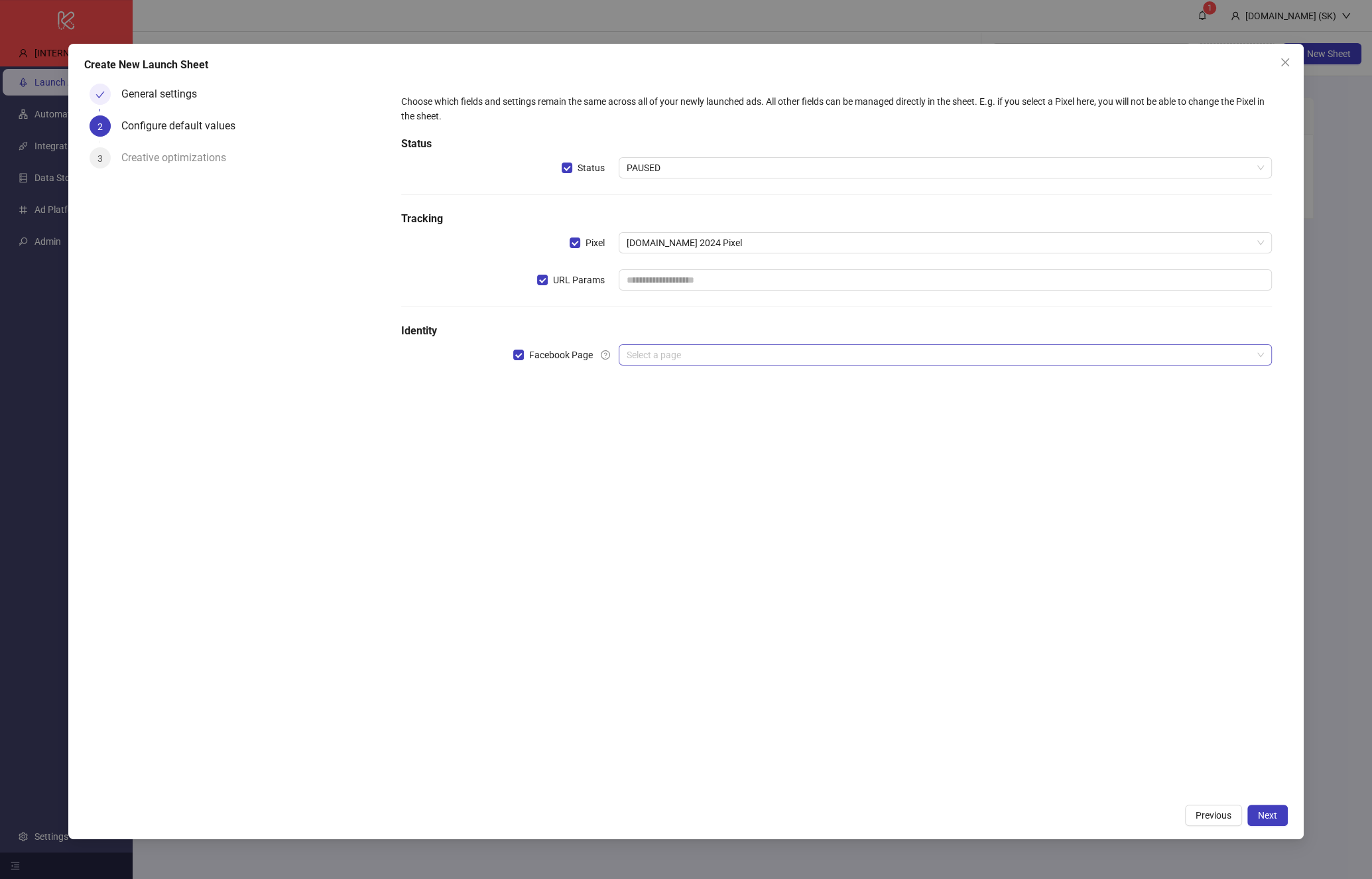
click at [732, 351] on input "search" at bounding box center [939, 354] width 624 height 20
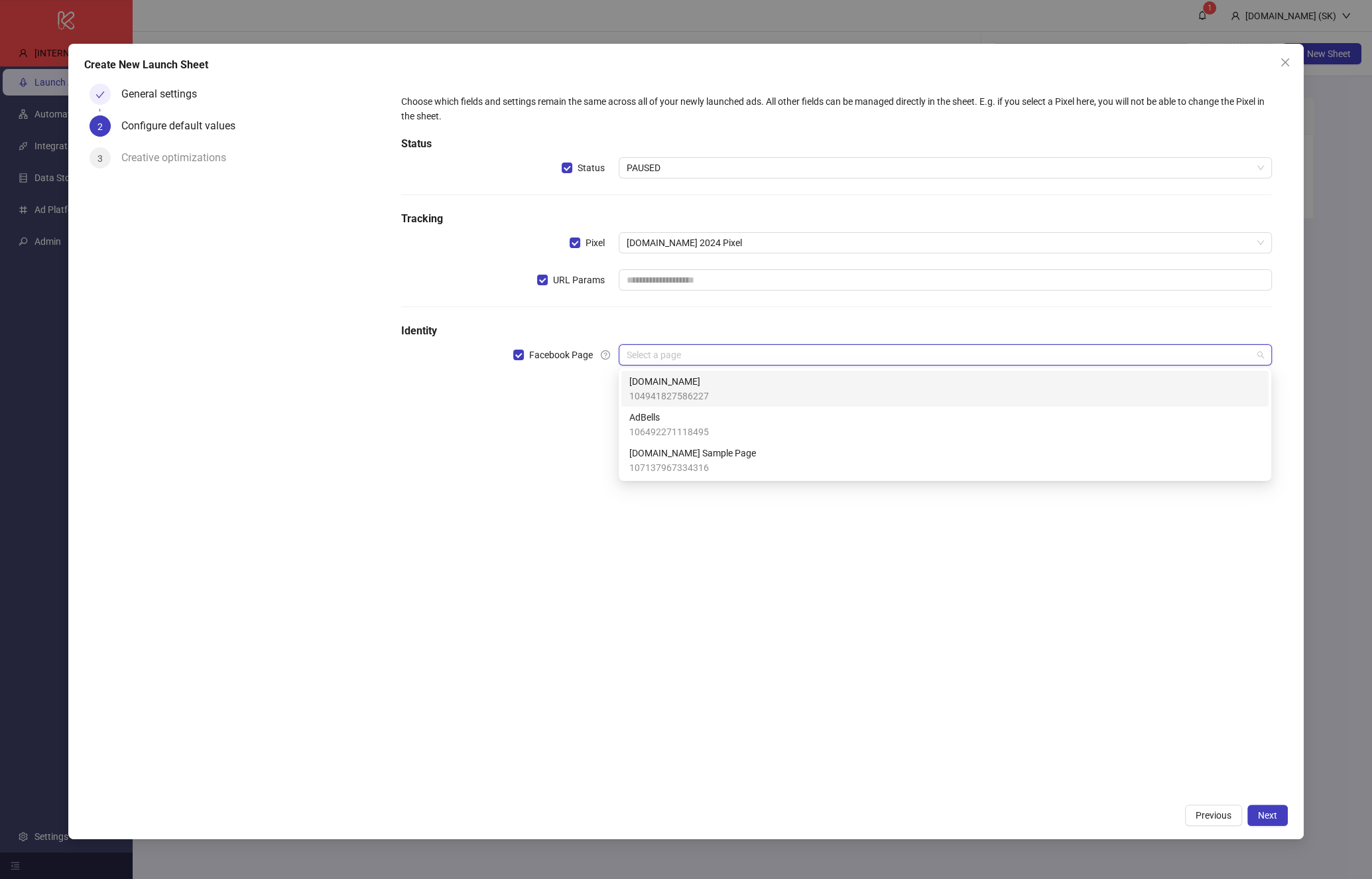
click at [714, 380] on div "[DOMAIN_NAME] 104941827586227" at bounding box center [945, 388] width 632 height 29
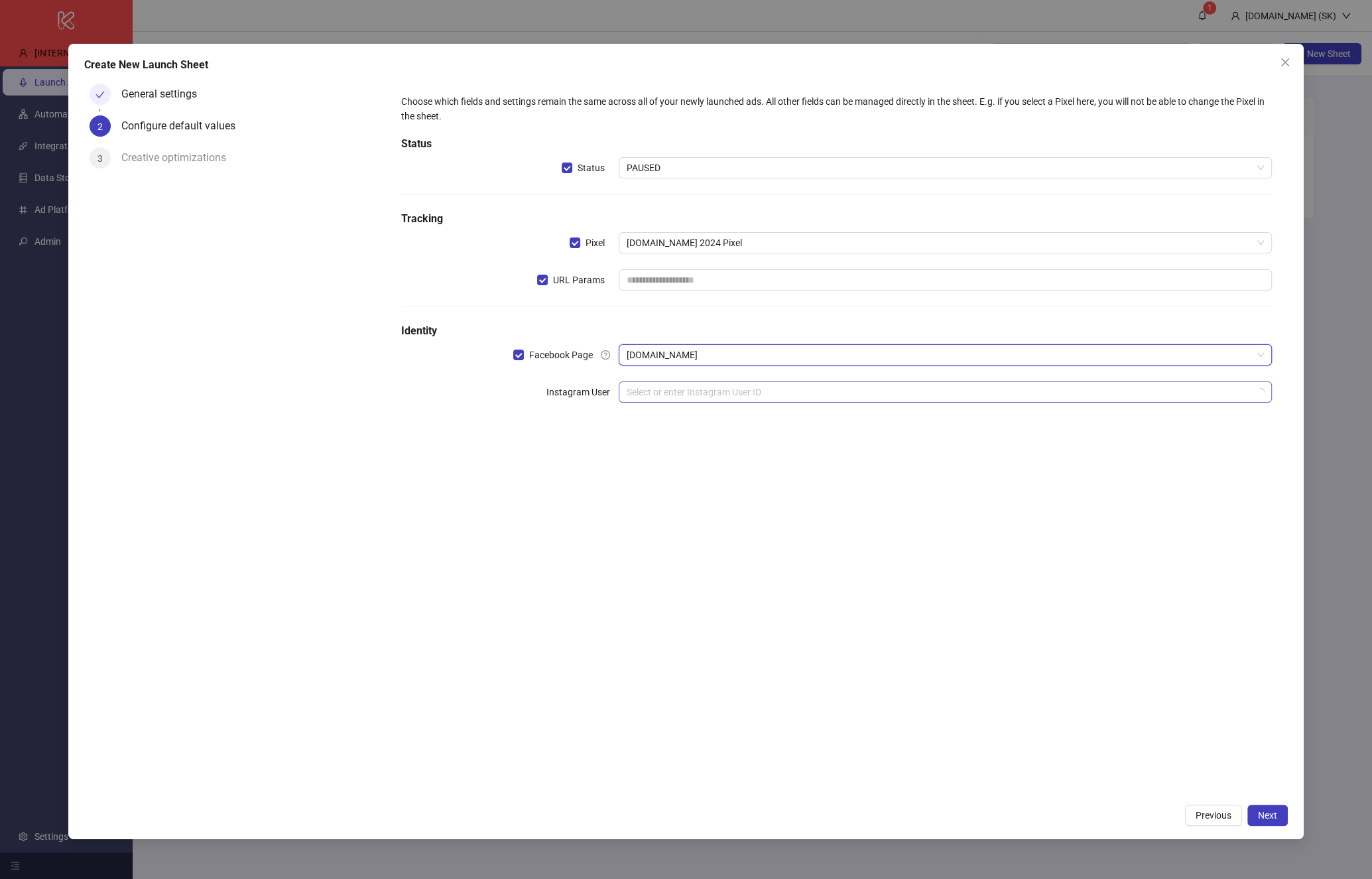
click at [715, 385] on input "search" at bounding box center [939, 391] width 624 height 20
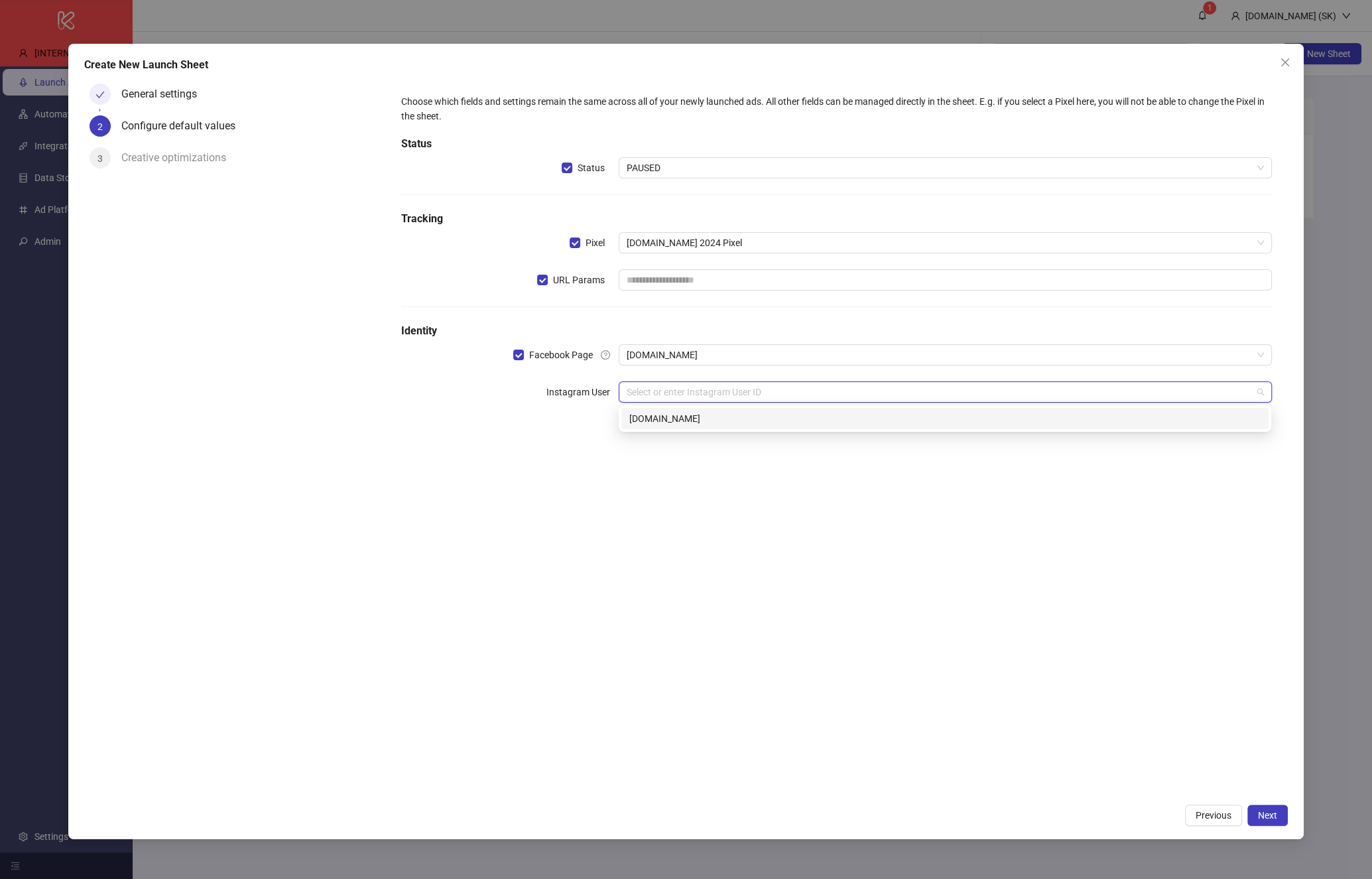
click at [721, 428] on div "[DOMAIN_NAME]" at bounding box center [945, 418] width 648 height 21
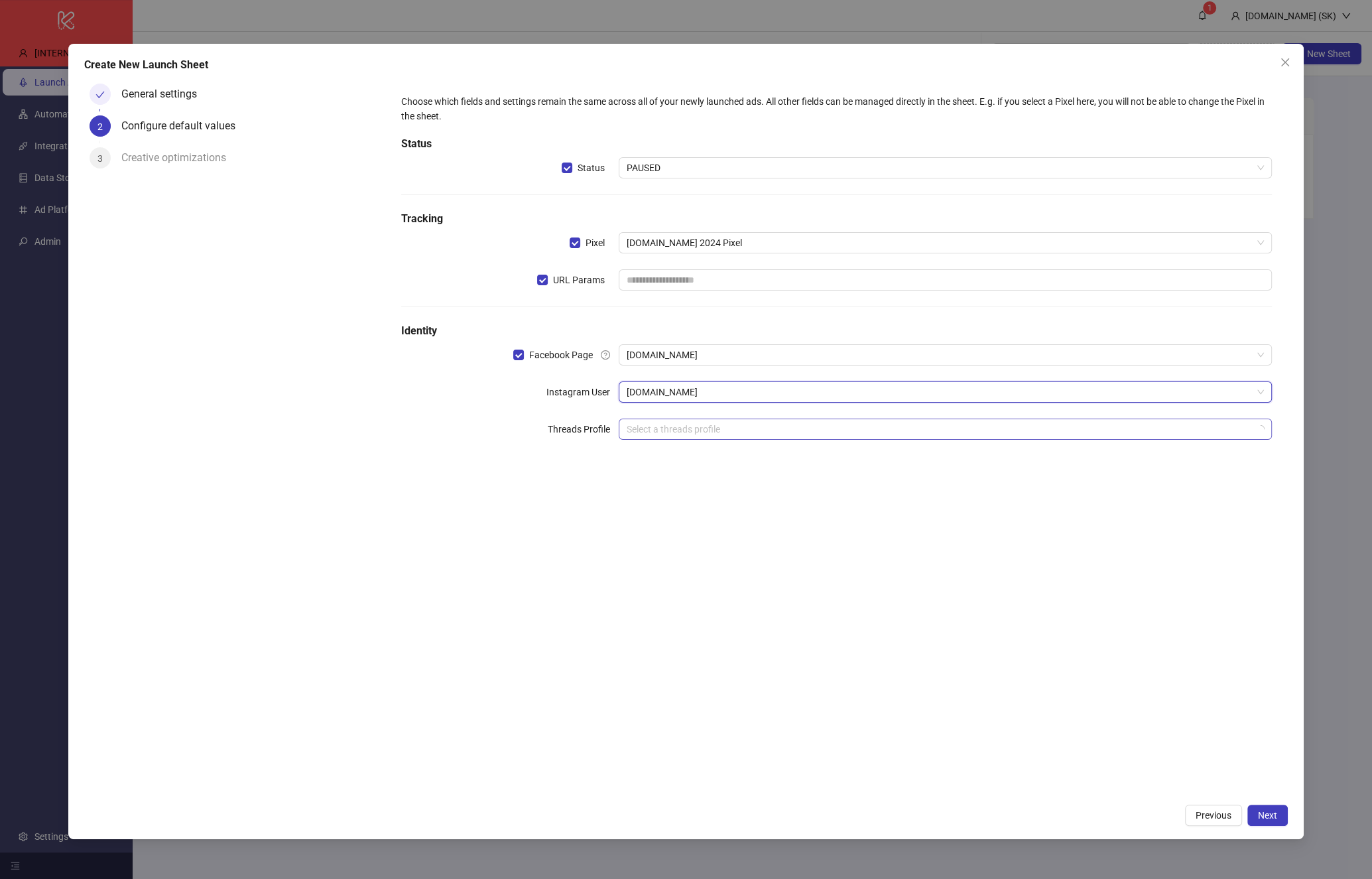
click at [719, 431] on input "search" at bounding box center [939, 429] width 624 height 20
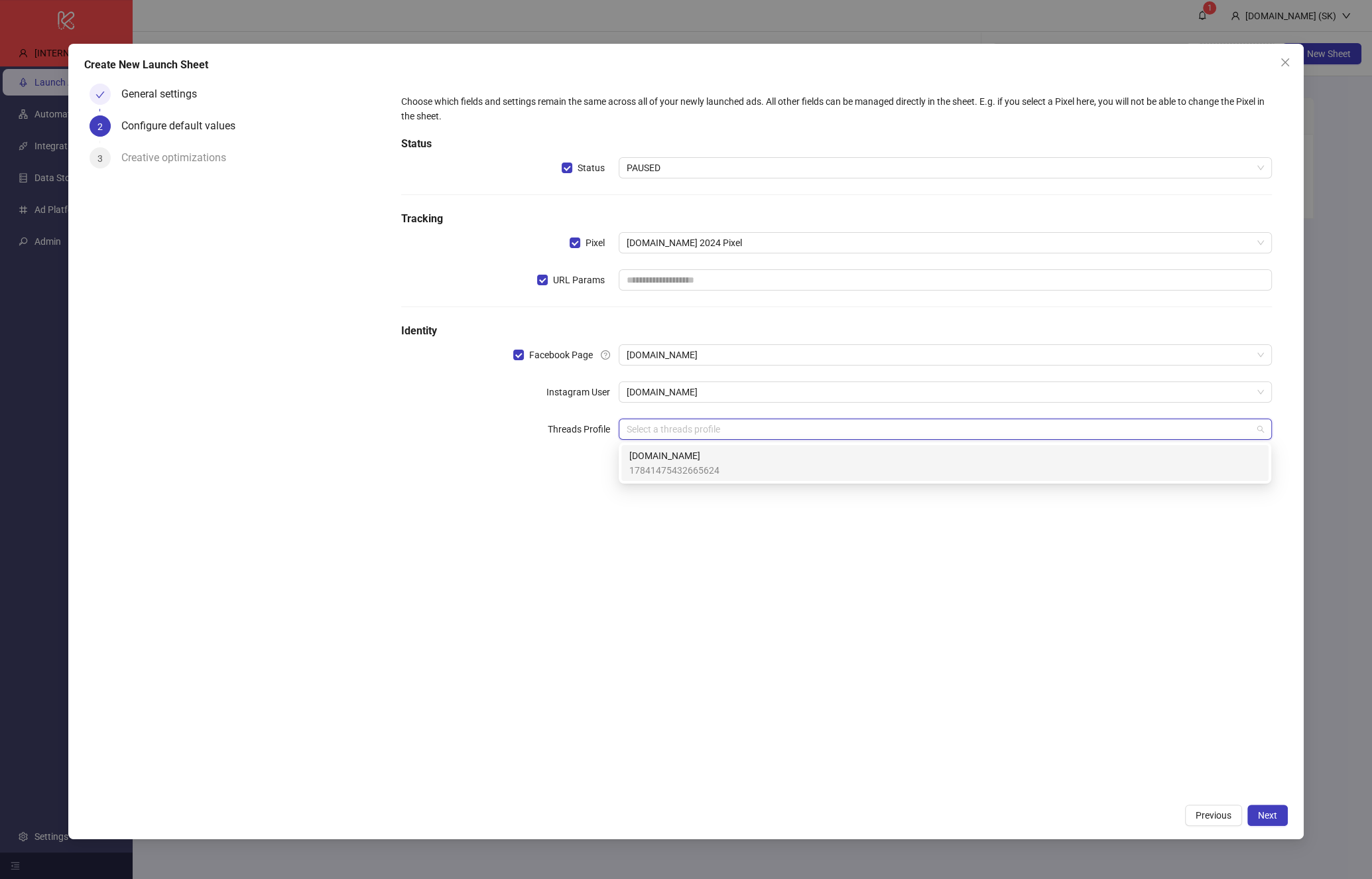
click at [709, 462] on span "[DOMAIN_NAME]" at bounding box center [674, 456] width 91 height 14
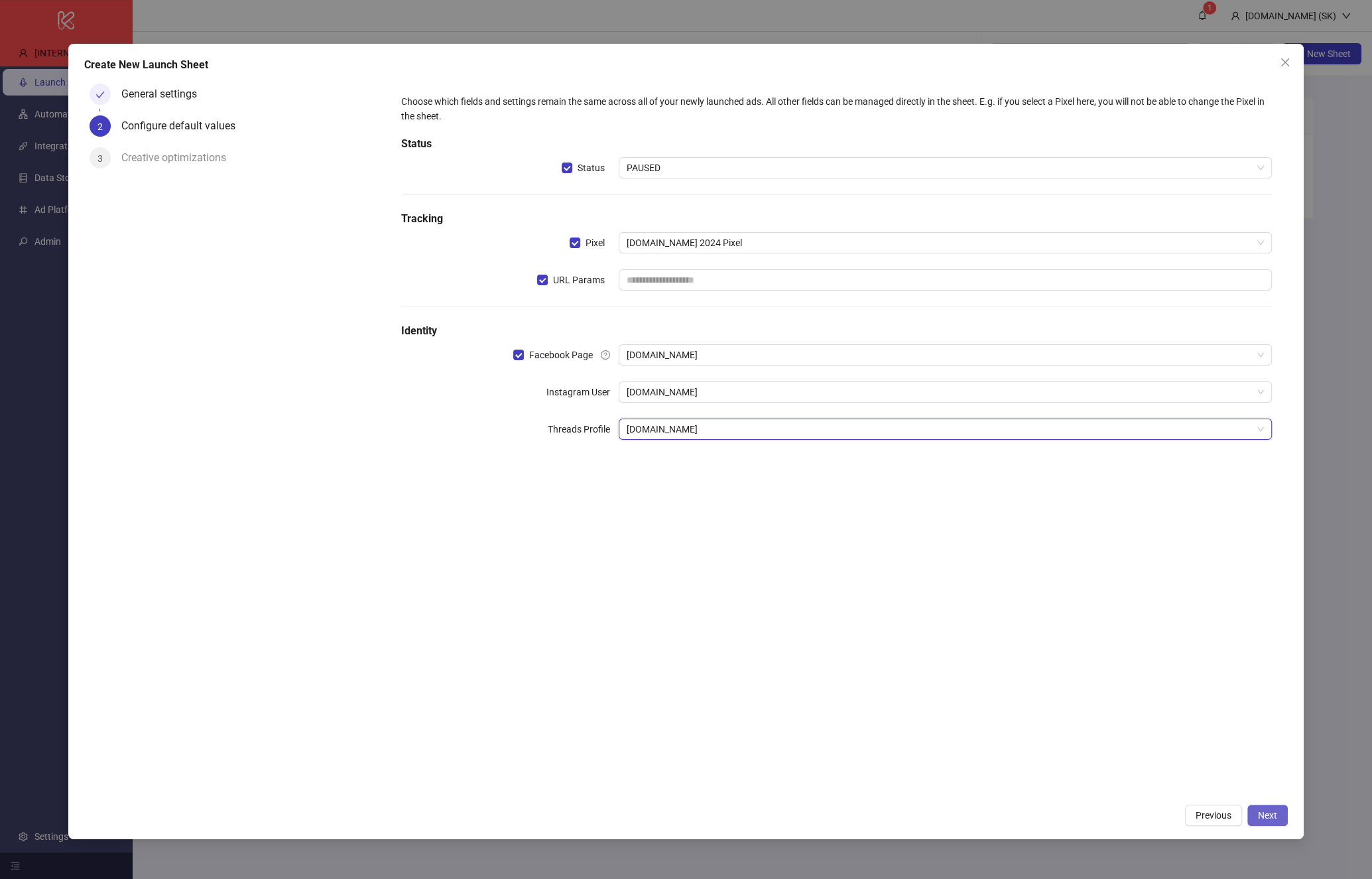
click at [1256, 817] on button "Next" at bounding box center [1268, 815] width 41 height 21
click at [806, 286] on input "text" at bounding box center [945, 280] width 653 height 21
click at [561, 280] on span "URL Params" at bounding box center [579, 280] width 62 height 14
click at [587, 284] on span "URL Params" at bounding box center [579, 280] width 62 height 14
click at [645, 280] on input "text" at bounding box center [945, 280] width 653 height 21
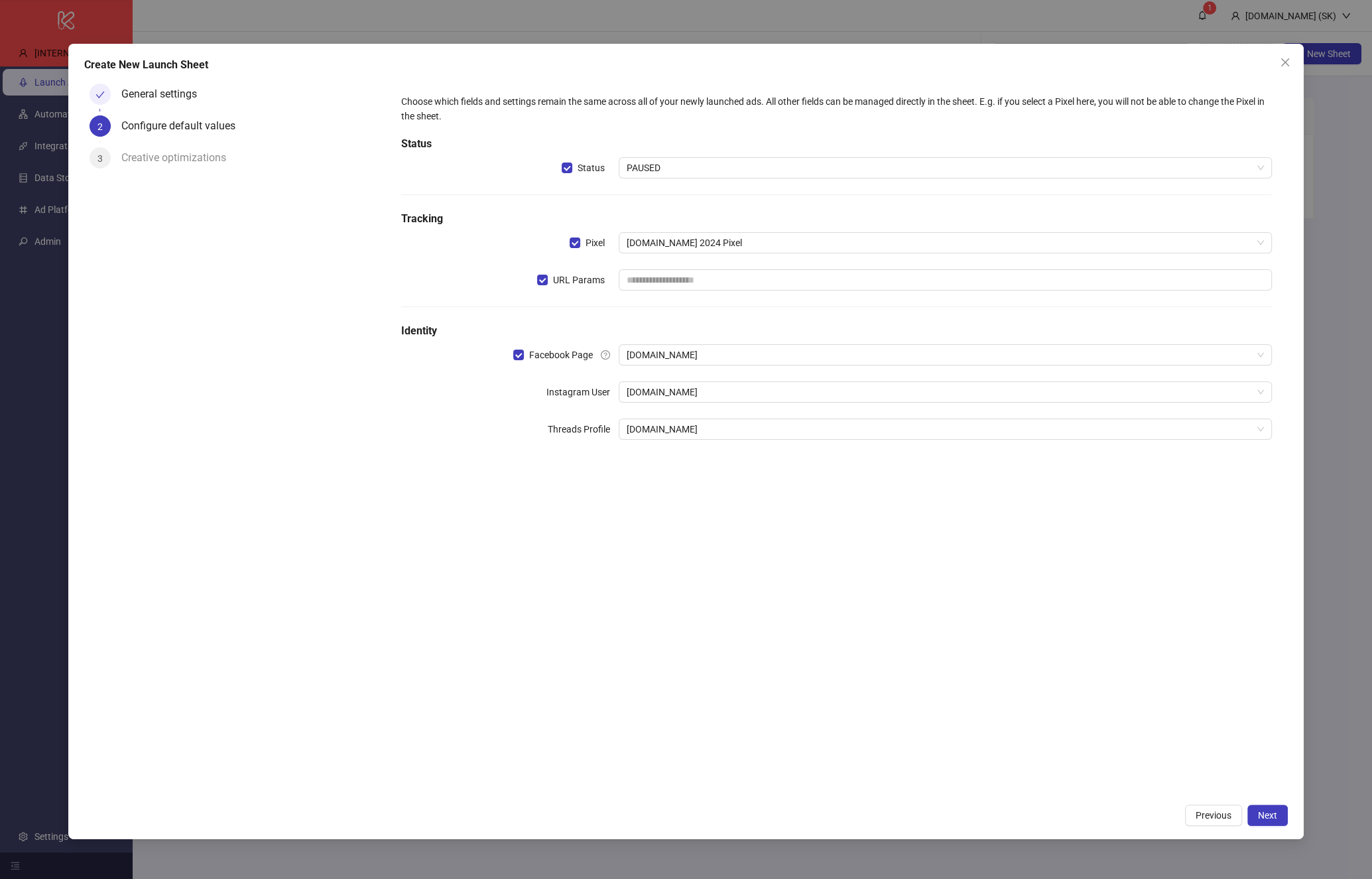
type input "**********"
click at [1273, 829] on div "**********" at bounding box center [685, 441] width 1235 height 796
click at [1272, 817] on span "Next" at bounding box center [1268, 815] width 20 height 11
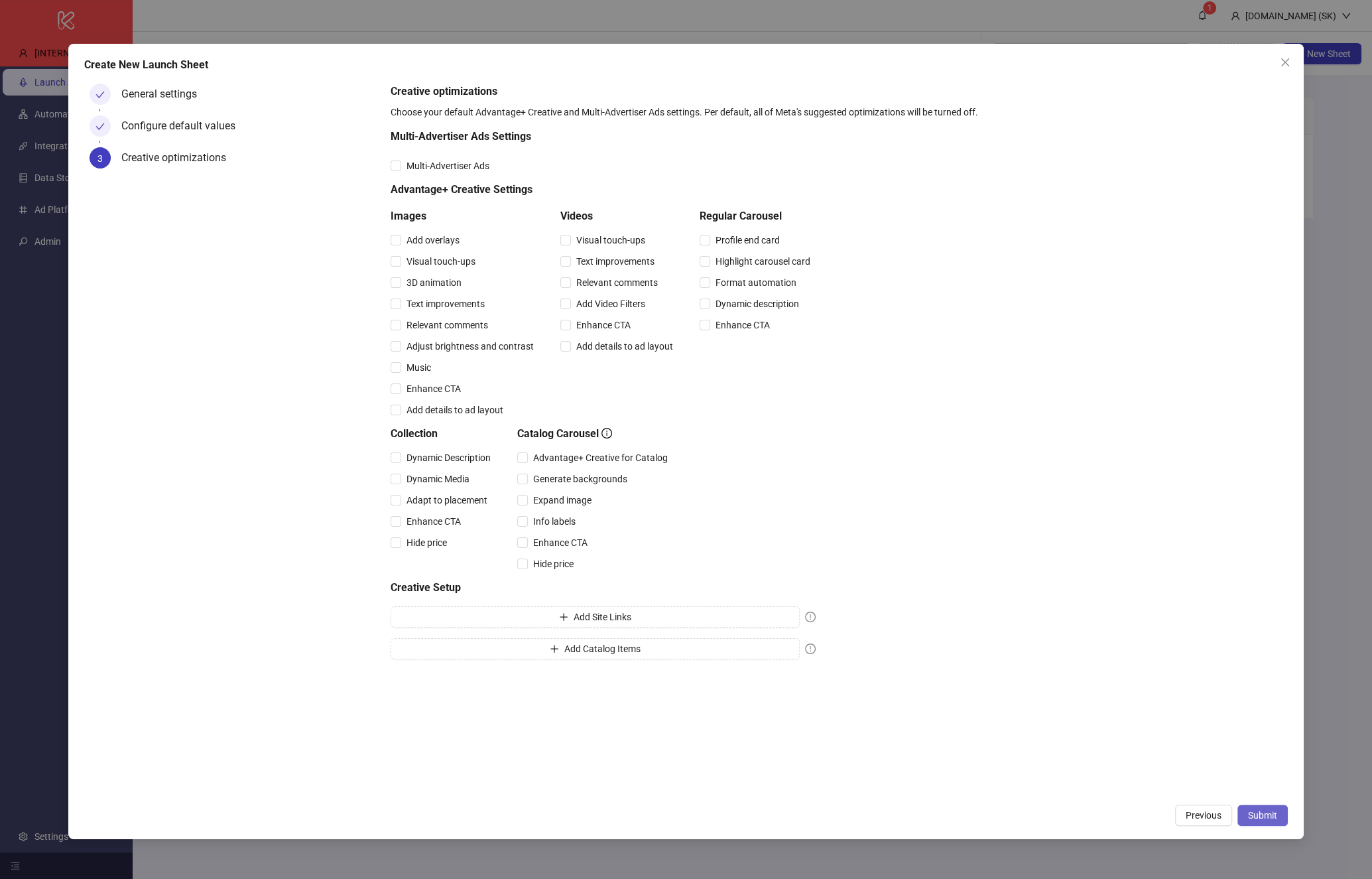
click at [1272, 819] on span "Submit" at bounding box center [1263, 815] width 29 height 11
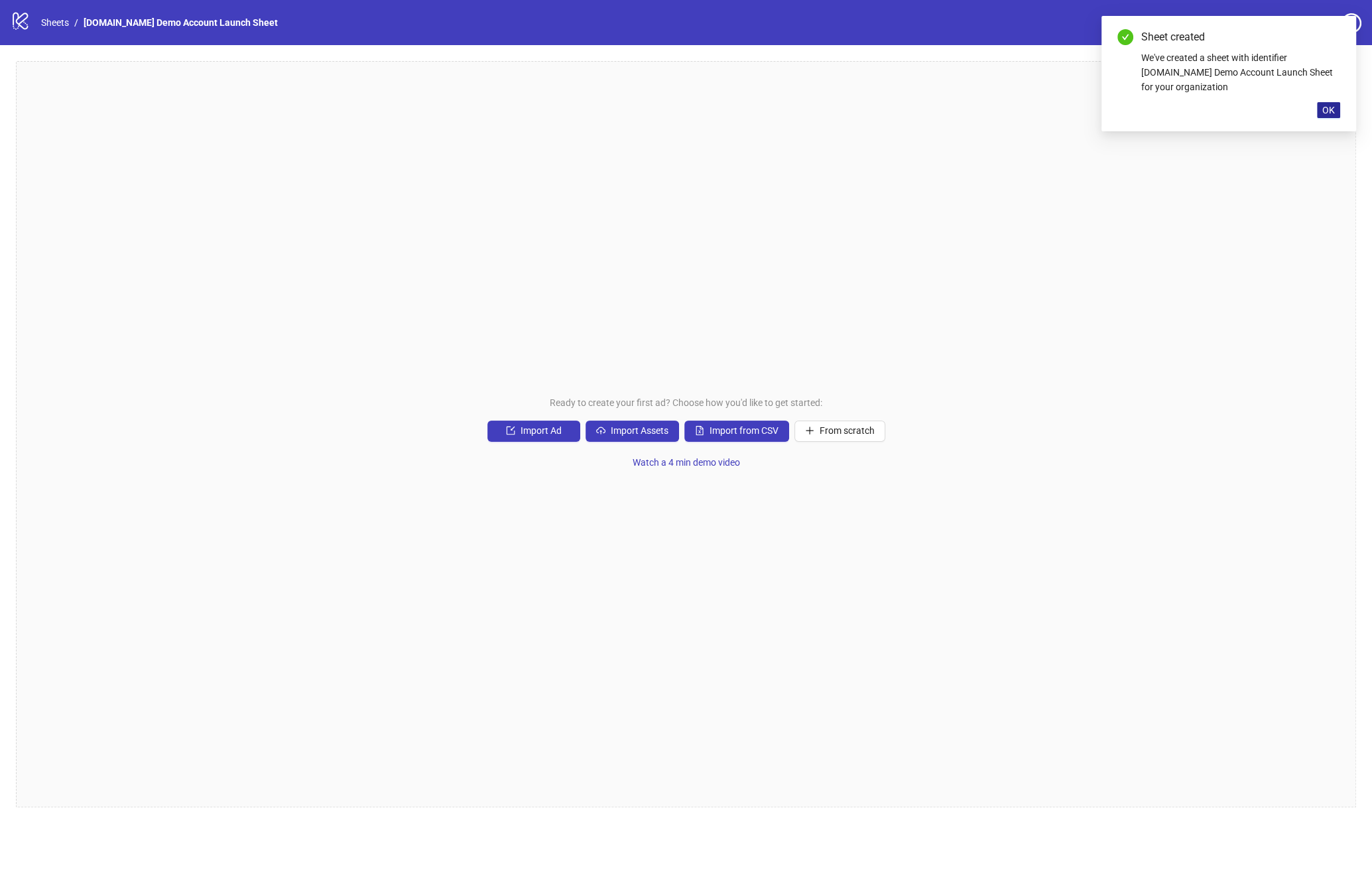
click at [1333, 106] on span "OK" at bounding box center [1329, 110] width 12 height 11
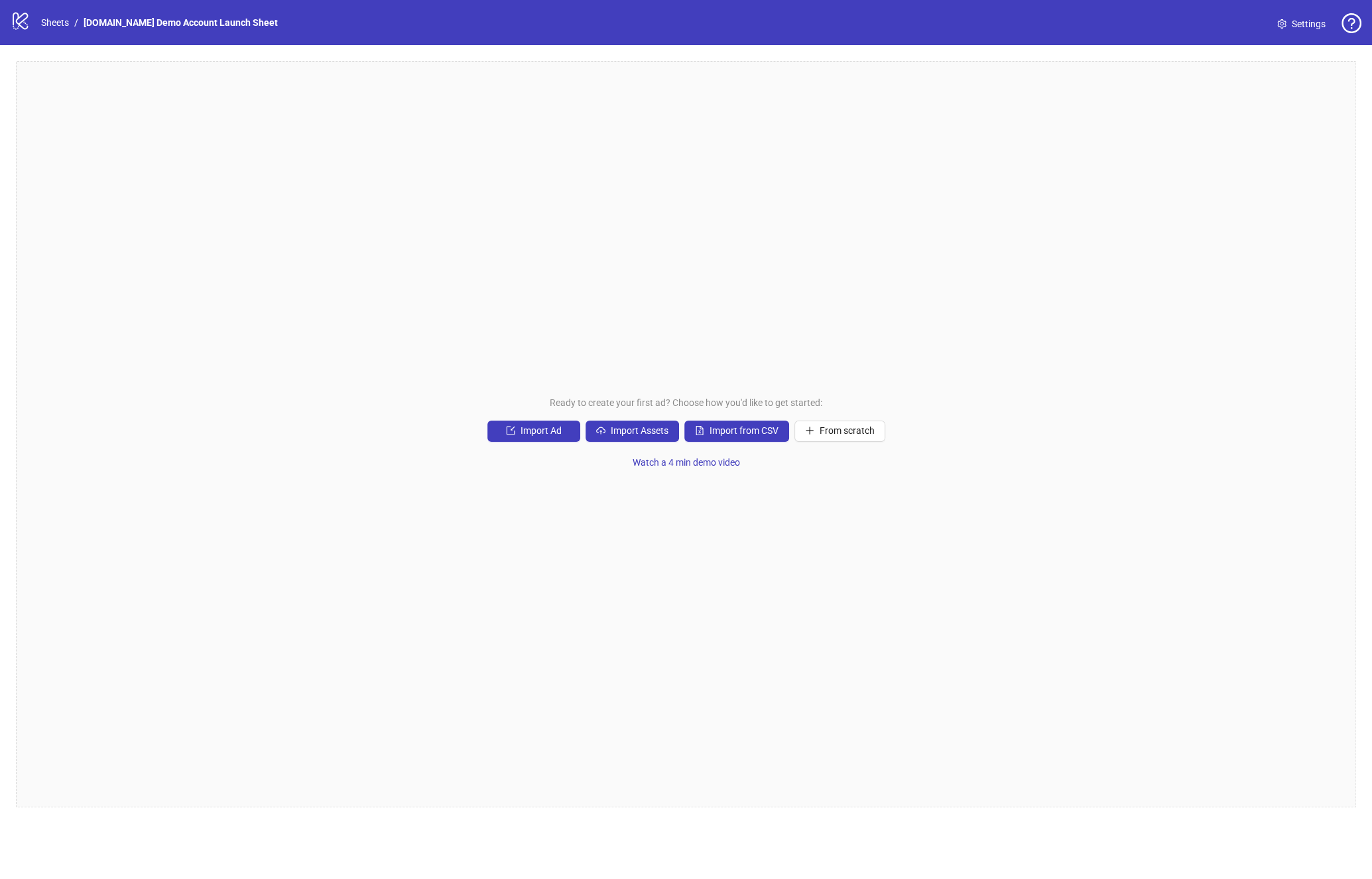
drag, startPoint x: 1021, startPoint y: 220, endPoint x: 966, endPoint y: 178, distance: 69.2
drag, startPoint x: 966, startPoint y: 178, endPoint x: 565, endPoint y: 643, distance: 614.0
click at [966, 178] on div "Ready to create your first ad? Choose how you'd like to get started: Import Ad …" at bounding box center [686, 434] width 1340 height 746
drag, startPoint x: 418, startPoint y: 316, endPoint x: 406, endPoint y: 270, distance: 47.5
click at [417, 310] on div "Ready to create your first ad? Choose how you'd like to get started: Import Ad …" at bounding box center [686, 434] width 1340 height 746
